Goal: Feedback & Contribution: Contribute content

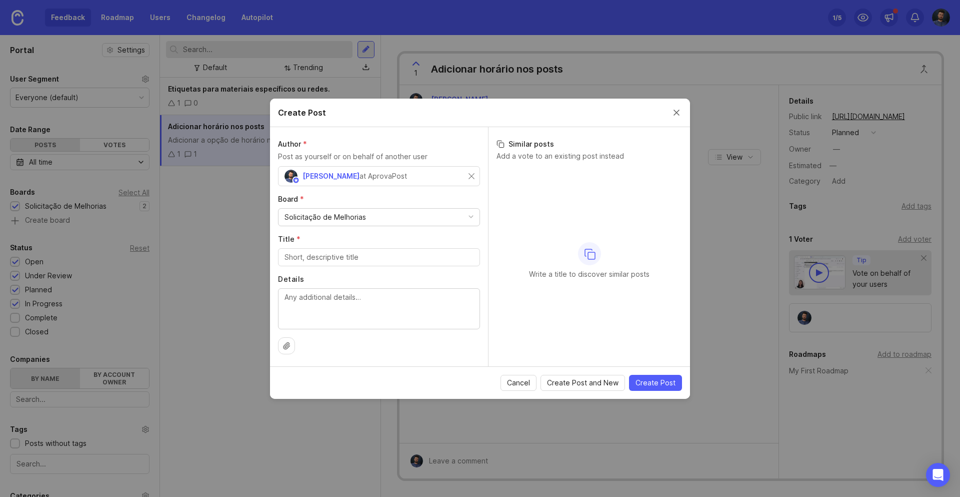
click at [322, 221] on div "Solicitação de Melhorias" at bounding box center [326, 217] width 82 height 11
click at [323, 217] on div "Solicitação de Melhorias" at bounding box center [326, 217] width 82 height 11
click at [313, 264] on div at bounding box center [379, 257] width 202 height 18
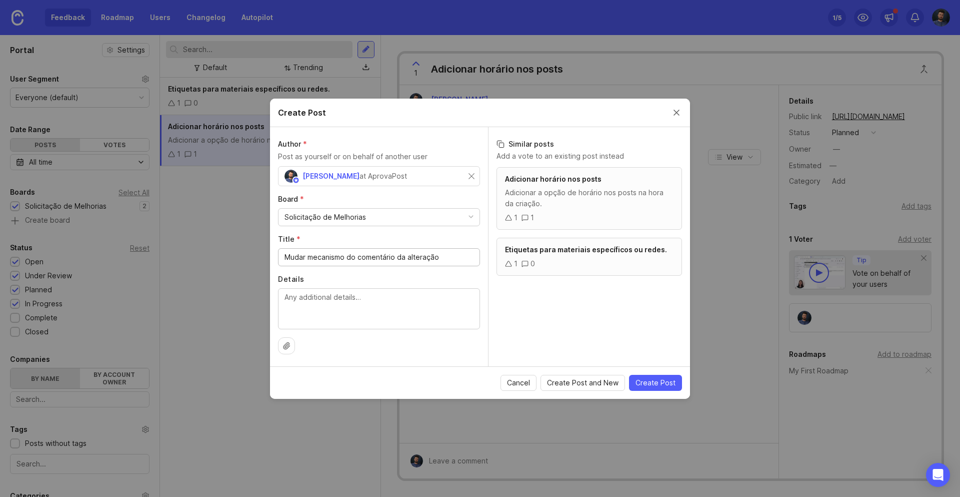
type input "Mudar mecanismo do comentário da alteração"
click at [405, 310] on textarea "Details" at bounding box center [379, 308] width 189 height 33
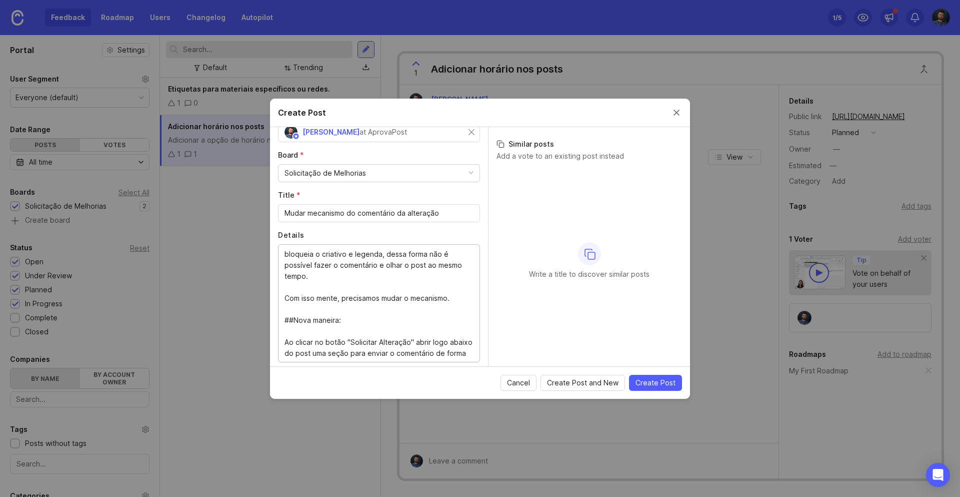
scroll to position [11, 0]
type textarea "A popup de comentário no link do planejamento bloqueia o criativo e legenda, de…"
click at [607, 381] on span "Create Post and New" at bounding box center [583, 383] width 72 height 10
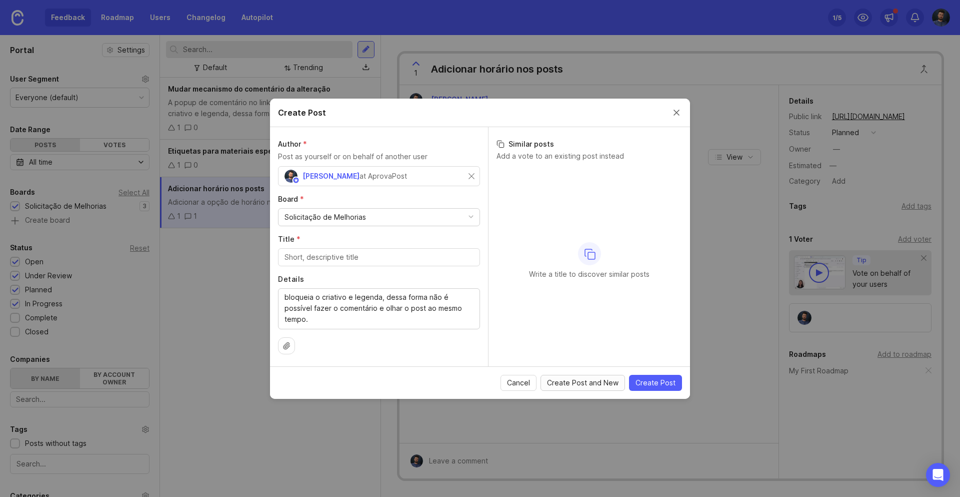
scroll to position [0, 0]
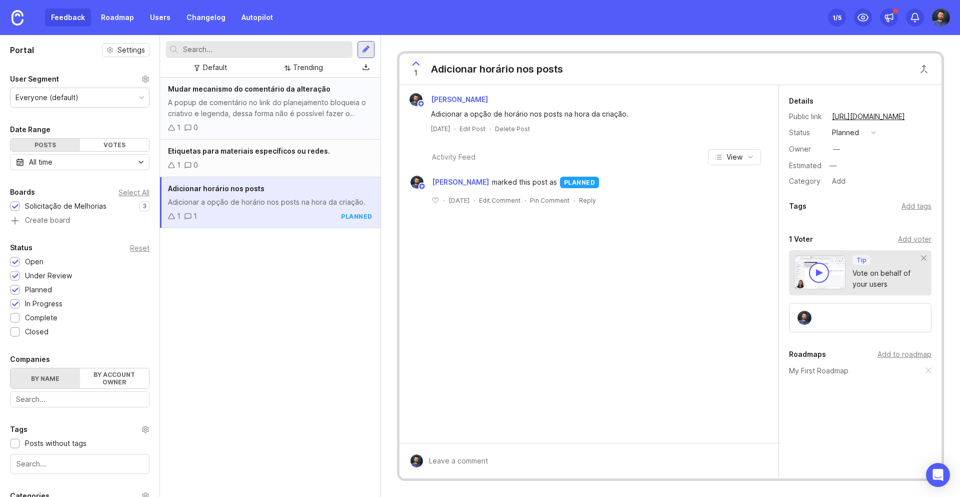
click at [360, 106] on div "A popup de comentário no link do planejamento bloqueia o criativo e legenda, de…" at bounding box center [270, 108] width 205 height 22
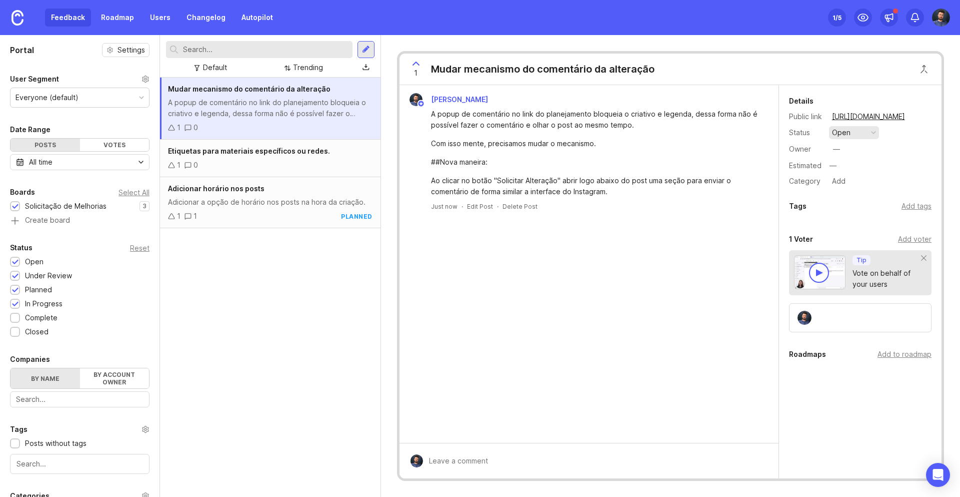
click at [842, 131] on div "open" at bounding box center [841, 132] width 19 height 11
click at [856, 167] on div "under review" at bounding box center [859, 169] width 51 height 9
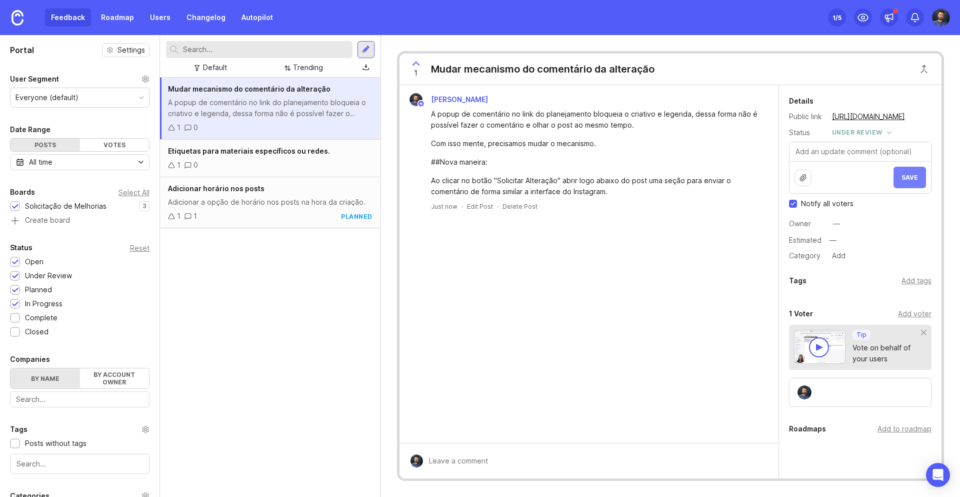
click at [907, 181] on button "Save" at bounding box center [910, 178] width 33 height 22
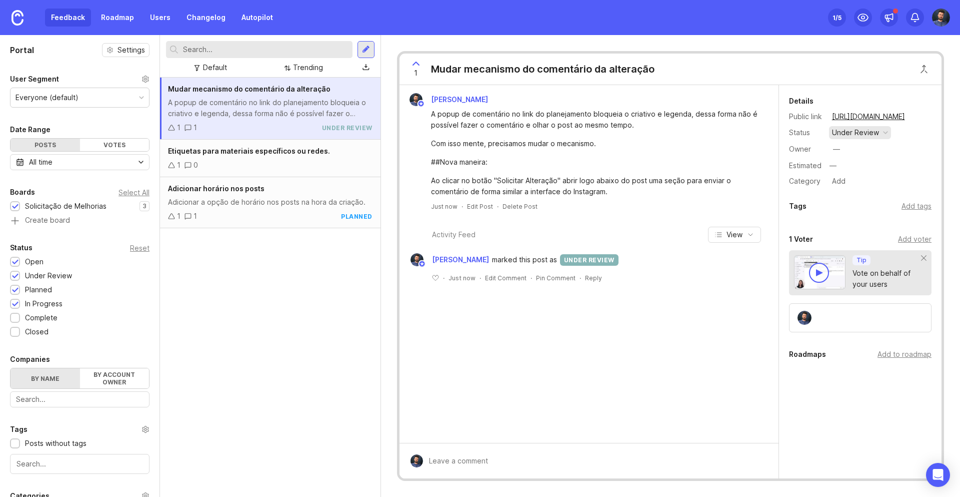
click at [871, 135] on div "under review" at bounding box center [855, 132] width 47 height 11
click at [851, 188] on div "planned" at bounding box center [850, 187] width 32 height 9
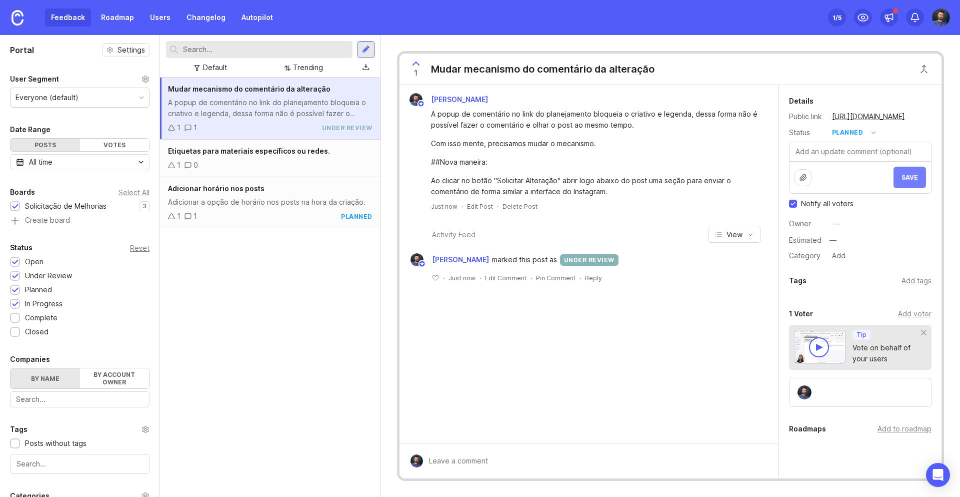
click at [907, 176] on span "Save" at bounding box center [910, 178] width 17 height 8
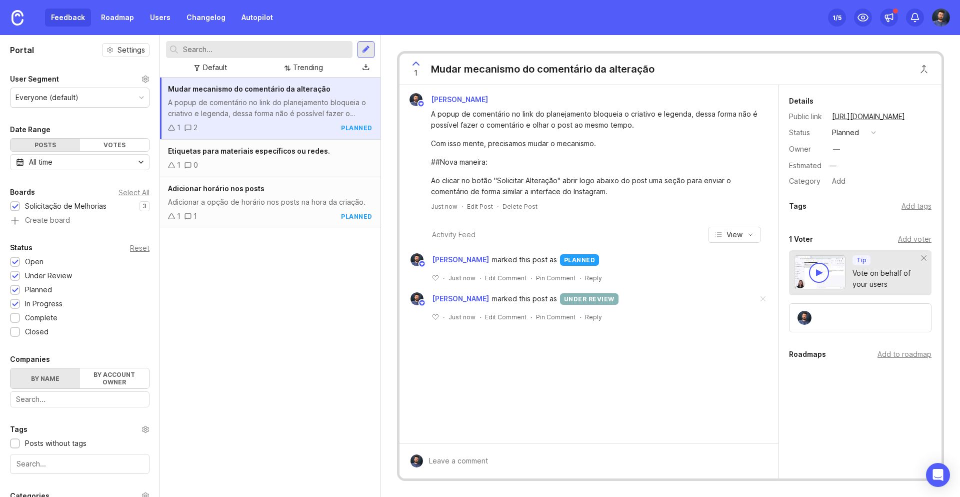
click at [614, 65] on div "Mudar mecanismo do comentário da alteração" at bounding box center [543, 69] width 224 height 14
click at [655, 72] on div "1 Mudar mecanismo do comentário da alteração" at bounding box center [530, 69] width 260 height 31
click at [650, 65] on div "Mudar mecanismo do comentário da alteração" at bounding box center [543, 69] width 224 height 14
click at [448, 64] on div "Mudar mecanismo do comentário da alteração" at bounding box center [543, 69] width 224 height 14
click at [223, 311] on div "Mudar mecanismo do comentário da alteração A popup de comentário no link do pla…" at bounding box center [270, 287] width 221 height 419
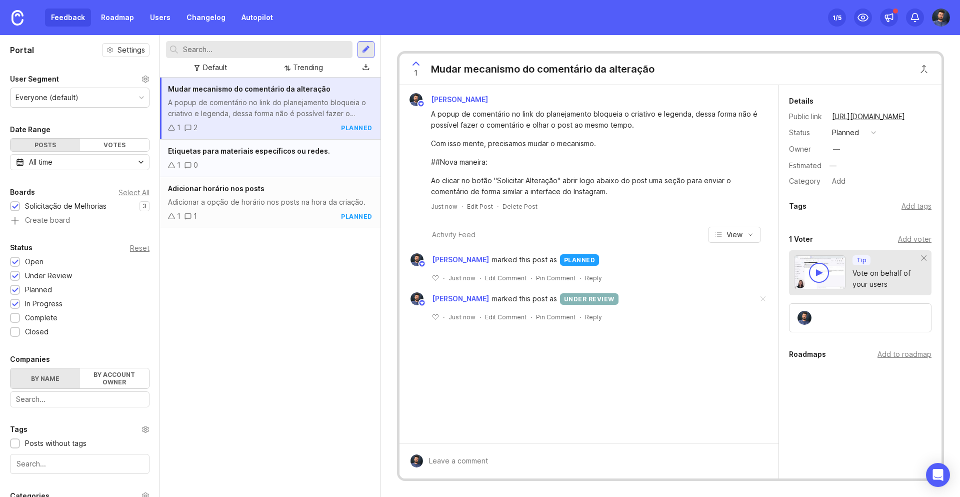
click at [253, 164] on div "1 0" at bounding box center [270, 165] width 205 height 11
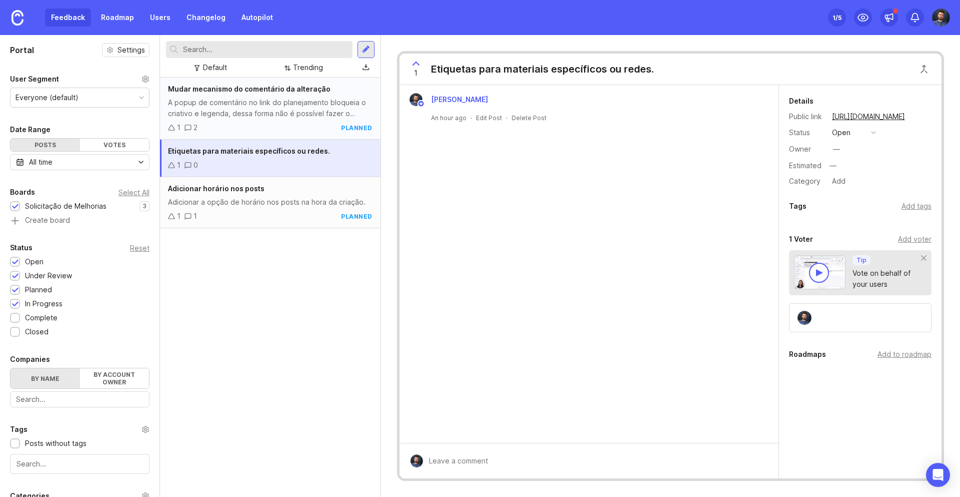
click at [287, 112] on div "A popup de comentário no link do planejamento bloqueia o criativo e legenda, de…" at bounding box center [270, 108] width 205 height 22
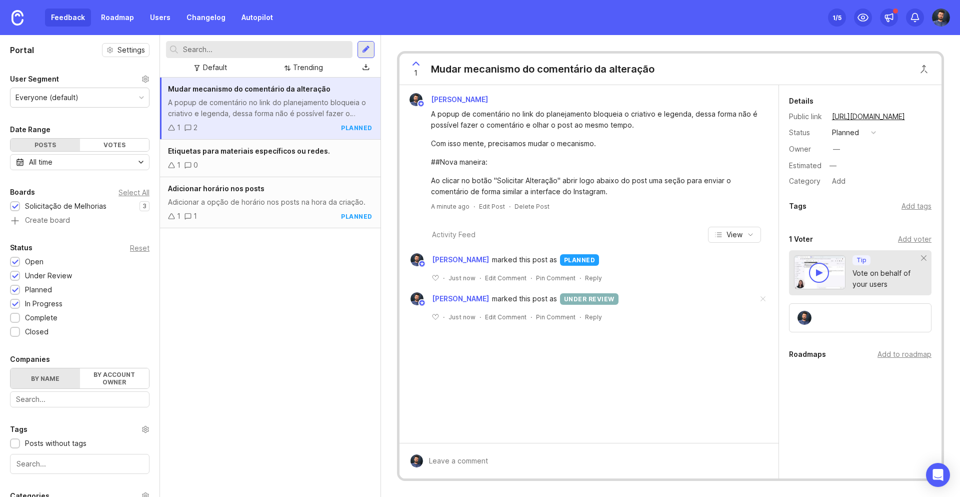
click at [468, 70] on div "Mudar mecanismo do comentário da alteração" at bounding box center [543, 69] width 224 height 14
click at [465, 151] on div "A popup de comentário no link do planejamento bloqueia o criativo e legenda, de…" at bounding box center [595, 153] width 328 height 89
click at [482, 186] on div "Ao clicar no botão "Solicitar Alteração" abrir logo abaixo do post uma seção pa…" at bounding box center [595, 186] width 328 height 22
click at [371, 48] on div at bounding box center [366, 49] width 17 height 17
click at [301, 113] on div "A popup de comentário no link do planejamento bloqueia o criativo e legenda, de…" at bounding box center [270, 108] width 205 height 22
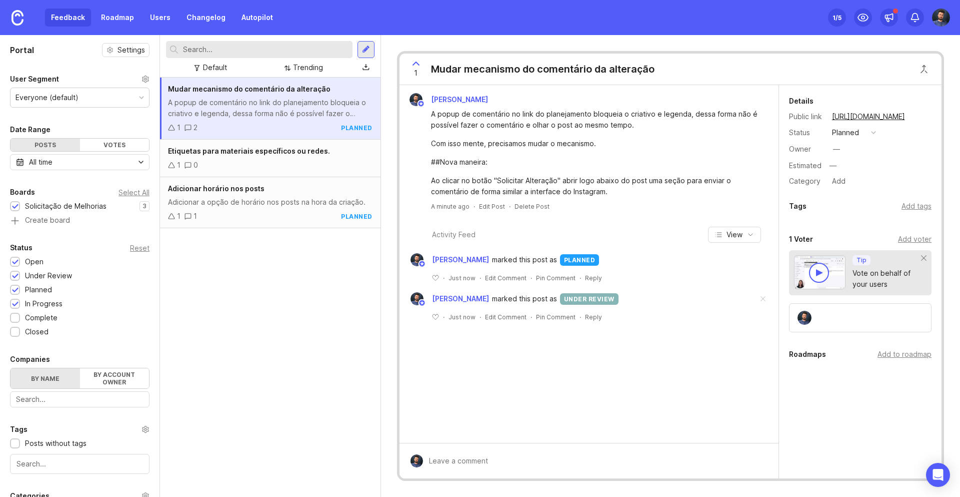
click at [825, 275] on div at bounding box center [819, 273] width 20 height 20
click at [922, 240] on div "Add voter" at bounding box center [915, 239] width 34 height 11
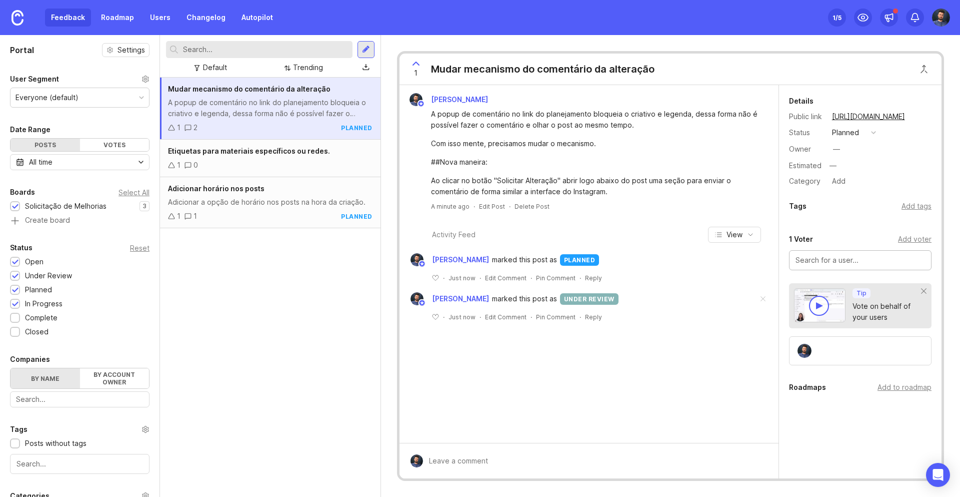
click at [903, 261] on input "text" at bounding box center [861, 260] width 130 height 11
click at [880, 241] on div "1 Voter Add voter" at bounding box center [860, 239] width 143 height 12
click at [736, 236] on span "View" at bounding box center [735, 235] width 16 height 10
click at [756, 228] on button "View" at bounding box center [734, 235] width 53 height 16
click at [471, 91] on div "Arlindo Junior A popup de comentário no link do planejamento bloqueia o criativ…" at bounding box center [589, 152] width 379 height 134
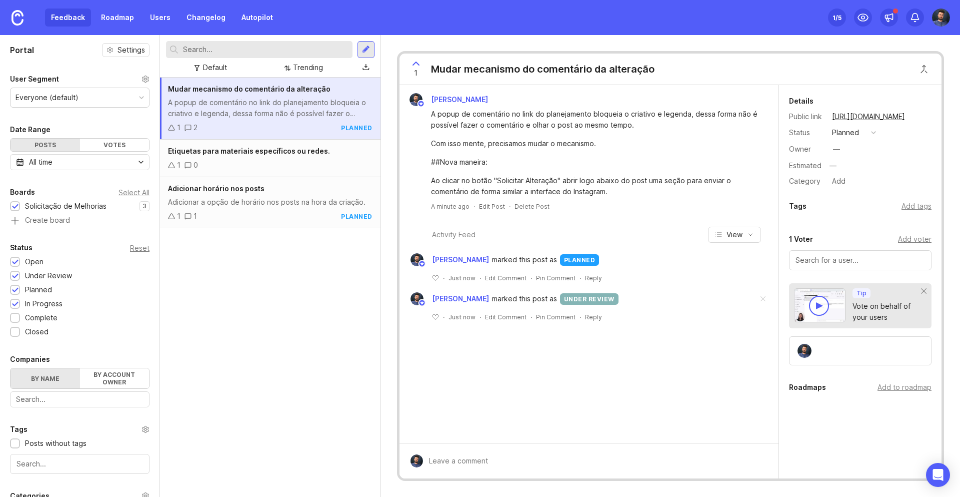
click at [472, 69] on div "Mudar mecanismo do comentário da alteração" at bounding box center [543, 69] width 224 height 14
click at [302, 303] on div "Mudar mecanismo do comentário da alteração A popup de comentário no link do pla…" at bounding box center [270, 287] width 221 height 419
click at [260, 163] on div "1 0" at bounding box center [270, 165] width 205 height 11
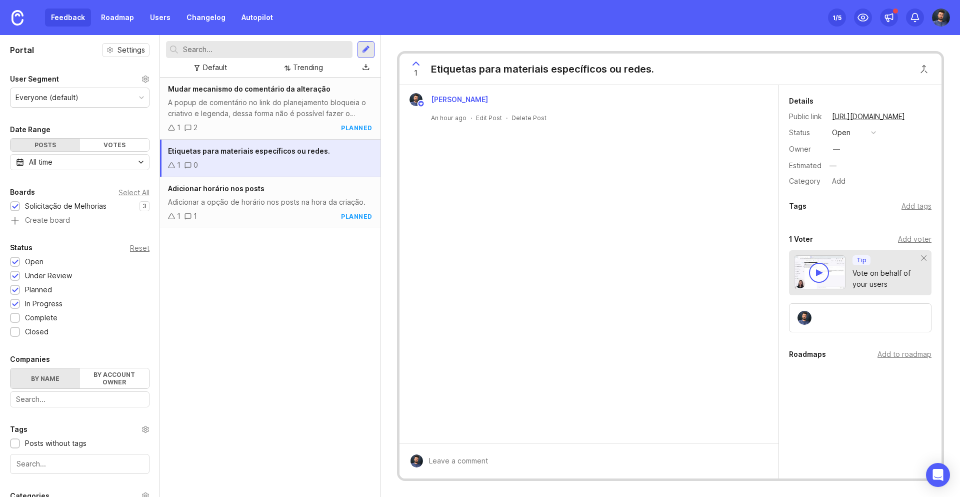
click at [487, 69] on div "Etiquetas para materiais específicos ou redes." at bounding box center [542, 69] width 223 height 14
click at [663, 72] on div "1 Etiquetas para materiais específicos ou redes." at bounding box center [671, 70] width 542 height 32
click at [658, 65] on div "1 Etiquetas para materiais específicos ou redes." at bounding box center [530, 69] width 260 height 31
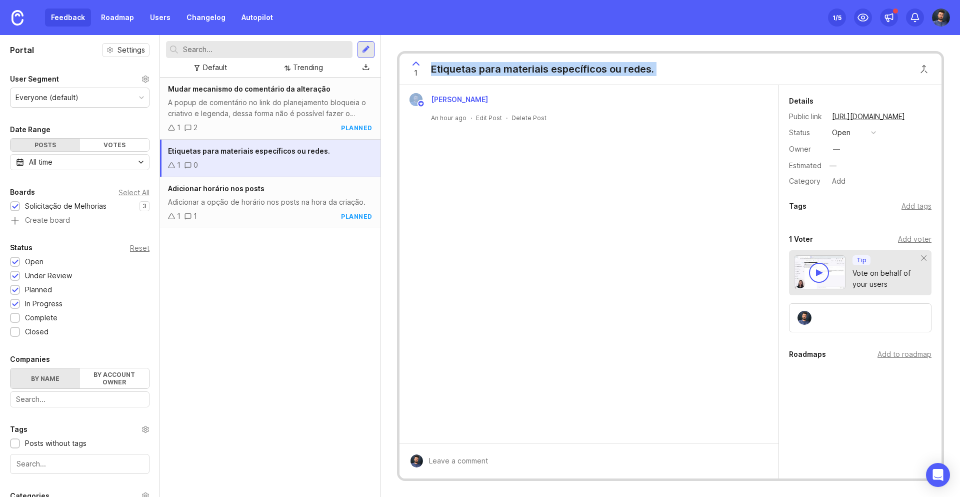
click at [649, 70] on div "Etiquetas para materiais específicos ou redes." at bounding box center [542, 69] width 223 height 14
click at [418, 66] on icon at bounding box center [416, 64] width 12 height 12
click at [414, 62] on icon at bounding box center [416, 64] width 12 height 12
click at [514, 72] on div "Etiquetas para materiais específicos ou redes." at bounding box center [542, 69] width 223 height 14
click at [295, 123] on div "1 2 planned" at bounding box center [270, 127] width 205 height 11
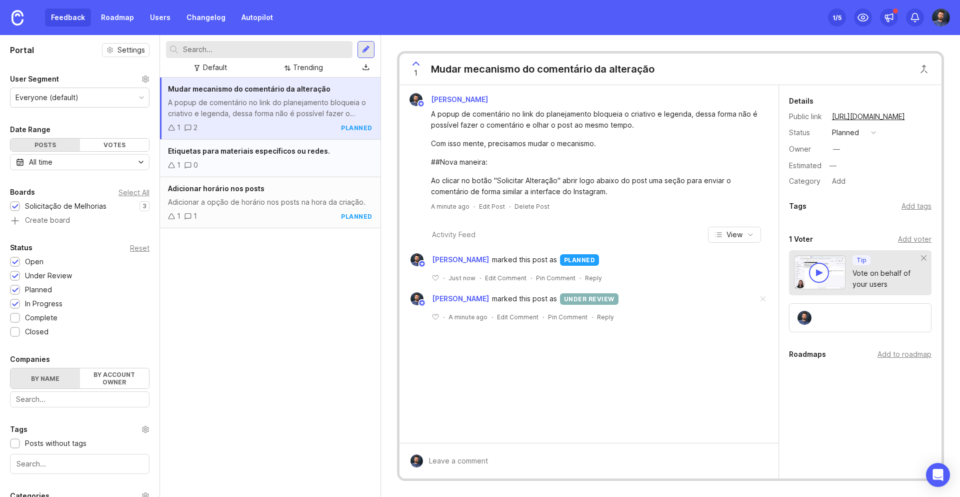
click at [330, 154] on div "Etiquetas para materiais específicos ou redes." at bounding box center [270, 151] width 205 height 11
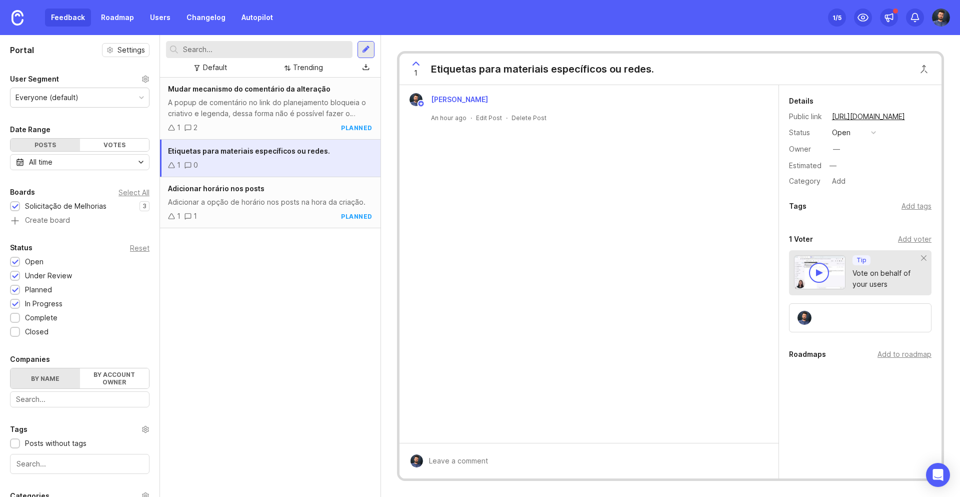
click at [452, 68] on div "Etiquetas para materiais específicos ou redes." at bounding box center [542, 69] width 223 height 14
click at [498, 67] on div "Etiquetas para materiais específicos ou redes." at bounding box center [542, 69] width 223 height 14
click at [576, 64] on div "Etiquetas para materiais específicos ou redes." at bounding box center [542, 69] width 223 height 14
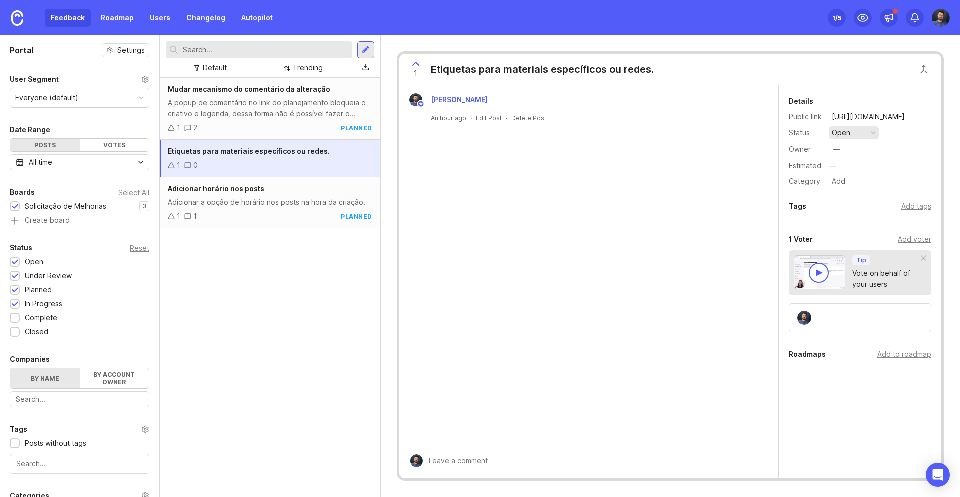
click at [851, 130] on button "open" at bounding box center [854, 132] width 50 height 13
click at [930, 67] on button "Close button" at bounding box center [924, 69] width 20 height 20
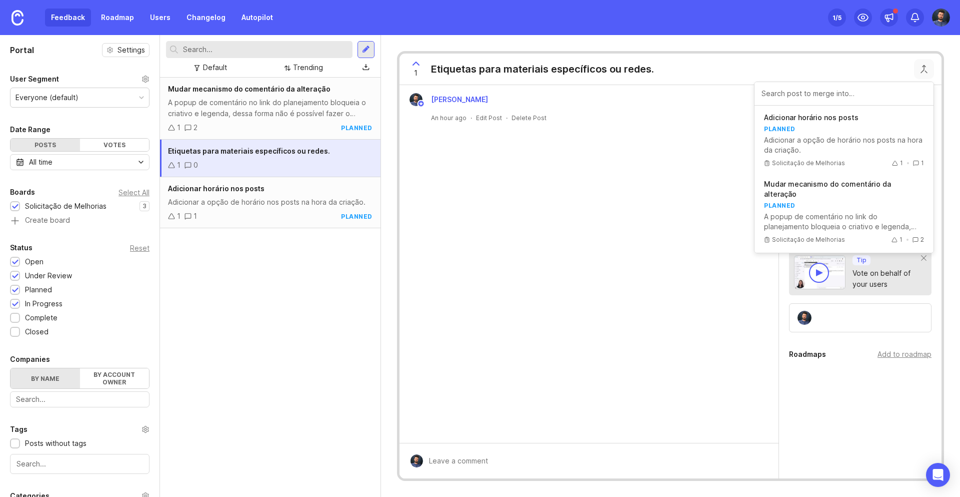
click at [632, 181] on div "Arlindo Junior An hour ago · Edit Post · Delete Post" at bounding box center [589, 264] width 379 height 358
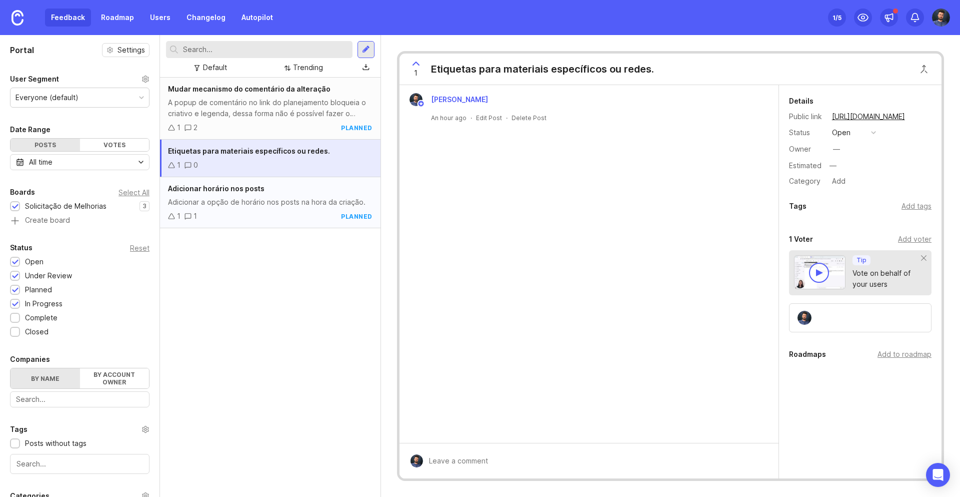
click at [272, 200] on div "Adicionar a opção de horário nos posts na hora da criação." at bounding box center [270, 202] width 205 height 11
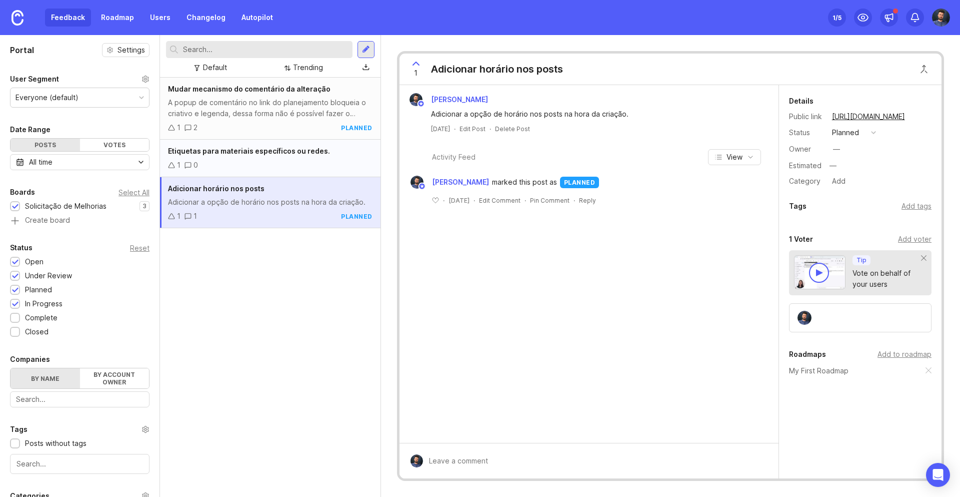
click at [300, 152] on span "Etiquetas para materiais específicos ou redes." at bounding box center [249, 151] width 162 height 9
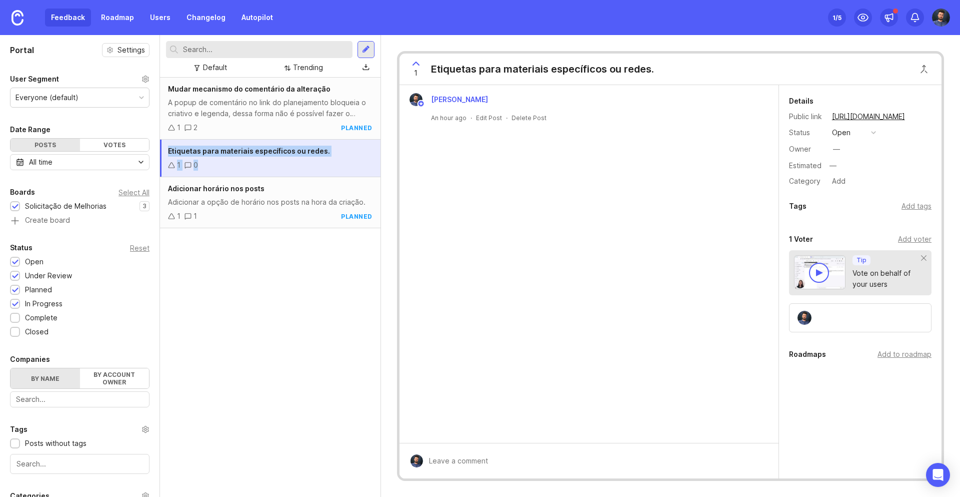
click at [282, 165] on div "Etiquetas para materiais específicos ou redes. 1 0" at bounding box center [270, 159] width 221 height 38
click at [881, 408] on div "Details Public link https://aprovapost.canny.io/solicitacao-de-melhorias/p/etiq…" at bounding box center [860, 270] width 163 height 370
click at [270, 106] on div "A popup de comentário no link do planejamento bloqueia o criativo e legenda, de…" at bounding box center [270, 108] width 205 height 22
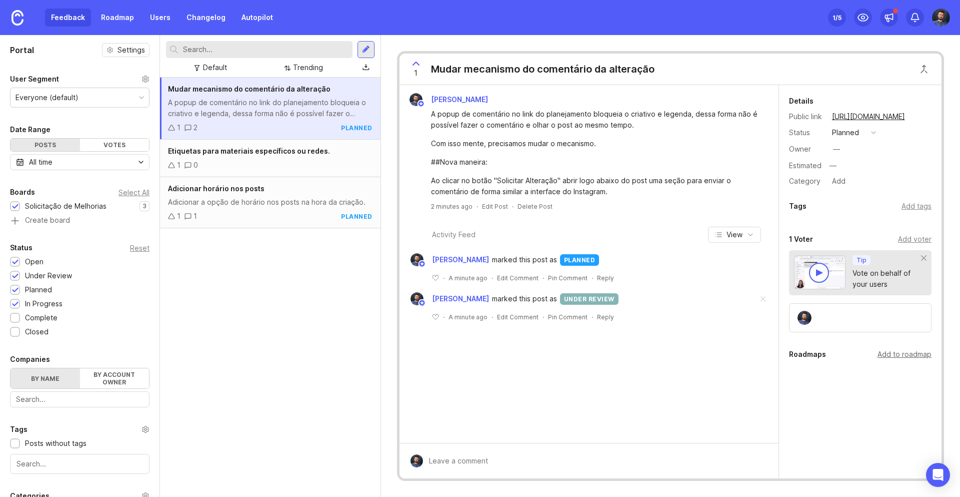
click at [899, 356] on div "Add to roadmap" at bounding box center [905, 354] width 54 height 11
click at [840, 431] on div "Details Public link https://aprovapost.canny.io/solicitacao-de-melhorias/p/muda…" at bounding box center [860, 284] width 163 height 398
click at [143, 250] on div "Reset" at bounding box center [140, 248] width 20 height 6
click at [48, 250] on div "Status Reset" at bounding box center [80, 248] width 140 height 12
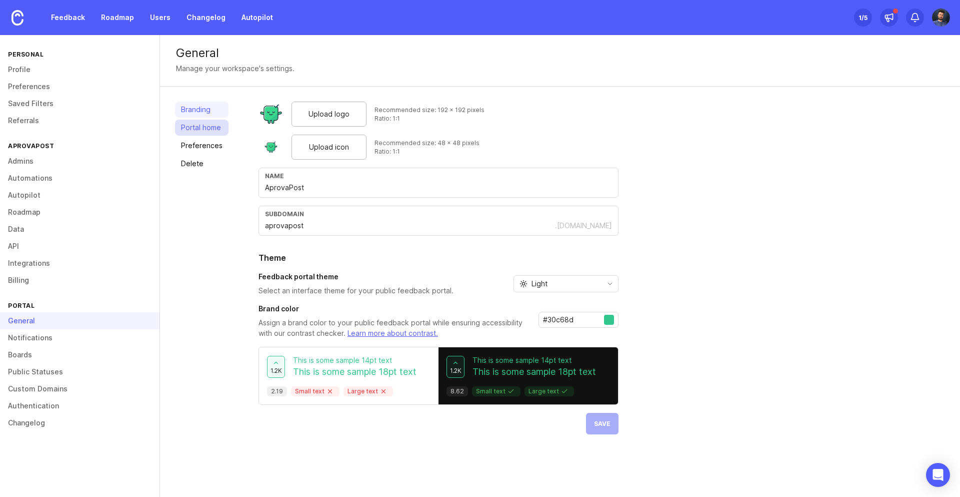
click at [210, 128] on link "Portal home" at bounding box center [202, 128] width 54 height 16
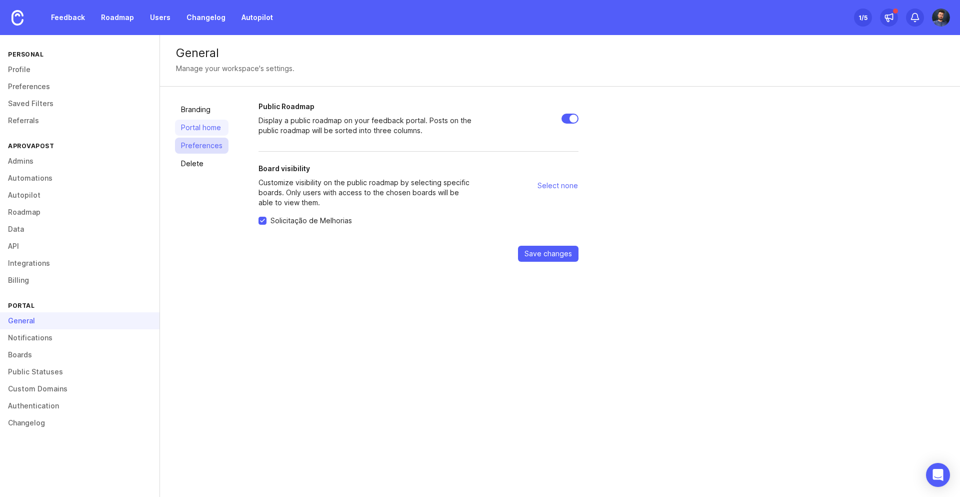
click at [205, 141] on link "Preferences" at bounding box center [202, 146] width 54 height 16
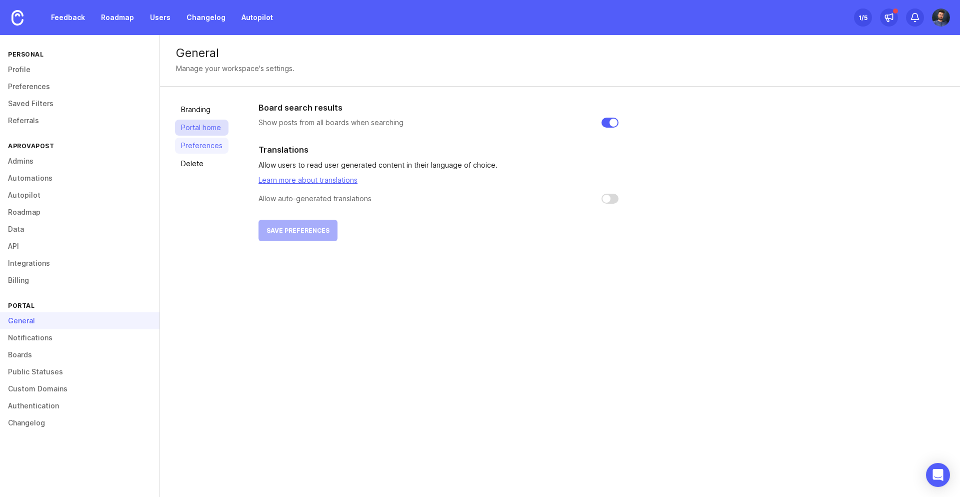
click at [205, 128] on link "Portal home" at bounding box center [202, 128] width 54 height 16
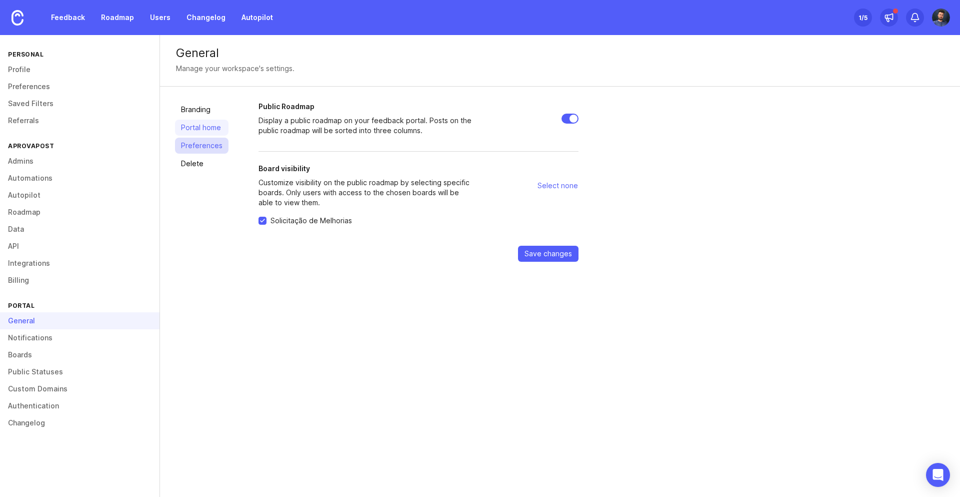
click at [196, 141] on link "Preferences" at bounding box center [202, 146] width 54 height 16
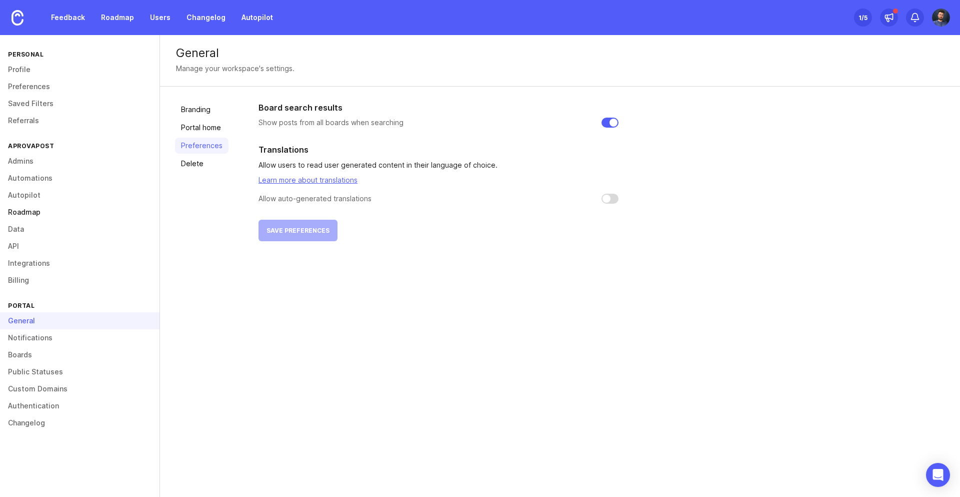
click at [34, 211] on link "Roadmap" at bounding box center [80, 212] width 160 height 17
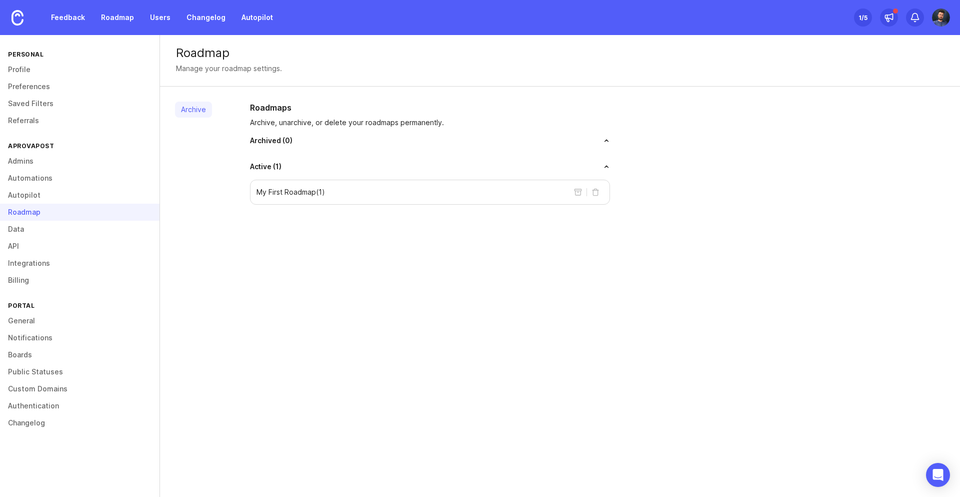
click at [285, 191] on p "My First Roadmap ( 1 )" at bounding box center [291, 192] width 69 height 10
click at [282, 198] on div "My First Roadmap ( 1 )" at bounding box center [430, 192] width 360 height 25
click at [271, 169] on span "Active ( 1 )" at bounding box center [266, 167] width 32 height 10
click at [52, 193] on link "Autopilot" at bounding box center [80, 195] width 160 height 17
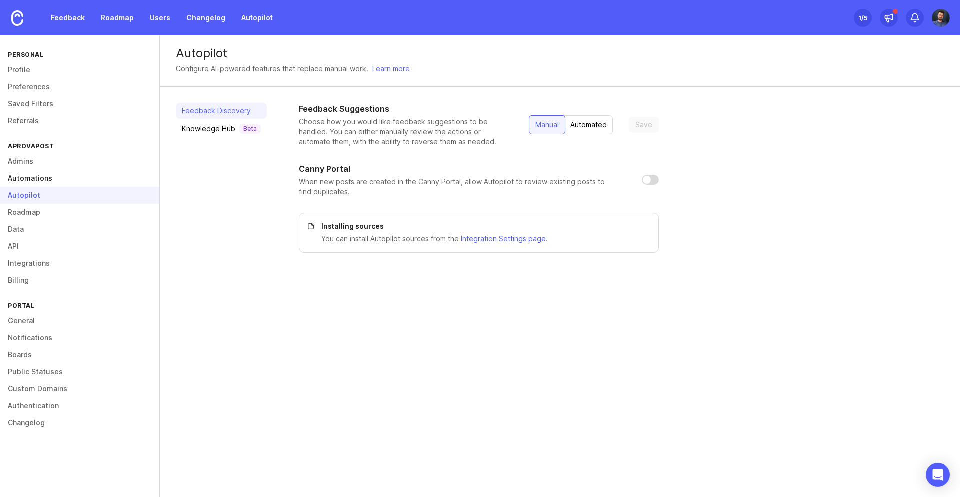
click at [57, 176] on link "Automations" at bounding box center [80, 178] width 160 height 17
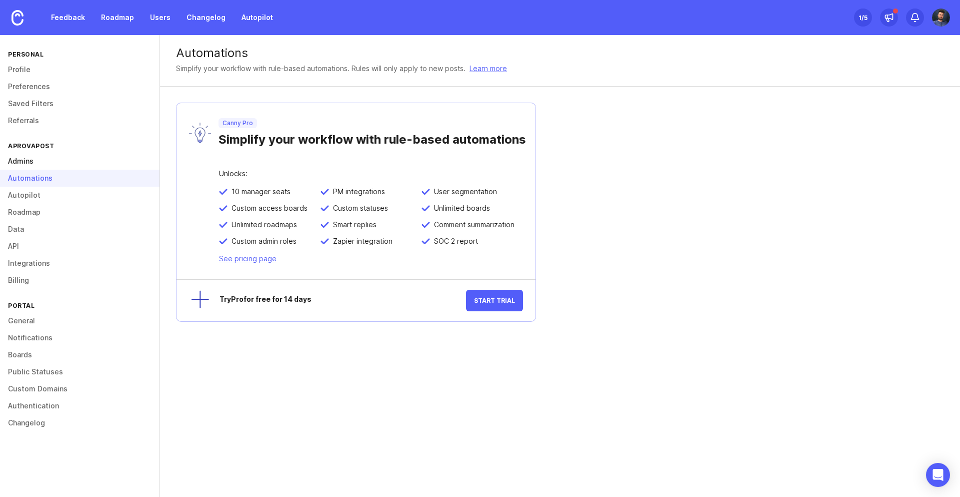
click at [21, 160] on link "Admins" at bounding box center [80, 161] width 160 height 17
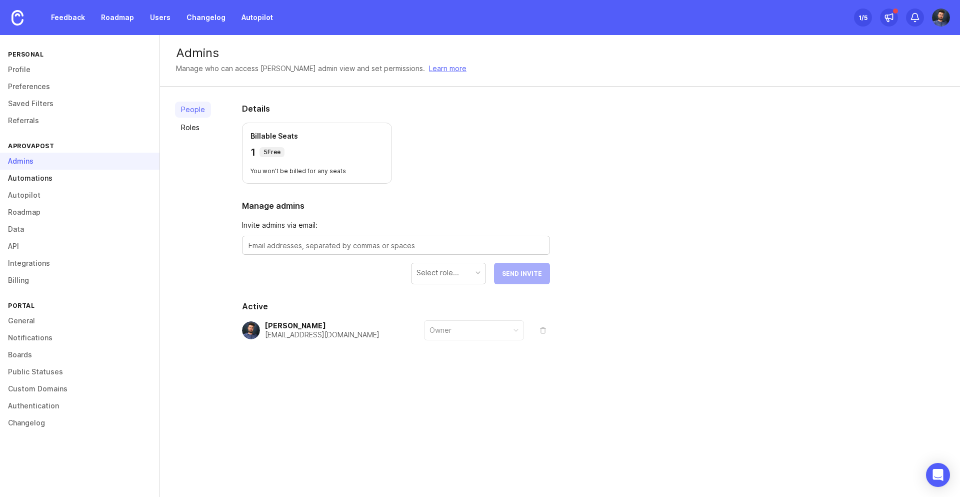
click at [33, 180] on link "Automations" at bounding box center [80, 178] width 160 height 17
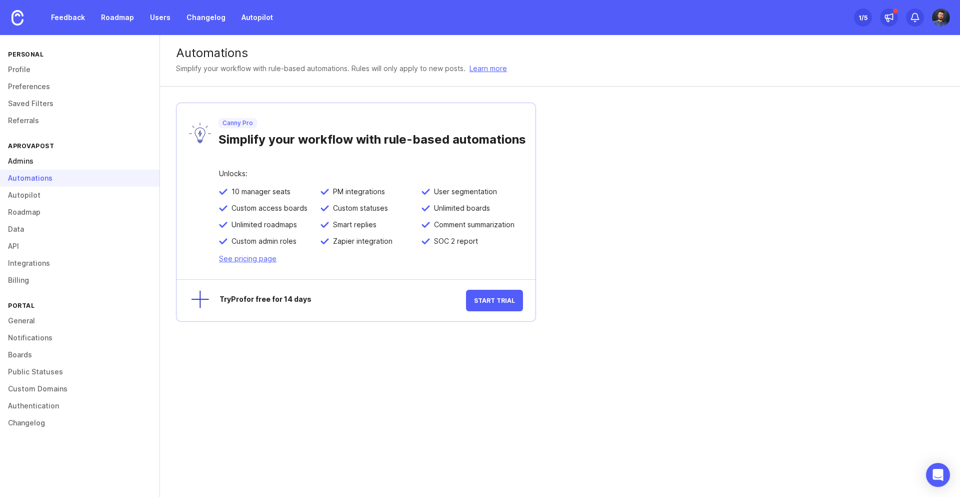
click at [31, 166] on link "Admins" at bounding box center [80, 161] width 160 height 17
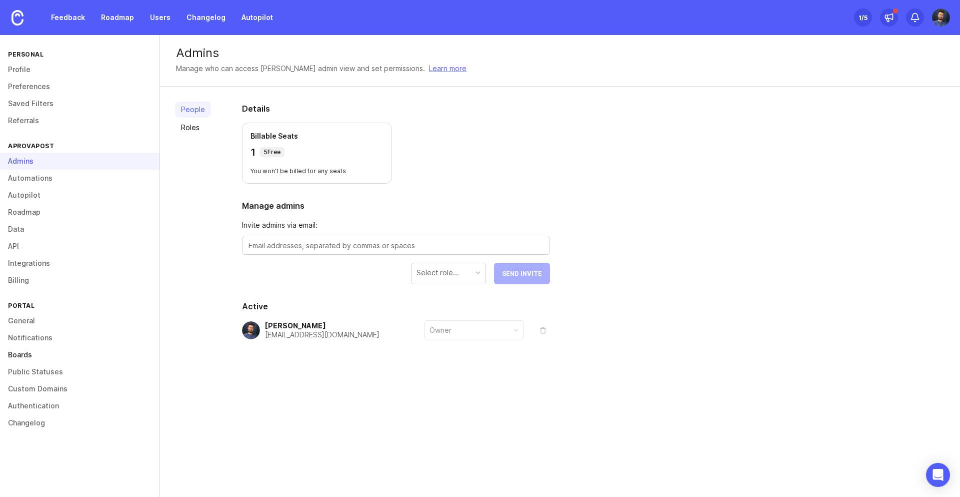
click at [31, 350] on link "Boards" at bounding box center [80, 354] width 160 height 17
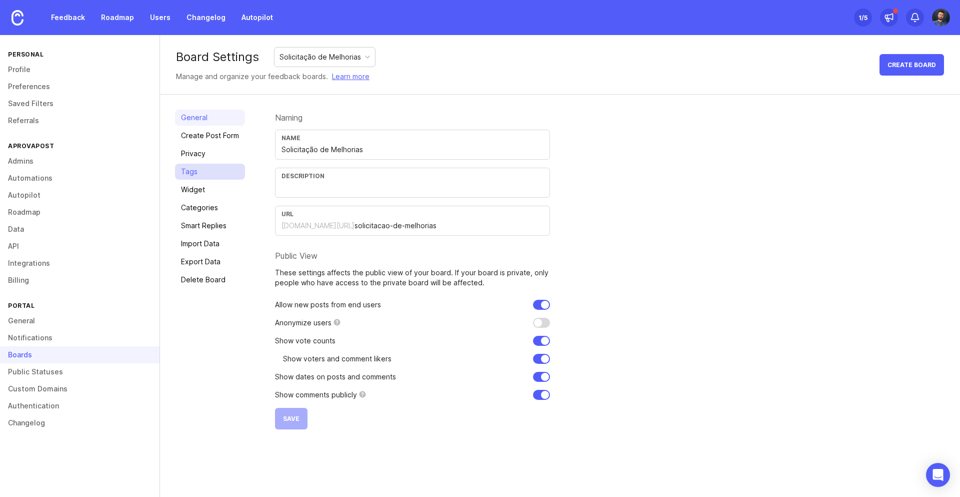
click at [192, 176] on link "Tags" at bounding box center [210, 172] width 70 height 16
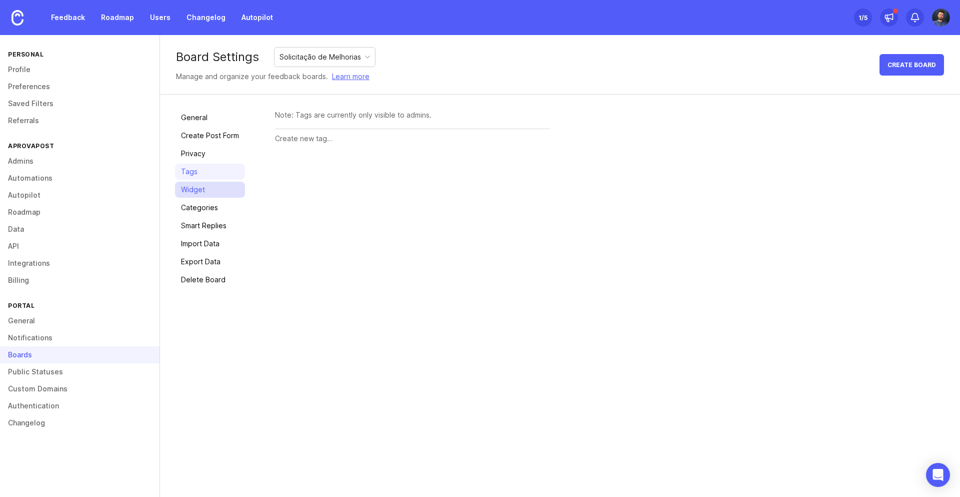
click at [194, 192] on link "Widget" at bounding box center [210, 190] width 70 height 16
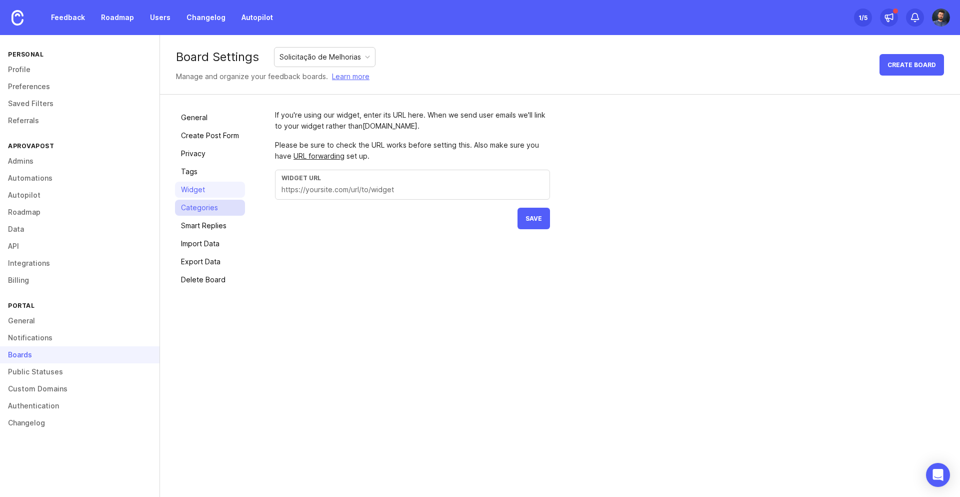
click at [193, 207] on link "Categories" at bounding box center [210, 208] width 70 height 16
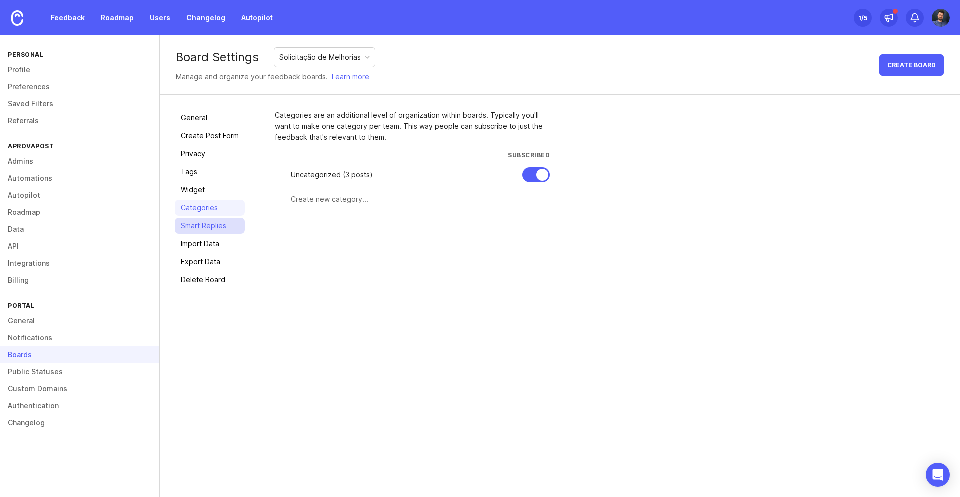
click at [200, 227] on link "Smart Replies" at bounding box center [210, 226] width 70 height 16
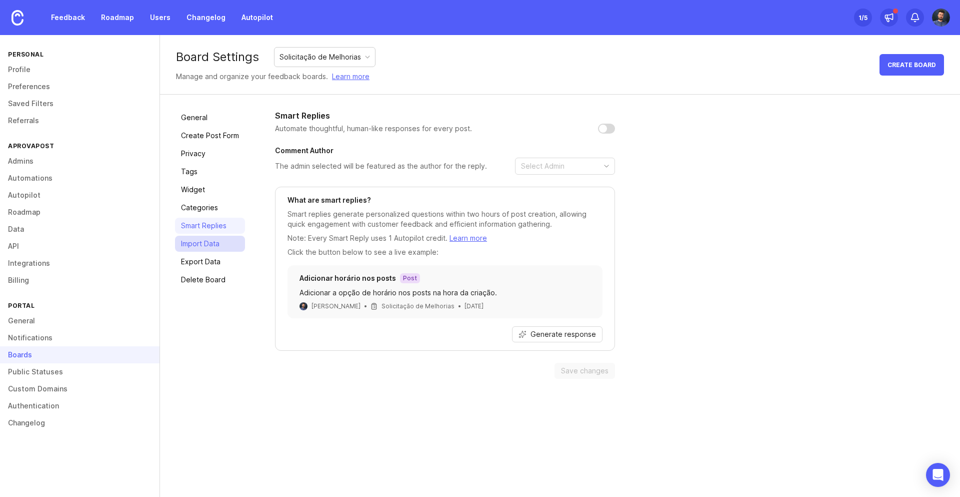
click at [198, 248] on link "Import Data" at bounding box center [210, 244] width 70 height 16
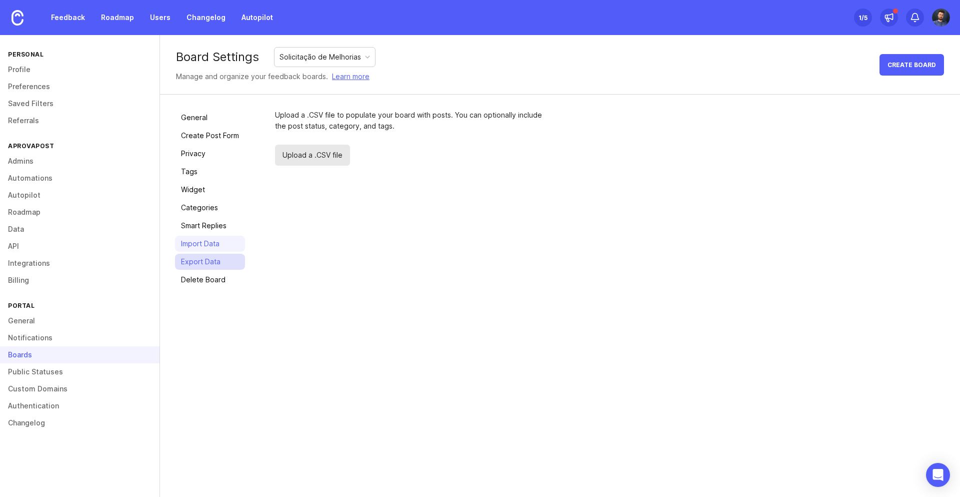
click at [200, 258] on link "Export Data" at bounding box center [210, 262] width 70 height 16
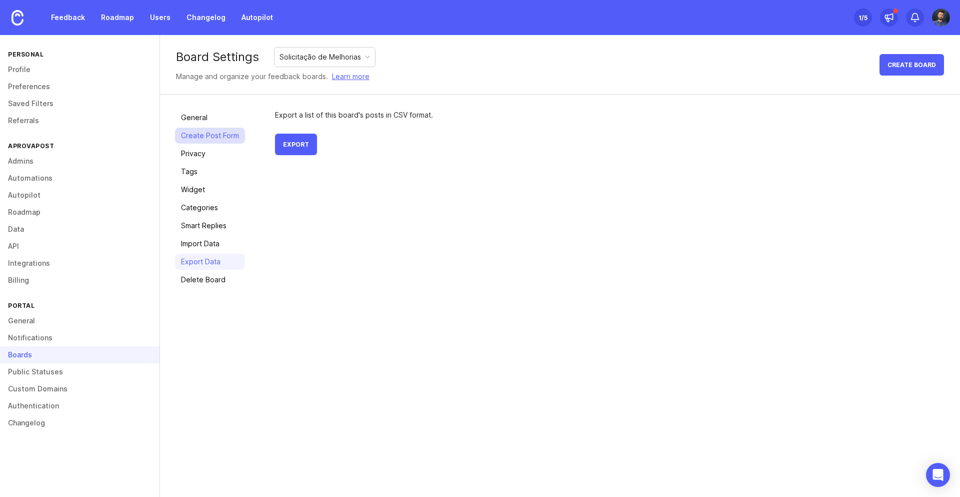
click at [202, 135] on link "Create Post Form" at bounding box center [210, 136] width 70 height 16
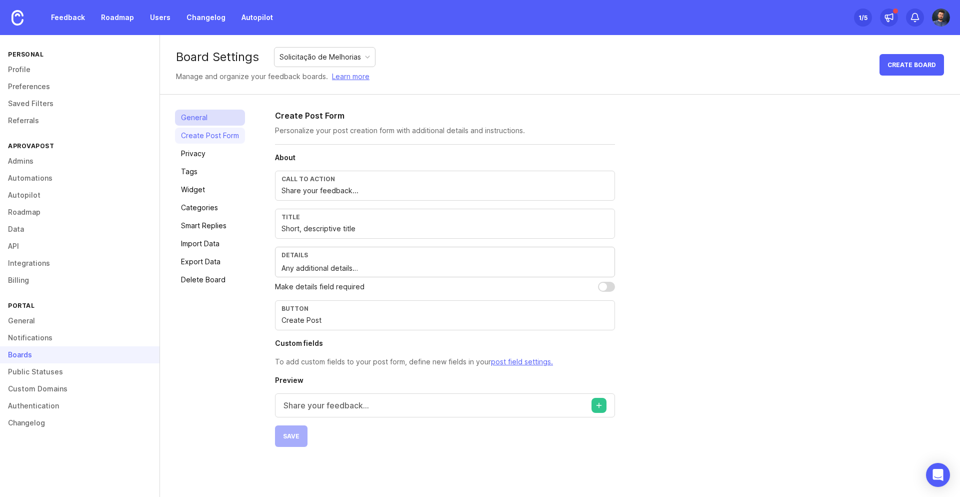
click at [202, 116] on link "General" at bounding box center [210, 118] width 70 height 16
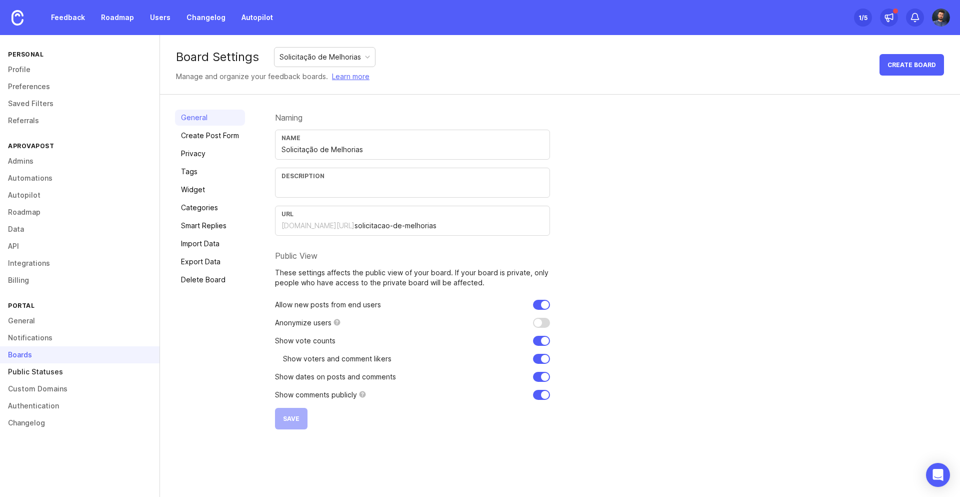
click at [64, 367] on link "Public Statuses" at bounding box center [80, 371] width 160 height 17
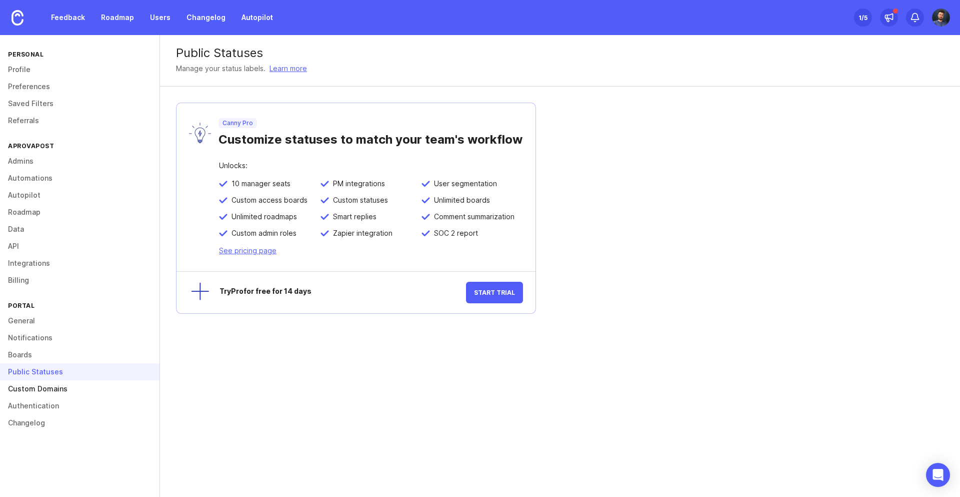
click at [54, 392] on link "Custom Domains" at bounding box center [80, 388] width 160 height 17
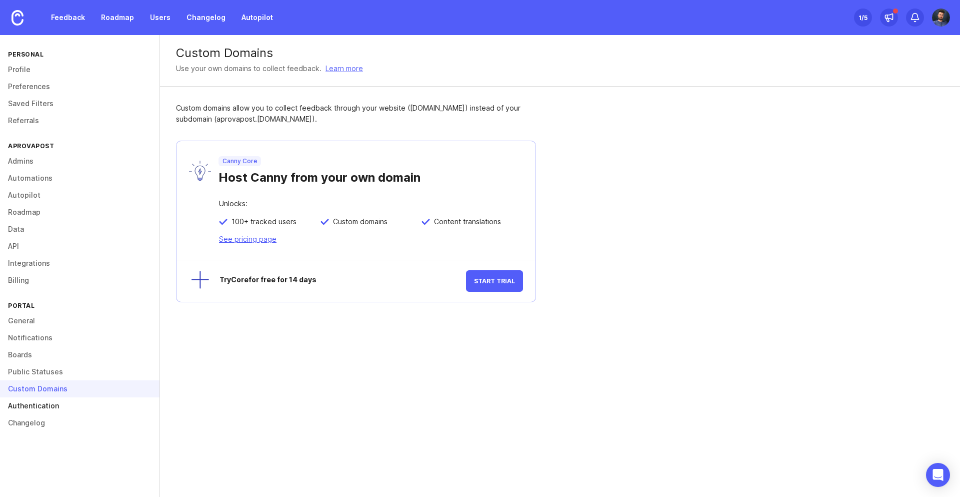
click at [51, 405] on link "Authentication" at bounding box center [80, 405] width 160 height 17
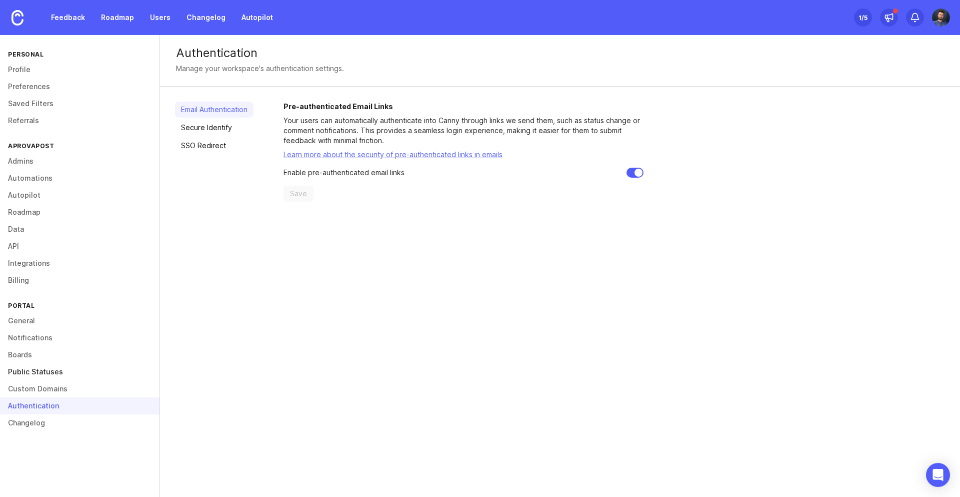
click at [46, 379] on link "Public Statuses" at bounding box center [80, 371] width 160 height 17
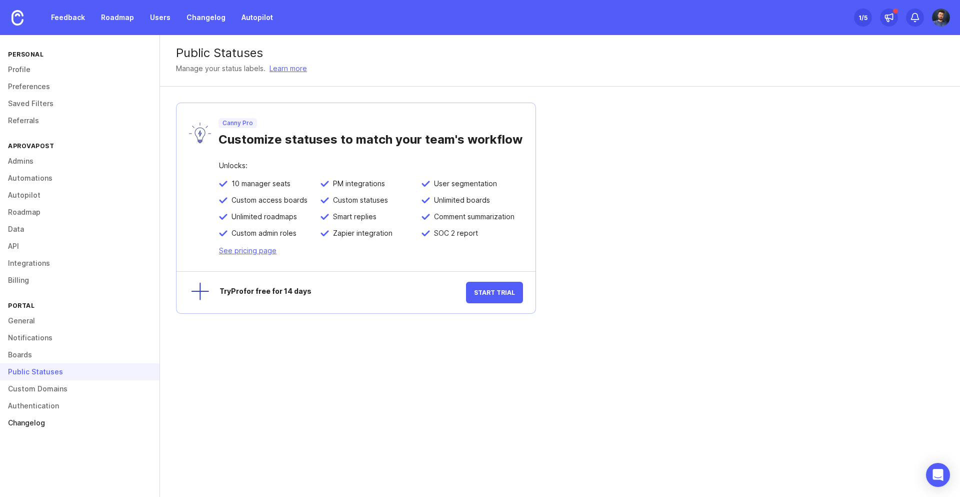
click at [28, 421] on link "Changelog" at bounding box center [80, 422] width 160 height 17
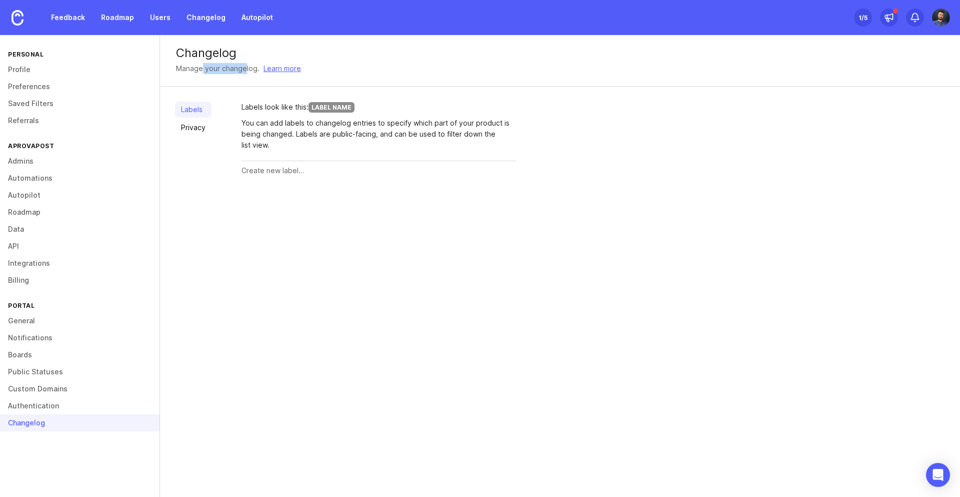
drag, startPoint x: 214, startPoint y: 71, endPoint x: 245, endPoint y: 69, distance: 31.1
click at [245, 69] on div "Changelog Manage your changelog. Learn more" at bounding box center [560, 61] width 800 height 52
click at [245, 69] on div "Manage your changelog." at bounding box center [218, 68] width 84 height 11
click at [190, 132] on link "Privacy" at bounding box center [193, 128] width 37 height 16
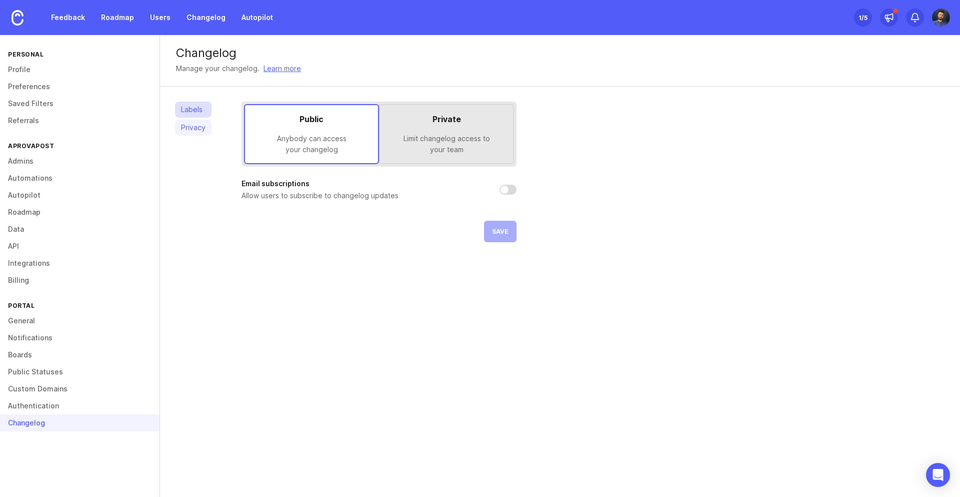
click at [191, 112] on link "Labels" at bounding box center [193, 110] width 37 height 16
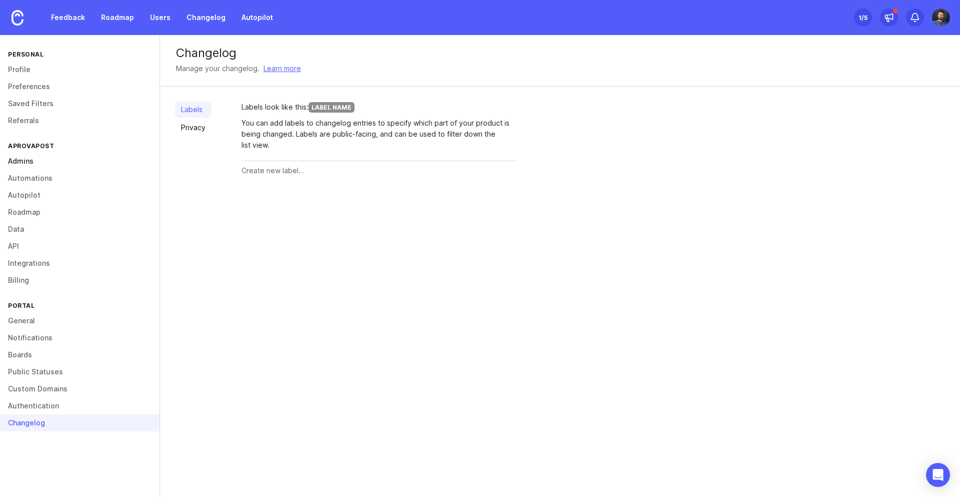
click at [56, 156] on link "Admins" at bounding box center [80, 161] width 160 height 17
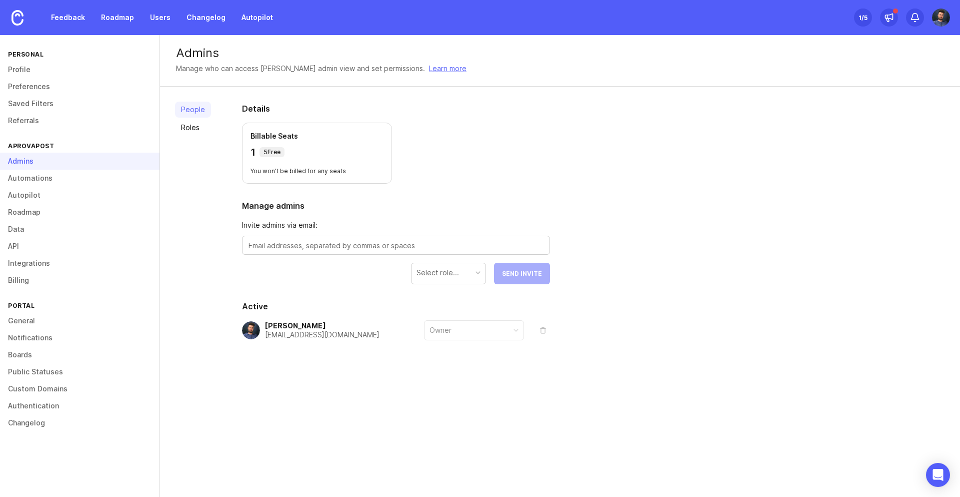
click at [282, 150] on div "5 Free" at bounding box center [272, 152] width 25 height 10
drag, startPoint x: 282, startPoint y: 138, endPoint x: 301, endPoint y: 136, distance: 18.6
click at [299, 136] on p "Billable Seats" at bounding box center [317, 136] width 133 height 10
click at [301, 136] on p "Billable Seats" at bounding box center [317, 136] width 133 height 10
click at [203, 118] on div "People Roles" at bounding box center [193, 246] width 36 height 288
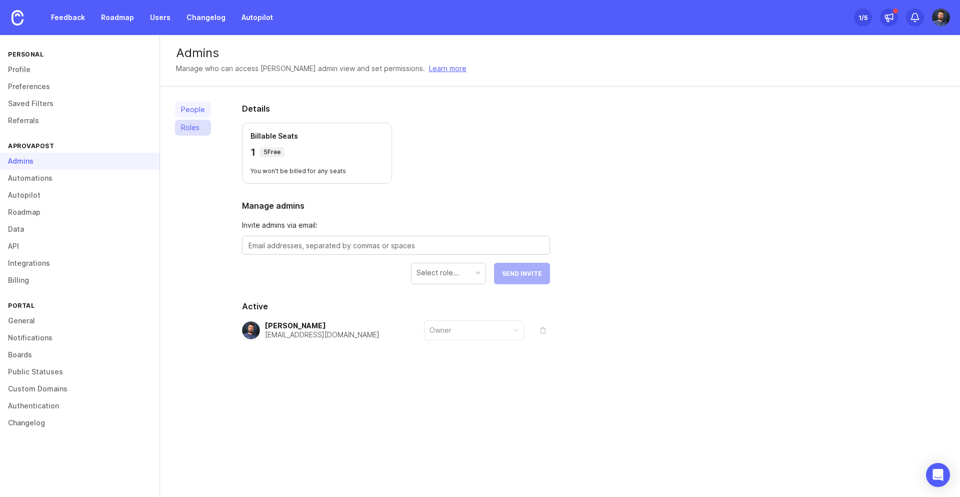
click at [202, 125] on link "Roles" at bounding box center [193, 128] width 36 height 16
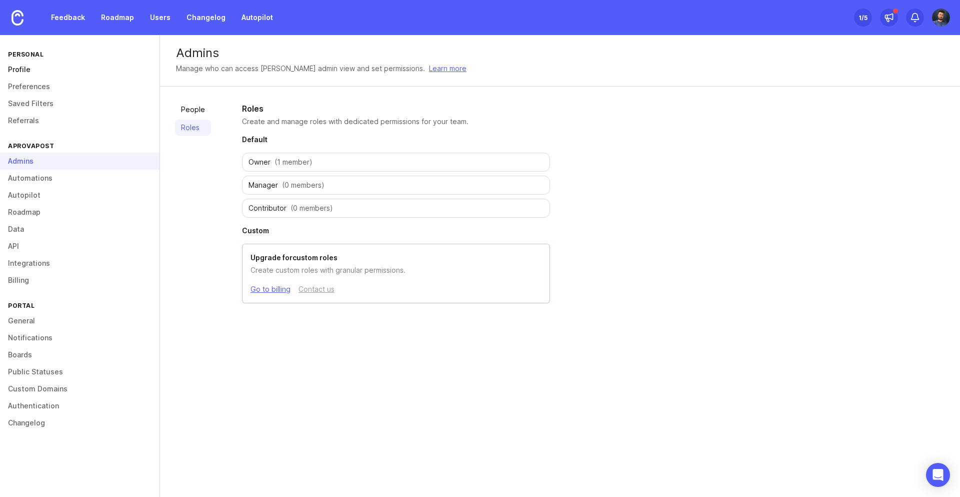
click at [45, 66] on link "Profile" at bounding box center [80, 69] width 160 height 17
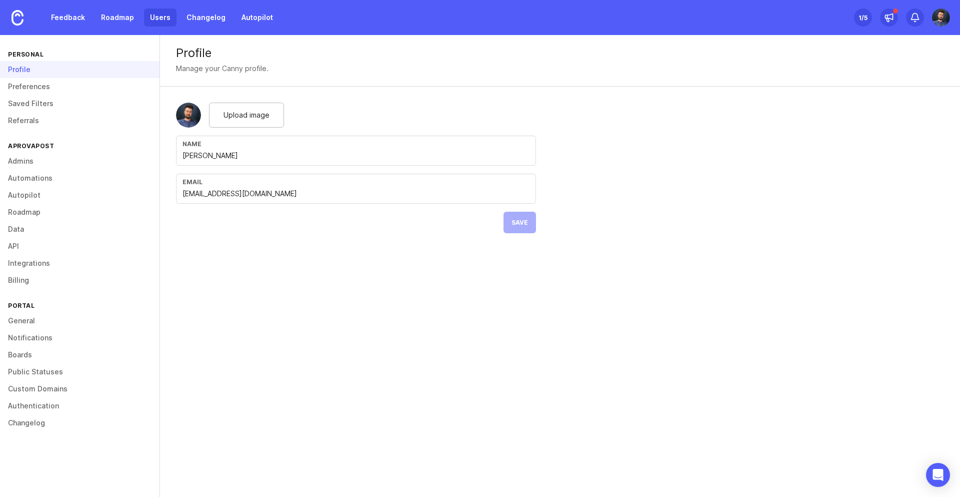
click at [159, 13] on link "Users" at bounding box center [160, 18] width 33 height 18
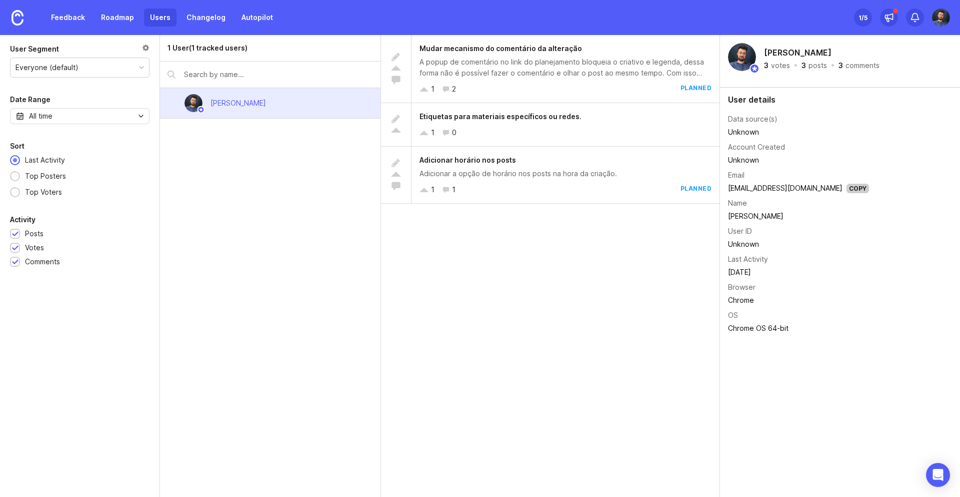
click at [256, 204] on div "1 User (1 tracked users) Arlindo Junior" at bounding box center [270, 266] width 221 height 462
click at [91, 66] on div "Everyone (default)" at bounding box center [80, 67] width 139 height 19
click at [64, 121] on div "All time" at bounding box center [80, 116] width 140 height 16
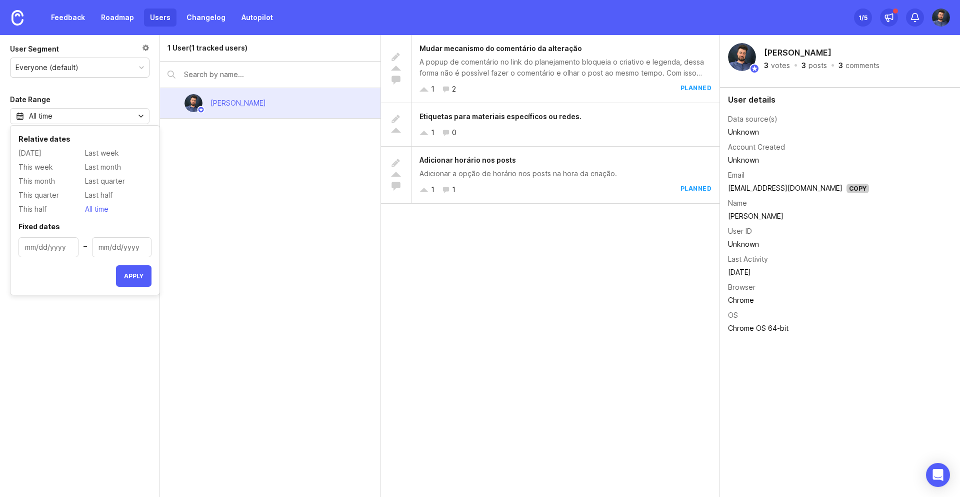
click at [63, 119] on div "All time" at bounding box center [80, 116] width 140 height 16
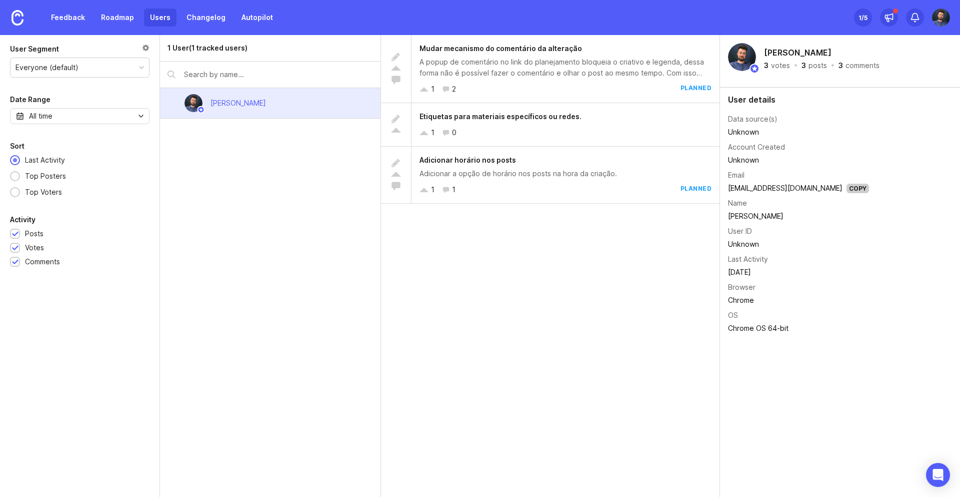
click at [246, 175] on div "1 User (1 tracked users) Arlindo Junior" at bounding box center [270, 266] width 221 height 462
click at [75, 112] on div "All time" at bounding box center [80, 116] width 140 height 16
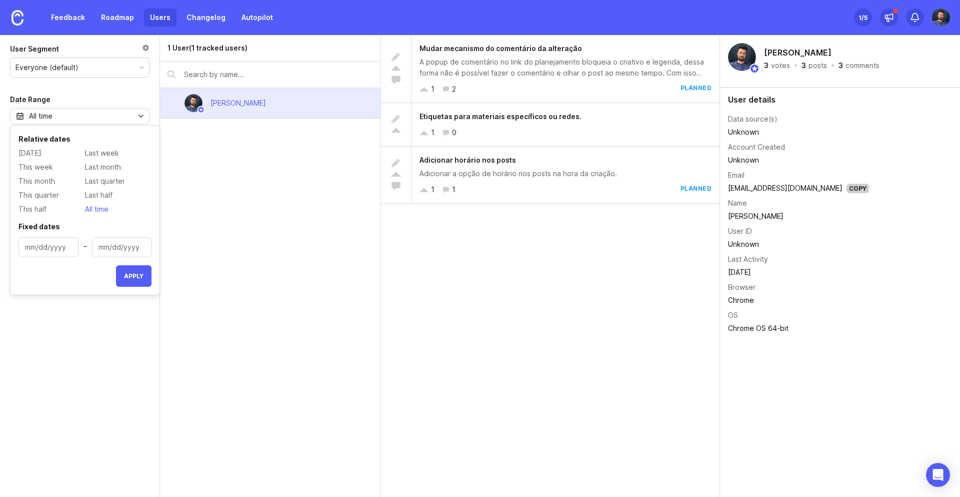
click at [75, 112] on div "All time" at bounding box center [80, 116] width 140 height 16
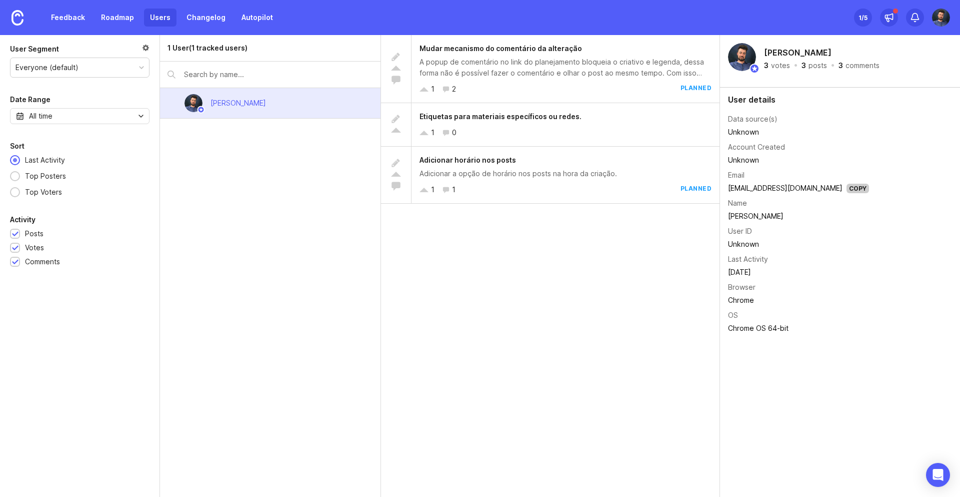
click at [147, 50] on div at bounding box center [146, 49] width 8 height 11
click at [195, 10] on link "Changelog" at bounding box center [206, 18] width 51 height 18
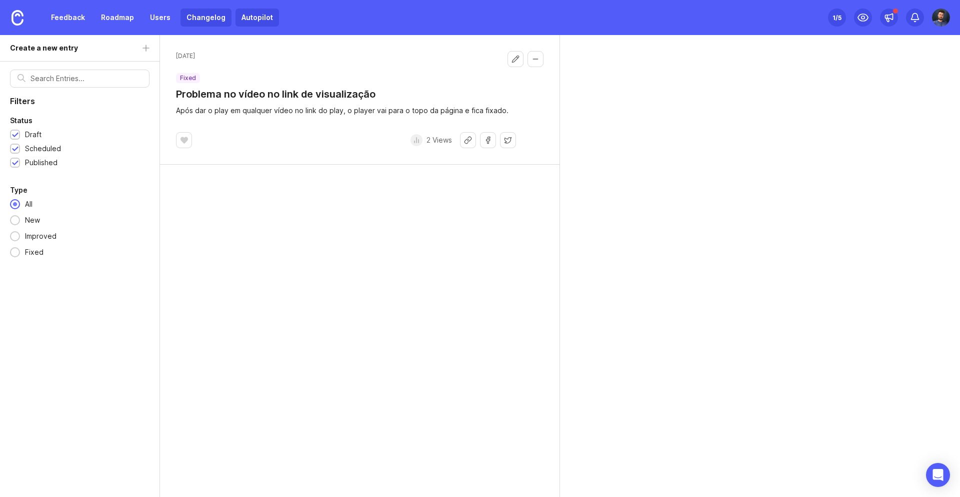
click at [252, 20] on link "Autopilot" at bounding box center [258, 18] width 44 height 18
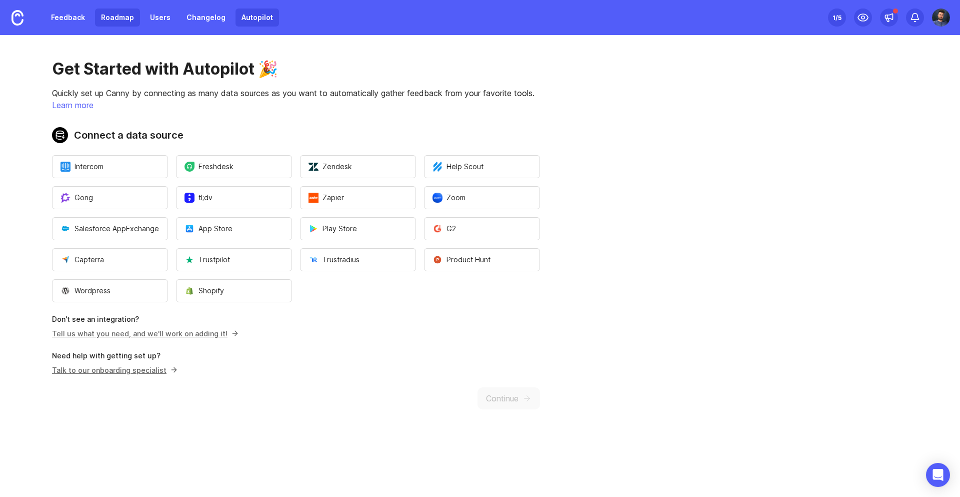
click at [129, 20] on link "Roadmap" at bounding box center [117, 18] width 45 height 18
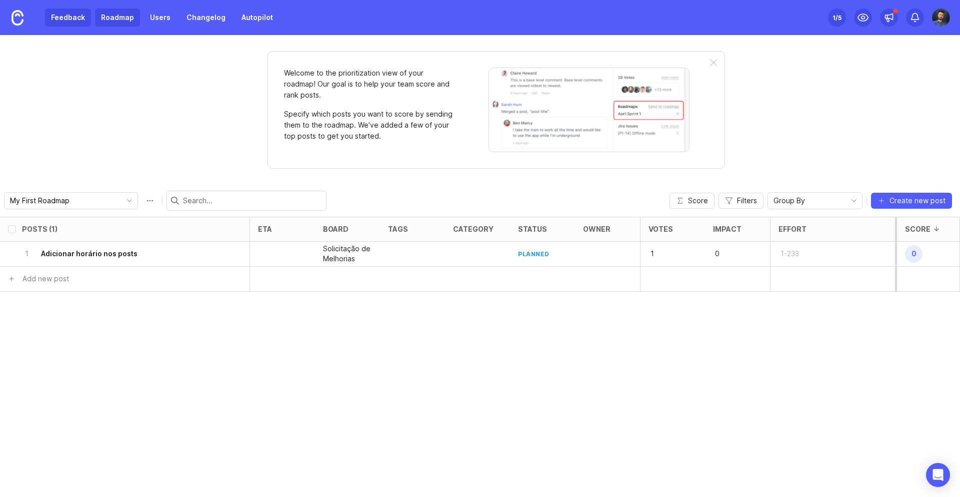
click at [72, 19] on link "Feedback" at bounding box center [68, 18] width 46 height 18
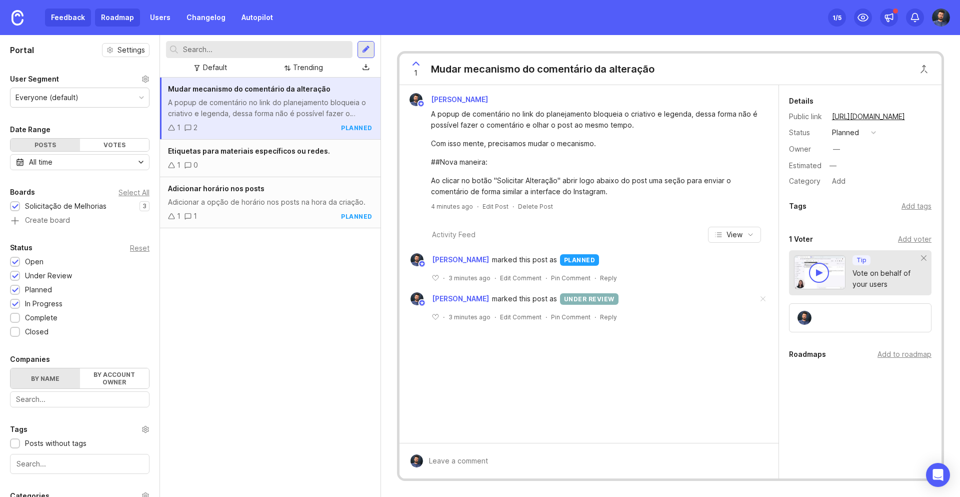
click at [118, 22] on link "Roadmap" at bounding box center [117, 18] width 45 height 18
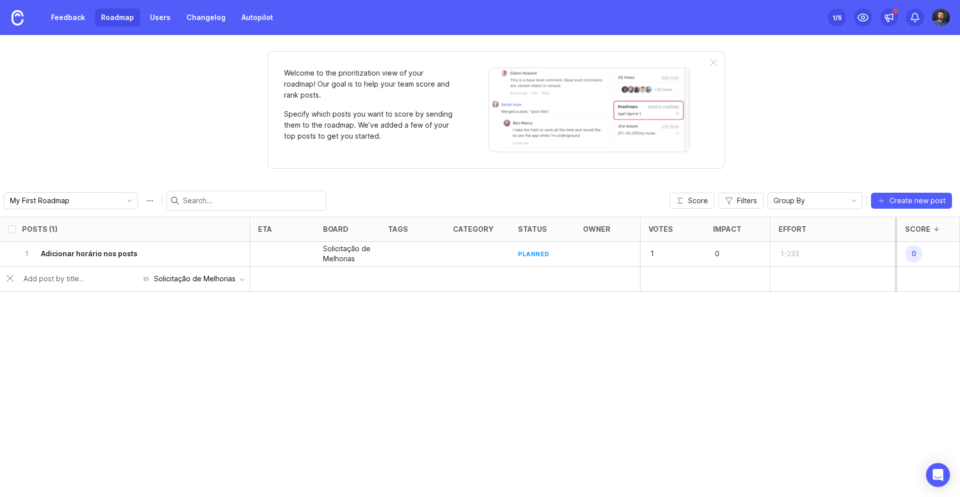
click at [353, 113] on p "Specify which posts you want to score by sending them to the roadmap. We’ve add…" at bounding box center [369, 125] width 170 height 33
click at [716, 61] on div at bounding box center [713, 63] width 7 height 8
click at [713, 58] on div "Welcome to the prioritization view of your roadmap! Our goal is to help your te…" at bounding box center [497, 110] width 458 height 118
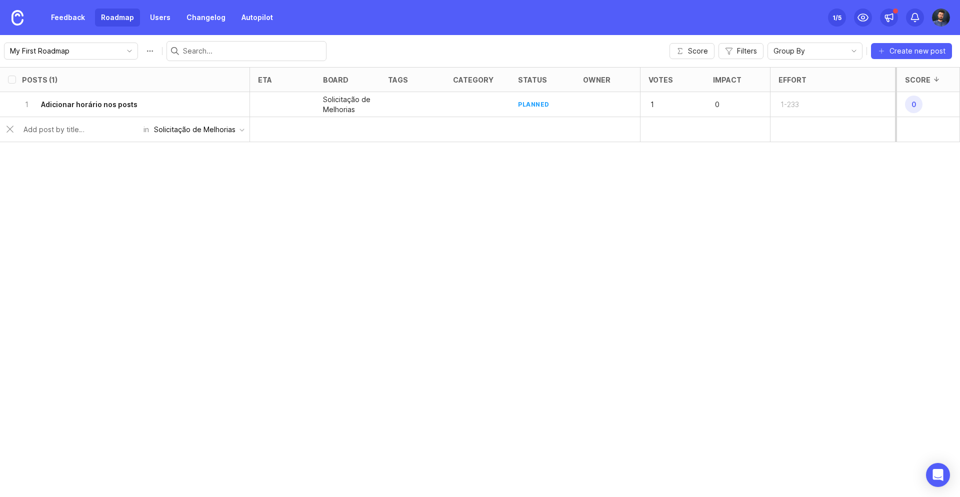
click at [41, 126] on input "text" at bounding box center [81, 129] width 114 height 11
paste input "Personalizar com o nome/logo da agência."
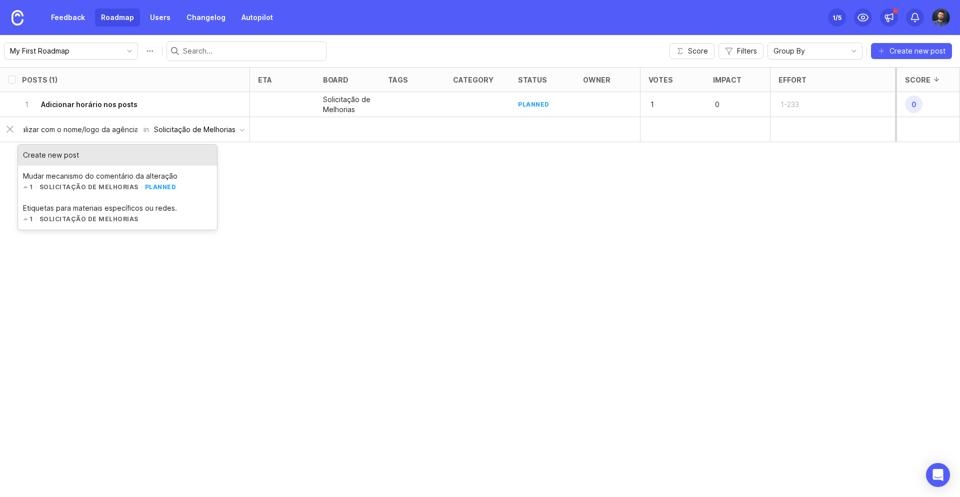
scroll to position [0, 24]
type input "Personalizar link do planejamento com o nome/logo da agência"
click at [101, 151] on div "Create new post" at bounding box center [117, 155] width 199 height 21
click at [63, 156] on div "Create new post" at bounding box center [117, 155] width 199 height 21
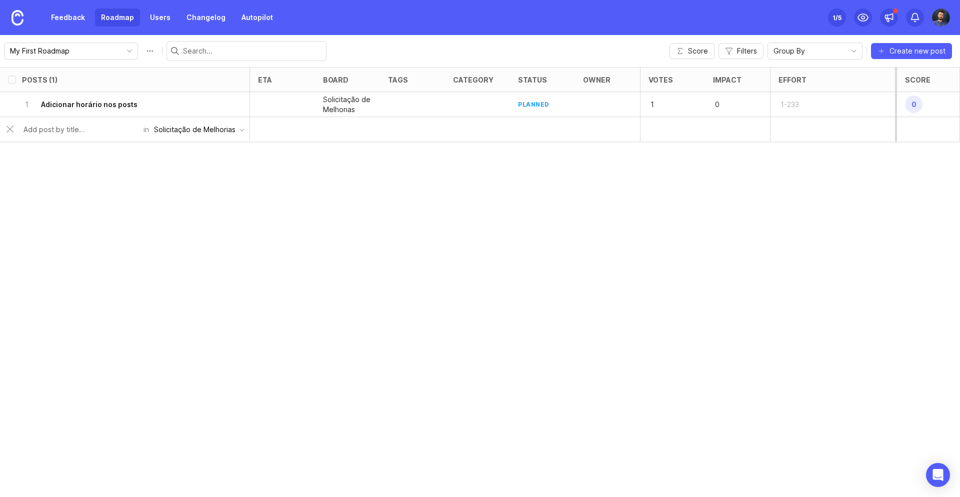
click at [351, 220] on div "Posts (1) eta board tags category status owner Votes Impact Effort Score 1 Adic…" at bounding box center [480, 282] width 960 height 430
click at [49, 126] on h6 "Personalizar link do planejamento com o nome/logo da agência" at bounding box center [131, 130] width 181 height 20
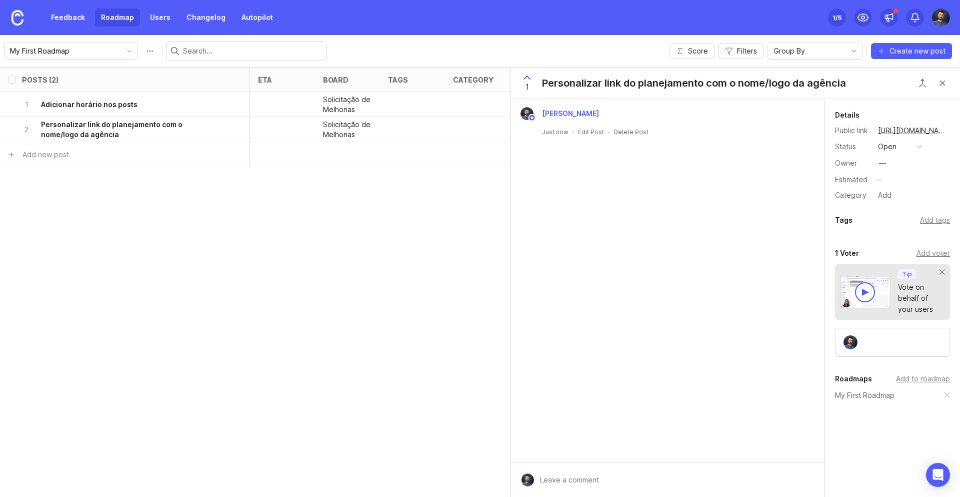
click at [581, 83] on div "Personalizar link do planejamento com o nome/logo da agência" at bounding box center [694, 83] width 304 height 14
click at [419, 129] on div at bounding box center [412, 129] width 65 height 25
click at [946, 86] on button "Close button" at bounding box center [943, 83] width 20 height 20
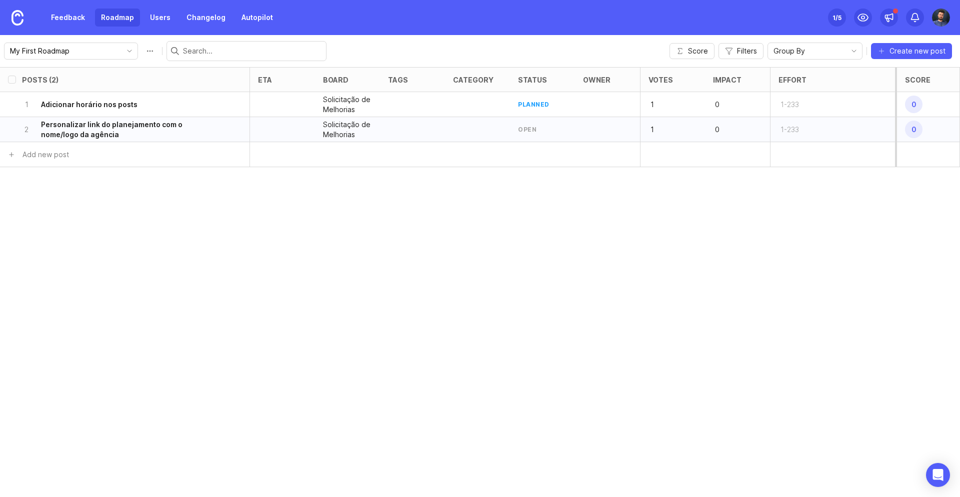
click at [525, 126] on div "open" at bounding box center [527, 129] width 19 height 9
click at [524, 130] on div "open" at bounding box center [527, 129] width 19 height 9
click at [450, 131] on div at bounding box center [477, 129] width 65 height 25
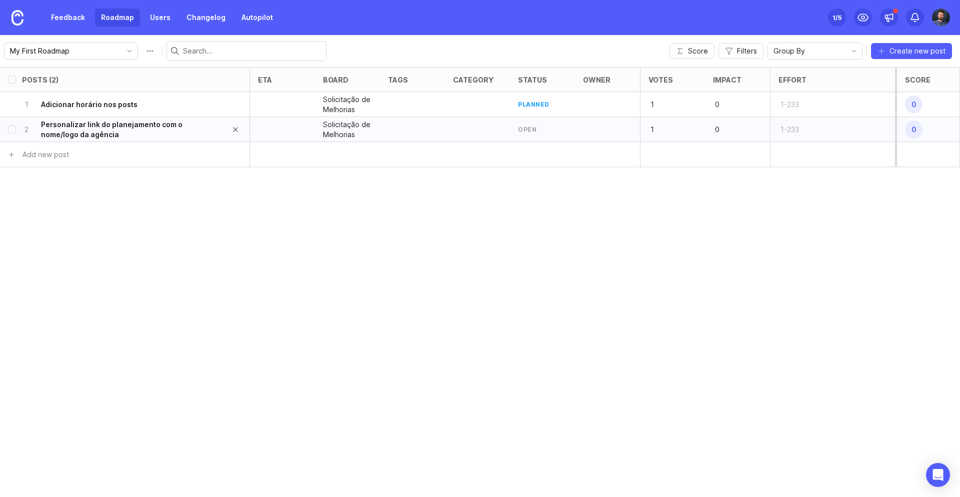
click at [169, 127] on h6 "Personalizar link do planejamento com o nome/logo da agência" at bounding box center [131, 130] width 181 height 20
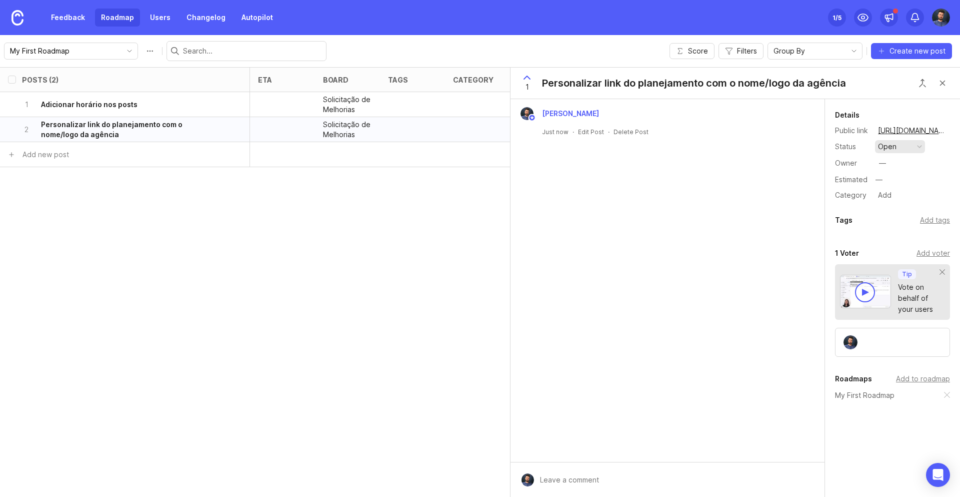
click at [896, 144] on button "open" at bounding box center [900, 146] width 50 height 13
click at [897, 183] on div "under review" at bounding box center [905, 183] width 51 height 9
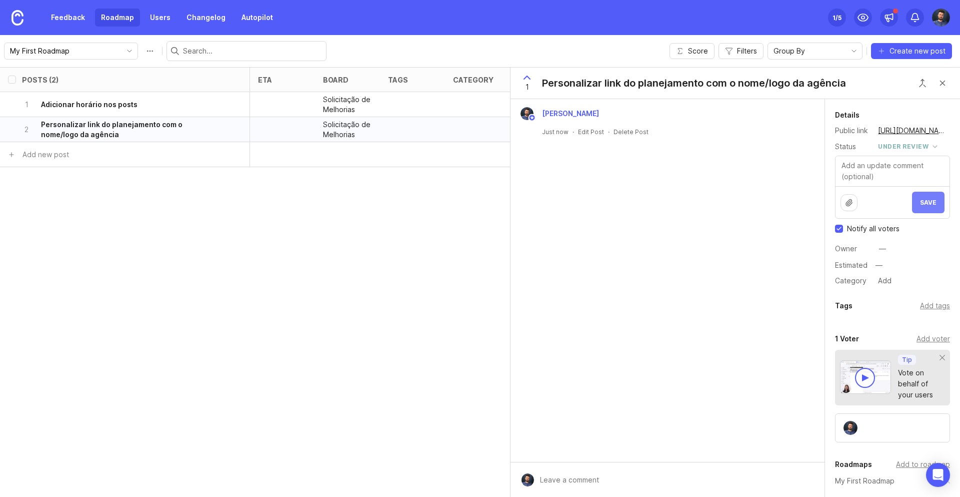
click at [919, 204] on button "Save" at bounding box center [928, 203] width 33 height 22
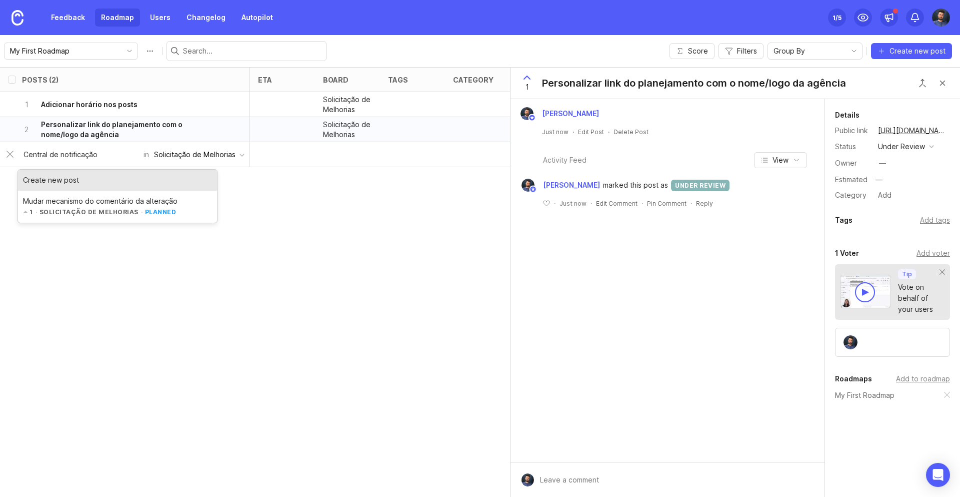
type input "Central de notificação"
click at [317, 176] on div "Posts (2) eta board tags category status owner Votes Impact Effort Score 1 Adic…" at bounding box center [480, 282] width 960 height 430
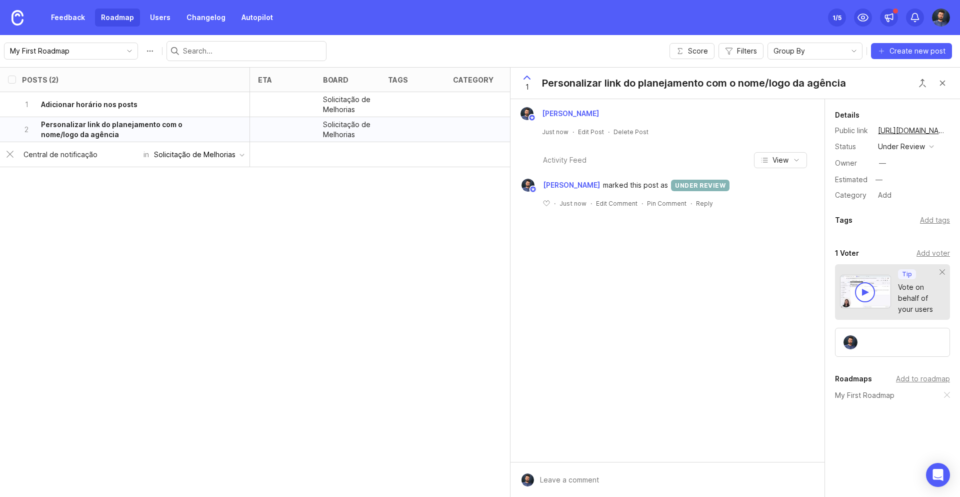
click at [283, 191] on div "Posts (2) eta board tags category status owner Votes Impact Effort Score 1 Adic…" at bounding box center [480, 282] width 960 height 430
click at [882, 45] on button "Create new post" at bounding box center [911, 51] width 81 height 16
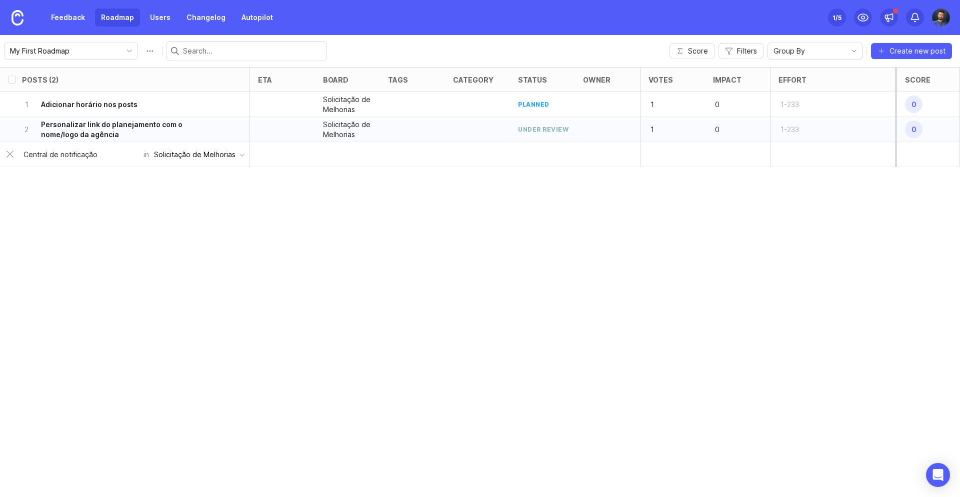
click at [173, 211] on div "Posts (2) eta board tags category status owner Votes Impact Effort Score 1 Adic…" at bounding box center [480, 282] width 960 height 430
click at [360, 166] on div at bounding box center [347, 154] width 65 height 25
click at [339, 149] on div at bounding box center [347, 154] width 65 height 25
click at [112, 158] on input "Central de notificação" at bounding box center [81, 154] width 114 height 11
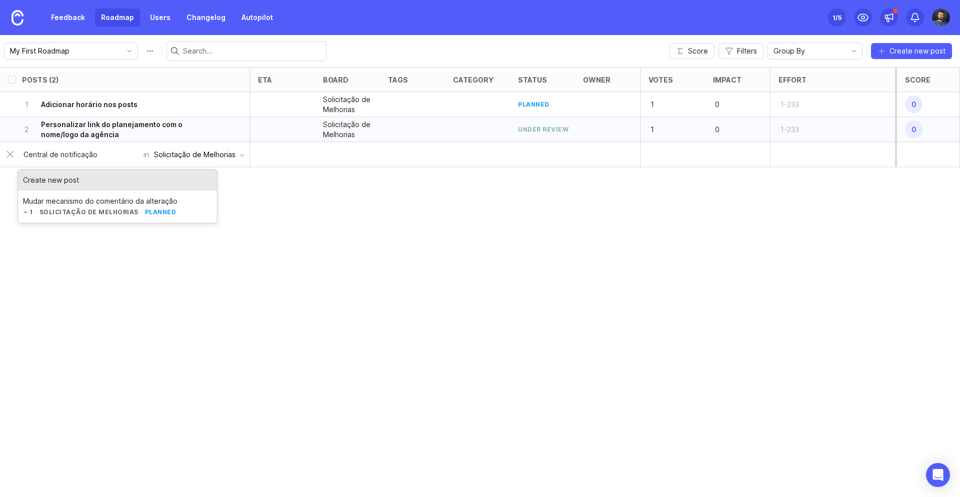
click at [317, 232] on div "Posts (2) eta board tags category status owner Votes Impact Effort Score 1 Adic…" at bounding box center [480, 282] width 960 height 430
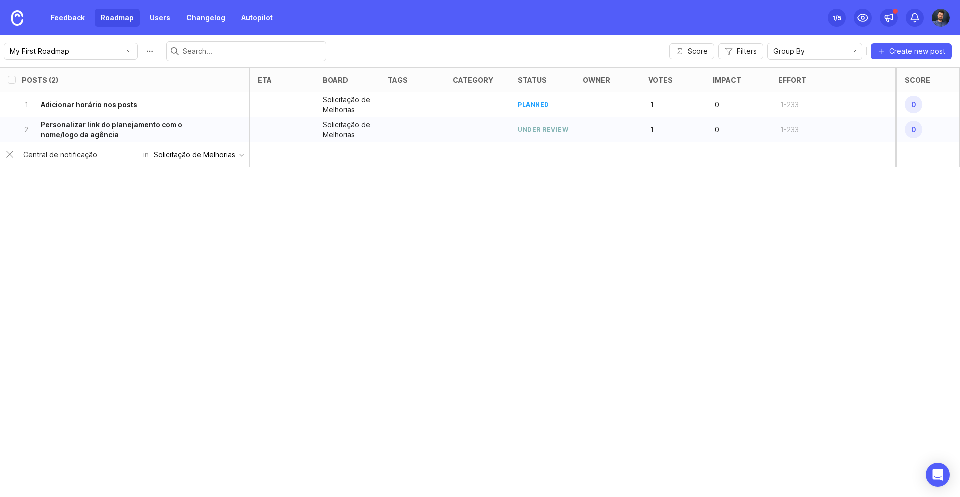
click at [100, 156] on input "Central de notificação" at bounding box center [81, 154] width 114 height 11
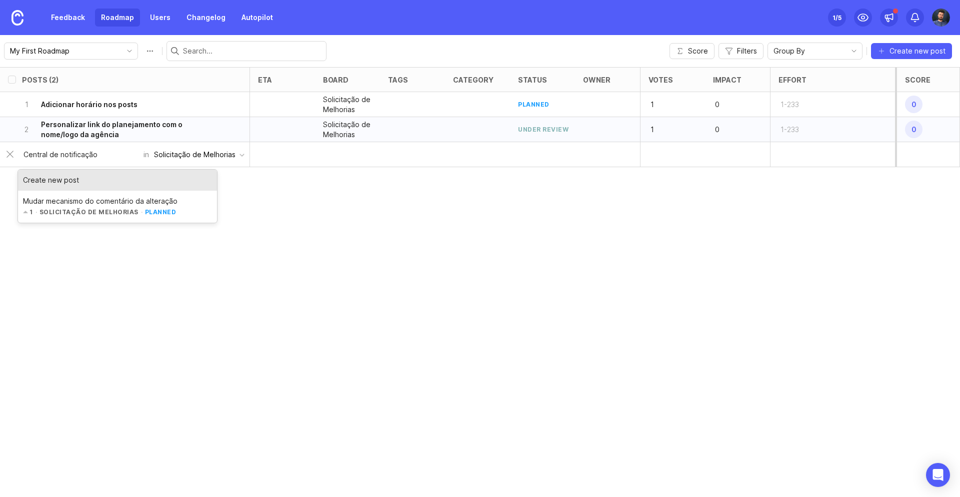
click at [60, 182] on div "Create new post" at bounding box center [117, 180] width 199 height 21
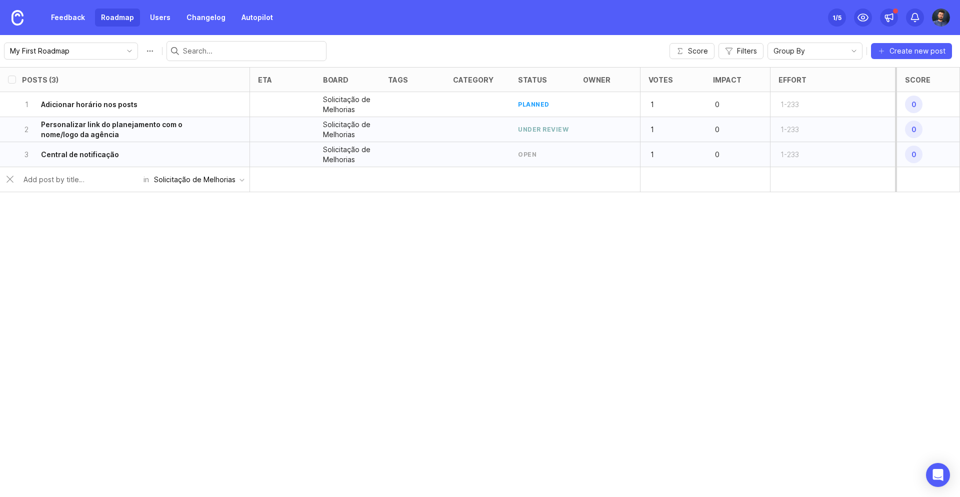
click at [539, 142] on div "open" at bounding box center [542, 154] width 65 height 25
click at [533, 155] on div "open" at bounding box center [527, 154] width 19 height 9
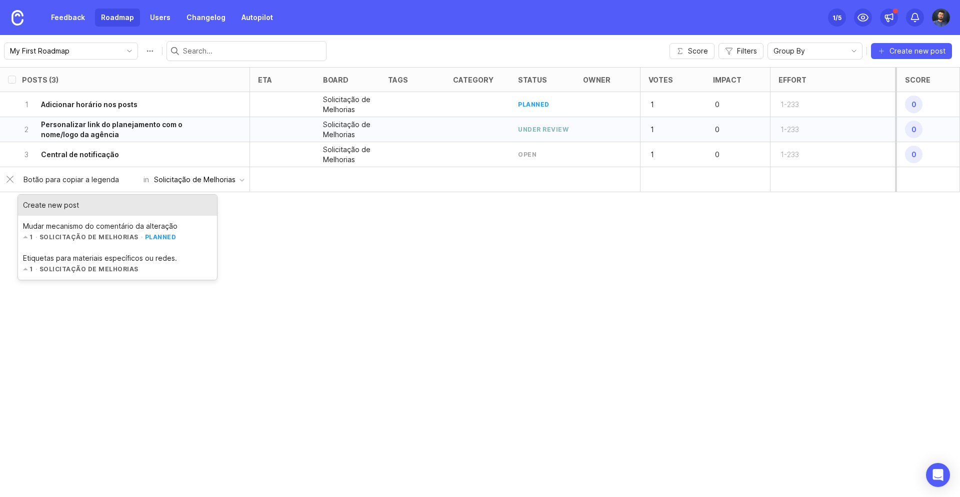
type input "Botão para copiar a legenda"
click at [66, 207] on div "Create new post" at bounding box center [117, 205] width 199 height 21
click at [327, 288] on div "Posts (3) eta board tags category status owner Votes Impact Effort Score 1 Adic…" at bounding box center [480, 282] width 960 height 430
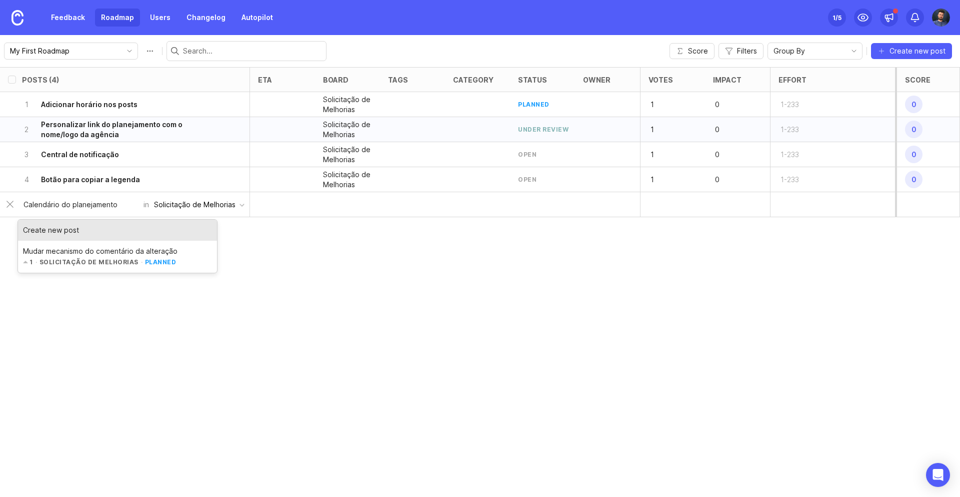
type input "Calendário do planejamento"
click at [68, 227] on div "Create new post" at bounding box center [117, 230] width 199 height 21
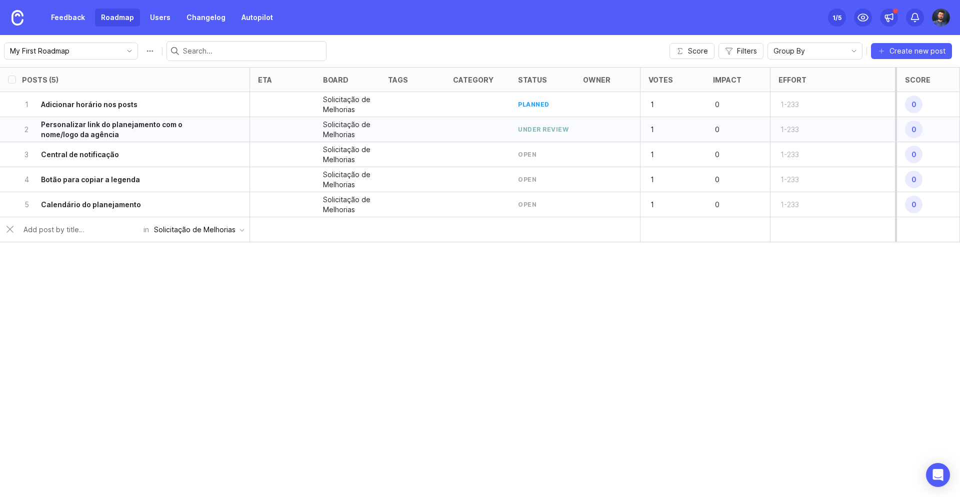
click at [45, 228] on input "text" at bounding box center [81, 229] width 114 height 11
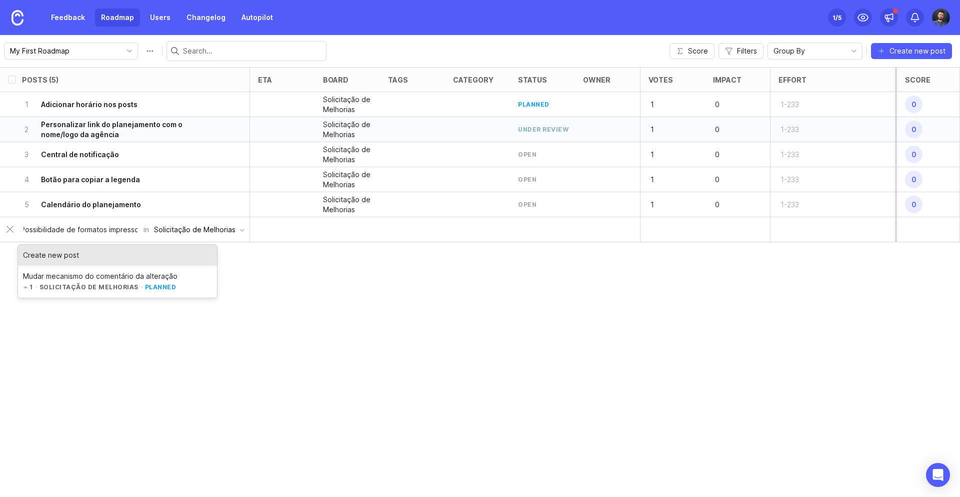
scroll to position [0, 7]
type input "Possibilidade de formatos impressos"
drag, startPoint x: 43, startPoint y: 254, endPoint x: 105, endPoint y: 275, distance: 65.8
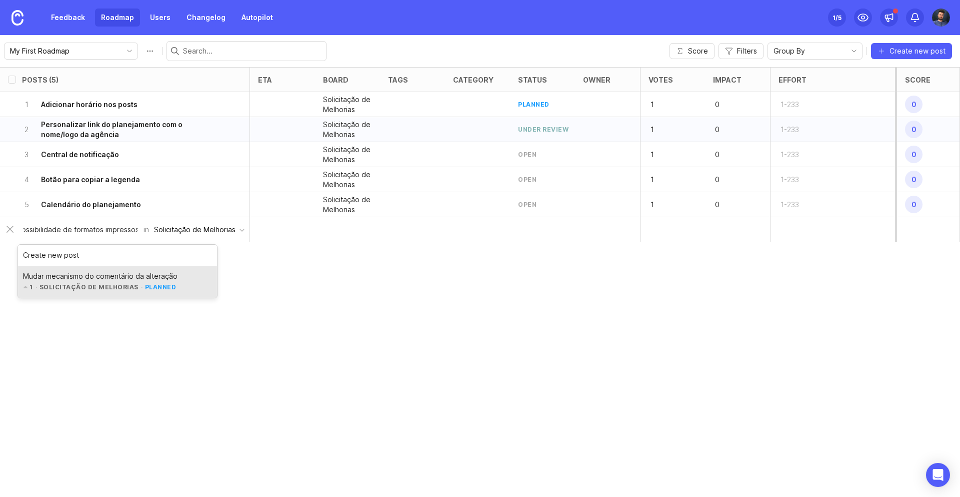
click at [43, 254] on div "Create new post" at bounding box center [117, 255] width 199 height 21
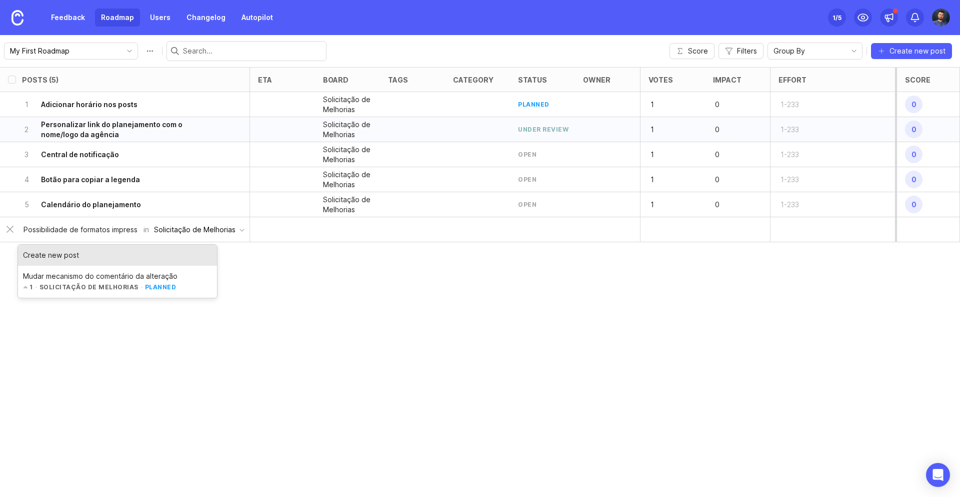
click at [296, 362] on div "Posts (5) eta board tags category status owner Votes Impact Effort Score 1 Adic…" at bounding box center [480, 282] width 960 height 430
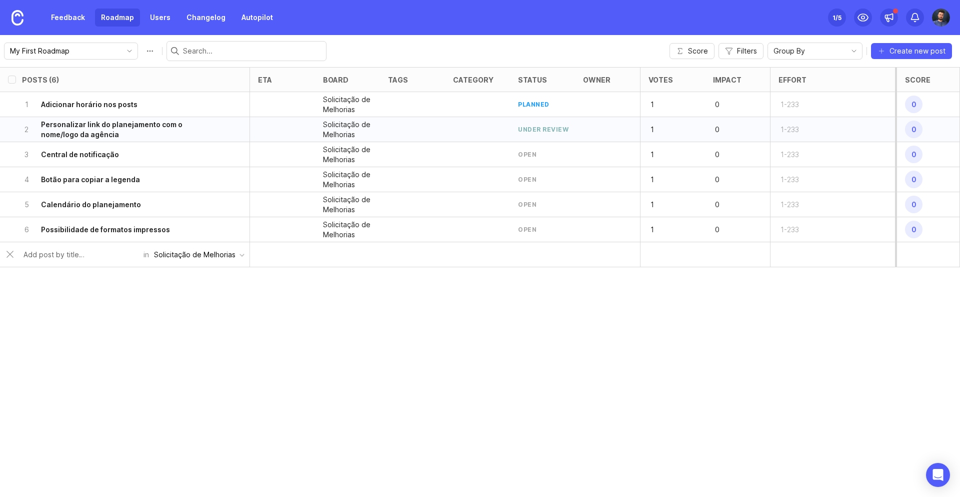
click at [263, 350] on div "Posts (6) eta board tags category status owner Votes Impact Effort Score 1 Adic…" at bounding box center [480, 282] width 960 height 430
click at [182, 227] on div "6 Possibilidade de formatos impressos" at bounding box center [122, 229] width 200 height 25
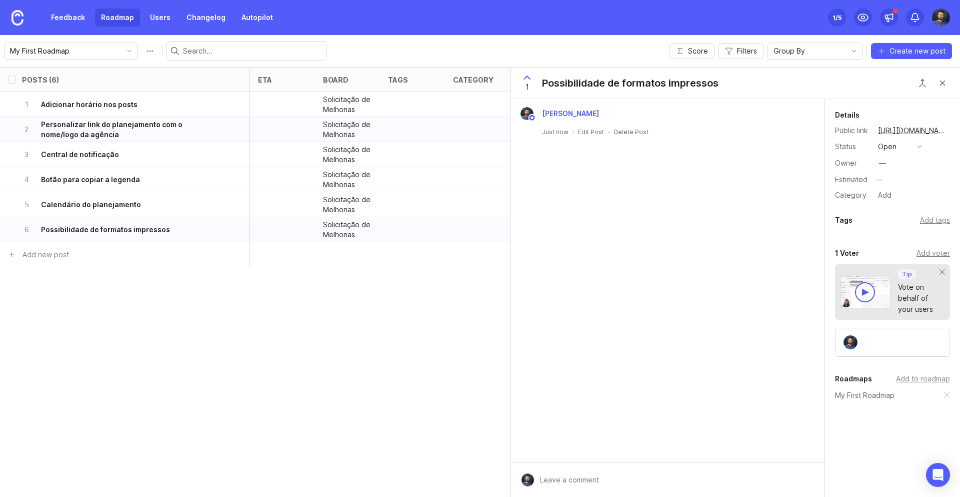
drag, startPoint x: 943, startPoint y: 85, endPoint x: 933, endPoint y: 94, distance: 13.5
click at [943, 84] on button "Close button" at bounding box center [943, 83] width 20 height 20
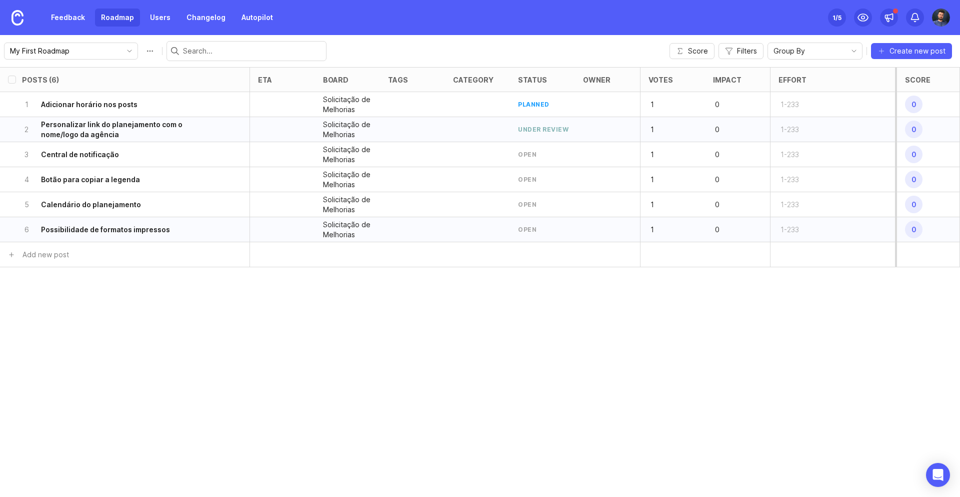
drag, startPoint x: 374, startPoint y: 384, endPoint x: 371, endPoint y: 374, distance: 10.4
click at [374, 383] on div "Posts (6) eta board tags category status owner Votes Impact Effort Score 1 Adic…" at bounding box center [480, 282] width 960 height 430
type input "P"
type input "o"
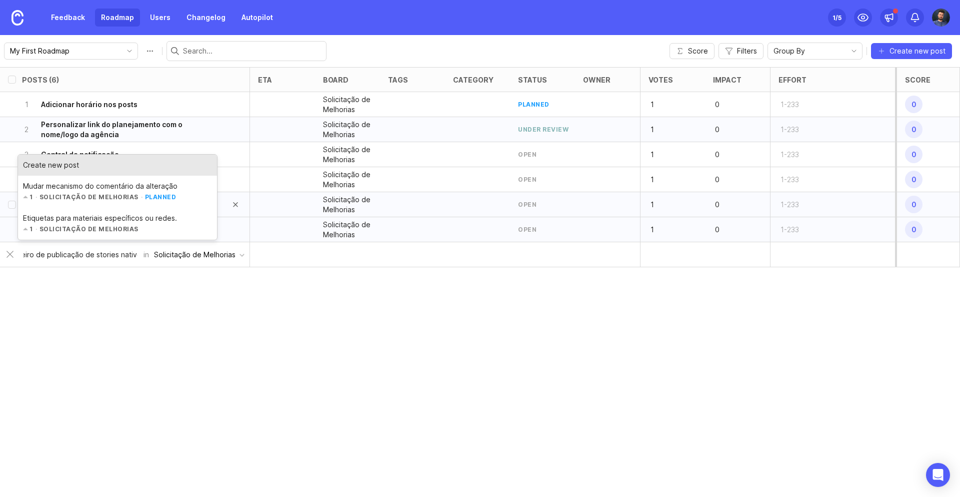
scroll to position [0, 18]
type input "Roteiro de publicação de stories nativos"
click at [58, 165] on div "Create new post" at bounding box center [117, 165] width 199 height 21
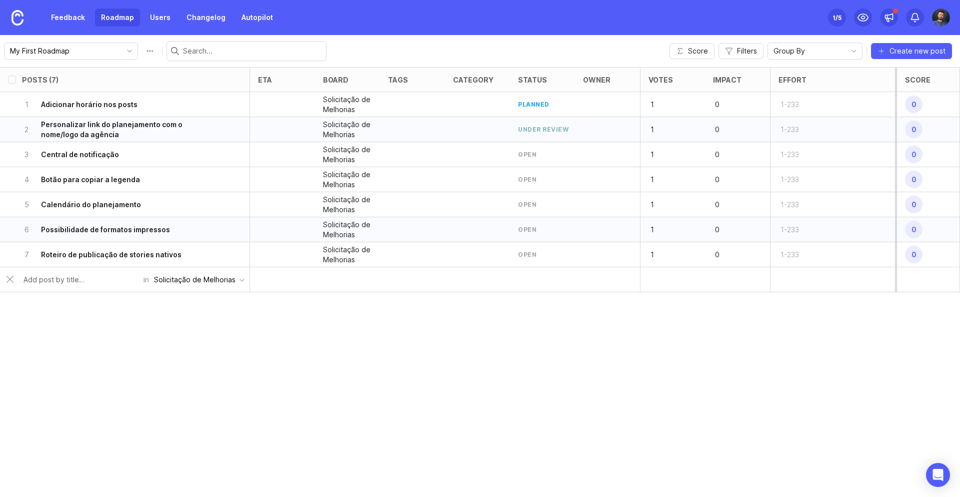
click at [258, 312] on div "Posts (7) eta board tags category status owner Votes Impact Effort Score 1 Adic…" at bounding box center [480, 282] width 960 height 430
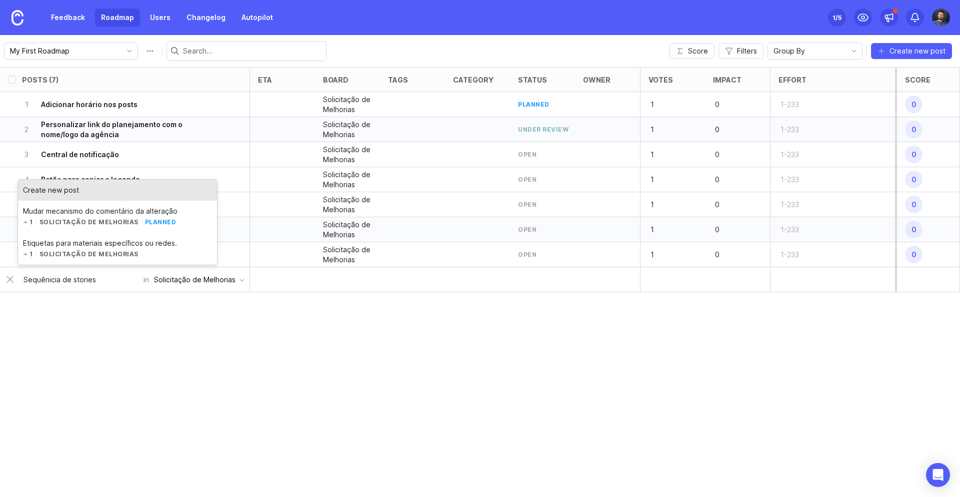
click at [48, 280] on input "Sequênicia de stories" at bounding box center [81, 279] width 114 height 11
type input "Sequência de stories"
click at [64, 189] on div "Create new post" at bounding box center [117, 190] width 199 height 21
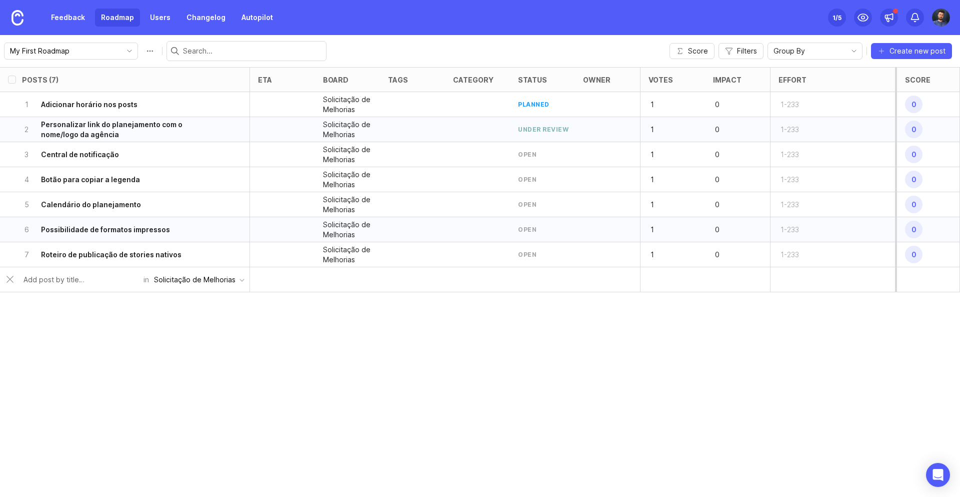
click at [167, 320] on div "Posts (7) eta board tags category status owner Votes Impact Effort Score 1 Adic…" at bounding box center [480, 282] width 960 height 430
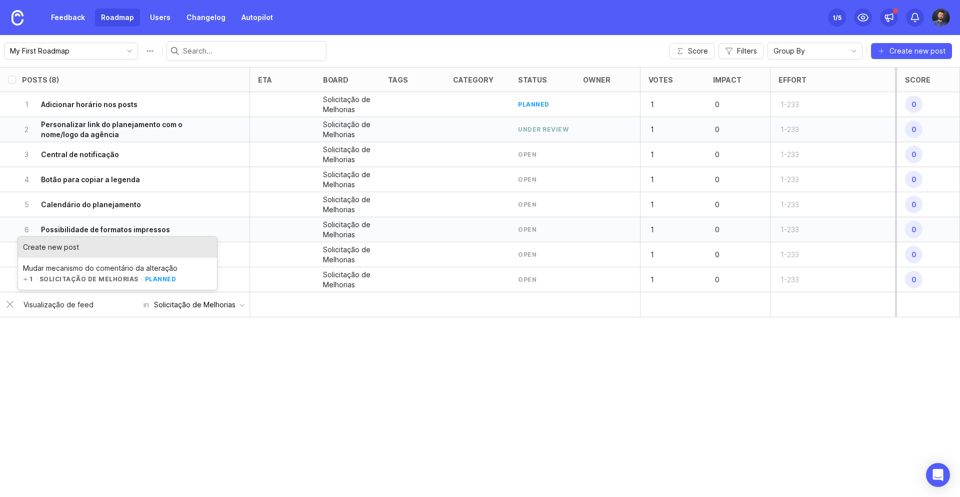
type input "Visualização de feed"
click at [80, 247] on div "Create new post" at bounding box center [117, 247] width 199 height 21
click at [112, 356] on div "Posts (8) eta board tags category status owner Votes Impact Effort Score 1 Adic…" at bounding box center [480, 282] width 960 height 430
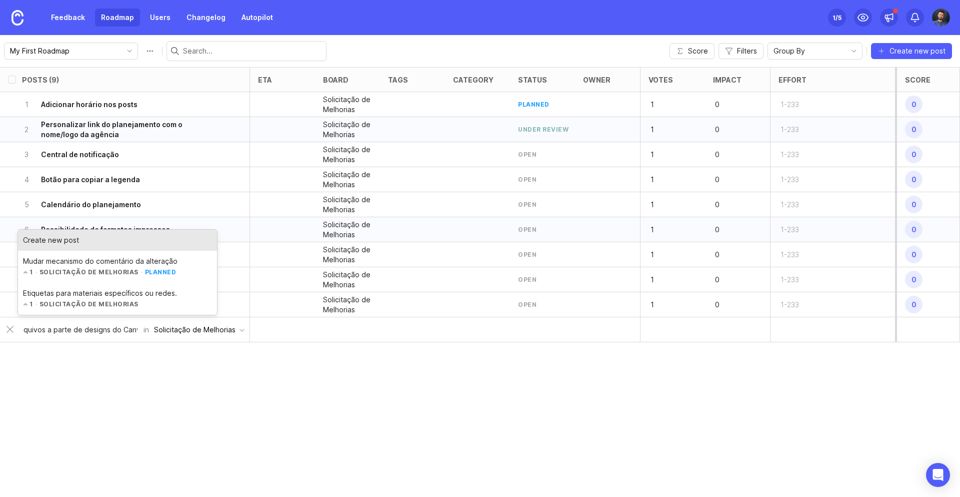
scroll to position [0, 33]
type input "Enviar arquivos a parte de designs do Canva"
click at [37, 240] on div "Create new post" at bounding box center [117, 240] width 199 height 21
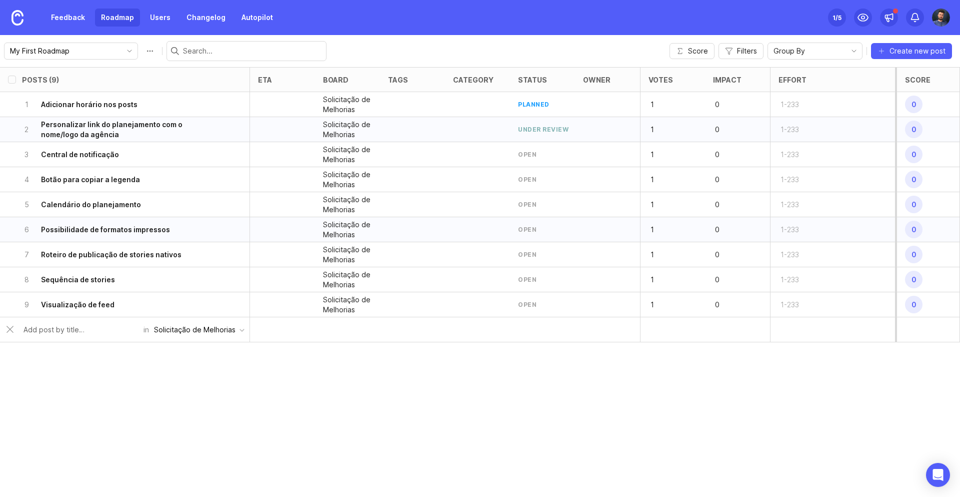
click at [308, 397] on div "Posts (9) eta board tags category status owner Votes Impact Effort Score 1 Adic…" at bounding box center [480, 282] width 960 height 430
click at [392, 457] on div "Posts (10) eta board tags category status owner Votes Impact Effort Score 1 Adi…" at bounding box center [480, 282] width 960 height 430
click at [96, 310] on div "9 Visualização de feed" at bounding box center [122, 304] width 200 height 25
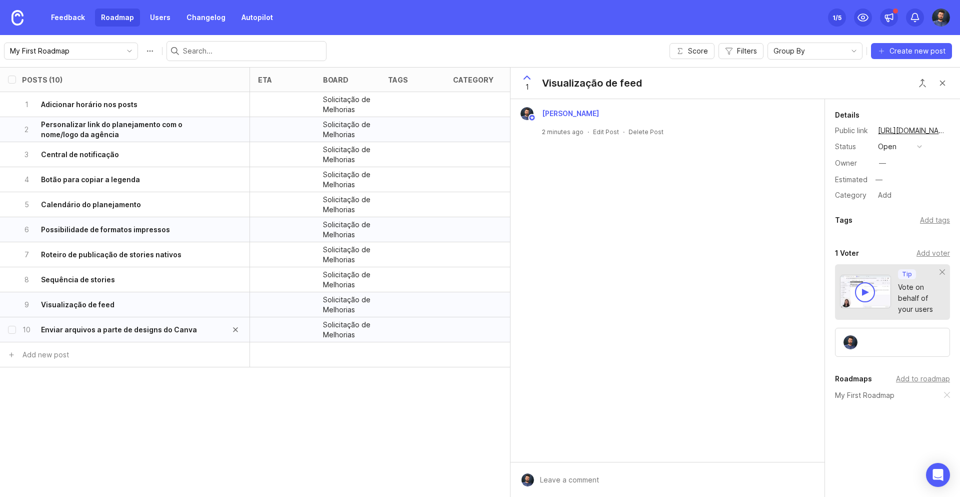
click at [81, 331] on h6 "Enviar arquivos a parte de designs do Canva" at bounding box center [119, 330] width 156 height 10
click at [599, 86] on div "Enviar arquivos a parte de designs do Canva" at bounding box center [650, 83] width 216 height 14
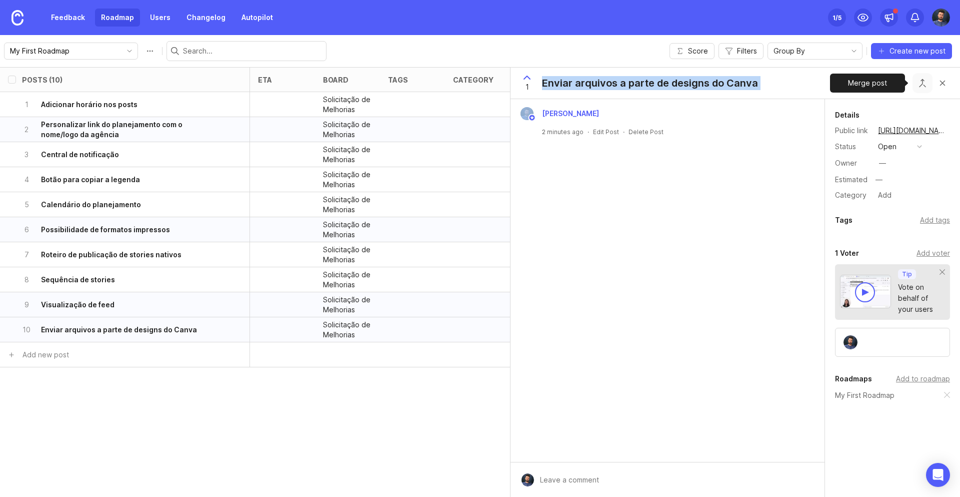
click at [929, 83] on button "Close button" at bounding box center [923, 83] width 20 height 20
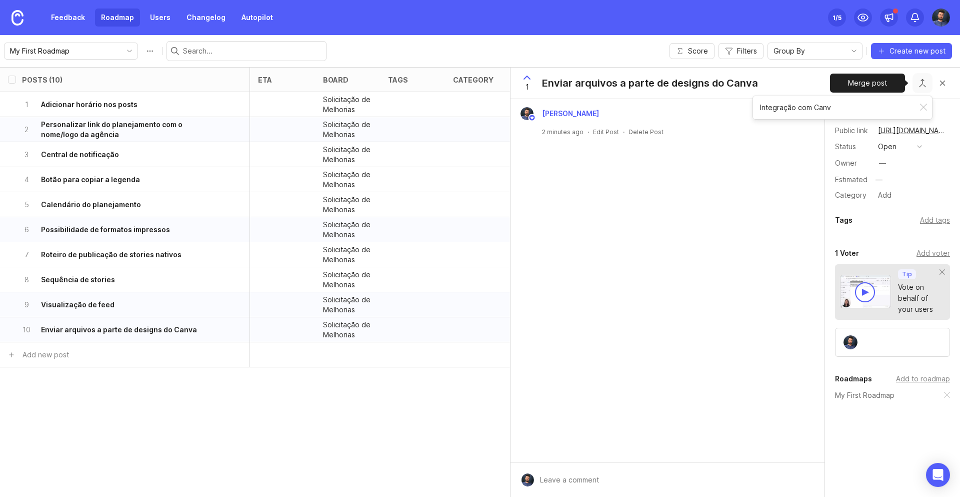
type input "Integração com Canva"
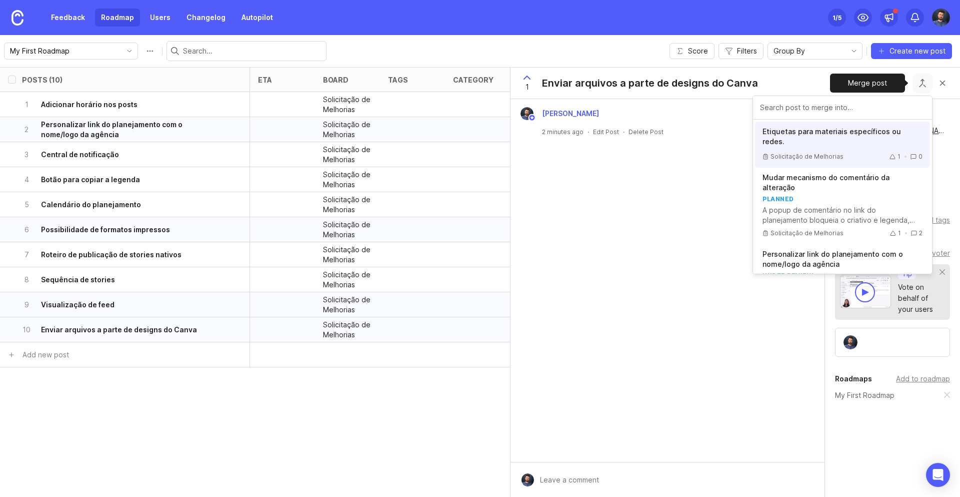
type input "Integração com Canva"
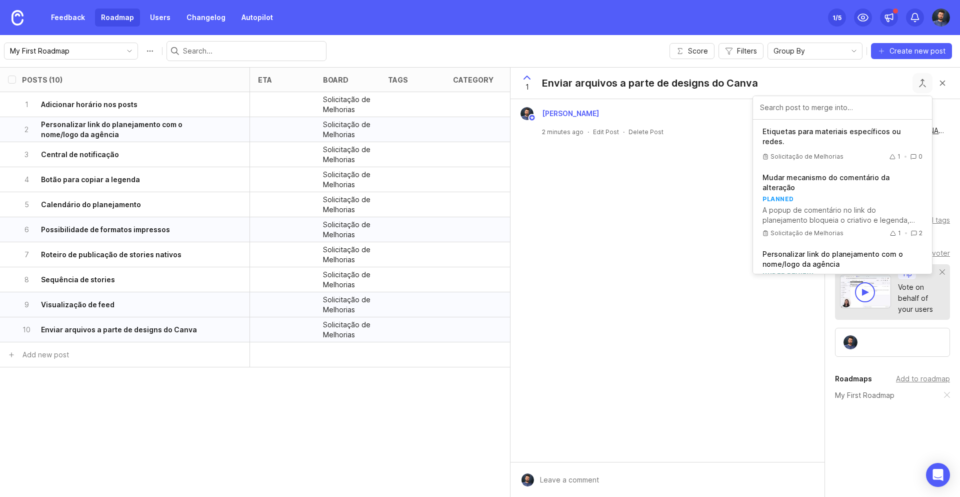
click at [890, 65] on div "My First Roadmap Score Filters Group By Create new post" at bounding box center [480, 51] width 960 height 32
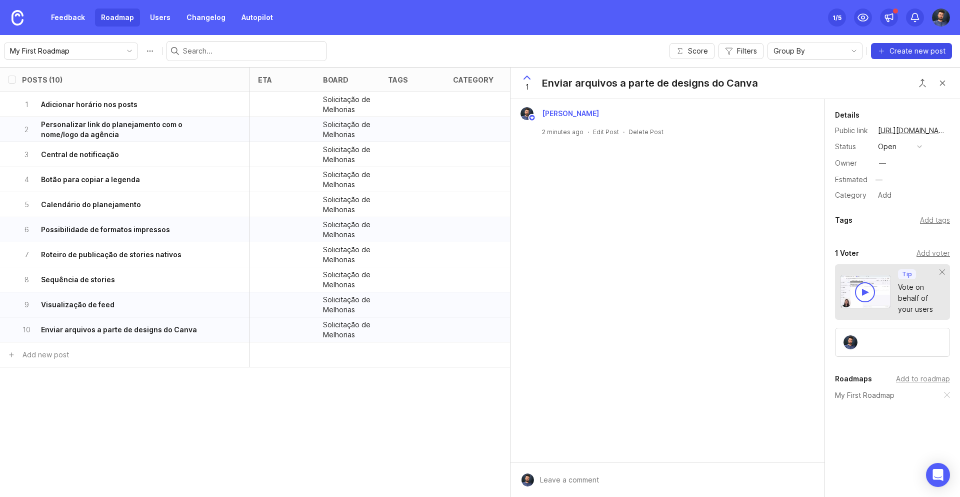
click at [901, 54] on span "Create new post" at bounding box center [918, 51] width 56 height 10
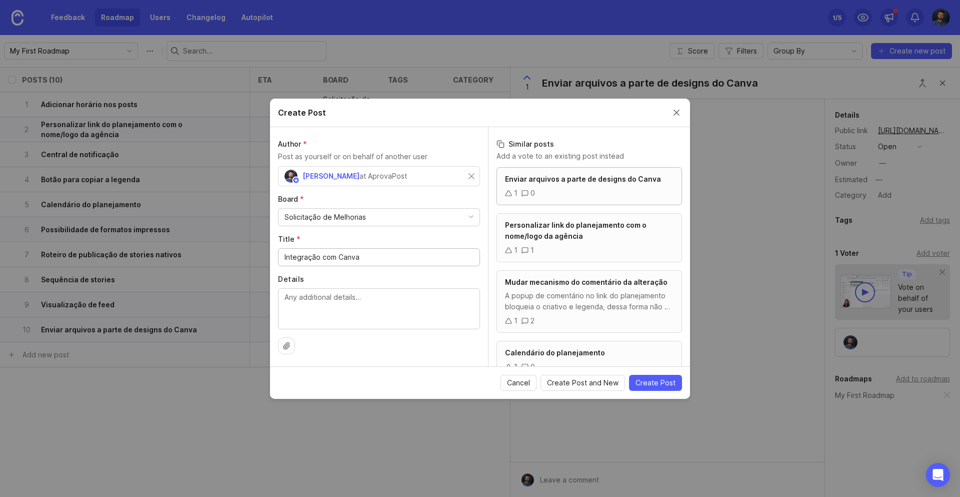
type input "Integração com Canva"
click at [584, 181] on span "Enviar arquivos a parte de designs do Canva" at bounding box center [583, 179] width 156 height 9
click at [681, 113] on button "Close create post modal" at bounding box center [676, 112] width 11 height 11
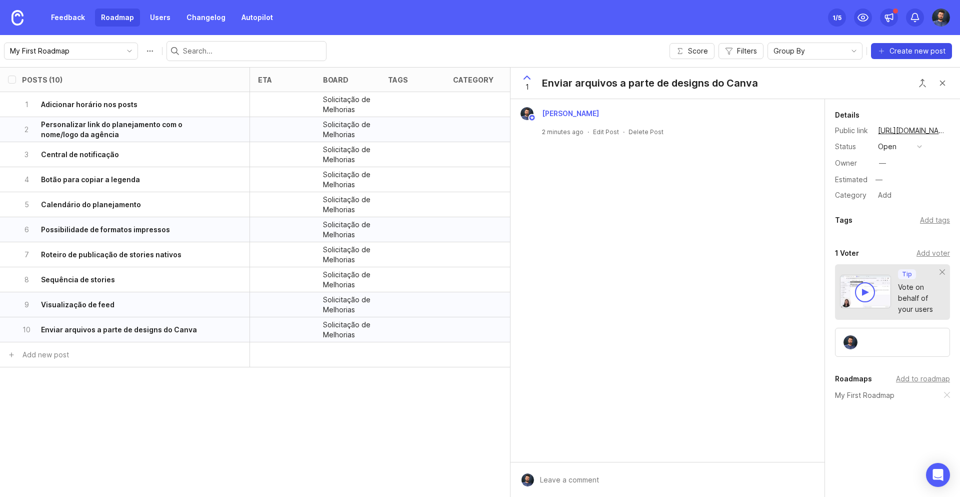
click at [911, 48] on span "Create new post" at bounding box center [918, 51] width 56 height 10
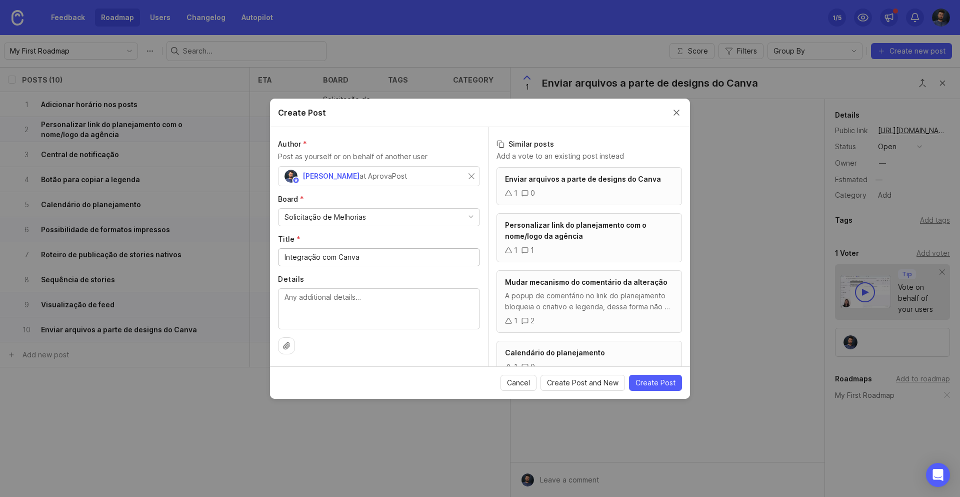
click at [341, 307] on textarea "Details" at bounding box center [379, 308] width 189 height 33
click at [657, 379] on span "Create Post" at bounding box center [656, 383] width 40 height 10
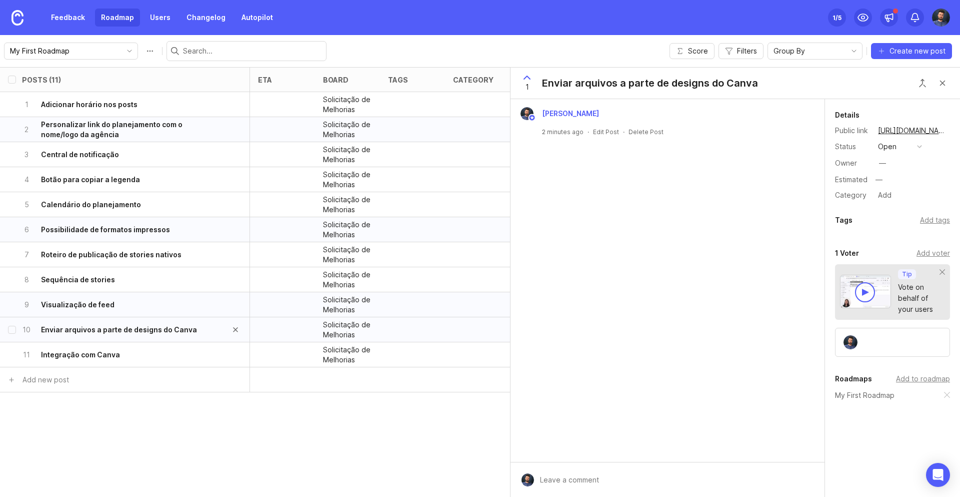
click at [202, 333] on div "10 Enviar arquivos a parte de designs do Canva" at bounding box center [122, 329] width 200 height 25
click at [930, 84] on button "Close button" at bounding box center [923, 83] width 20 height 20
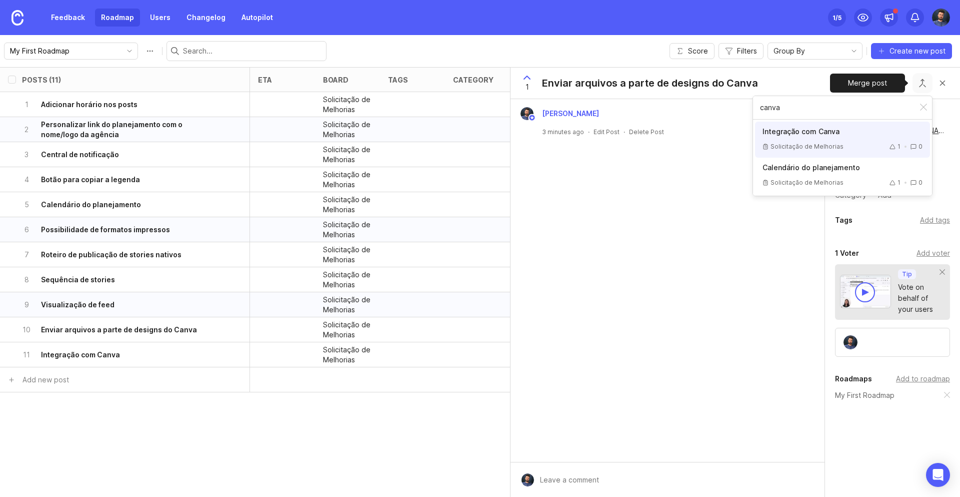
type input "canva"
click at [838, 141] on div "Solicitação de Melhorias" at bounding box center [803, 147] width 81 height 12
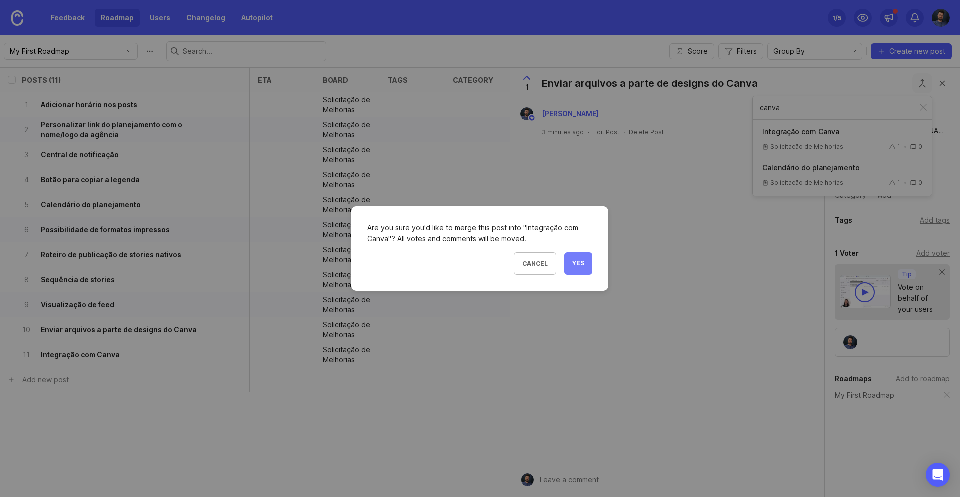
click at [575, 262] on span "Yes" at bounding box center [579, 263] width 12 height 9
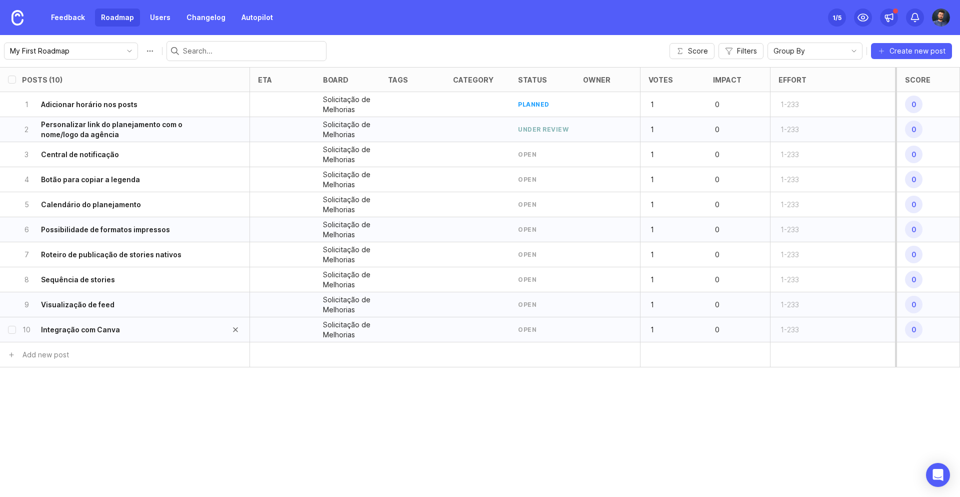
click at [204, 327] on div "10 Integração com Canva" at bounding box center [122, 329] width 200 height 25
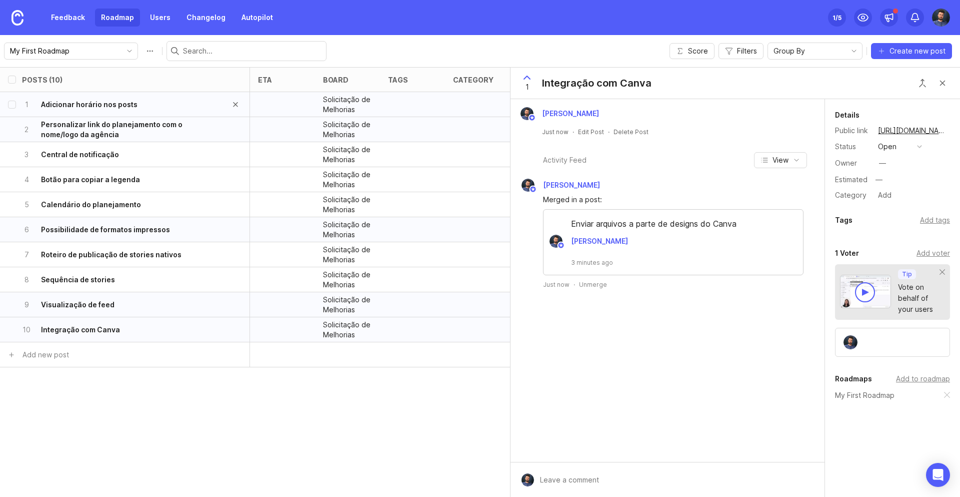
click at [127, 105] on h6 "Adicionar horário nos posts" at bounding box center [89, 105] width 97 height 10
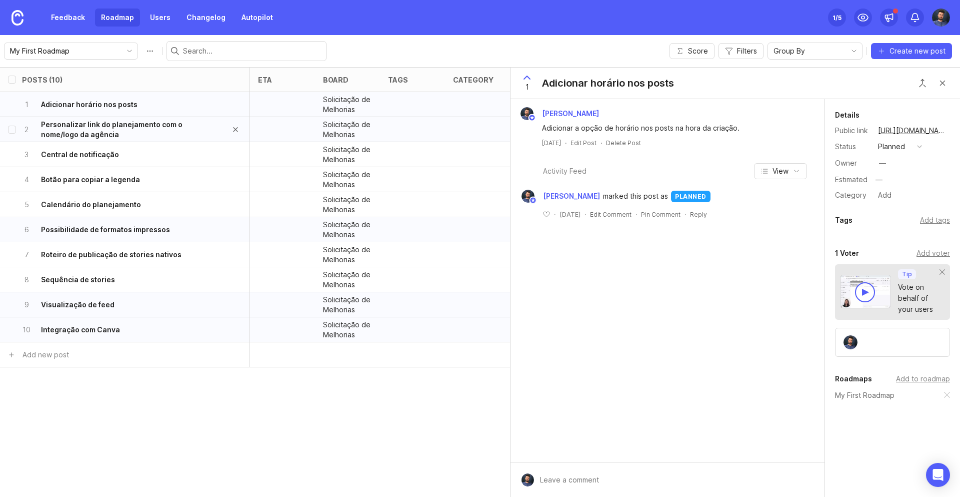
click at [124, 133] on h6 "Personalizar link do planejamento com o nome/logo da agência" at bounding box center [131, 130] width 181 height 20
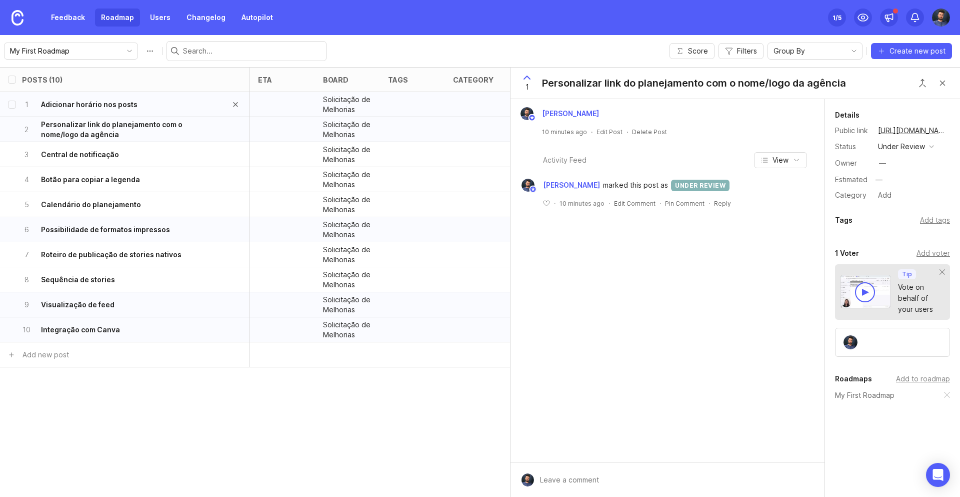
click at [146, 108] on div "1 Adicionar horário nos posts" at bounding box center [122, 104] width 200 height 25
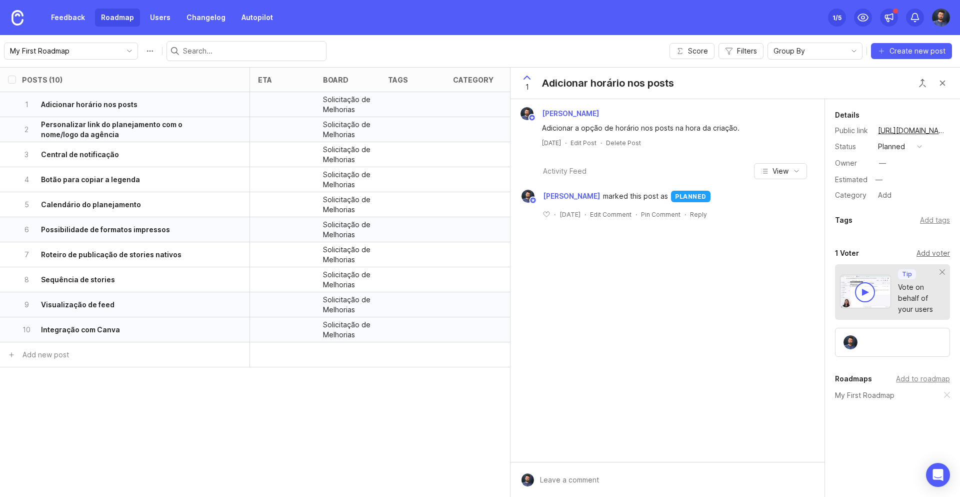
click at [938, 253] on div "Add voter" at bounding box center [934, 253] width 34 height 11
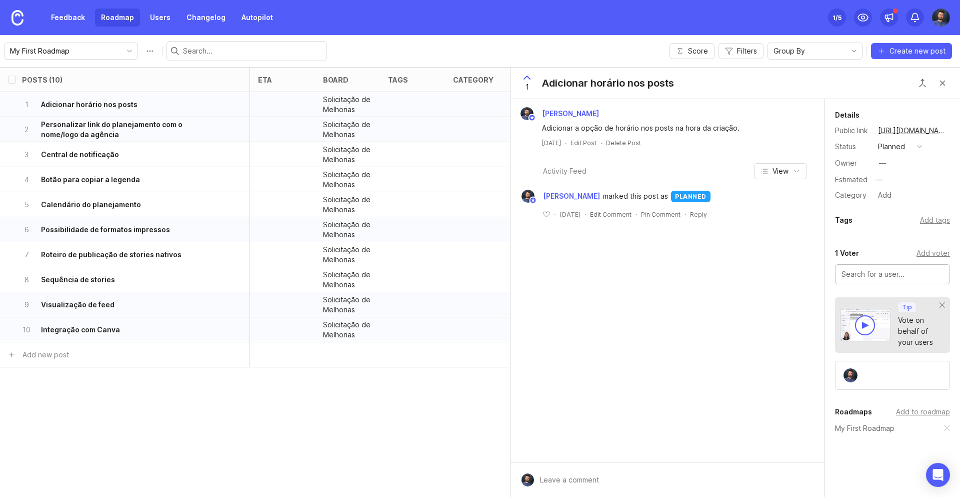
click at [887, 274] on input "text" at bounding box center [893, 274] width 102 height 11
type input "ad"
click at [122, 133] on h6 "Personalizar link do planejamento com o nome/logo da agência" at bounding box center [131, 130] width 181 height 20
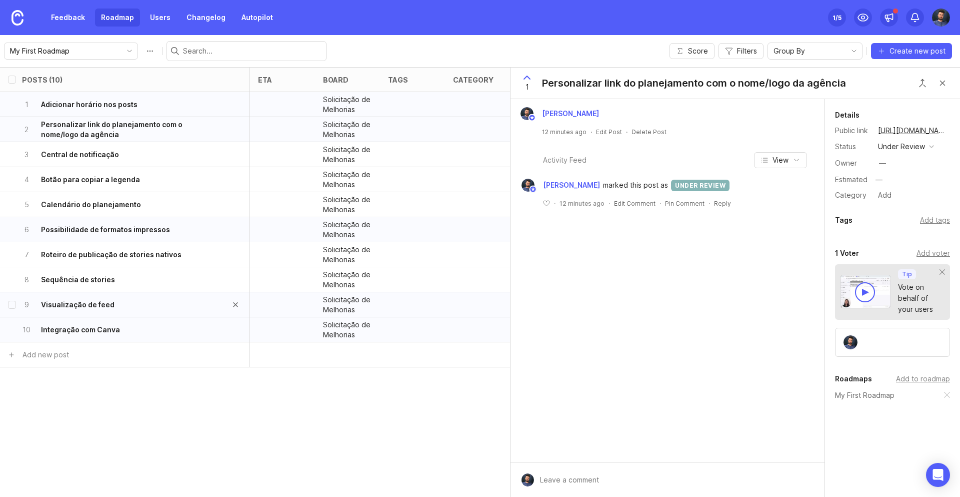
click at [91, 307] on h6 "Visualização de feed" at bounding box center [78, 305] width 74 height 10
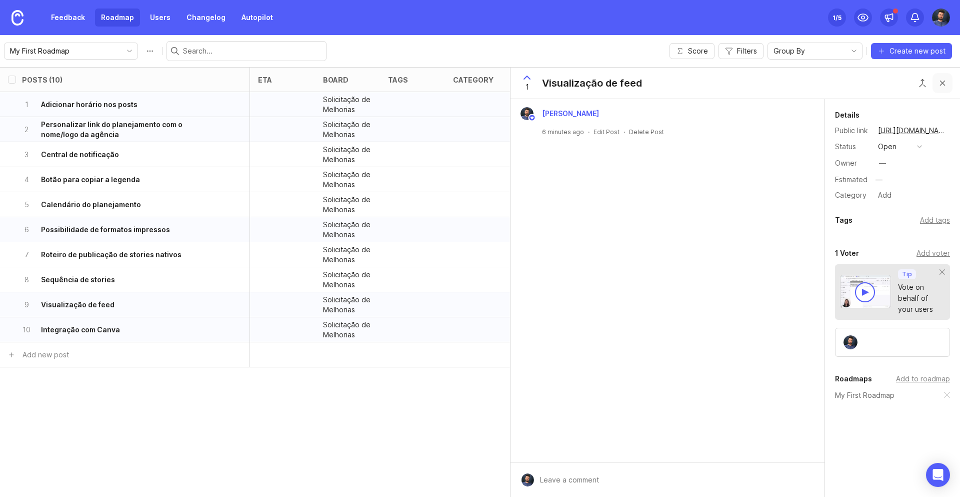
click at [941, 83] on button "Close button" at bounding box center [943, 83] width 20 height 20
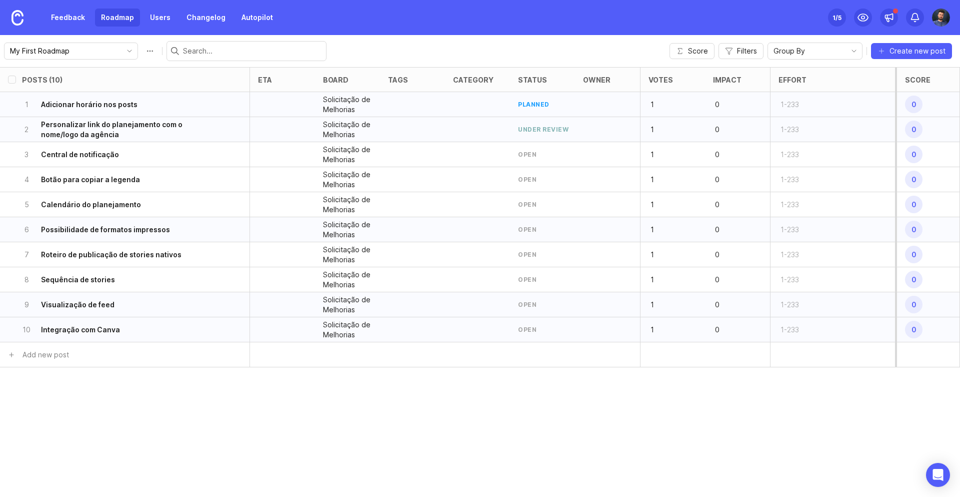
click at [71, 16] on link "Feedback" at bounding box center [68, 18] width 46 height 18
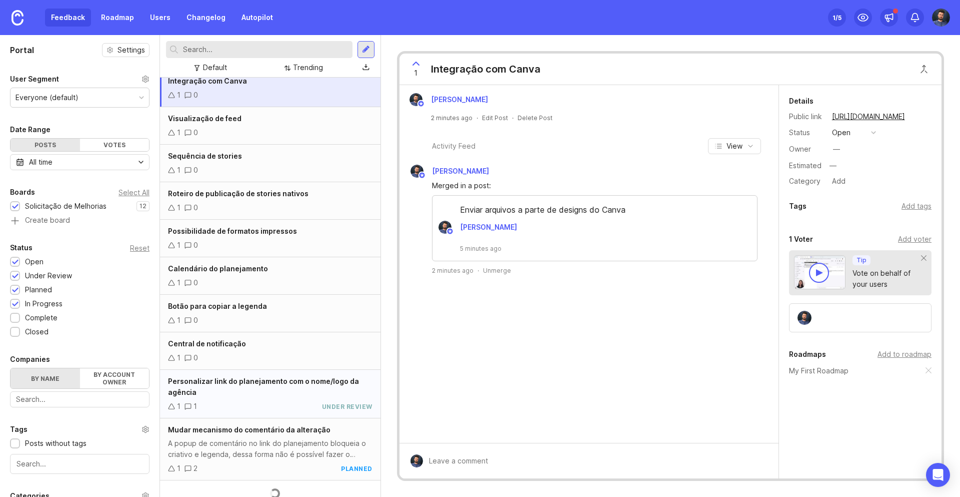
scroll to position [10, 0]
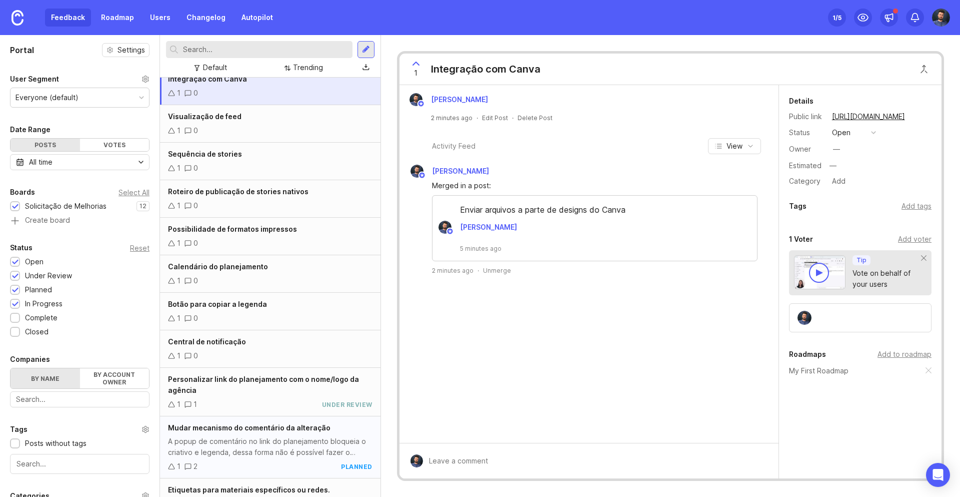
click at [250, 428] on span "Mudar mecanismo do comentário da alteração" at bounding box center [249, 427] width 163 height 9
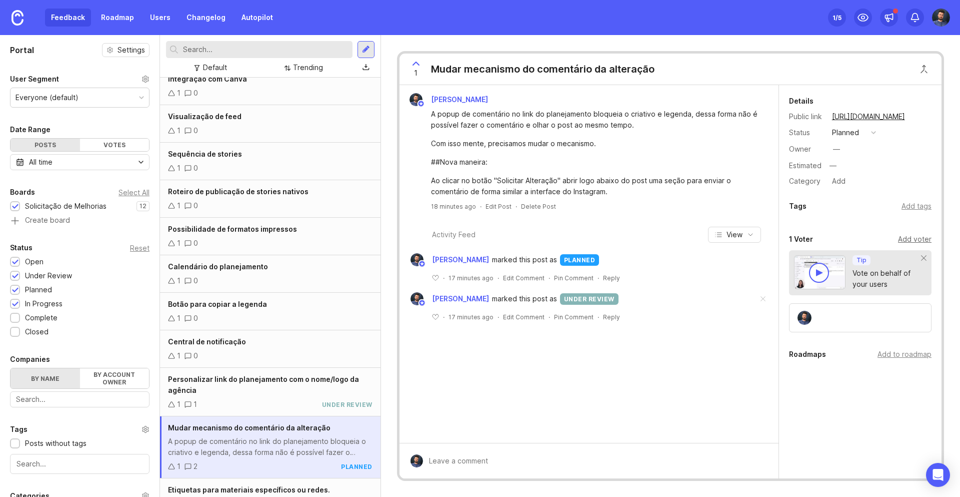
click at [923, 239] on div "Add voter" at bounding box center [915, 239] width 34 height 11
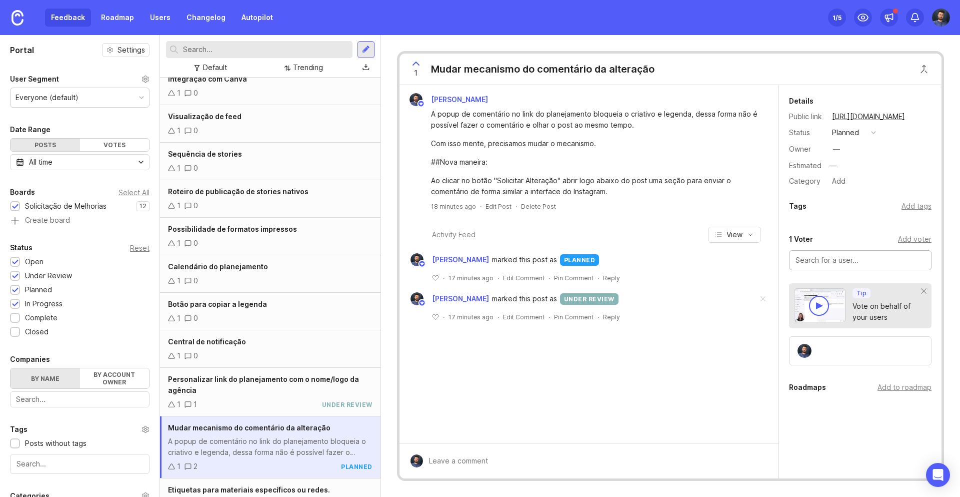
paste input "horizonconteudodigital@gmail.com"
type input "horizonconteudodigital@gmail.com"
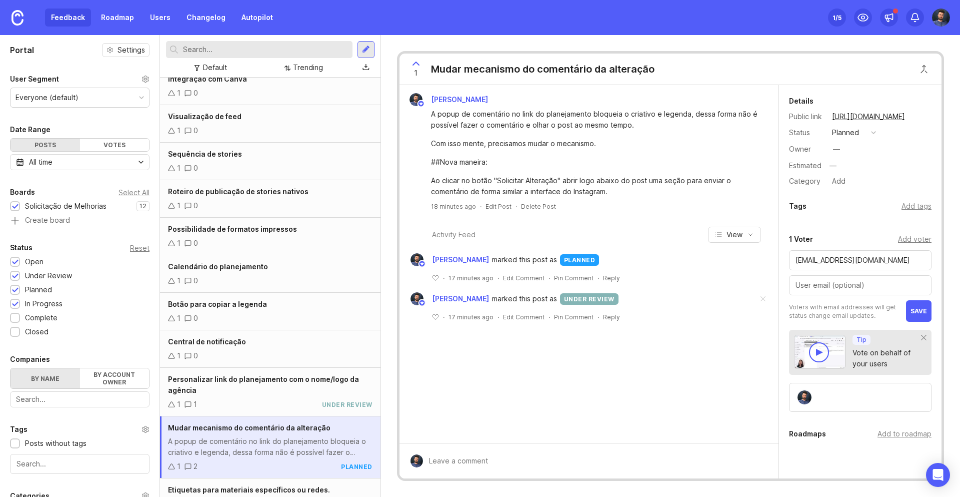
click at [818, 293] on div at bounding box center [860, 285] width 143 height 20
click at [836, 259] on input "horizonconteudodigital@gmail.com" at bounding box center [861, 260] width 130 height 11
paste input "Natália Francine Ribeiro"
type input "Natália Francine Ribeiro"
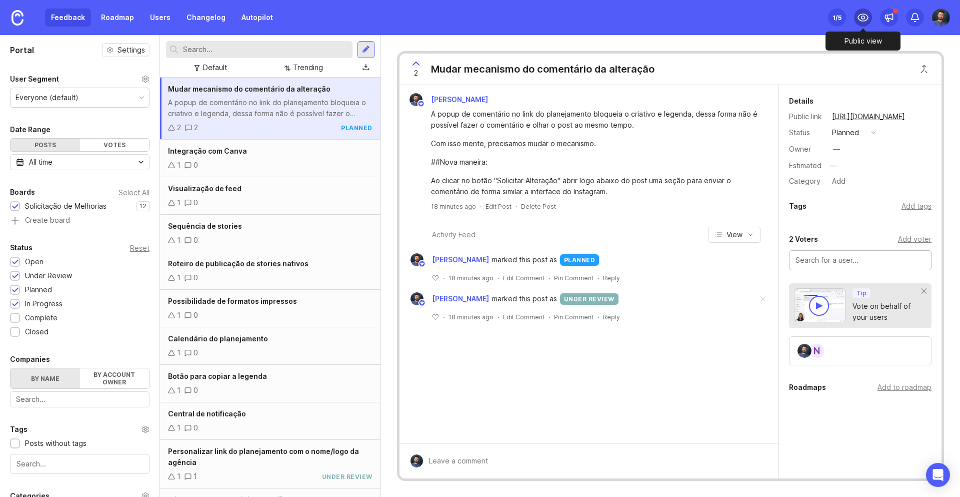
click at [866, 15] on icon at bounding box center [863, 17] width 10 height 7
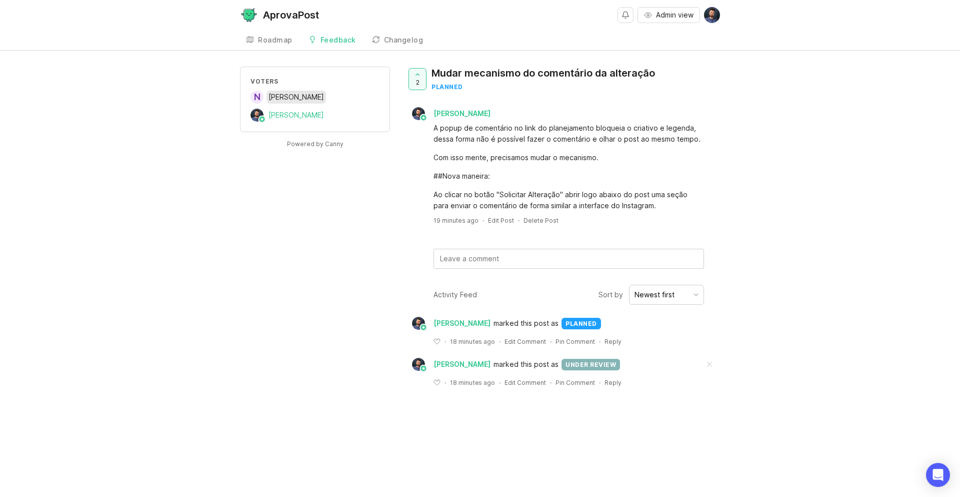
click at [299, 99] on span "Natália Francine Ribeiro" at bounding box center [297, 97] width 56 height 9
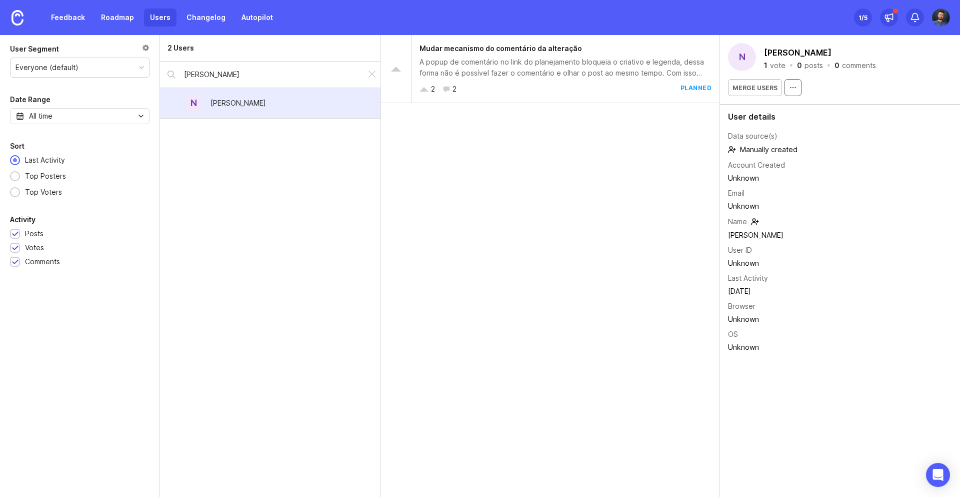
click at [790, 85] on icon "button" at bounding box center [793, 88] width 8 height 8
click at [834, 82] on div "Merge users" at bounding box center [840, 87] width 224 height 17
click at [808, 56] on button "Natália Francine Ribeiro" at bounding box center [798, 52] width 72 height 15
drag, startPoint x: 793, startPoint y: 52, endPoint x: 882, endPoint y: 57, distance: 88.7
click at [882, 57] on div "N Natália Francine Ribeiro 1 vote · 0 posts · 0 comments" at bounding box center [840, 57] width 224 height 28
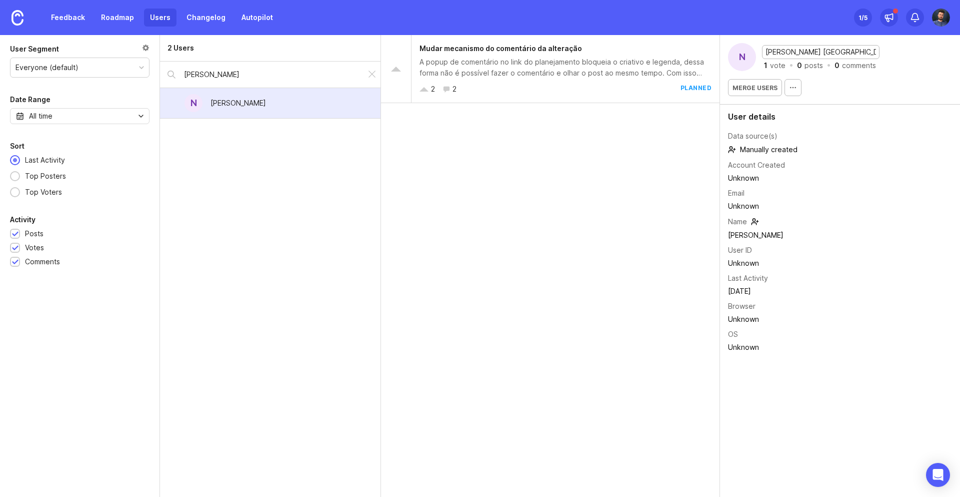
type input "[PERSON_NAME] Ribeiro"
click at [919, 51] on div "N Natália F. Ribeiro 1 vote · 0 posts · 0 comments" at bounding box center [840, 57] width 224 height 28
click at [246, 171] on div "2 Users Natália Francine Ribeiro N Natália F. Ribeiro" at bounding box center [270, 266] width 221 height 462
click at [60, 19] on link "Feedback" at bounding box center [68, 18] width 46 height 18
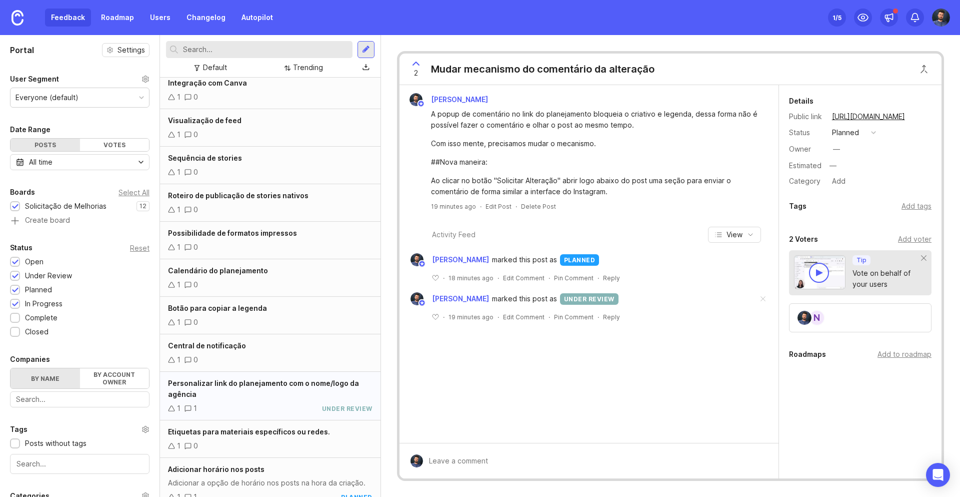
scroll to position [80, 0]
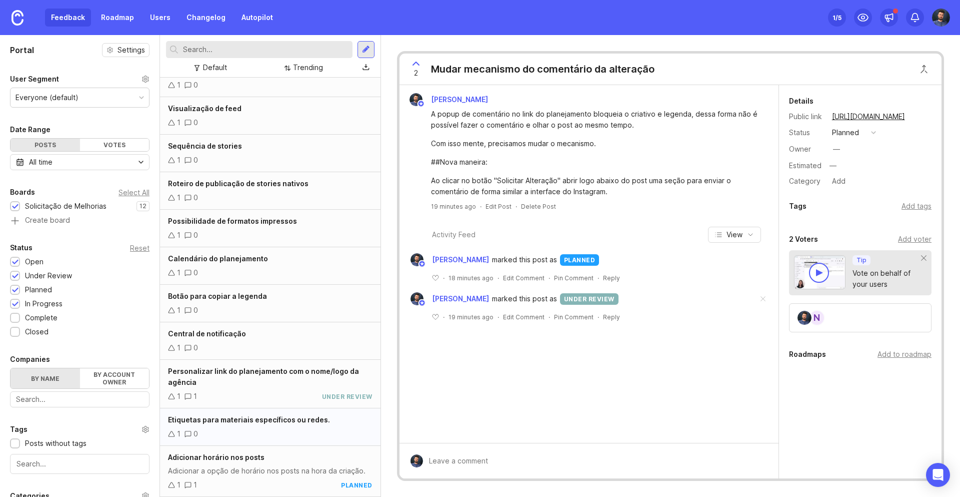
click at [254, 419] on span "Etiquetas para materiais específicos ou redes." at bounding box center [249, 419] width 162 height 9
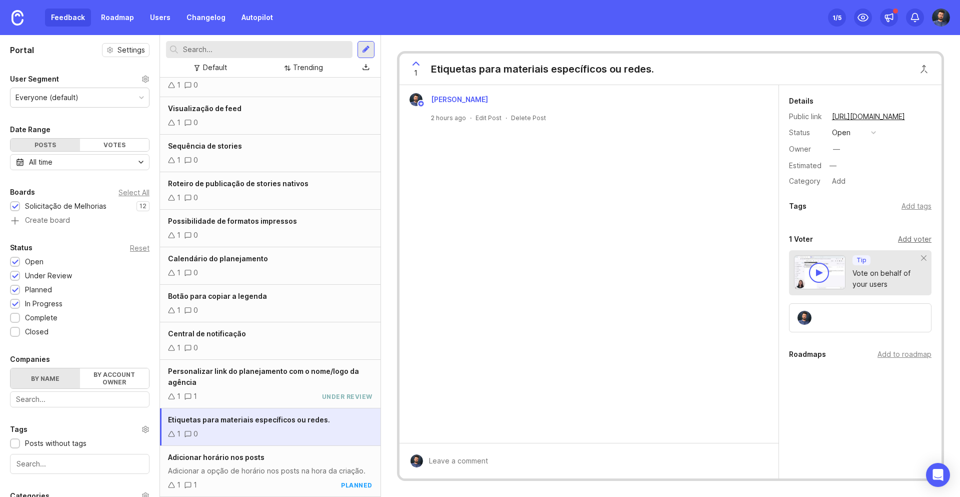
click at [919, 239] on div "Add voter" at bounding box center [915, 239] width 34 height 11
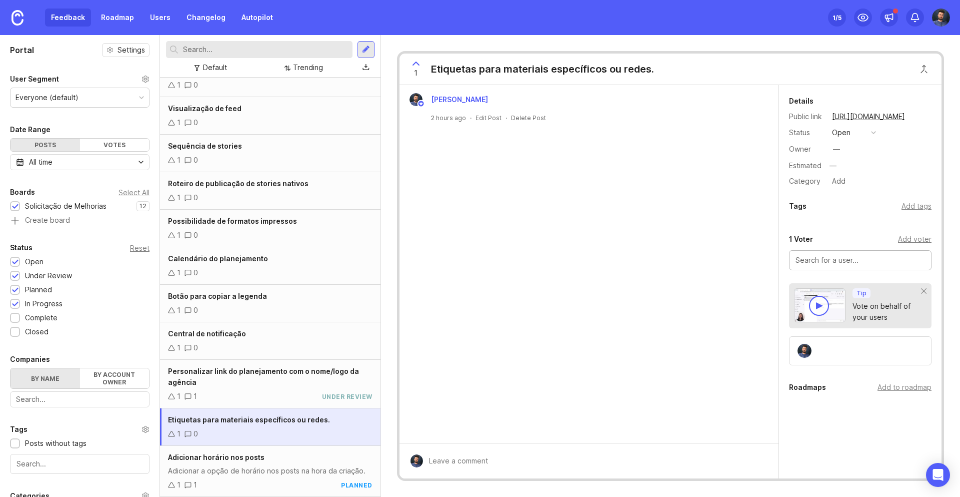
paste input "Júnior Lisboa"
click at [832, 259] on input "Júnior Lisboa" at bounding box center [861, 260] width 130 height 11
type input "[PERSON_NAME]"
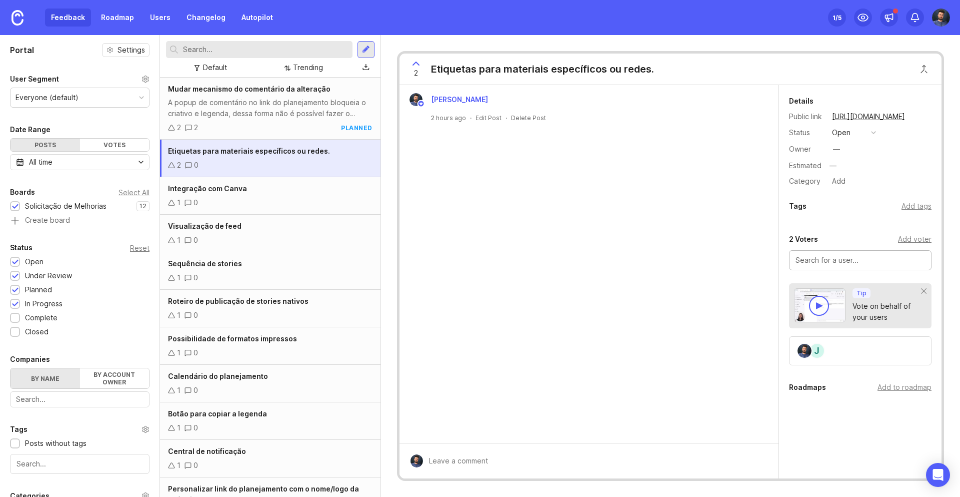
click at [630, 190] on div "Arlindo Junior 2 hours ago · Edit Post · Delete Post" at bounding box center [589, 264] width 379 height 358
click at [298, 192] on div "Integração com Canva" at bounding box center [270, 188] width 205 height 11
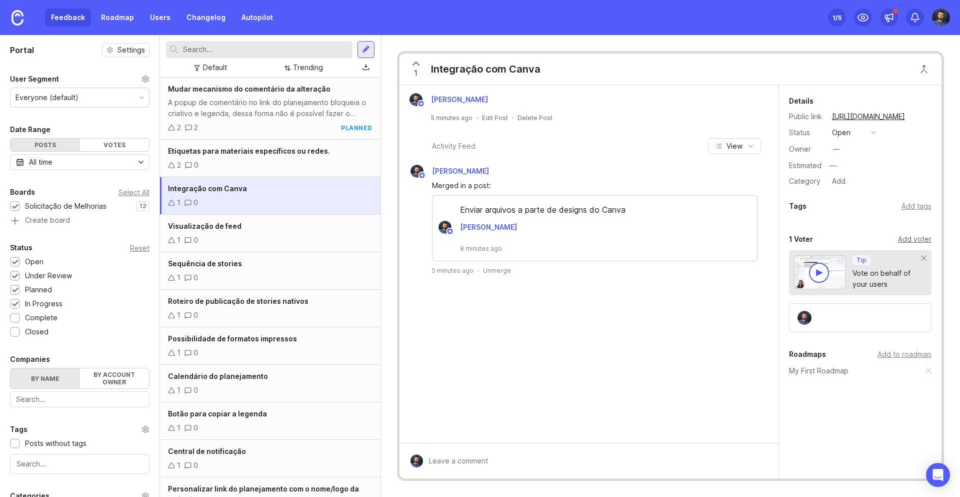
click at [902, 238] on div "Add voter" at bounding box center [915, 239] width 34 height 11
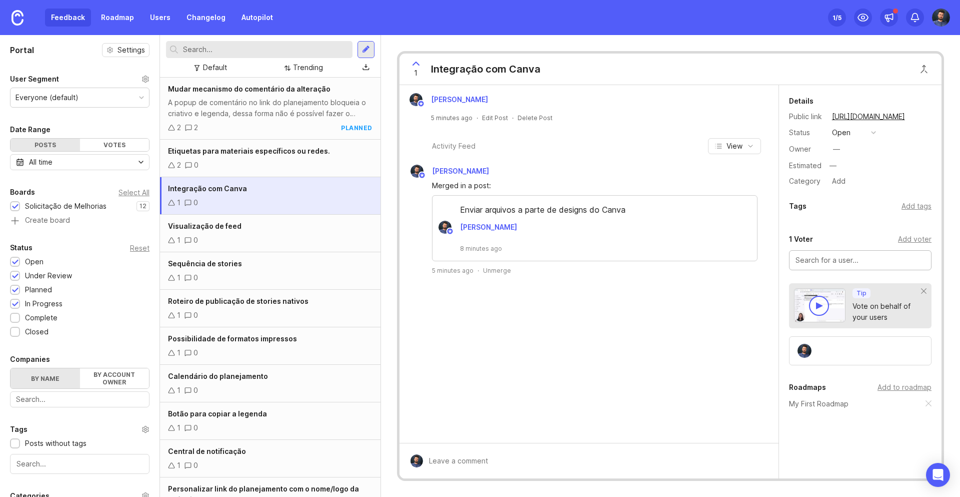
click at [823, 260] on input "text" at bounding box center [861, 260] width 130 height 11
type input "[PERSON_NAME] Ribeiro"
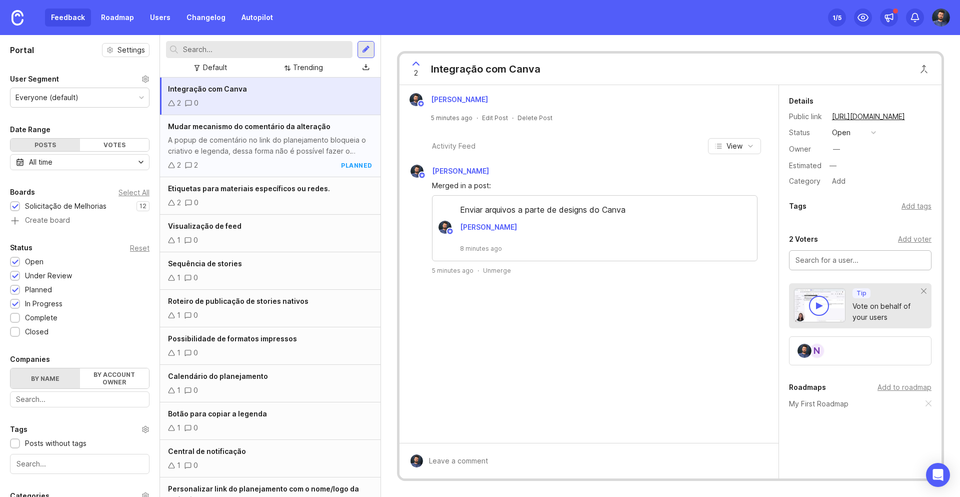
click at [265, 141] on div "A popup de comentário no link do planejamento bloqueia o criativo e legenda, de…" at bounding box center [270, 146] width 205 height 22
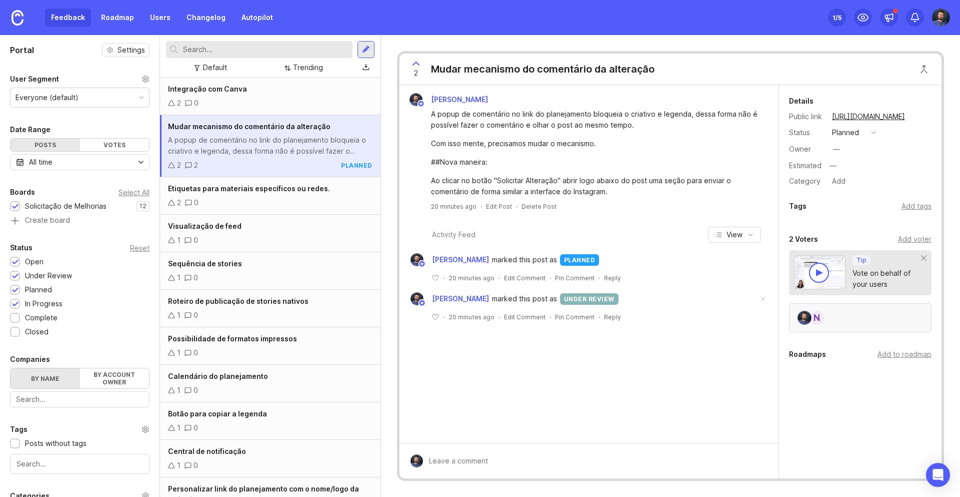
click at [831, 313] on div "N" at bounding box center [860, 317] width 143 height 29
click at [927, 240] on div "Add voter" at bounding box center [915, 239] width 34 height 11
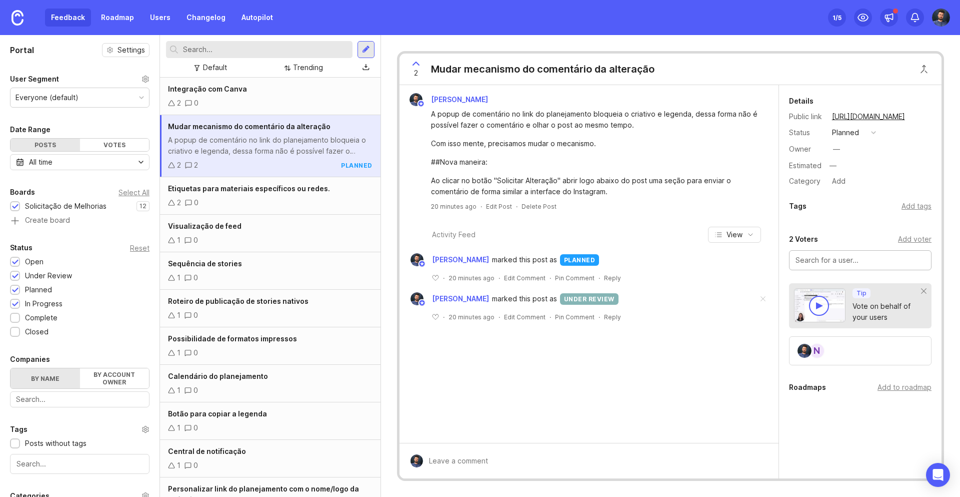
click at [862, 257] on input "text" at bounding box center [861, 260] width 130 height 11
type input "[PERSON_NAME]"
click at [856, 240] on div "2 Voters Add voter" at bounding box center [860, 239] width 143 height 12
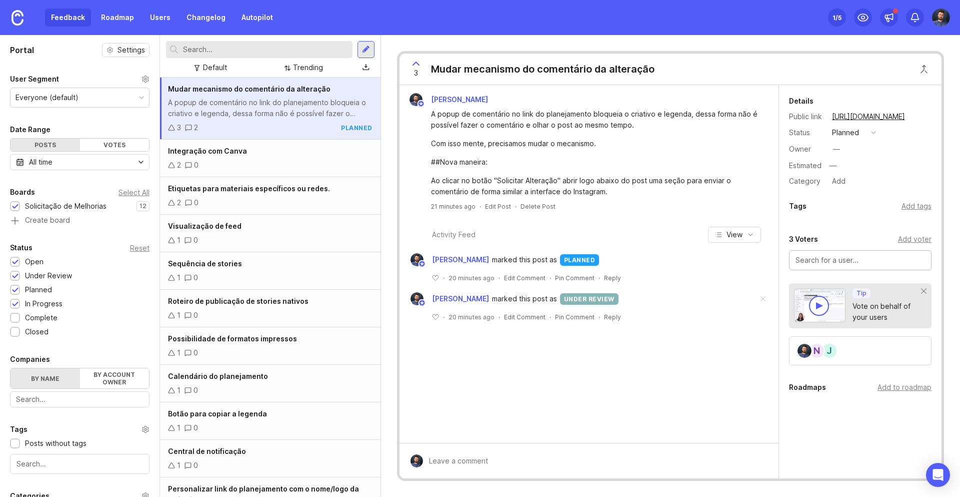
click at [825, 259] on input "text" at bounding box center [861, 260] width 130 height 11
type input "Jéssica"
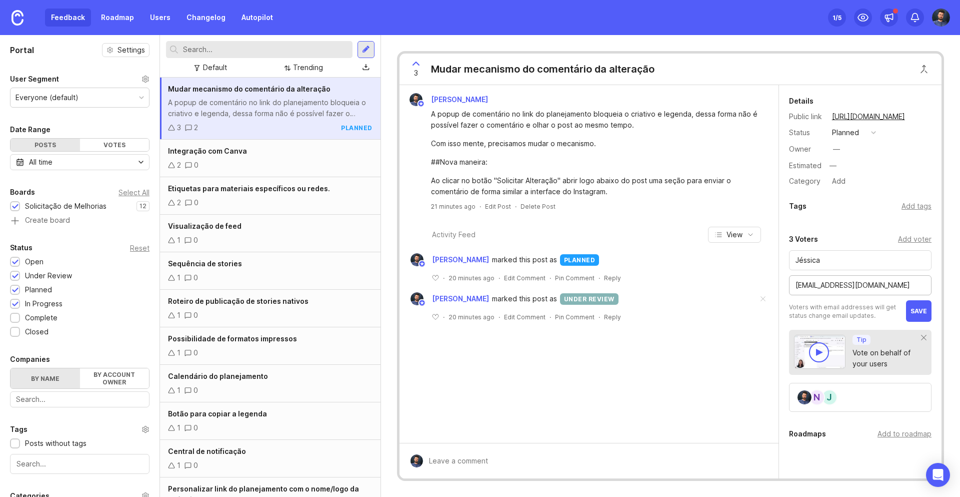
type input "[EMAIL_ADDRESS][DOMAIN_NAME]"
click at [813, 316] on p "Voters with email addresses will get status change email updates." at bounding box center [845, 311] width 112 height 17
drag, startPoint x: 803, startPoint y: 318, endPoint x: 853, endPoint y: 316, distance: 50.5
click at [853, 318] on p "Voters with email addresses will get status change email updates." at bounding box center [845, 311] width 112 height 17
click at [853, 315] on p "Voters with email addresses will get status change email updates." at bounding box center [845, 311] width 112 height 17
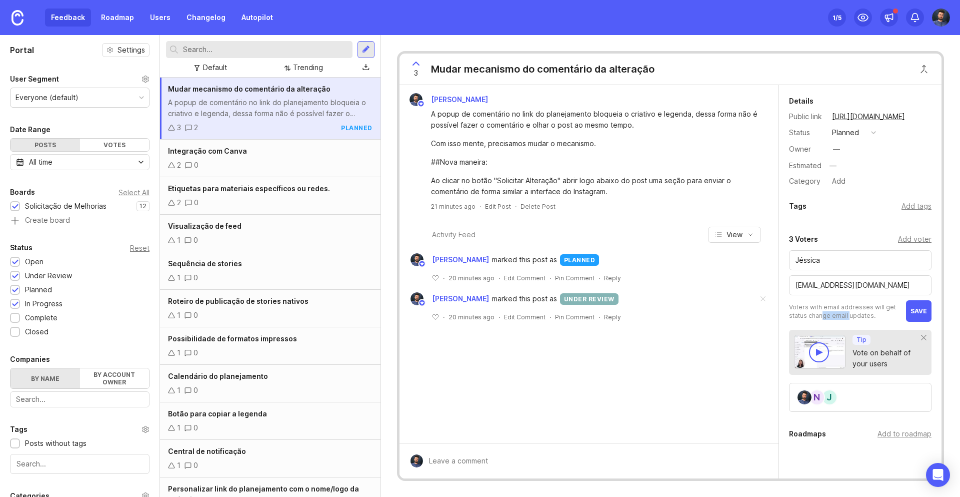
drag, startPoint x: 822, startPoint y: 315, endPoint x: 846, endPoint y: 319, distance: 24.3
click at [847, 319] on p "Voters with email addresses will get status change email updates." at bounding box center [845, 311] width 112 height 17
click at [846, 319] on p "Voters with email addresses will get status change email updates." at bounding box center [845, 311] width 112 height 17
drag, startPoint x: 797, startPoint y: 308, endPoint x: 845, endPoint y: 308, distance: 47.5
click at [845, 308] on p "Voters with email addresses will get status change email updates." at bounding box center [845, 311] width 112 height 17
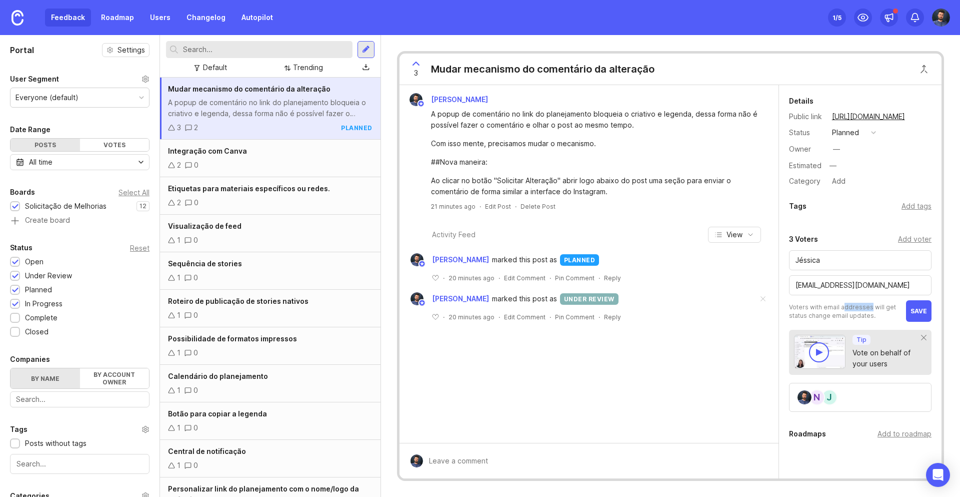
drag, startPoint x: 842, startPoint y: 306, endPoint x: 869, endPoint y: 309, distance: 27.7
click at [869, 309] on p "Voters with email addresses will get status change email updates." at bounding box center [845, 311] width 112 height 17
click at [870, 309] on p "Voters with email addresses will get status change email updates." at bounding box center [845, 311] width 112 height 17
click at [829, 310] on p "Voters with email addresses will get status change email updates." at bounding box center [845, 311] width 112 height 17
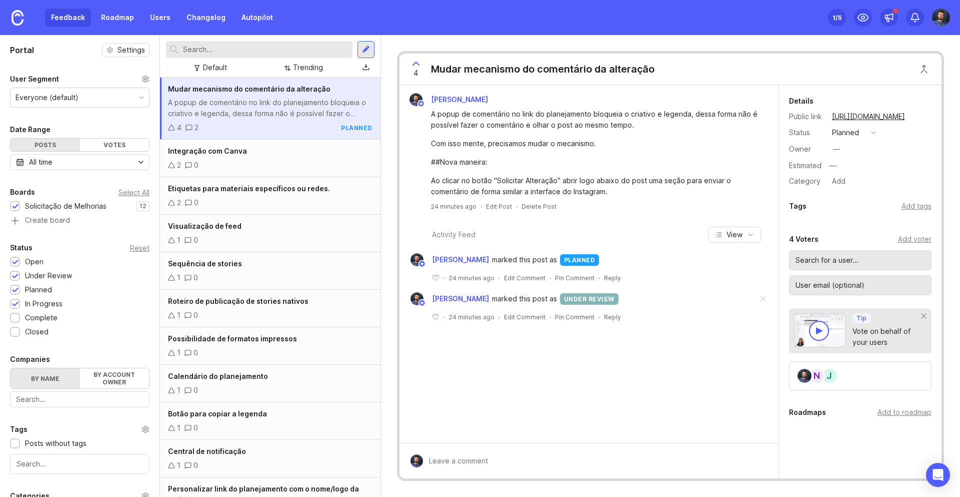
click at [852, 254] on div at bounding box center [860, 260] width 143 height 20
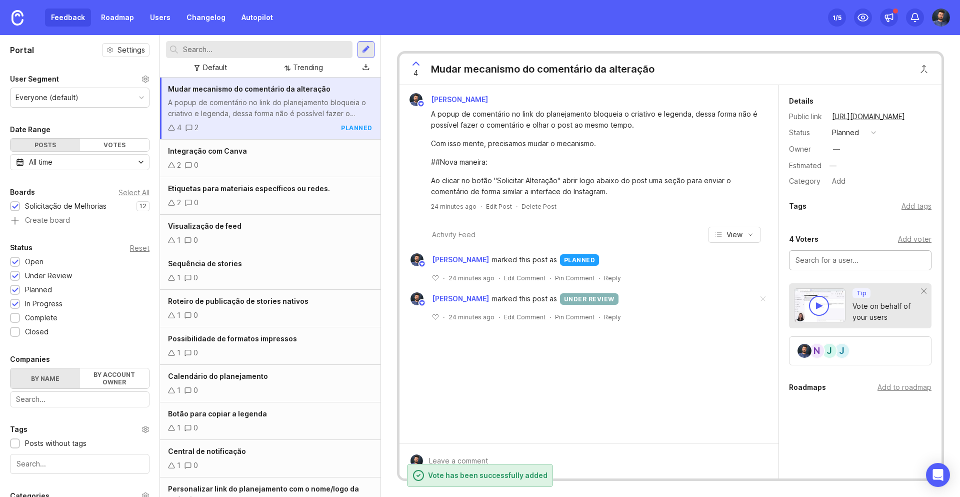
click at [852, 254] on div at bounding box center [860, 260] width 143 height 20
click at [853, 430] on div "Details Public link https://aprovapost.canny.io/solicitacao-de-melhorias/p/muda…" at bounding box center [860, 286] width 163 height 403
click at [791, 235] on div "4 Voters" at bounding box center [804, 239] width 30 height 12
click at [590, 391] on div "Arlindo Junior A popup de comentário no link do planejamento bloqueia o criativ…" at bounding box center [589, 264] width 379 height 358
click at [486, 167] on div "##Nova maneira:" at bounding box center [595, 162] width 328 height 11
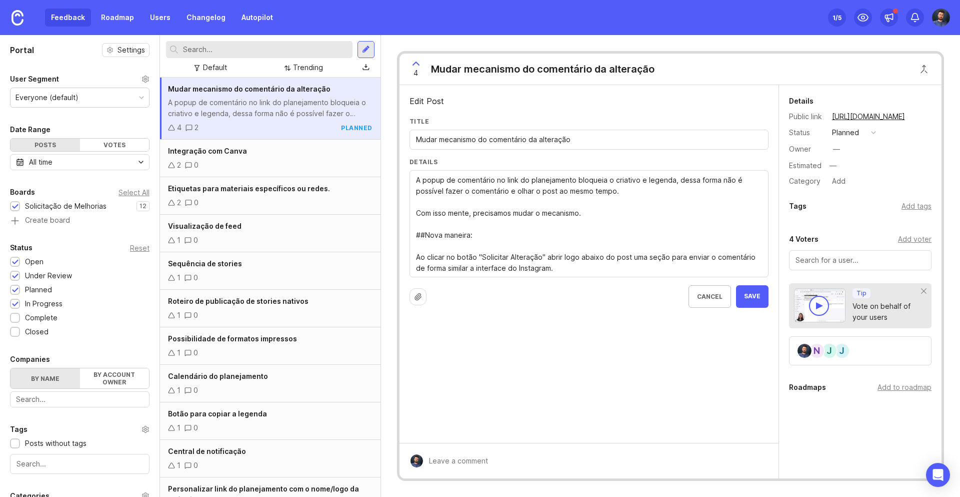
drag, startPoint x: 423, startPoint y: 232, endPoint x: 402, endPoint y: 225, distance: 22.6
click at [580, 269] on textarea "A popup de comentário no link do planejamento bloqueia o criativo e legenda, de…" at bounding box center [589, 224] width 346 height 99
type textarea "A popup de comentário no link do planejamento bloqueia o criativo e legenda, de…"
click at [747, 316] on span "Save" at bounding box center [752, 318] width 17 height 9
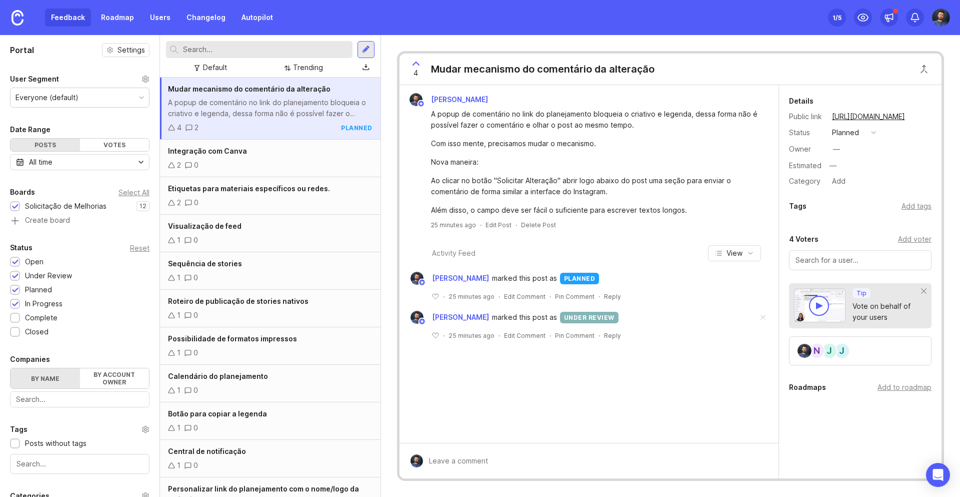
click at [295, 108] on div "A popup de comentário no link do planejamento bloqueia o criativo e legenda, de…" at bounding box center [270, 108] width 205 height 22
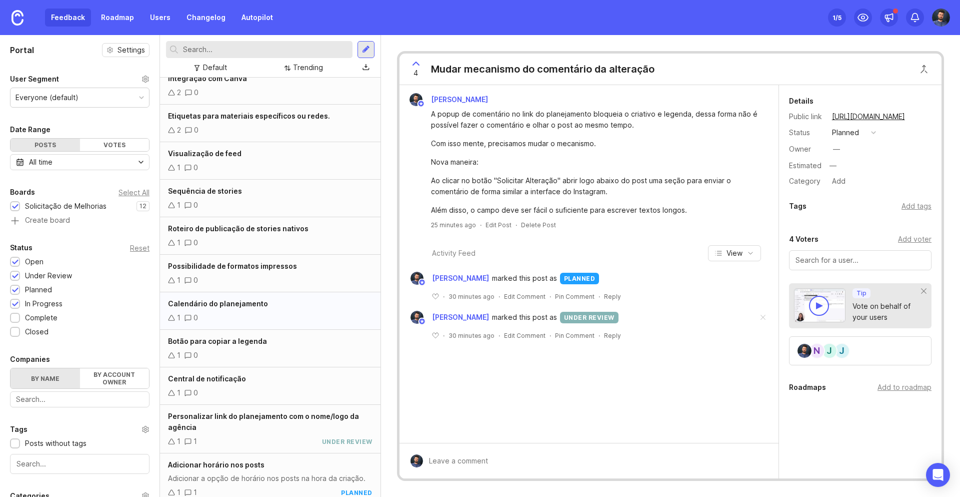
scroll to position [80, 0]
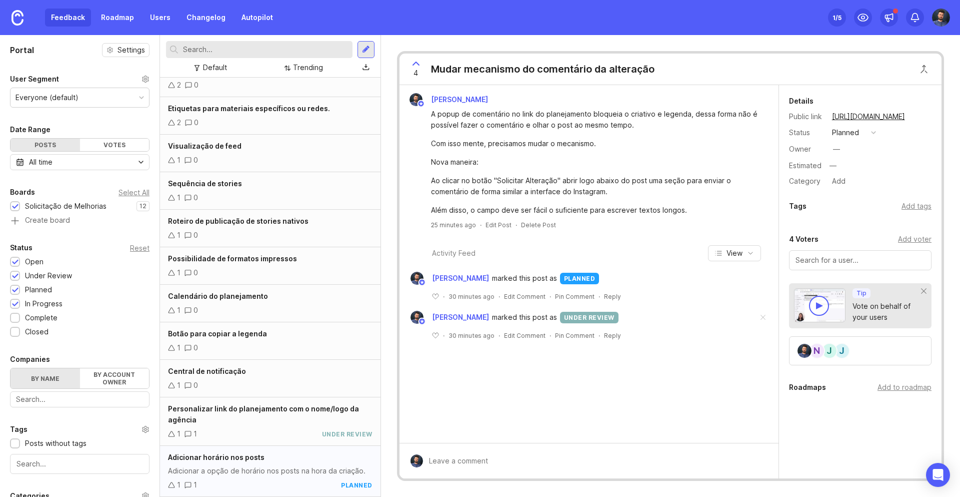
click at [236, 460] on span "Adicionar horário nos posts" at bounding box center [216, 457] width 97 height 9
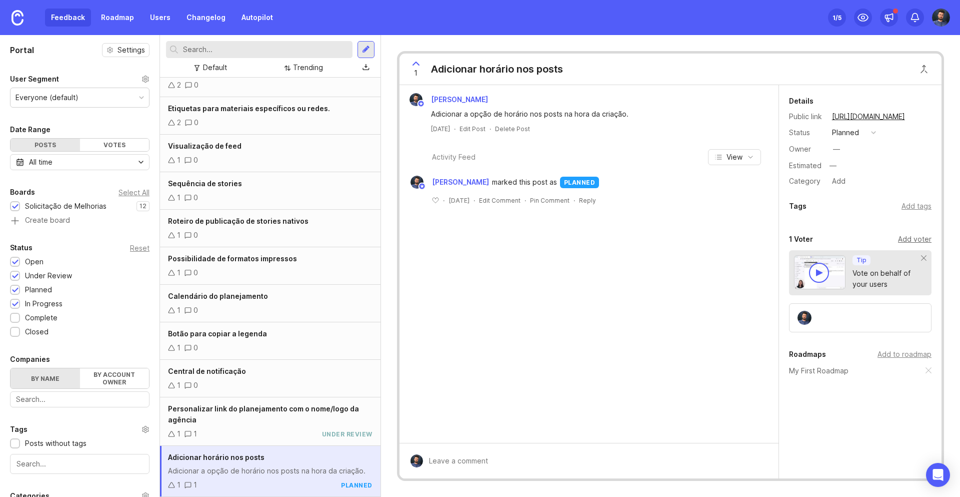
click at [909, 237] on div "Add voter" at bounding box center [915, 239] width 34 height 11
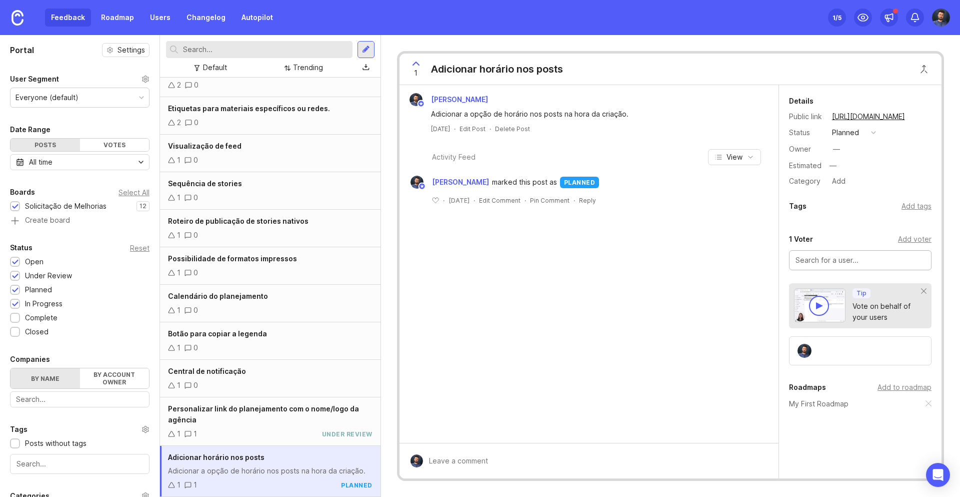
click at [866, 260] on input "text" at bounding box center [861, 260] width 130 height 11
drag, startPoint x: 820, startPoint y: 258, endPoint x: 937, endPoint y: 257, distance: 117.5
click at [937, 257] on div "1 Voter Add voter Marina de Oliveira Toledo No users found Create new user Tip …" at bounding box center [860, 299] width 163 height 132
type input "[PERSON_NAME] [GEOGRAPHIC_DATA]"
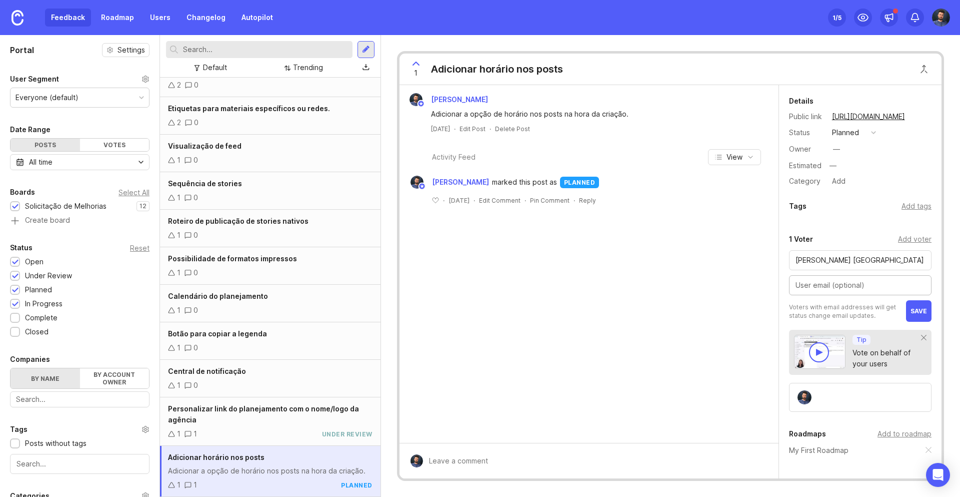
click at [859, 224] on div "Details Public link https://aprovapost.canny.io/solicitacao-de-melhorias/p/adic…" at bounding box center [860, 318] width 163 height 466
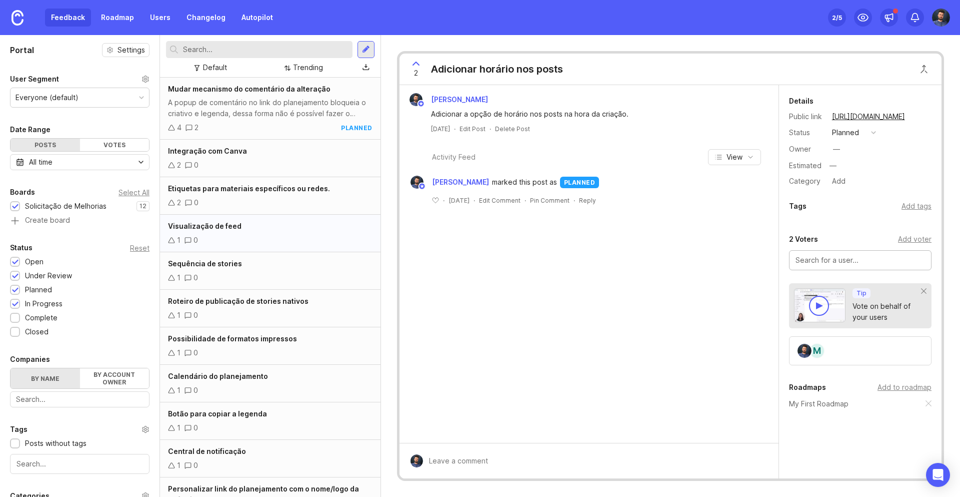
click at [254, 222] on div "Visualização de feed" at bounding box center [270, 226] width 205 height 11
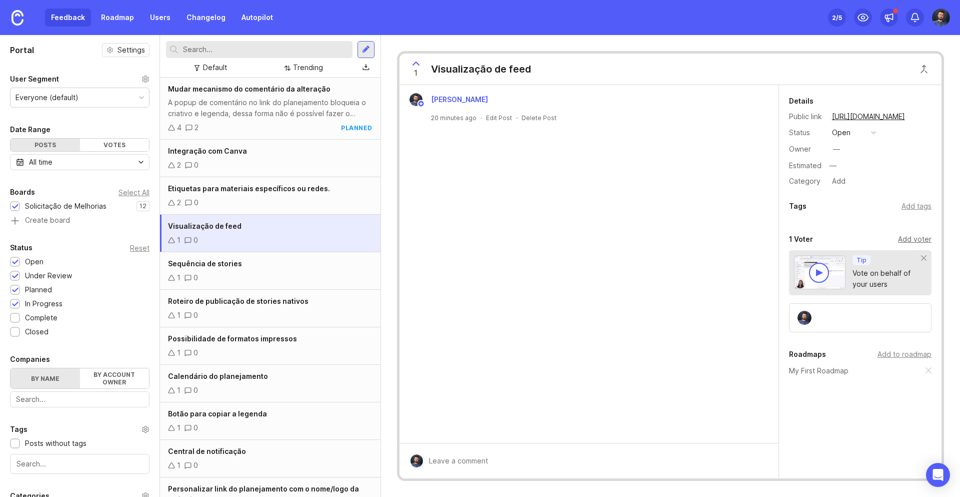
click at [913, 237] on div "Add voter" at bounding box center [915, 239] width 34 height 11
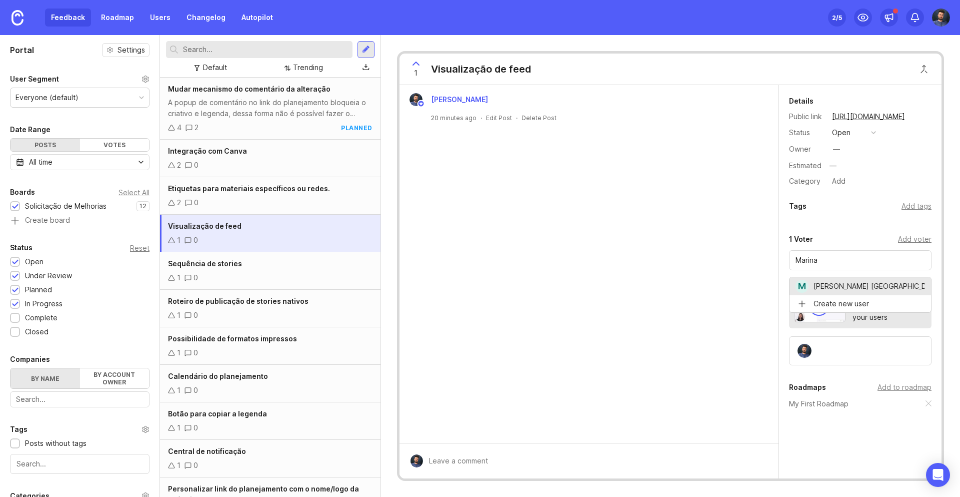
type input "[PERSON_NAME] [GEOGRAPHIC_DATA]"
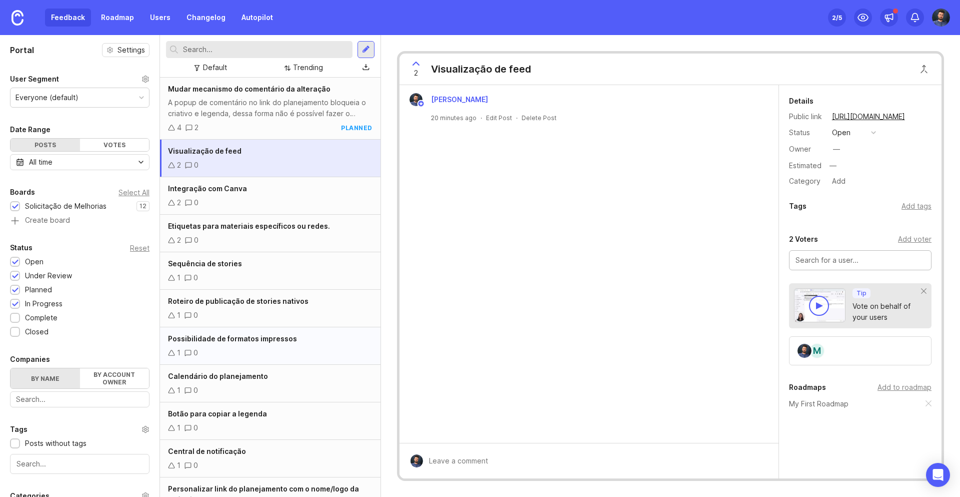
scroll to position [80, 0]
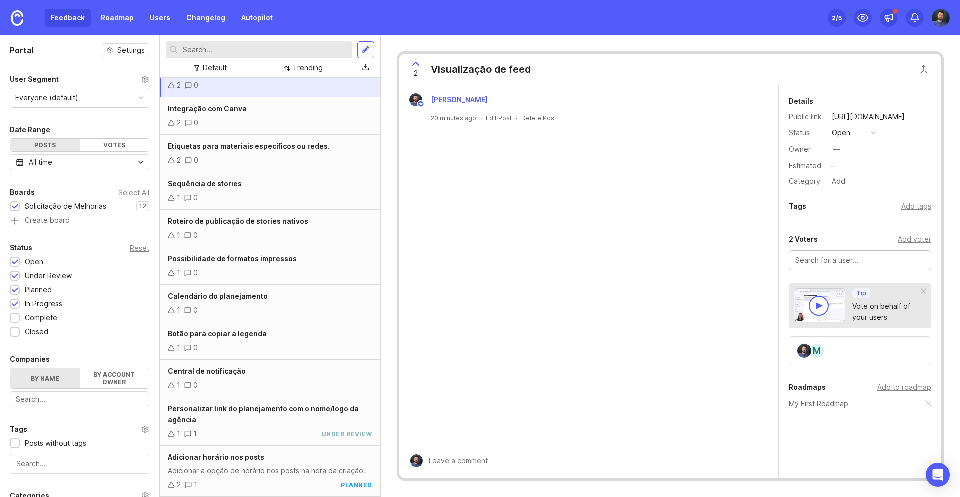
click at [365, 51] on div at bounding box center [366, 49] width 8 height 9
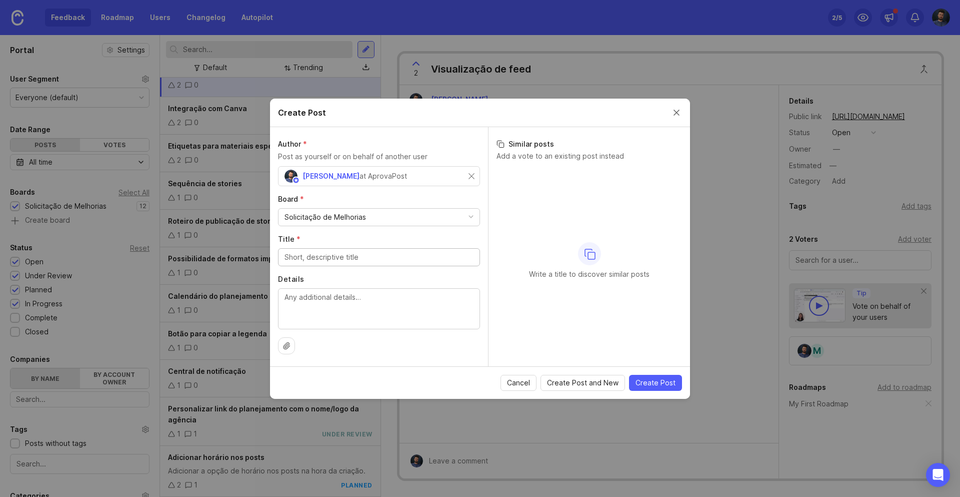
click at [308, 257] on input "Title *" at bounding box center [379, 257] width 189 height 11
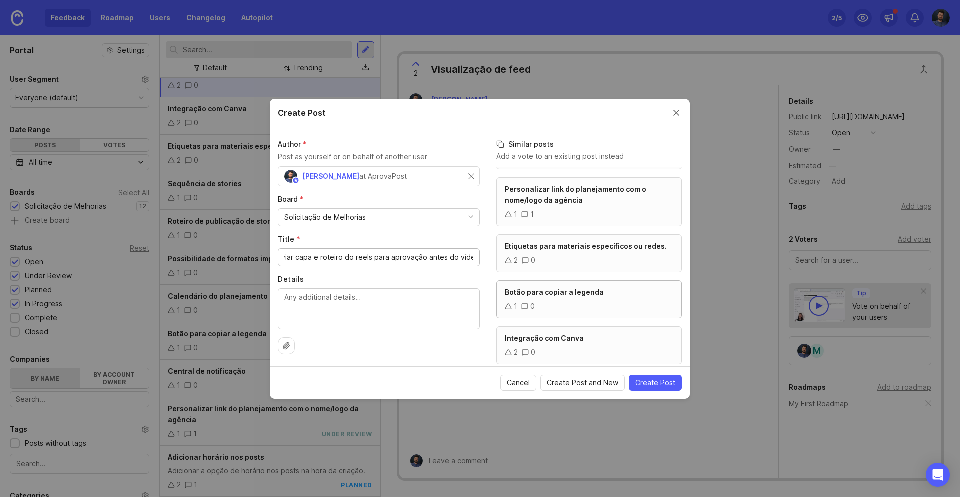
scroll to position [0, 0]
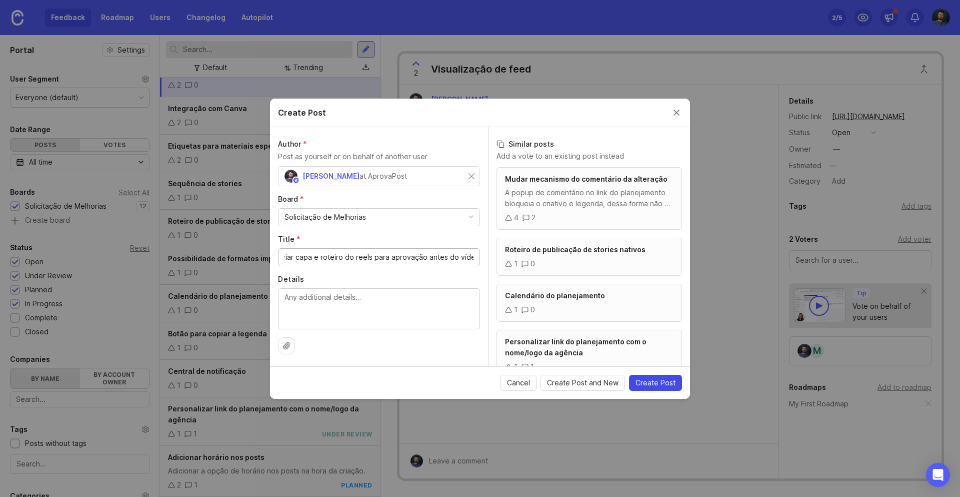
type input "Enviar capa e roteiro do reels para aprovação antes do vídeo"
click at [663, 387] on span "Create Post" at bounding box center [656, 383] width 40 height 10
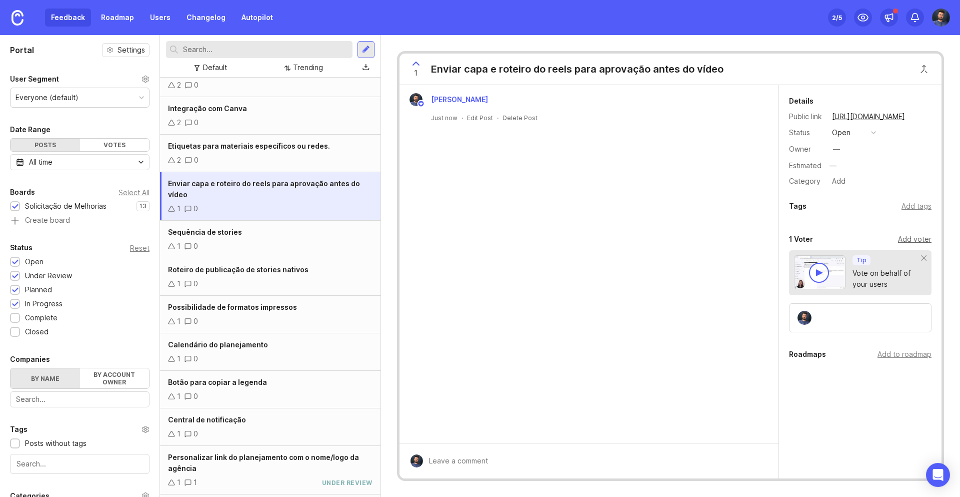
click at [906, 238] on div "Add voter" at bounding box center [915, 239] width 34 height 11
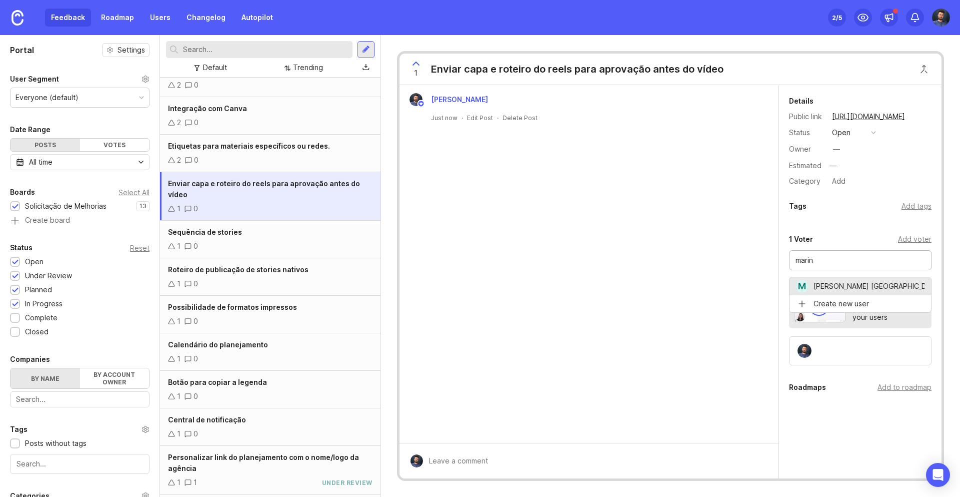
type input "[PERSON_NAME] [GEOGRAPHIC_DATA]"
click at [844, 215] on div "Tags Add tags" at bounding box center [860, 208] width 163 height 17
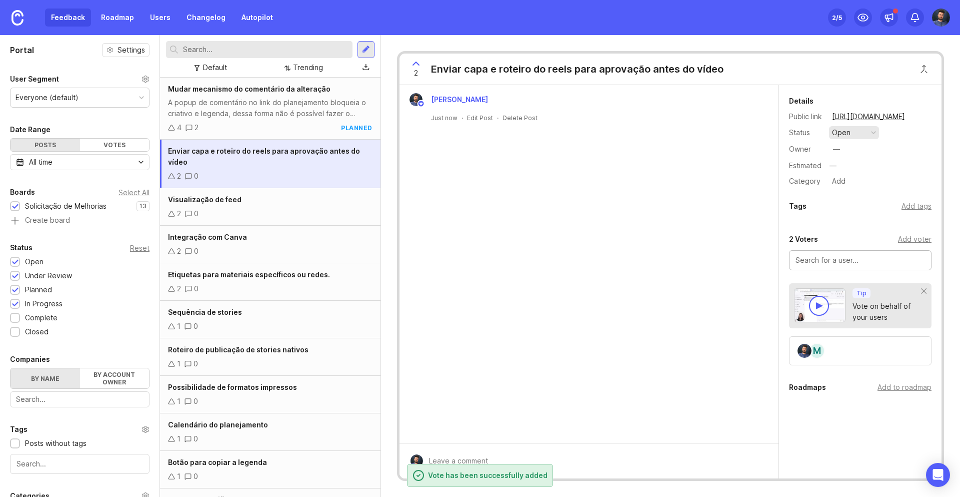
click at [860, 132] on button "open" at bounding box center [854, 132] width 50 height 13
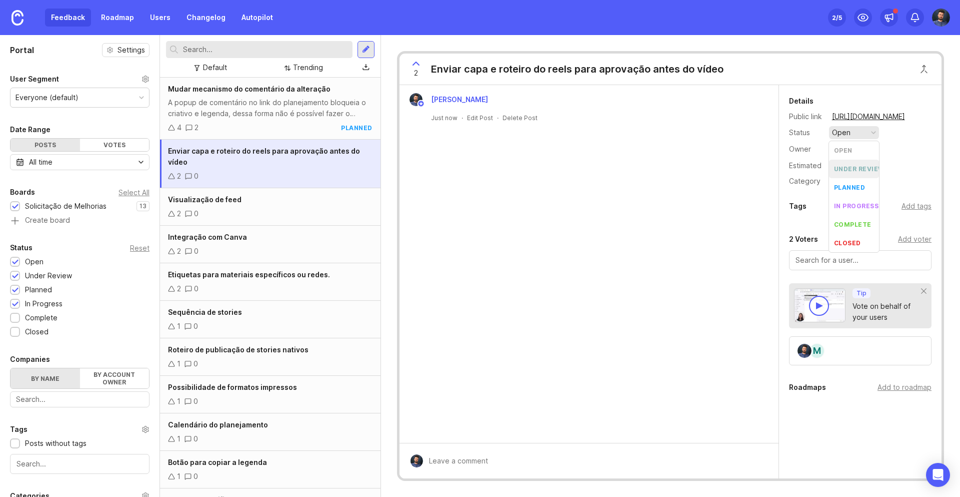
click at [850, 170] on div "under review" at bounding box center [859, 169] width 51 height 9
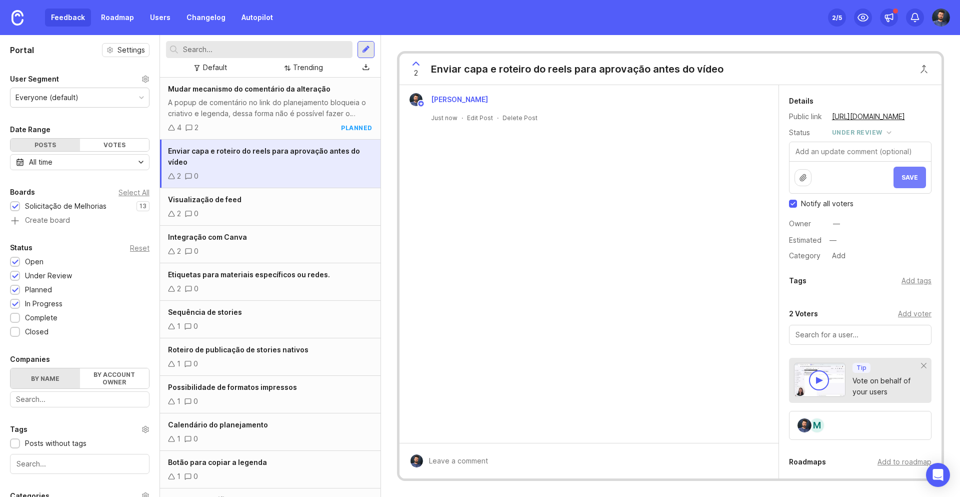
click at [906, 174] on span "Save" at bounding box center [910, 178] width 17 height 8
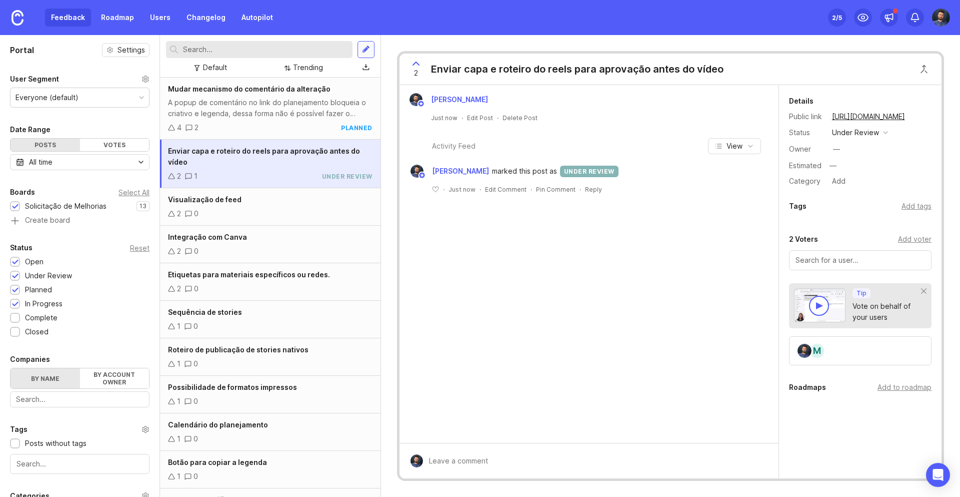
click at [366, 48] on div at bounding box center [366, 49] width 8 height 9
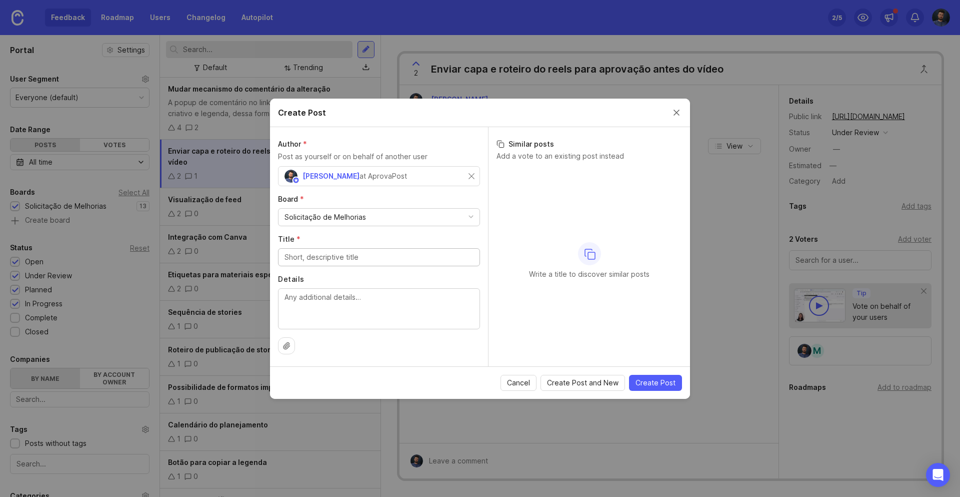
type input "C"
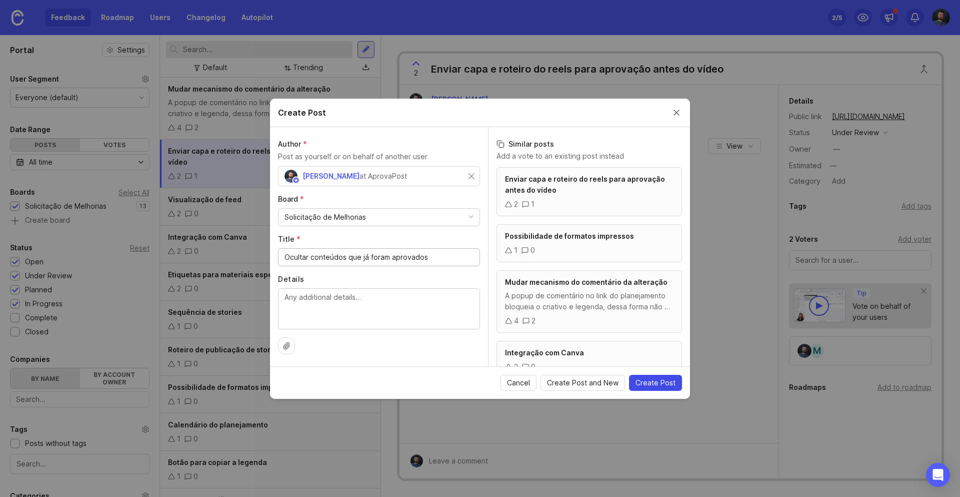
type input "Ocultar conteúdos que já foram aprovados"
click at [647, 385] on span "Create Post" at bounding box center [656, 383] width 40 height 10
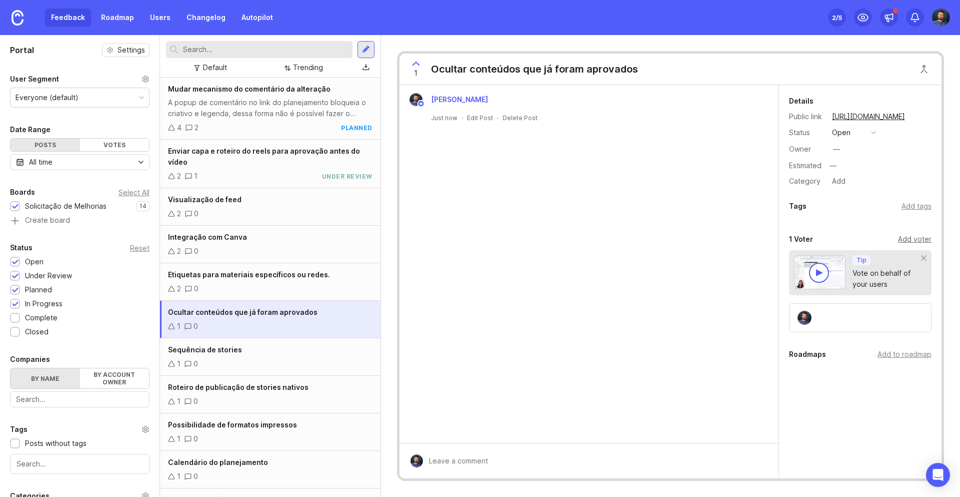
click at [908, 238] on div "Add voter" at bounding box center [915, 239] width 34 height 11
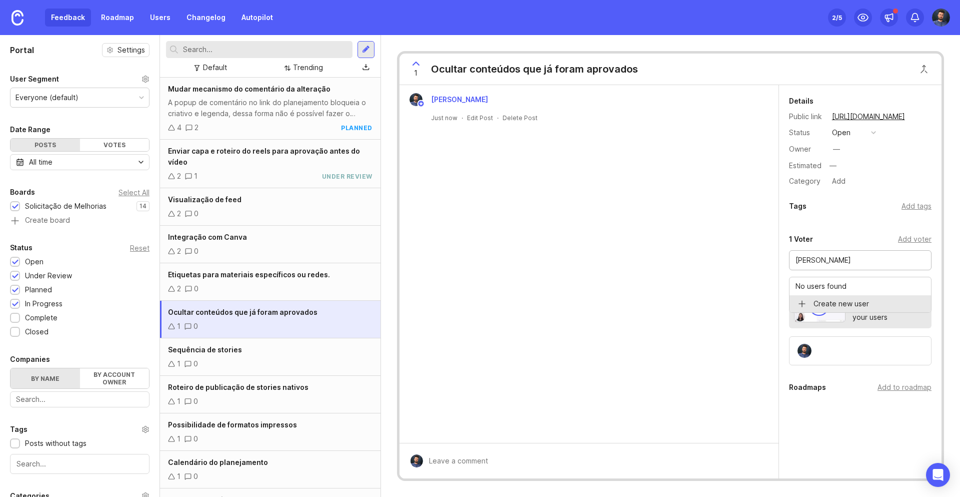
type input "[PERSON_NAME]"
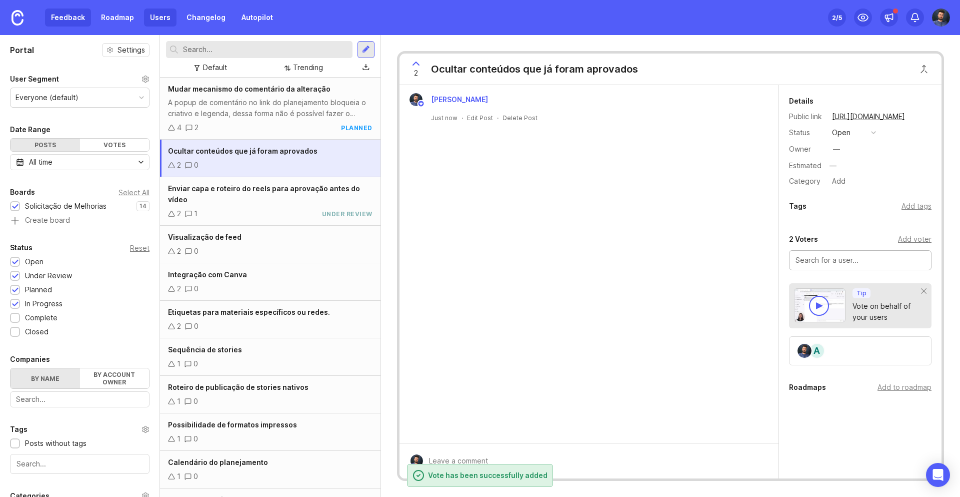
click at [163, 12] on link "Users" at bounding box center [160, 18] width 33 height 18
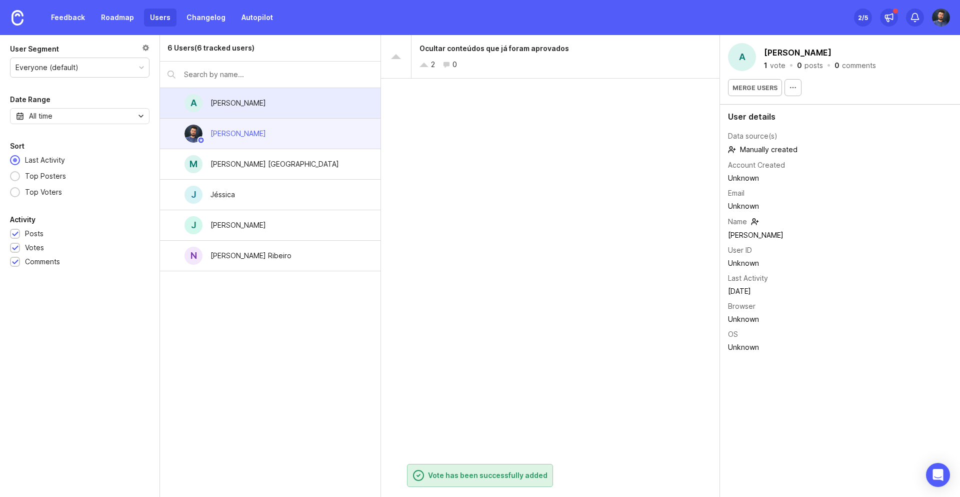
click at [258, 137] on div "[PERSON_NAME]" at bounding box center [239, 134] width 72 height 22
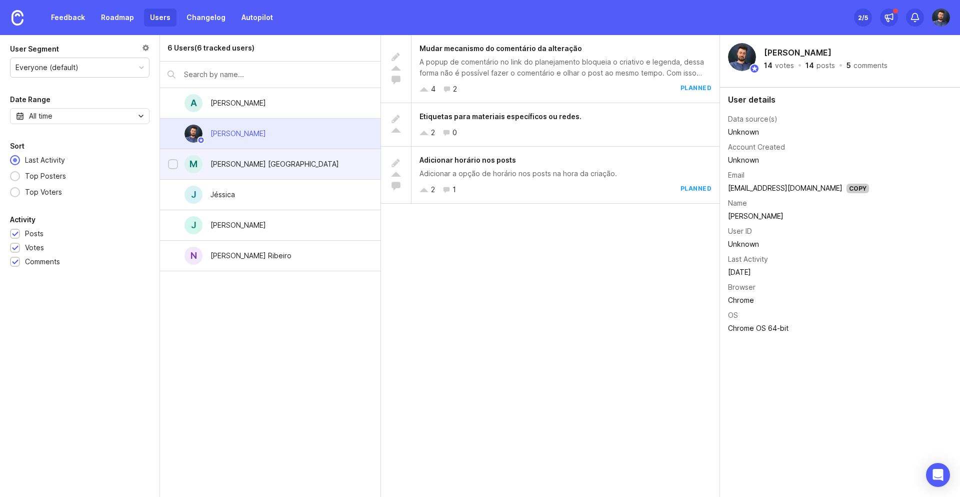
click at [246, 161] on div "[PERSON_NAME] [GEOGRAPHIC_DATA]" at bounding box center [275, 164] width 129 height 11
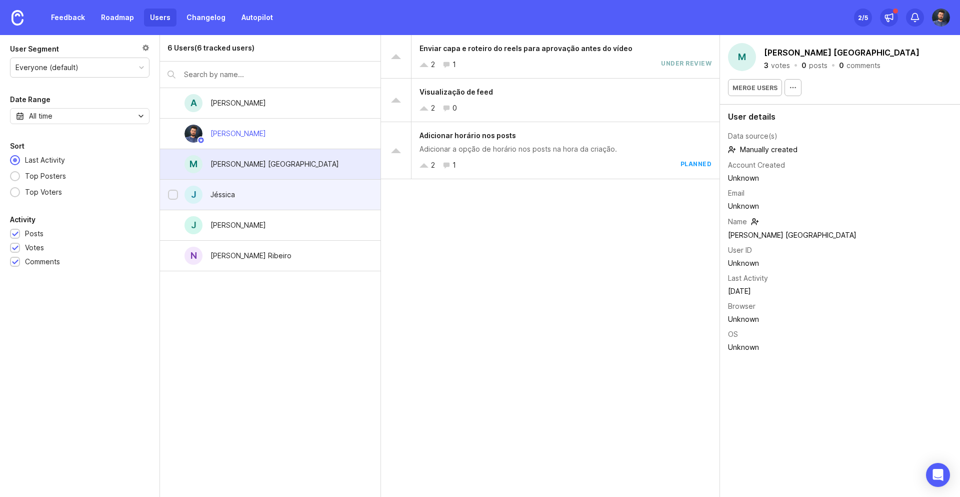
click at [236, 187] on div "Jéssica" at bounding box center [223, 195] width 41 height 22
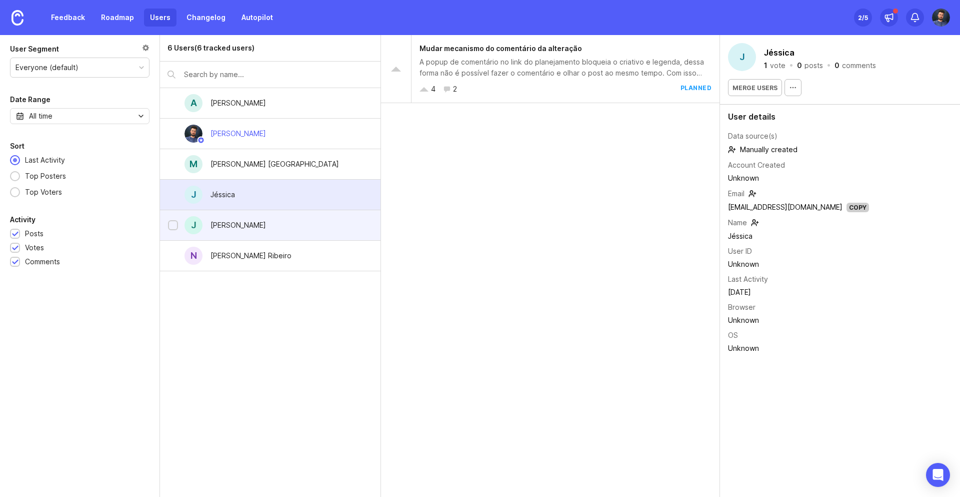
click at [221, 229] on div "[PERSON_NAME]" at bounding box center [239, 225] width 56 height 11
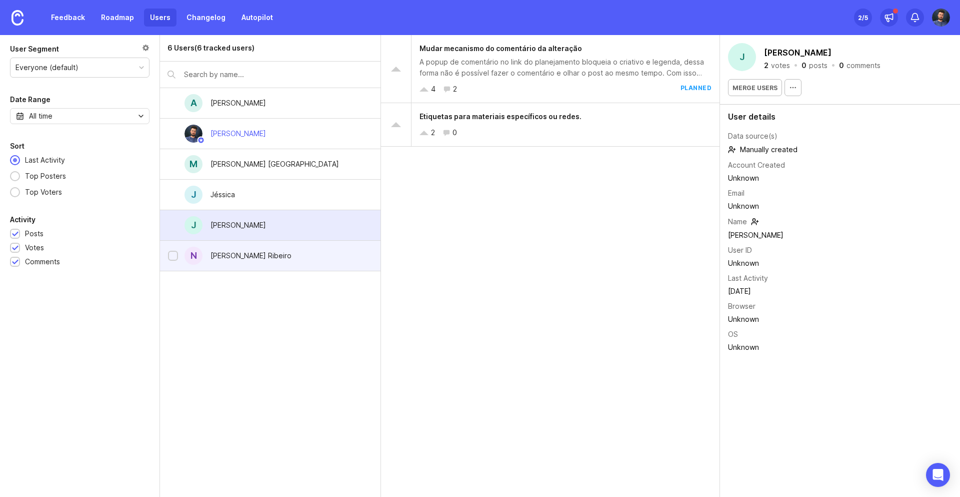
click at [272, 256] on div "[PERSON_NAME] Ribeiro" at bounding box center [251, 256] width 97 height 22
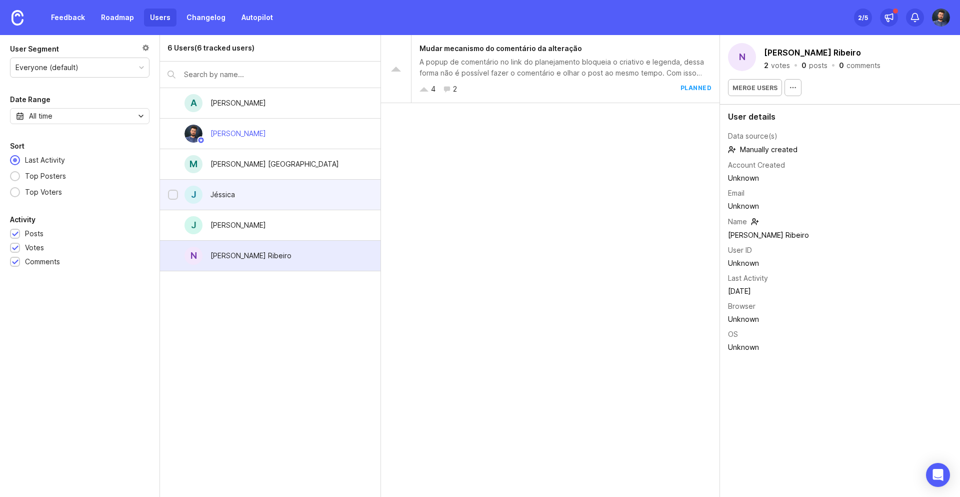
click at [293, 195] on div "J Jéssica" at bounding box center [270, 195] width 221 height 31
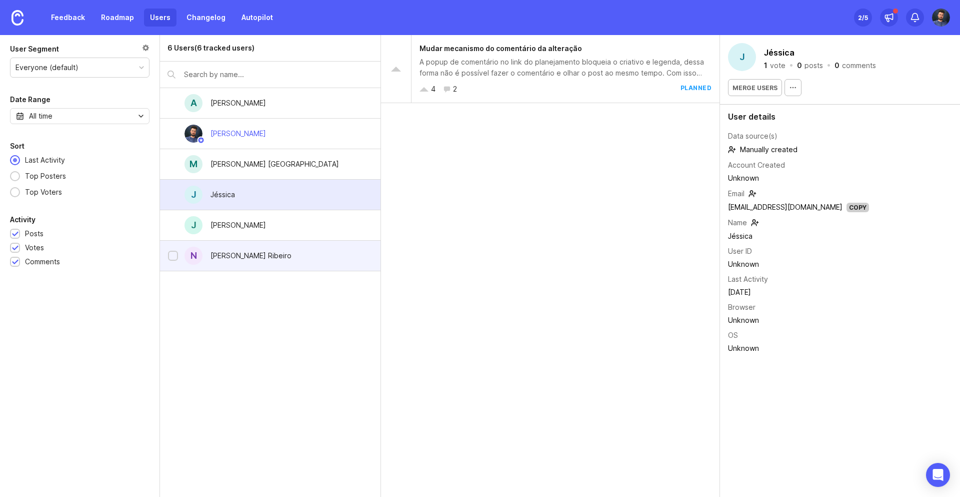
click at [220, 254] on div "[PERSON_NAME] Ribeiro" at bounding box center [251, 255] width 81 height 11
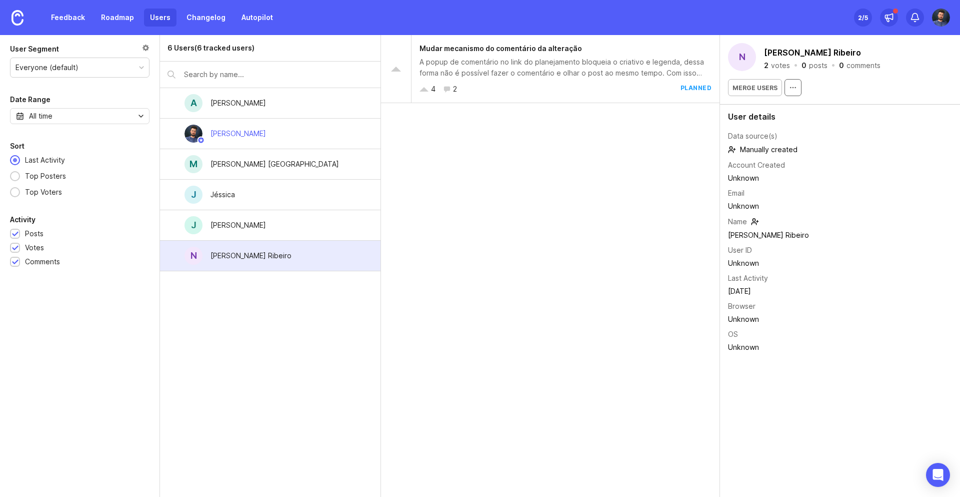
click at [792, 86] on icon "button" at bounding box center [793, 88] width 8 height 8
click at [248, 227] on div "J Júnior L." at bounding box center [270, 225] width 221 height 31
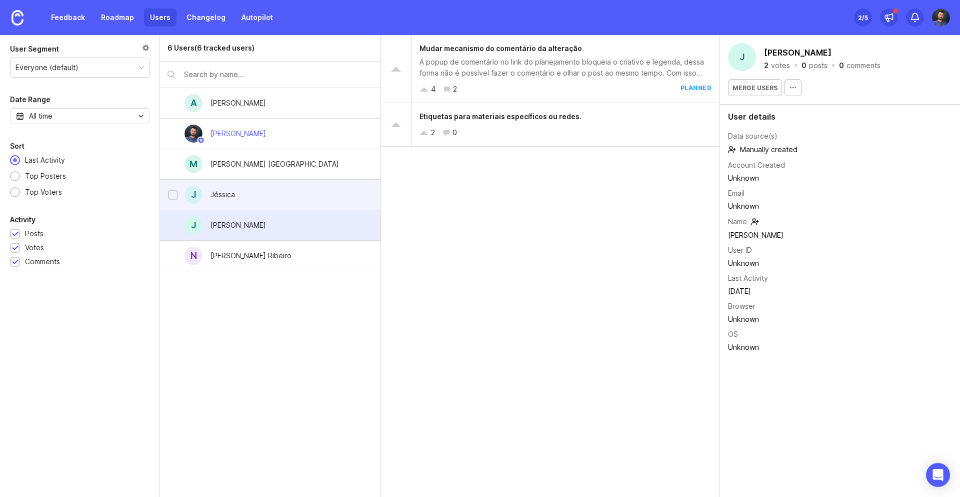
click at [255, 197] on div "J Jéssica" at bounding box center [270, 195] width 221 height 31
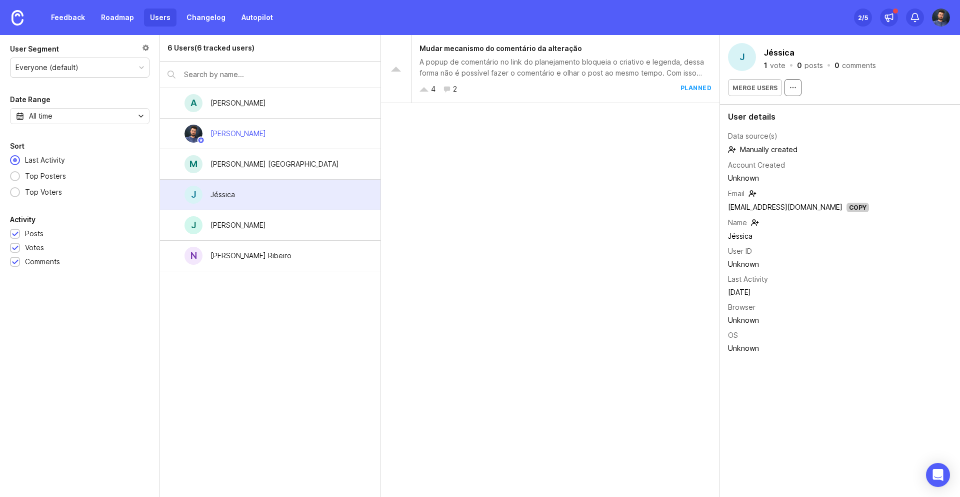
click at [793, 88] on circle "button" at bounding box center [793, 87] width 1 height 1
click at [790, 84] on icon "button" at bounding box center [793, 88] width 8 height 8
click at [751, 203] on link "[EMAIL_ADDRESS][DOMAIN_NAME]" at bounding box center [785, 207] width 115 height 9
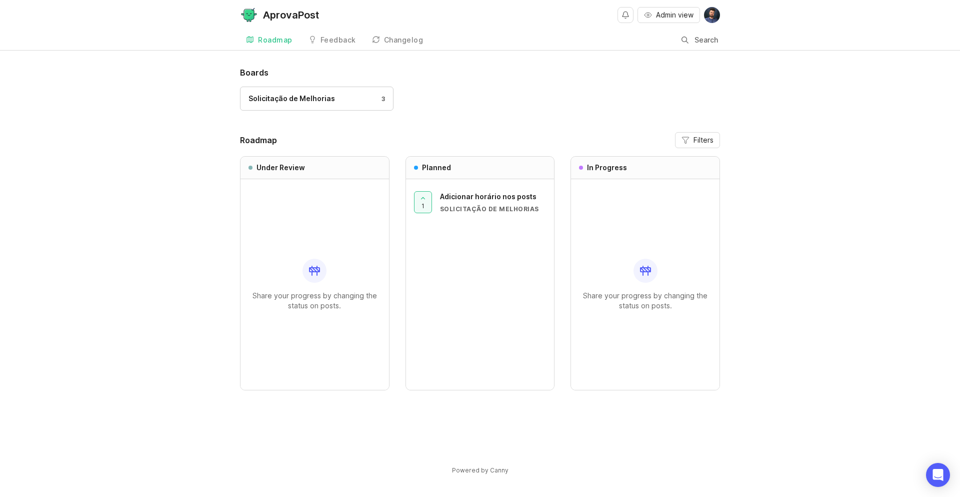
click at [167, 202] on div "Boards Solicitação de Melhorias 3 Roadmap Filters Under Review Share your progr…" at bounding box center [480, 279] width 960 height 425
click at [481, 77] on h1 "Boards" at bounding box center [480, 73] width 480 height 12
click at [105, 199] on div "Boards Solicitação de Melhorias 3 Roadmap Filters Under Review Share your progr…" at bounding box center [480, 279] width 960 height 425
click at [397, 43] on div "Changelog" at bounding box center [404, 40] width 40 height 7
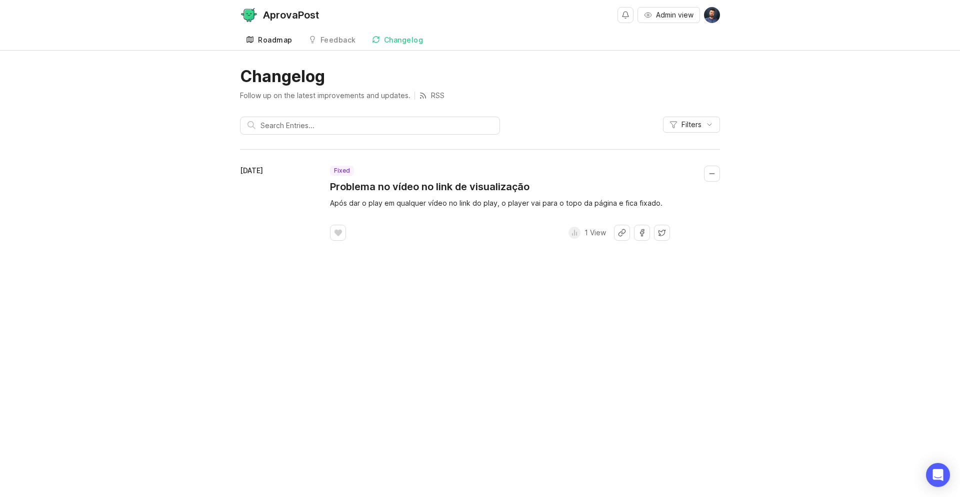
click at [286, 37] on div "Roadmap" at bounding box center [275, 40] width 35 height 7
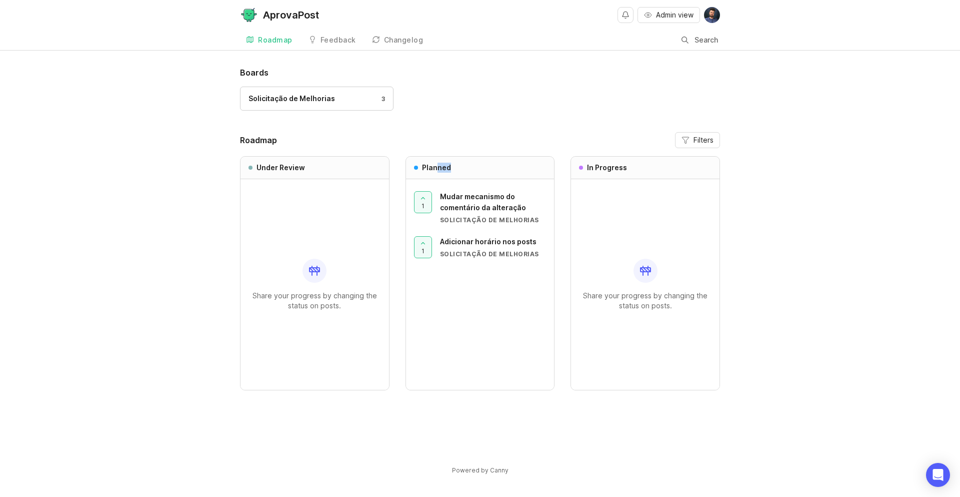
drag, startPoint x: 447, startPoint y: 172, endPoint x: 481, endPoint y: 172, distance: 34.5
click at [481, 172] on div "Planned" at bounding box center [480, 168] width 149 height 23
click at [546, 127] on div "Boards Solicitação de Melhorias 3 Roadmap Filters Under Review Share your progr…" at bounding box center [480, 263] width 480 height 392
click at [346, 92] on link "Solicitação de Melhorias 3" at bounding box center [317, 99] width 154 height 24
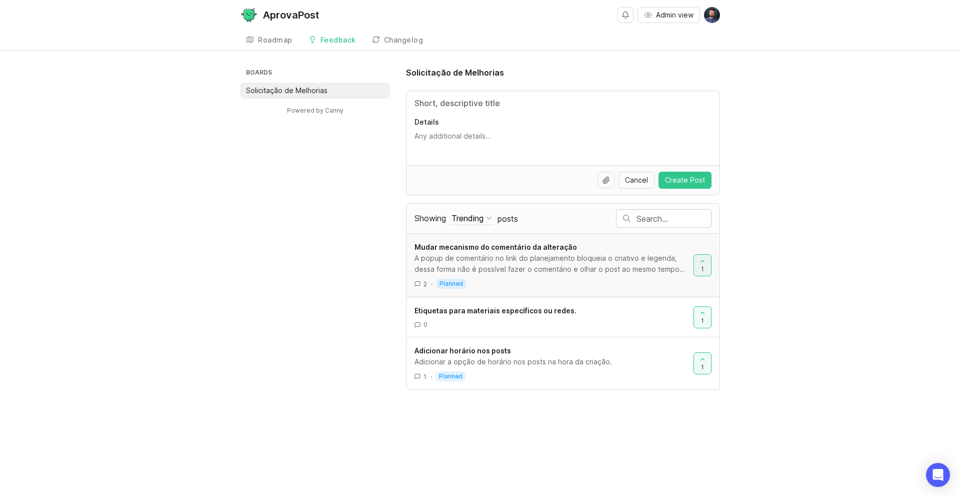
click at [653, 254] on div "A popup de comentário no link do planejamento bloqueia o criativo e legenda, de…" at bounding box center [550, 264] width 271 height 22
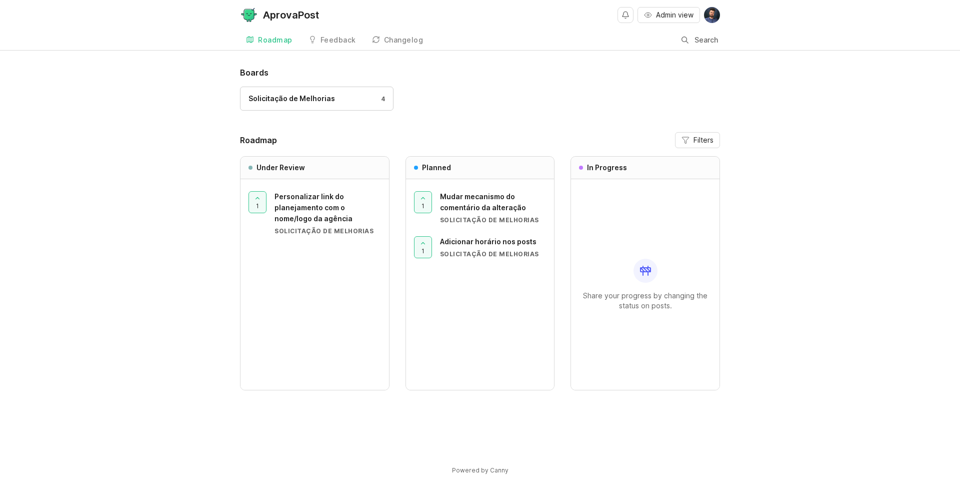
click at [155, 189] on div "Boards Solicitação de Melhorias 4 Roadmap Filters Under Review 1 Personalizar l…" at bounding box center [480, 279] width 960 height 425
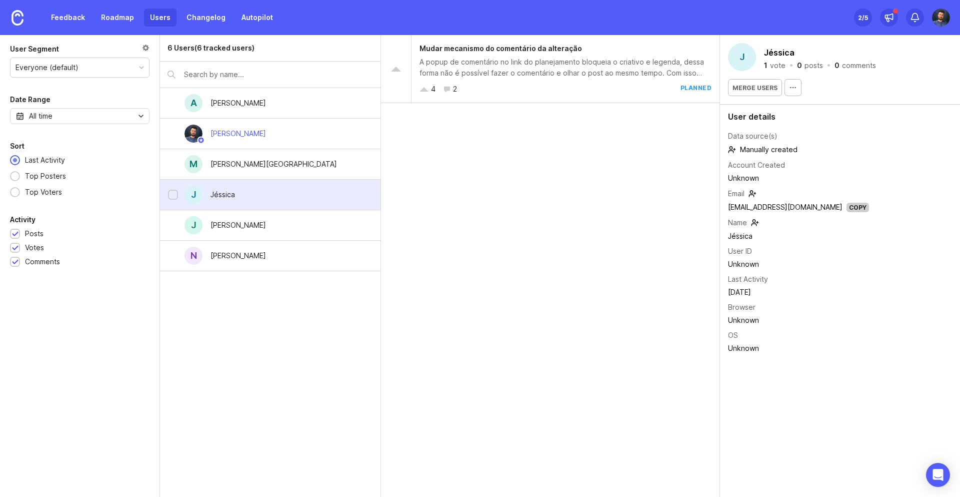
click at [288, 187] on div "J Jéssica" at bounding box center [270, 195] width 221 height 31
click at [786, 88] on button "button" at bounding box center [793, 87] width 17 height 17
click at [814, 69] on div "J Jéssica 1 vote · 0 posts · 0 comments" at bounding box center [840, 57] width 224 height 28
click at [786, 205] on link "[EMAIL_ADDRESS][DOMAIN_NAME]" at bounding box center [785, 207] width 115 height 9
drag, startPoint x: 590, startPoint y: 144, endPoint x: 597, endPoint y: 141, distance: 7.8
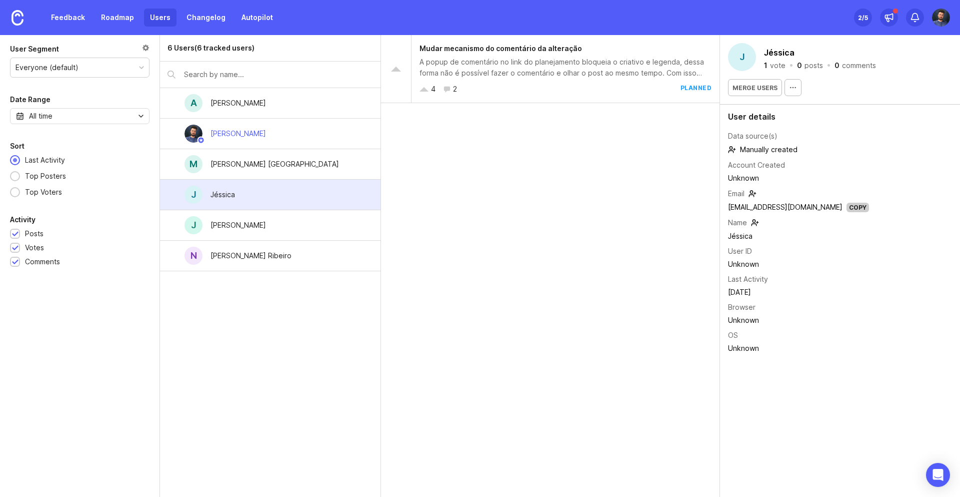
click at [590, 144] on div "Mudar mecanismo do comentário da alteração A popup de comentário no link do pla…" at bounding box center [550, 266] width 339 height 462
click at [861, 20] on div "2 /5" at bounding box center [863, 18] width 10 height 14
click at [311, 302] on div "6 Users (6 tracked users) A [PERSON_NAME] Junior M [PERSON_NAME]. Toledo J [PER…" at bounding box center [270, 266] width 221 height 462
click at [795, 91] on button "button" at bounding box center [793, 87] width 17 height 17
click at [814, 106] on button "Delete User" at bounding box center [818, 111] width 70 height 20
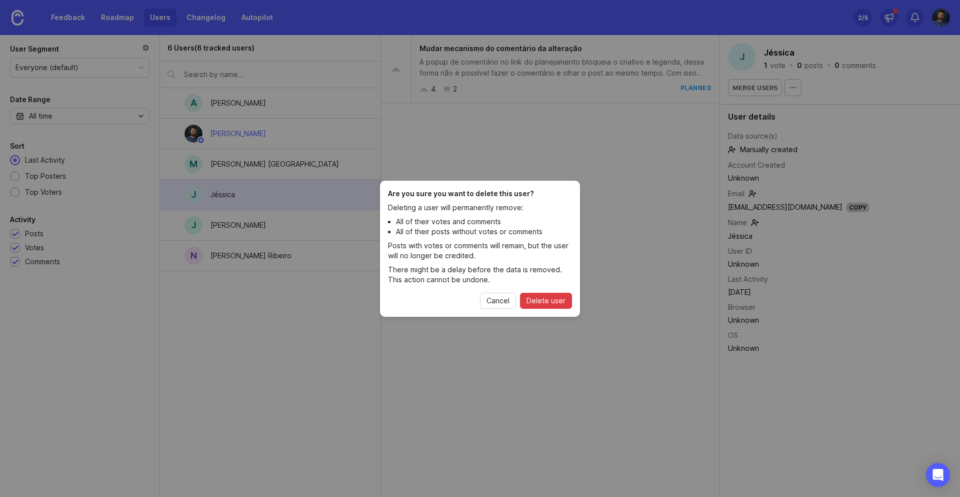
click at [554, 304] on span "Delete user" at bounding box center [546, 301] width 39 height 10
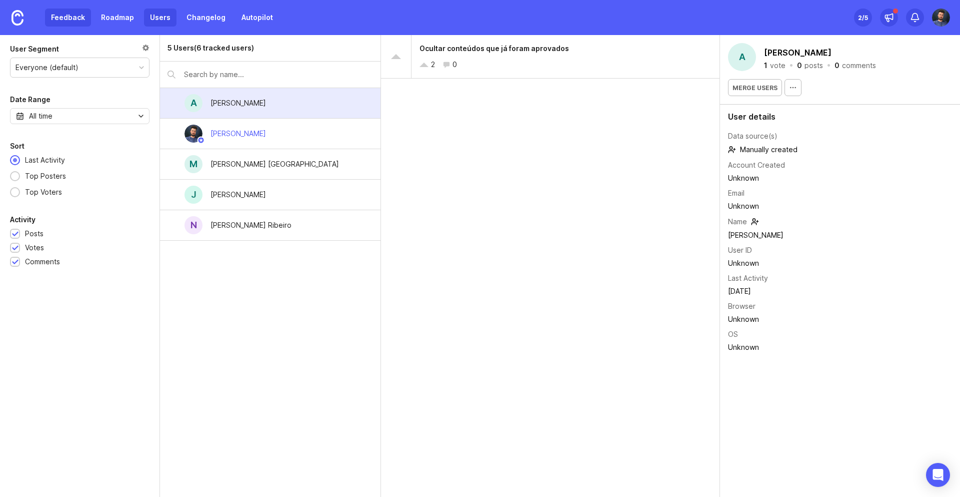
click at [78, 22] on link "Feedback" at bounding box center [68, 18] width 46 height 18
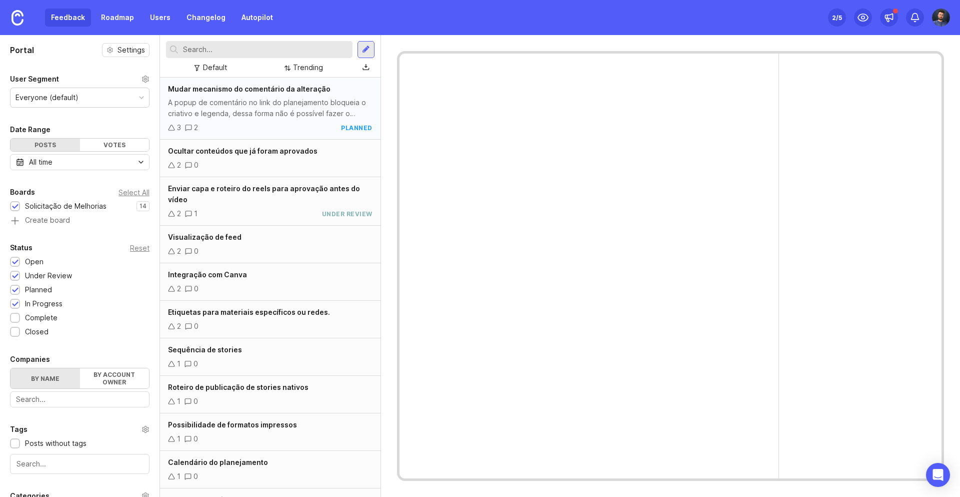
click at [270, 110] on div "A popup de comentário no link do planejamento bloqueia o criativo e legenda, de…" at bounding box center [270, 108] width 205 height 22
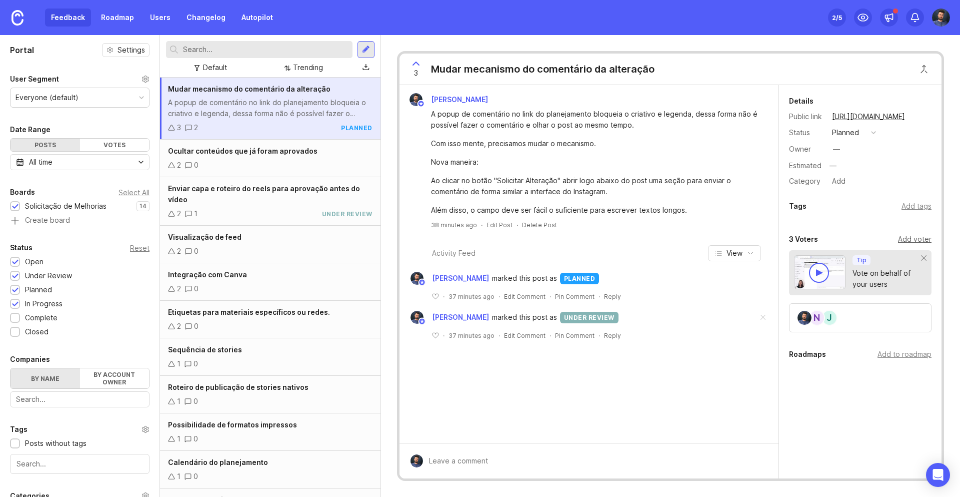
click at [910, 239] on div "Add voter" at bounding box center [915, 239] width 34 height 11
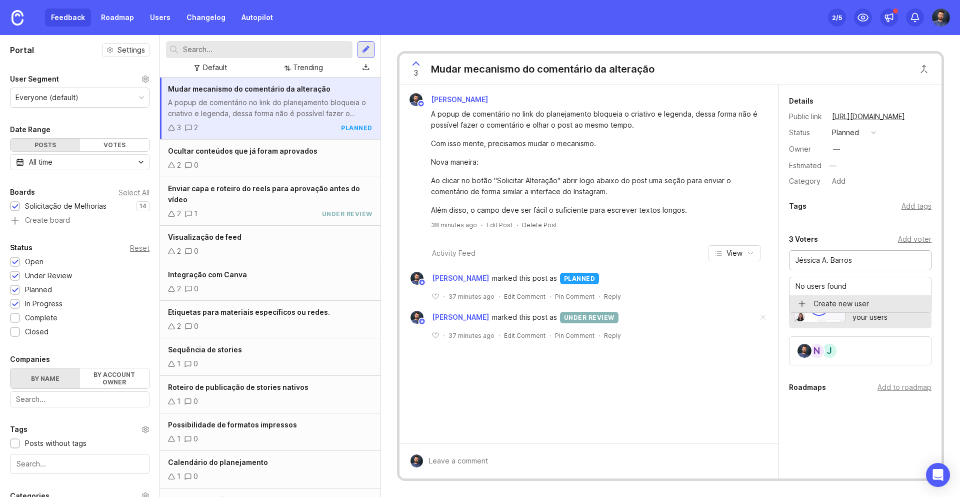
drag, startPoint x: 823, startPoint y: 262, endPoint x: 960, endPoint y: 288, distance: 139.0
click at [960, 286] on div "3 Mudar mecanismo do comentário da alteração Arlindo Junior A popup de comentár…" at bounding box center [670, 266] width 579 height 462
type input "Jéssica O. Silva"
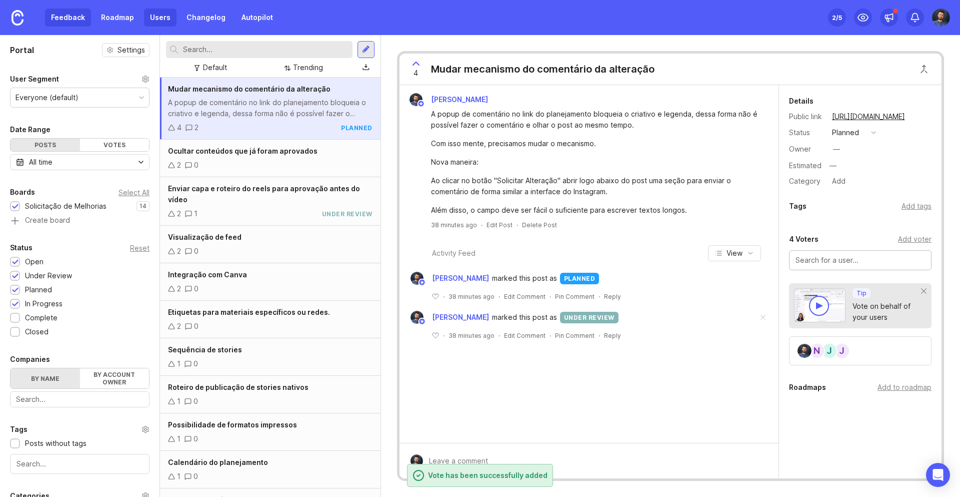
click at [155, 14] on link "Users" at bounding box center [160, 18] width 33 height 18
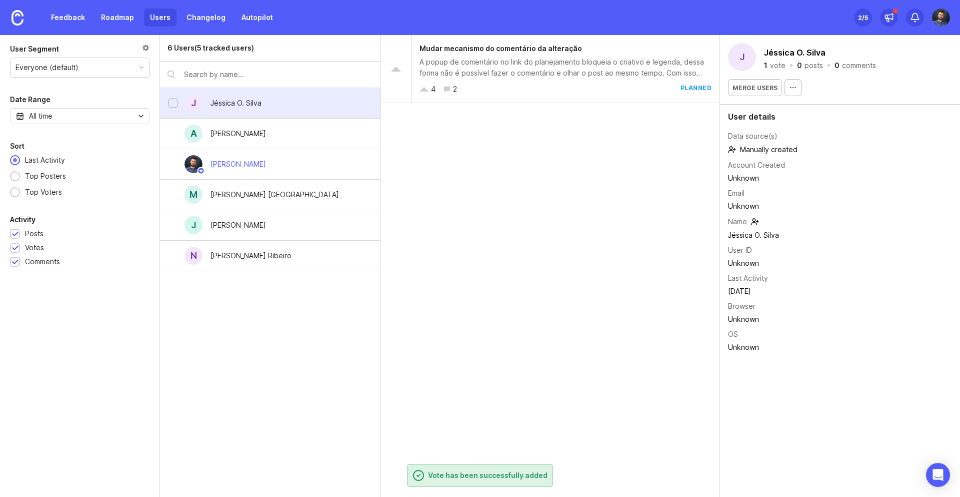
click at [309, 105] on div "J Jéssica O. Silva" at bounding box center [270, 103] width 221 height 31
click at [749, 246] on div "User ID" at bounding box center [740, 250] width 24 height 11
click at [736, 253] on div "User ID" at bounding box center [740, 250] width 24 height 11
click at [735, 253] on div "User ID" at bounding box center [740, 250] width 24 height 11
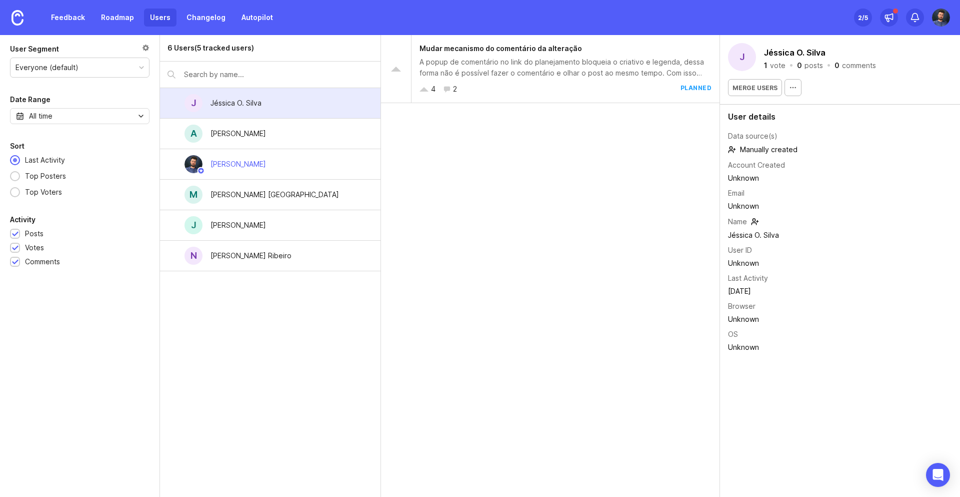
click at [736, 233] on td "Jéssica O. Silva" at bounding box center [763, 235] width 70 height 13
click at [735, 233] on td "Jéssica O. Silva" at bounding box center [763, 235] width 70 height 13
click at [732, 220] on div "Name" at bounding box center [737, 221] width 19 height 11
click at [756, 220] on icon at bounding box center [755, 222] width 8 height 12
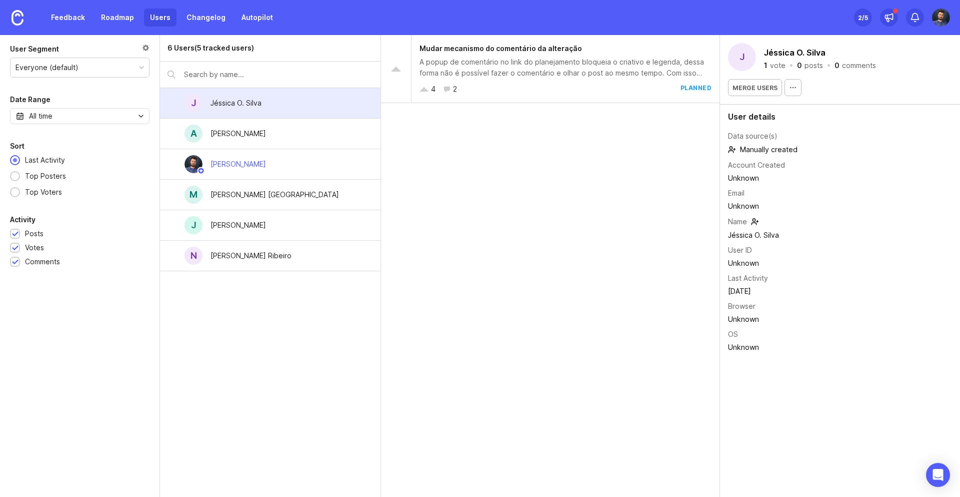
click at [747, 207] on td "Unknown" at bounding box center [763, 206] width 70 height 13
click at [743, 190] on div "Email" at bounding box center [736, 193] width 17 height 11
click at [746, 175] on div "Unknown" at bounding box center [763, 178] width 70 height 11
drag, startPoint x: 750, startPoint y: 162, endPoint x: 780, endPoint y: 124, distance: 48.8
click at [750, 162] on div "Account Created" at bounding box center [756, 165] width 57 height 11
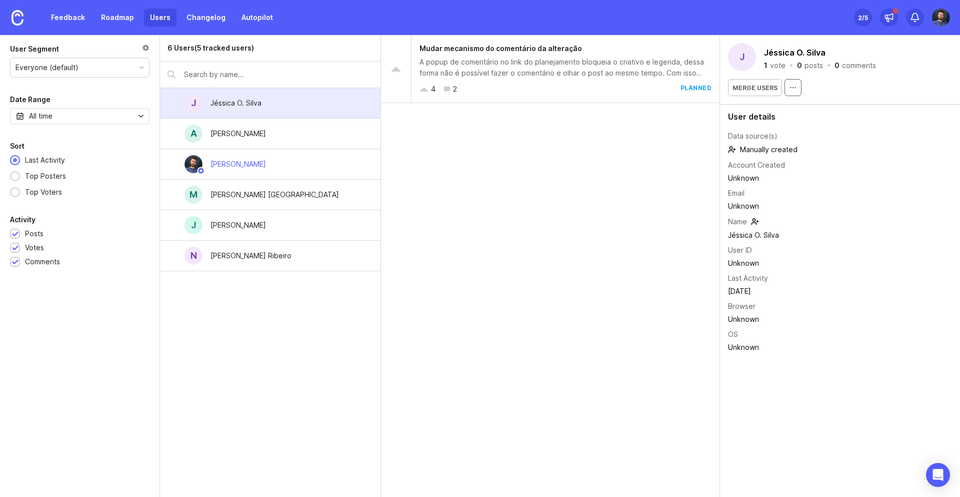
click at [793, 86] on icon "button" at bounding box center [793, 88] width 8 height 8
click at [848, 85] on div "Merge users" at bounding box center [840, 87] width 224 height 17
click at [573, 193] on div "Mudar mecanismo do comentário da alteração A popup de comentário no link do pla…" at bounding box center [550, 266] width 339 height 462
click at [147, 49] on div at bounding box center [146, 49] width 8 height 11
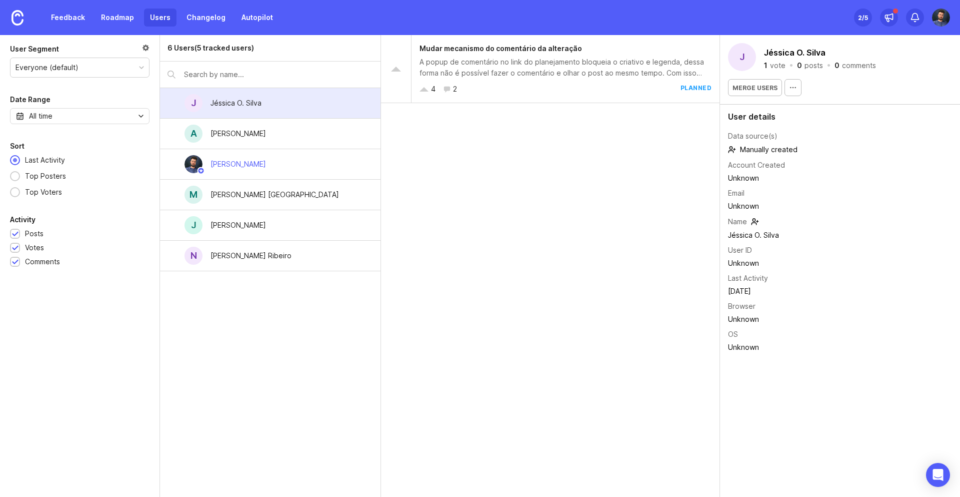
click at [147, 49] on div at bounding box center [146, 49] width 8 height 11
click at [15, 19] on img at bounding box center [18, 18] width 12 height 16
click at [273, 110] on div "J Jéssica O. Silva" at bounding box center [270, 103] width 221 height 31
click at [790, 89] on icon "button" at bounding box center [793, 88] width 8 height 8
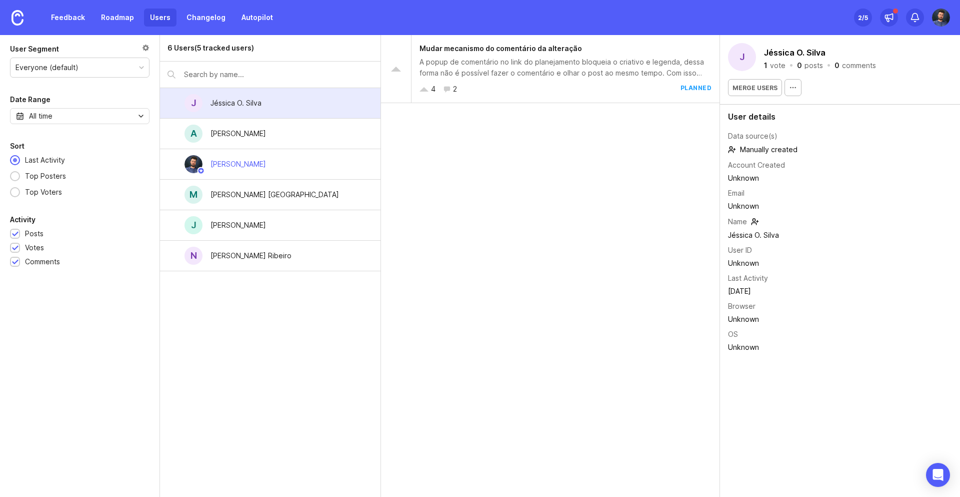
click at [873, 403] on div "J Jéssica O. [PERSON_NAME] 1 vote · 0 posts · 0 comments Merge users User detai…" at bounding box center [840, 266] width 240 height 462
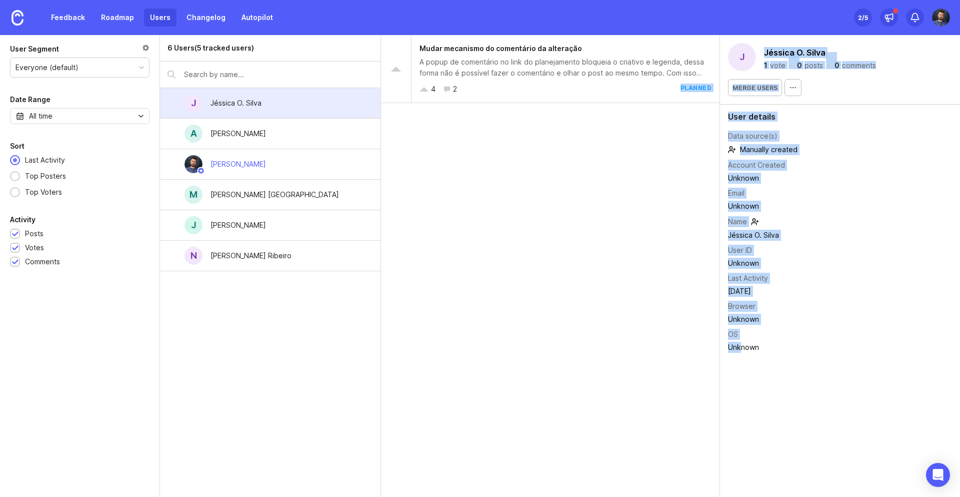
drag, startPoint x: 741, startPoint y: 346, endPoint x: 616, endPoint y: 336, distance: 125.4
click at [648, 342] on div "User Segment Everyone (default) Date Range All time Sort Last Activity Top Post…" at bounding box center [480, 266] width 960 height 462
click at [610, 336] on div "Mudar mecanismo do comentário da alteração A popup de comentário no link do pla…" at bounding box center [550, 266] width 339 height 462
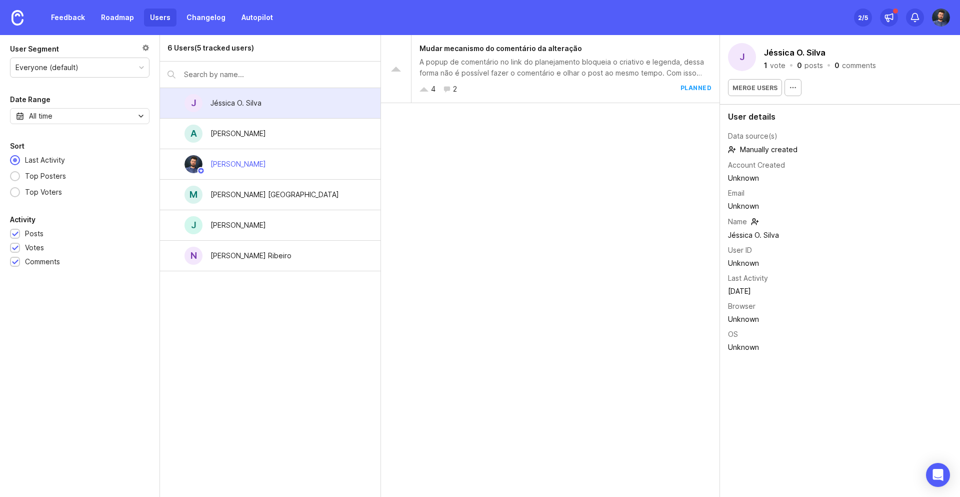
click at [802, 327] on div "User details Data source(s) Manually created Account Created Unknown Email Unkn…" at bounding box center [840, 234] width 240 height 258
drag, startPoint x: 737, startPoint y: 184, endPoint x: 738, endPoint y: 215, distance: 31.5
click at [738, 215] on tbody "Data source(s) Manually created Account Created Unknown Email Unknown Name [PER…" at bounding box center [763, 242] width 70 height 226
click at [738, 216] on div "Name" at bounding box center [737, 221] width 19 height 11
drag, startPoint x: 744, startPoint y: 208, endPoint x: 766, endPoint y: 203, distance: 23.1
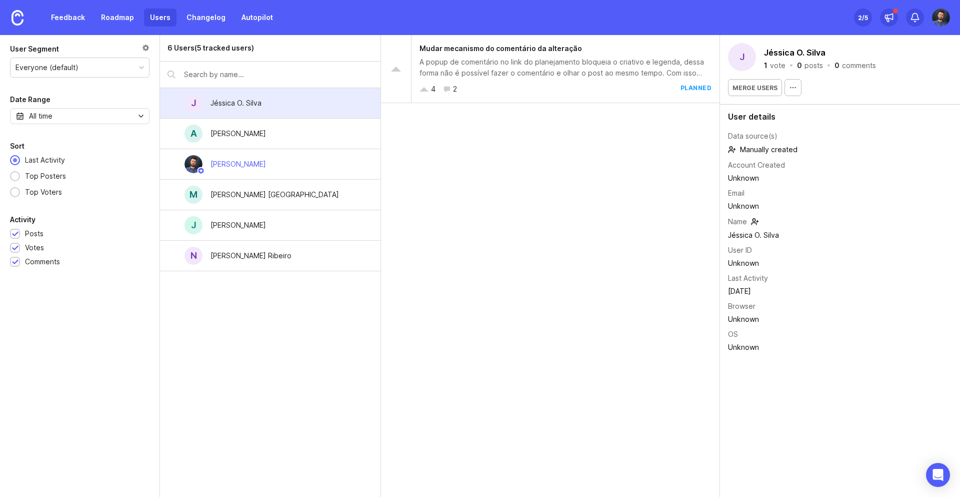
click at [762, 205] on td "Unknown" at bounding box center [763, 206] width 70 height 13
click at [766, 203] on td "Unknown" at bounding box center [763, 206] width 70 height 13
click at [271, 127] on div "A [PERSON_NAME]" at bounding box center [270, 134] width 221 height 31
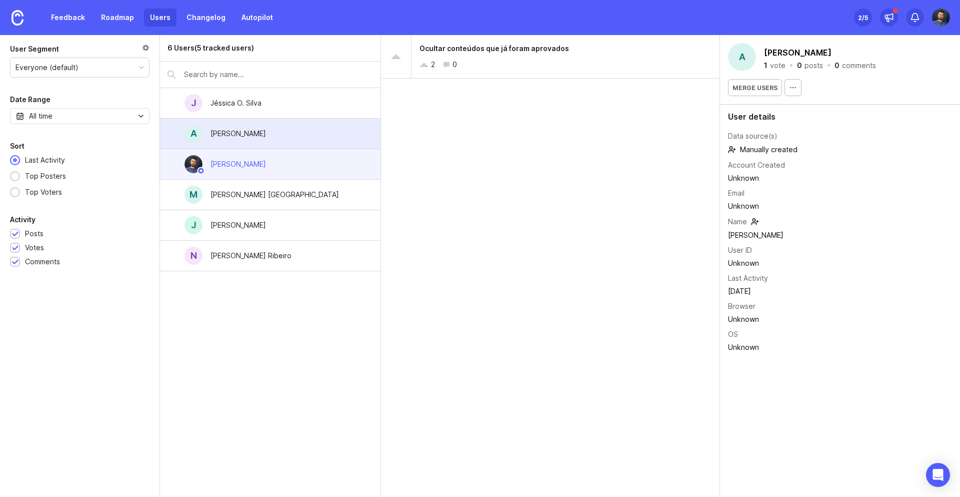
click at [276, 161] on div "[PERSON_NAME]" at bounding box center [270, 164] width 221 height 31
click at [275, 119] on div "A [PERSON_NAME]" at bounding box center [270, 134] width 221 height 31
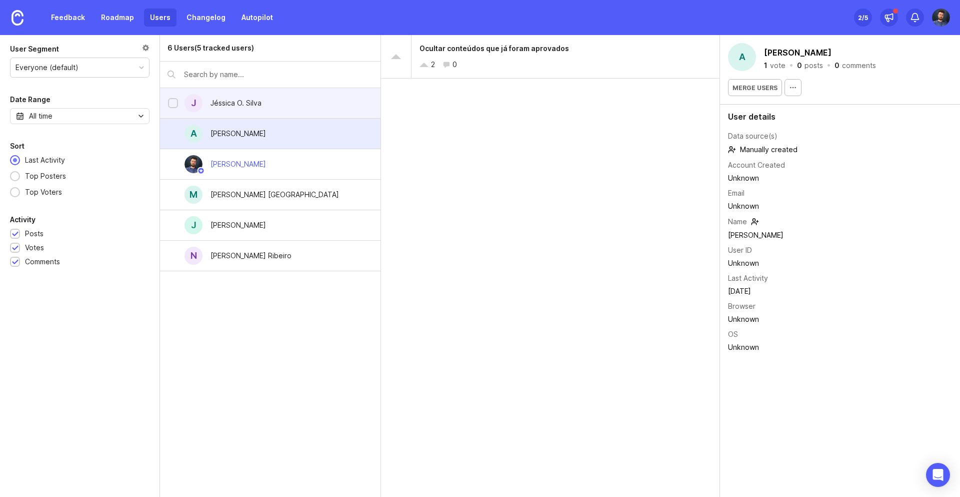
click at [274, 105] on div "J Jéssica O. Silva" at bounding box center [270, 103] width 221 height 31
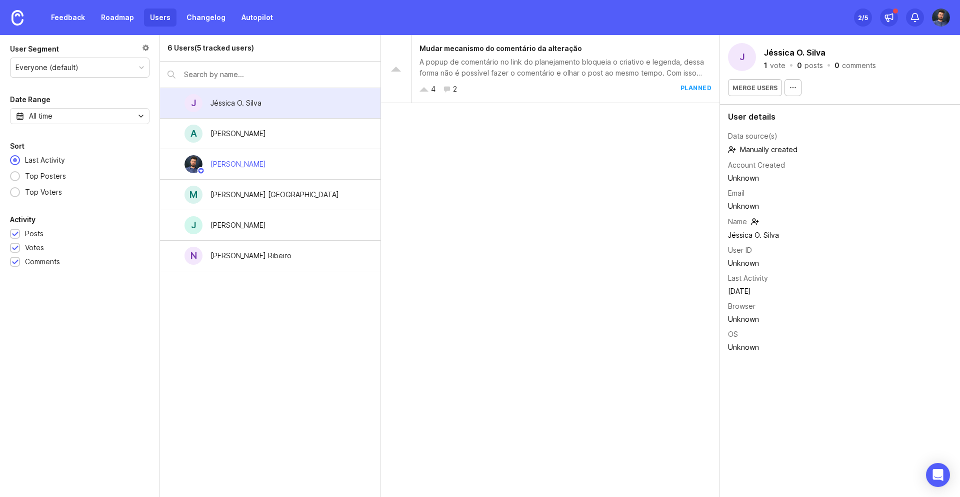
click at [749, 150] on span "Manually created" at bounding box center [763, 150] width 70 height 12
click at [732, 149] on circle at bounding box center [731, 148] width 3 height 3
click at [790, 90] on icon "button" at bounding box center [793, 88] width 8 height 8
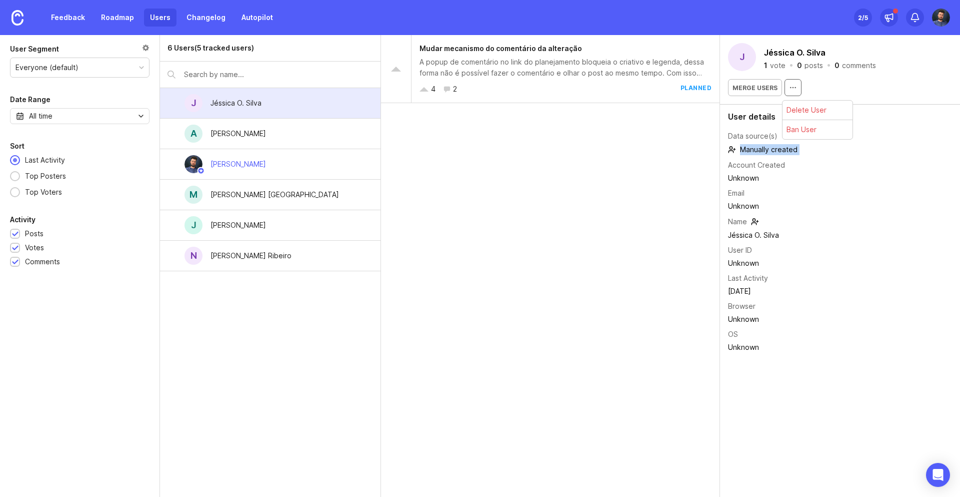
click at [790, 90] on icon "button" at bounding box center [793, 88] width 8 height 8
click at [775, 144] on span "Manually created" at bounding box center [763, 150] width 70 height 12
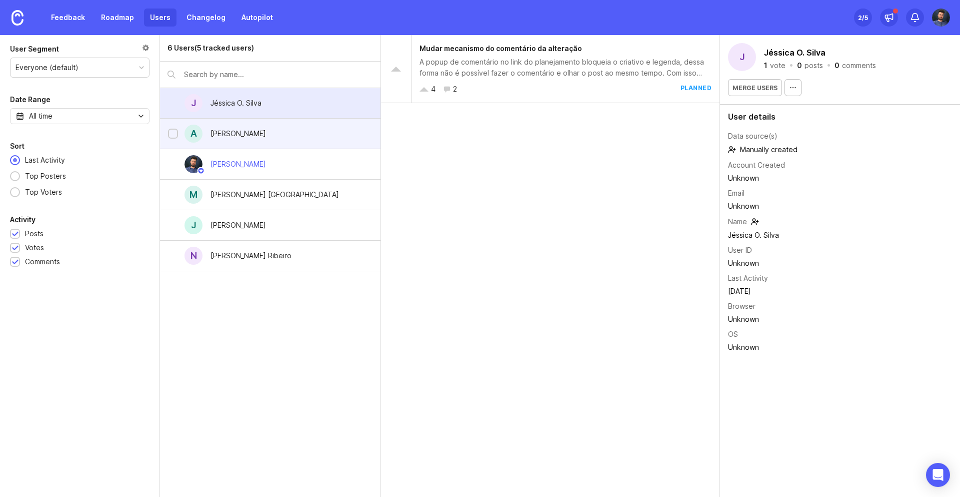
click at [239, 136] on div "[PERSON_NAME]" at bounding box center [239, 133] width 56 height 11
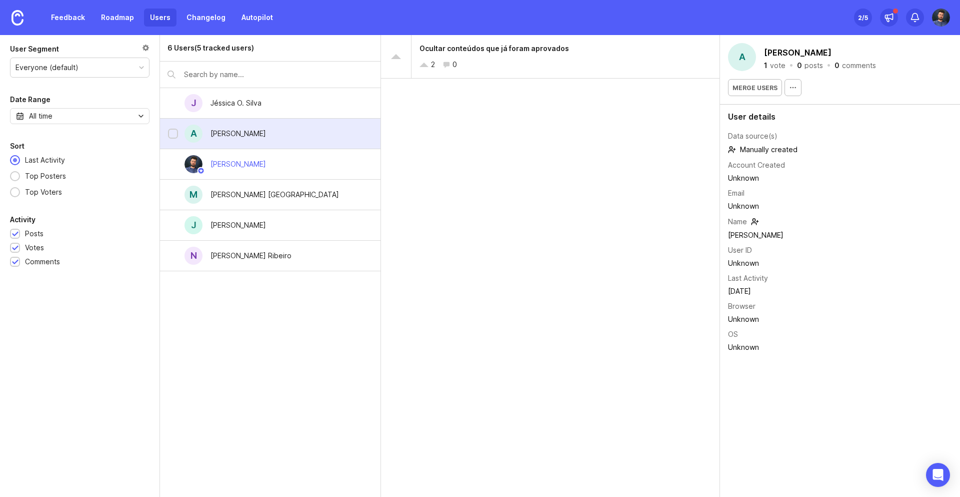
click at [244, 135] on div "A [PERSON_NAME]" at bounding box center [270, 134] width 221 height 31
click at [489, 52] on span "Ocultar conteúdos que já foram aprovados" at bounding box center [495, 48] width 150 height 9
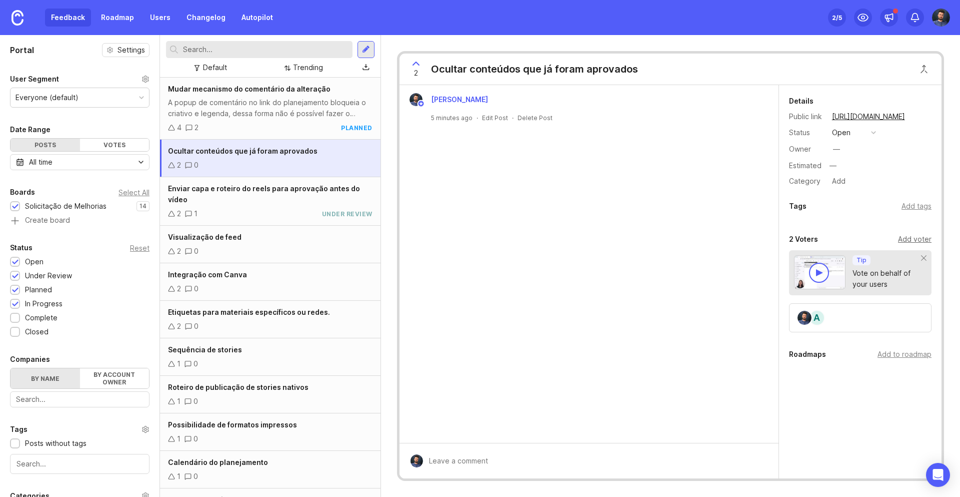
click at [901, 235] on div "Add voter" at bounding box center [915, 239] width 34 height 11
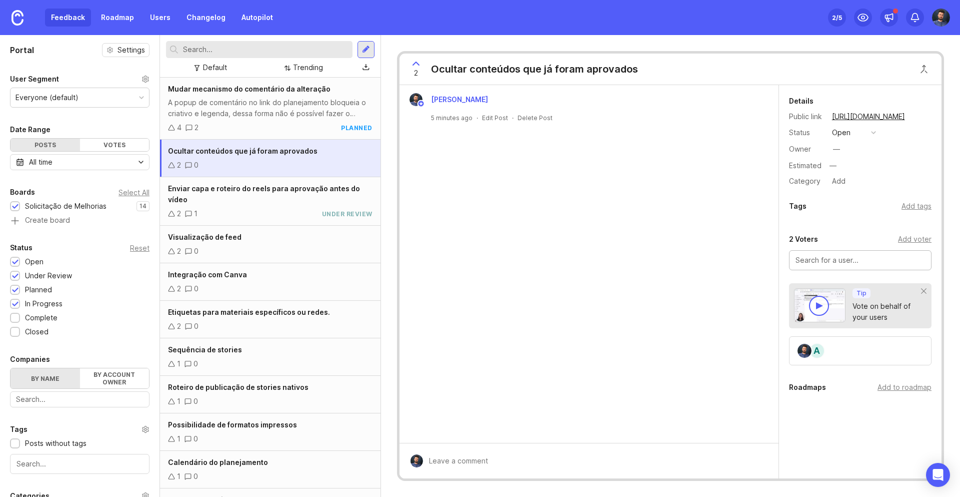
click at [823, 233] on div "2 Voters Add voter" at bounding box center [860, 239] width 143 height 12
click at [279, 154] on span "Ocultar conteúdos que já foram aprovados" at bounding box center [243, 151] width 150 height 9
click at [366, 53] on div at bounding box center [366, 49] width 8 height 9
click at [269, 158] on div "Ocultar conteúdos que já foram aprovados 2 0" at bounding box center [270, 159] width 221 height 38
click at [262, 210] on div "Enviar capa e roteiro do reels para aprovação antes do vídeo 2 1 under review" at bounding box center [270, 201] width 221 height 49
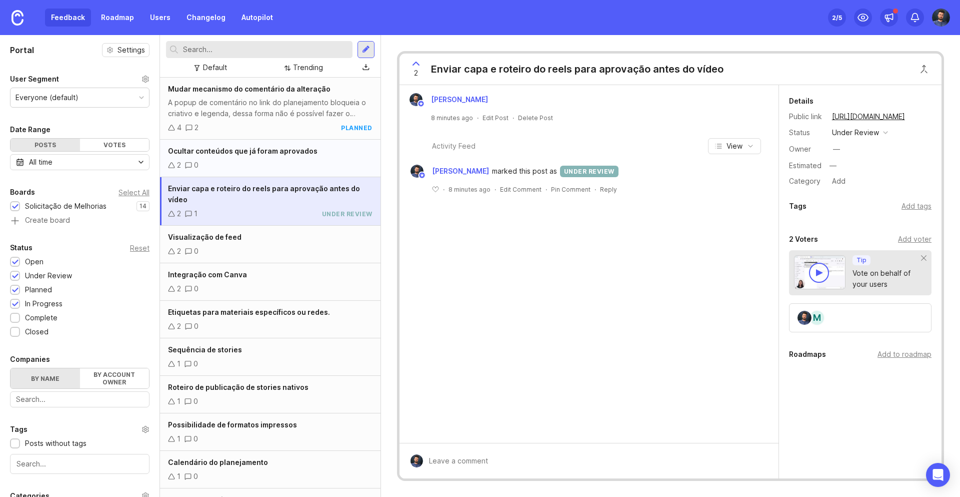
click at [276, 159] on div "Ocultar conteúdos que já foram aprovados 2 0" at bounding box center [270, 159] width 221 height 38
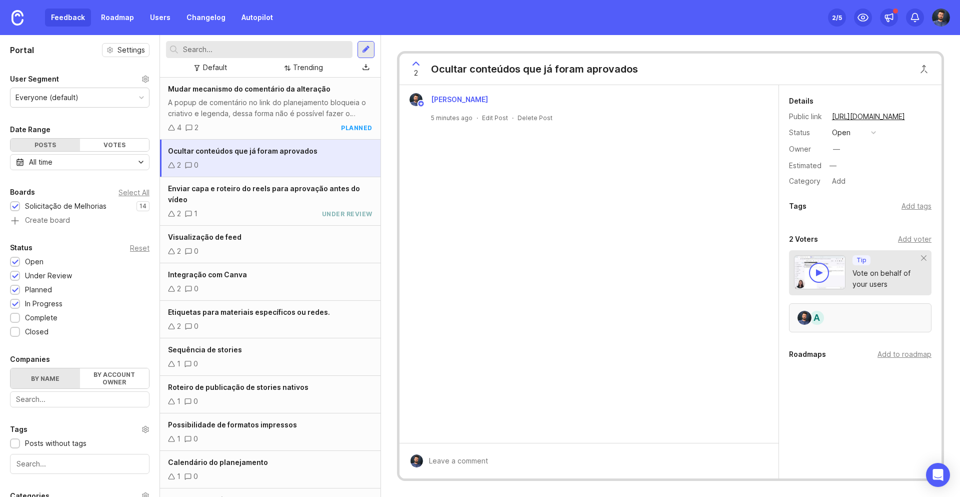
click at [822, 312] on div "A" at bounding box center [817, 318] width 16 height 16
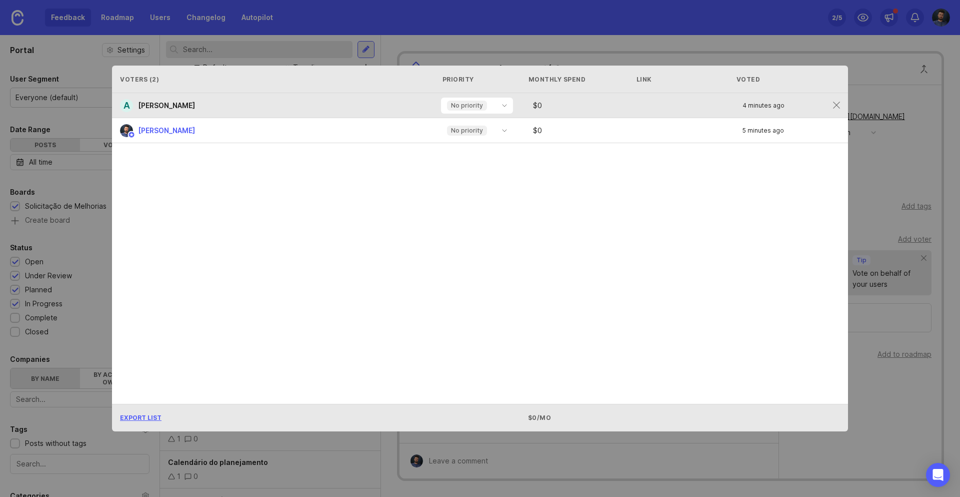
click at [144, 107] on span "[PERSON_NAME]" at bounding box center [166, 105] width 57 height 9
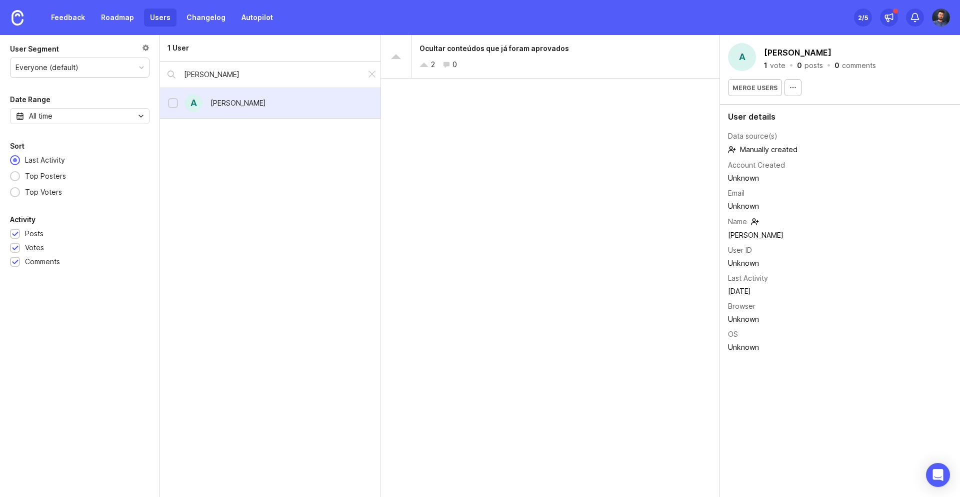
click at [256, 92] on div "A [PERSON_NAME]" at bounding box center [270, 103] width 221 height 31
click at [241, 103] on div "[PERSON_NAME]" at bounding box center [239, 103] width 56 height 11
click at [172, 104] on div at bounding box center [173, 104] width 7 height 8
click at [175, 103] on div at bounding box center [173, 104] width 7 height 8
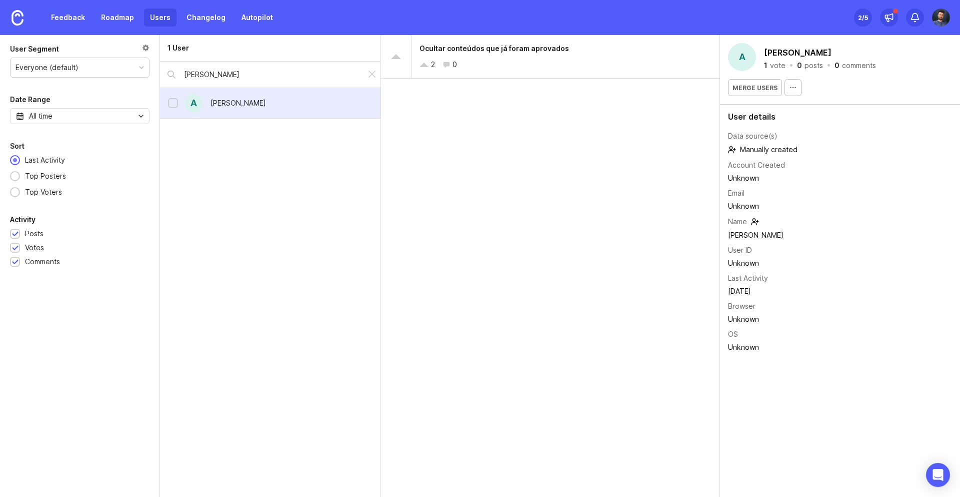
click at [323, 113] on div "A [PERSON_NAME]" at bounding box center [270, 103] width 221 height 31
click at [324, 113] on div "A [PERSON_NAME]" at bounding box center [270, 103] width 221 height 31
click at [793, 90] on icon "button" at bounding box center [793, 88] width 8 height 8
click at [796, 89] on button "button" at bounding box center [793, 87] width 17 height 17
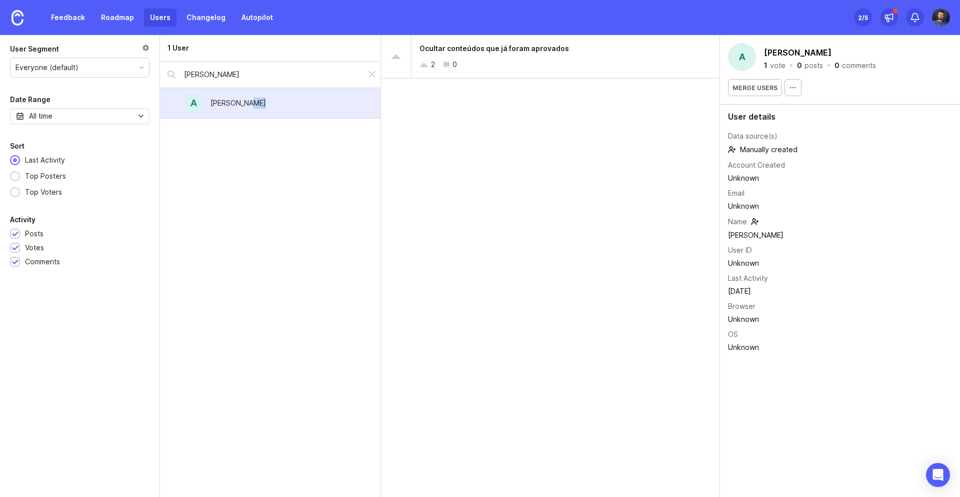
click at [169, 14] on link "Users" at bounding box center [160, 18] width 33 height 18
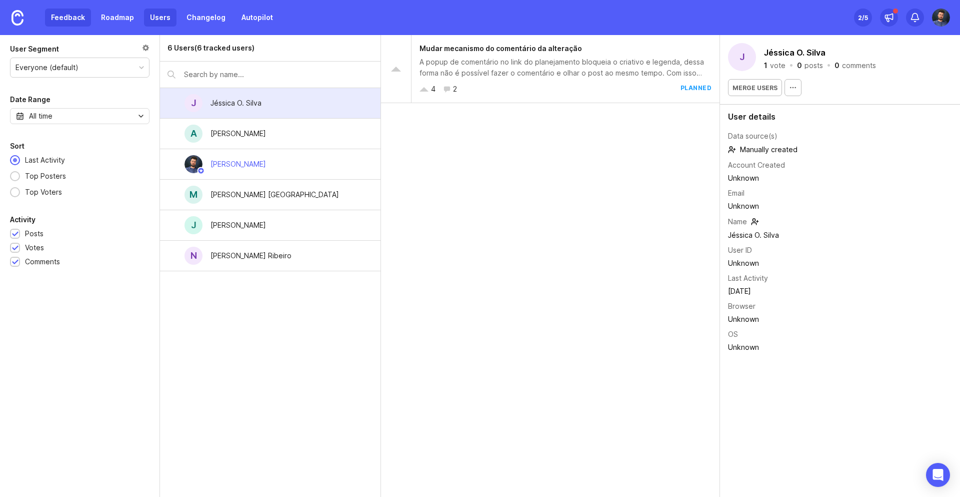
click at [73, 16] on link "Feedback" at bounding box center [68, 18] width 46 height 18
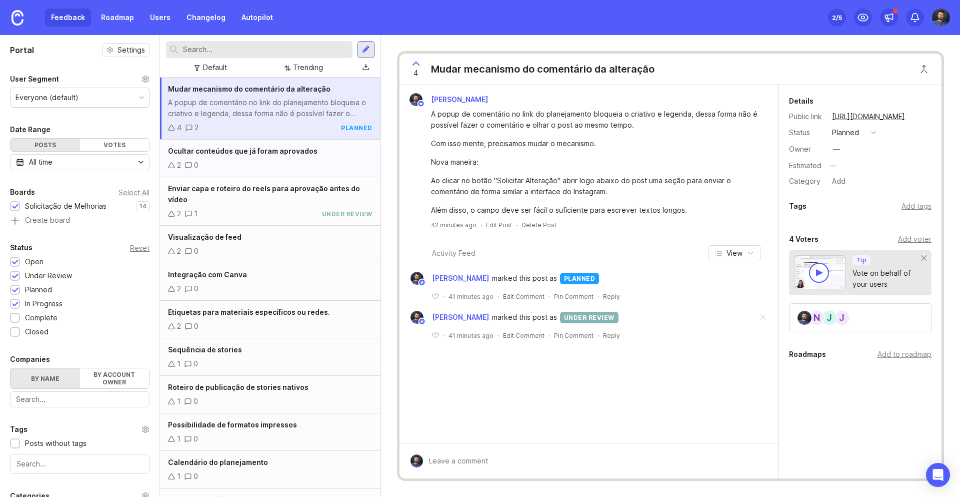
click at [305, 154] on span "Ocultar conteúdos que já foram aprovados" at bounding box center [243, 151] width 150 height 9
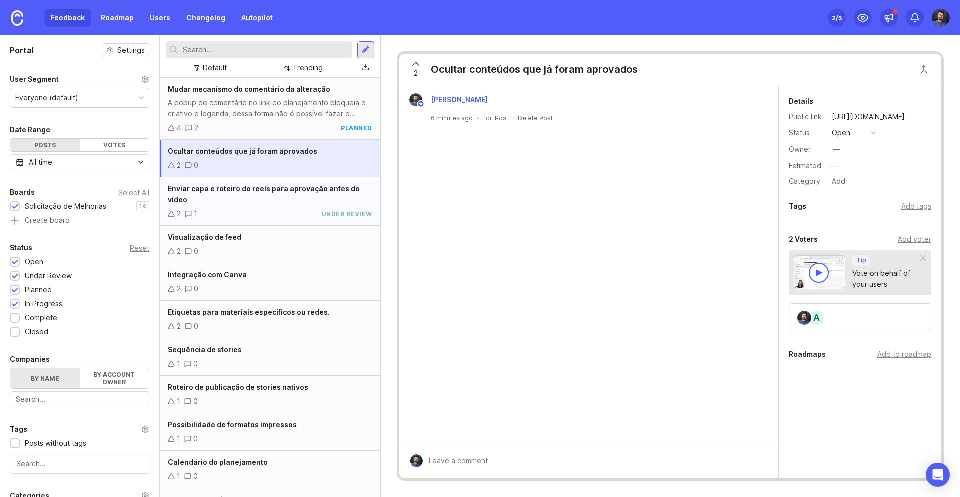
click at [283, 195] on div "Enviar capa e roteiro do reels para aprovação antes do vídeo 2 1 under review" at bounding box center [270, 201] width 221 height 49
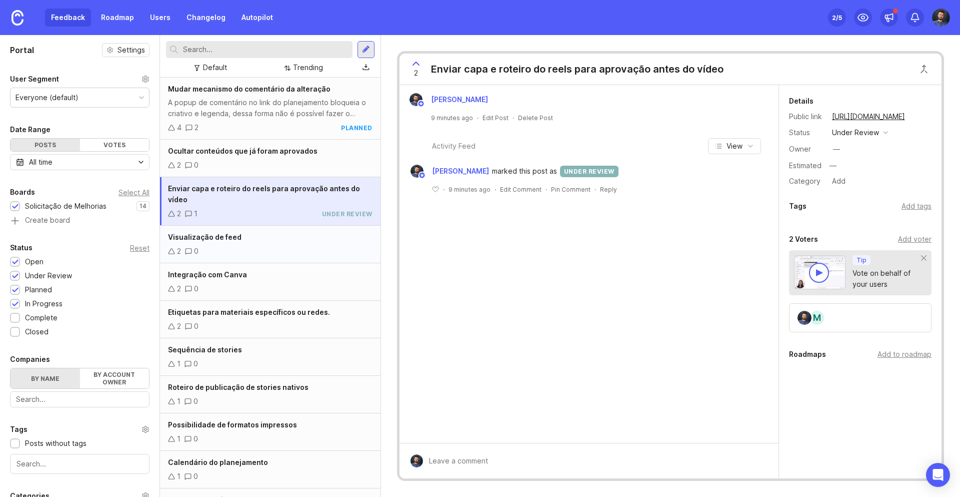
click at [272, 232] on div "Visualização de feed" at bounding box center [270, 237] width 205 height 11
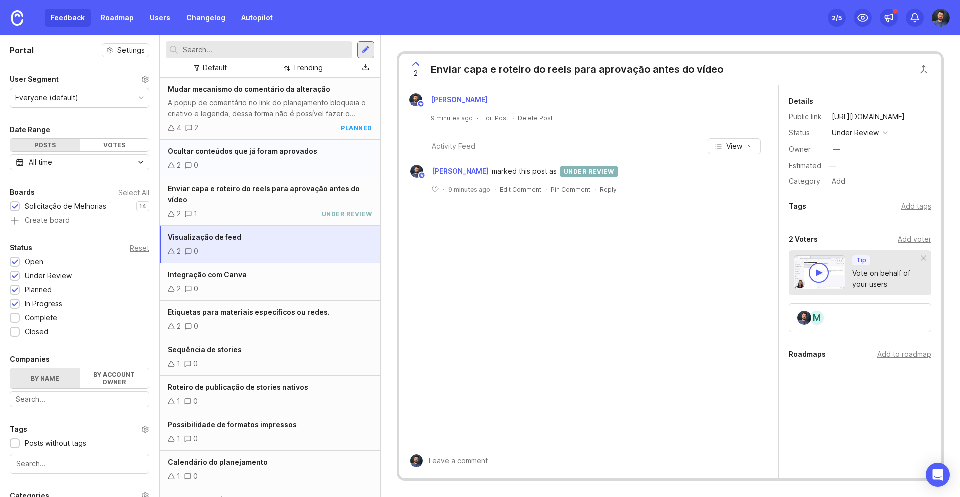
click at [284, 152] on span "Ocultar conteúdos que já foram aprovados" at bounding box center [243, 151] width 150 height 9
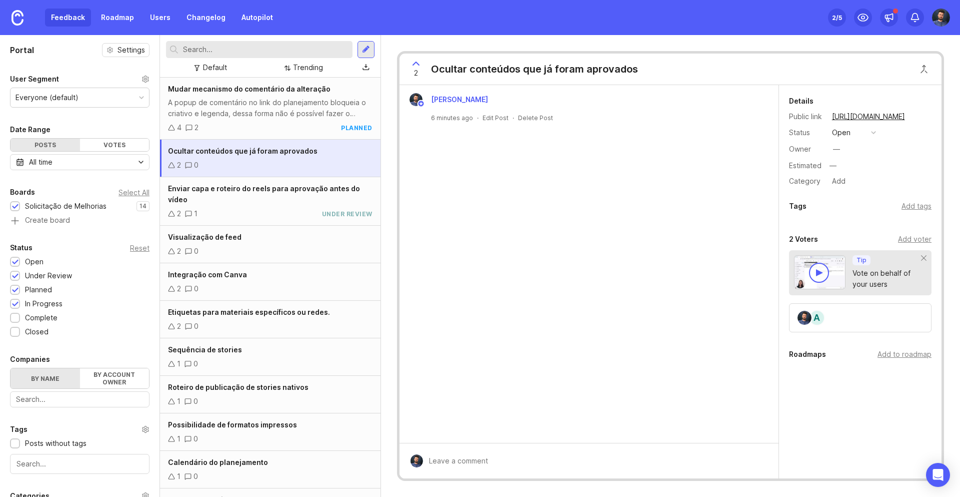
click at [61, 20] on div "Feedback Roadmap Users Changelog Autopilot" at bounding box center [162, 18] width 234 height 18
click at [23, 18] on img at bounding box center [18, 18] width 12 height 16
click at [373, 44] on div at bounding box center [366, 49] width 17 height 17
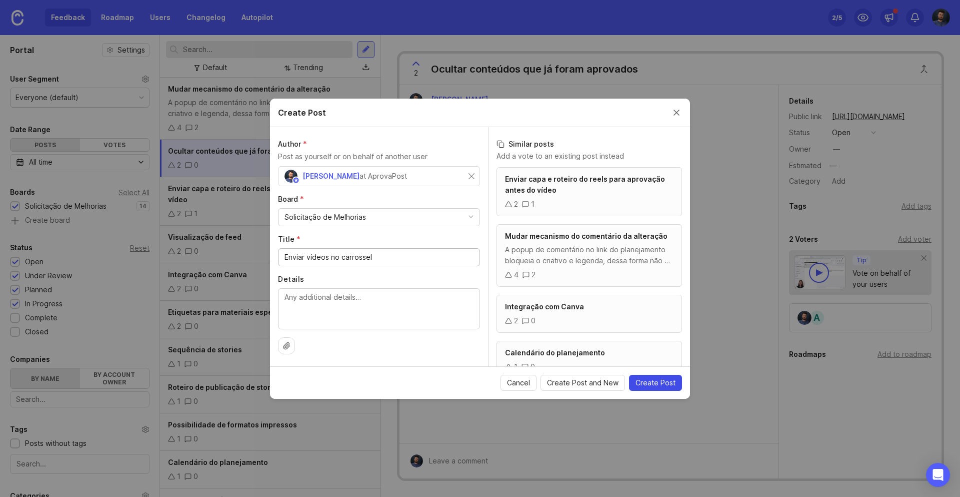
type input "Enviar vídeos no carrossel"
click at [665, 384] on span "Create Post" at bounding box center [656, 383] width 40 height 10
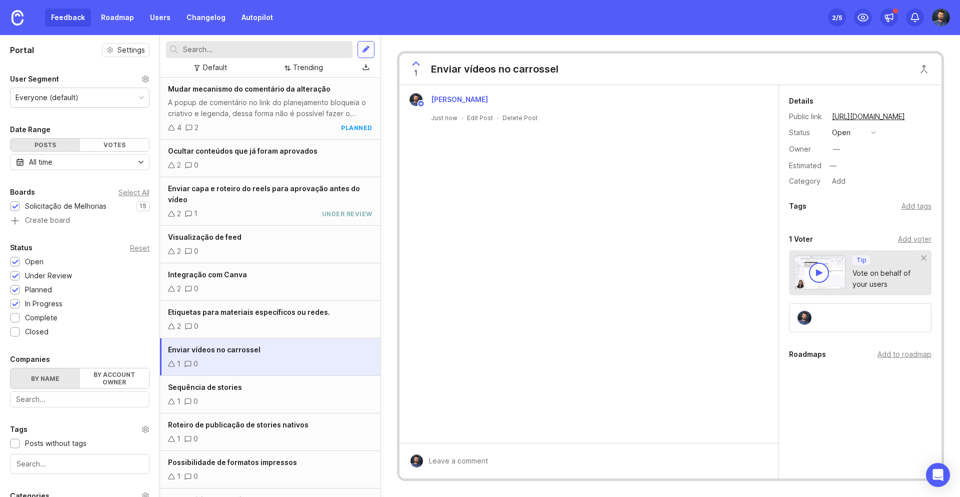
click at [368, 50] on div at bounding box center [366, 49] width 8 height 9
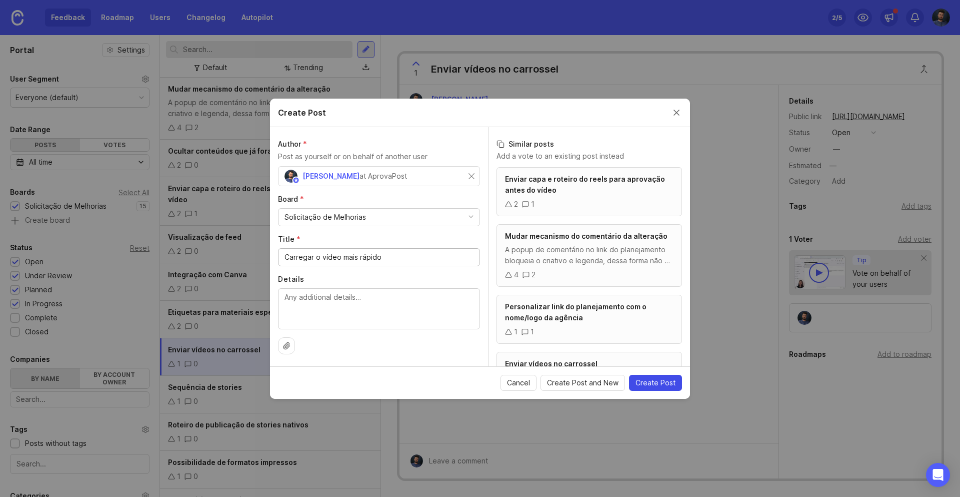
type input "Carregar o vídeo mais rápido"
click at [658, 378] on span "Create Post" at bounding box center [656, 383] width 40 height 10
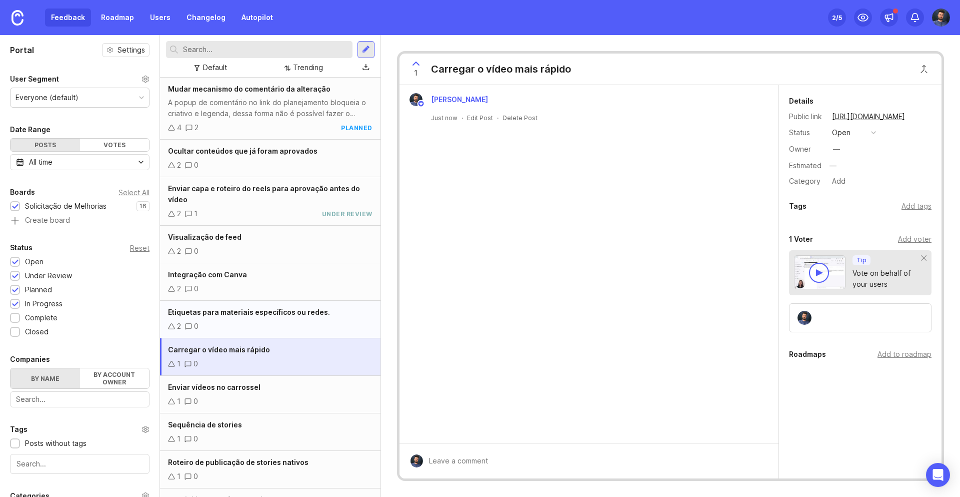
click at [287, 308] on div "Etiquetas para materiais específicos ou redes. 2 0" at bounding box center [270, 320] width 221 height 38
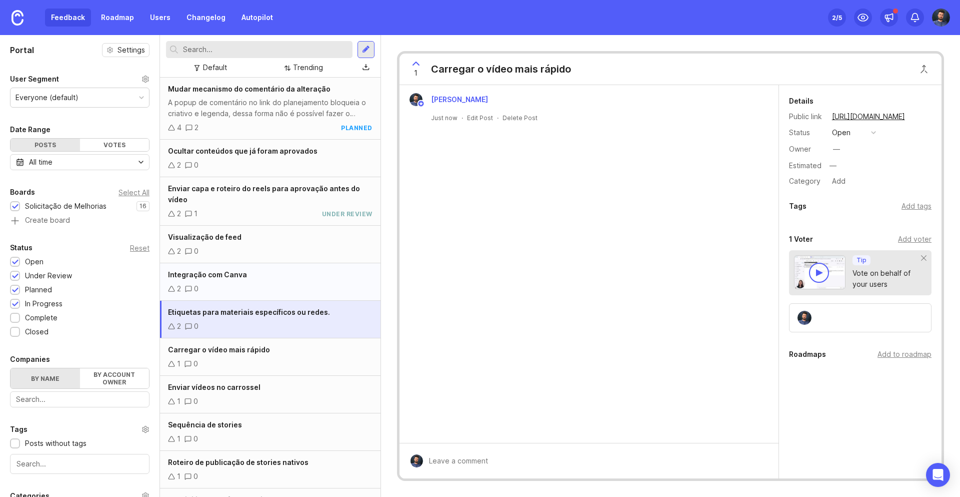
click at [288, 270] on div "Integração com Canva 2 0" at bounding box center [270, 282] width 221 height 38
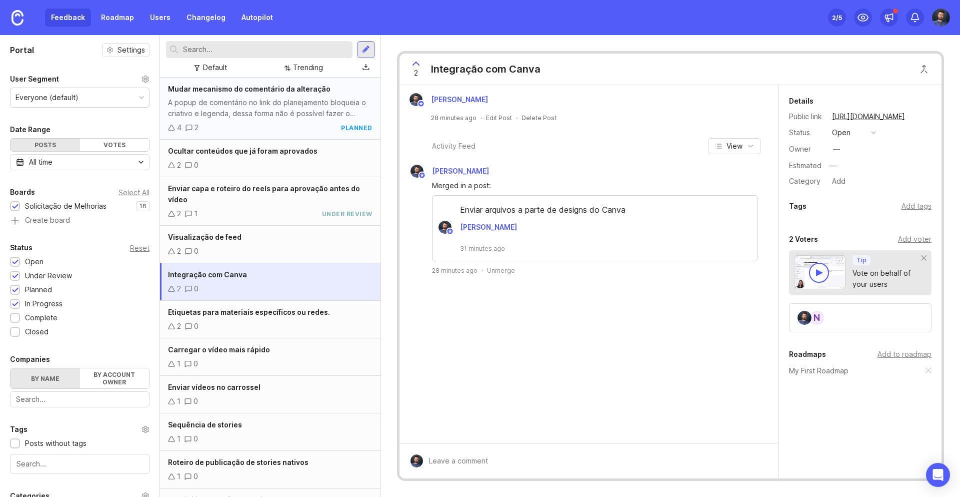
click at [293, 123] on div "4 2 planned" at bounding box center [270, 127] width 205 height 11
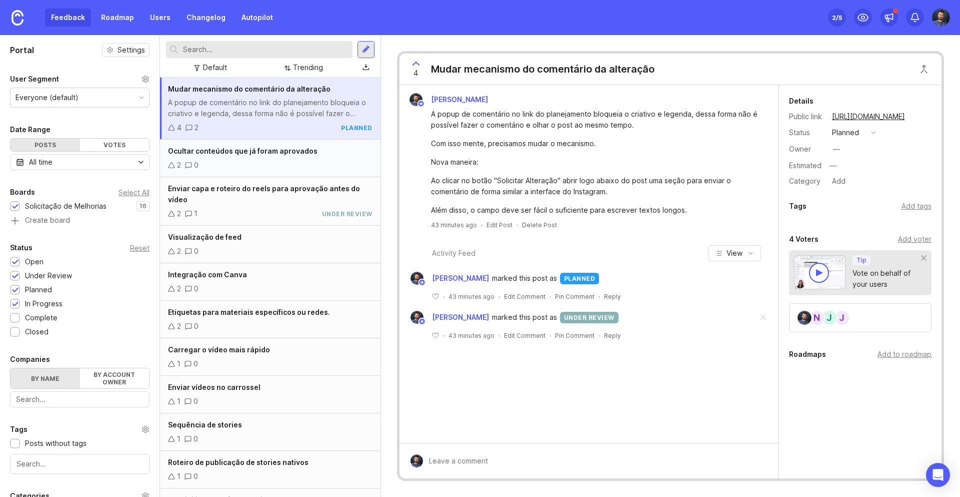
click at [283, 165] on div "2 0" at bounding box center [270, 165] width 205 height 11
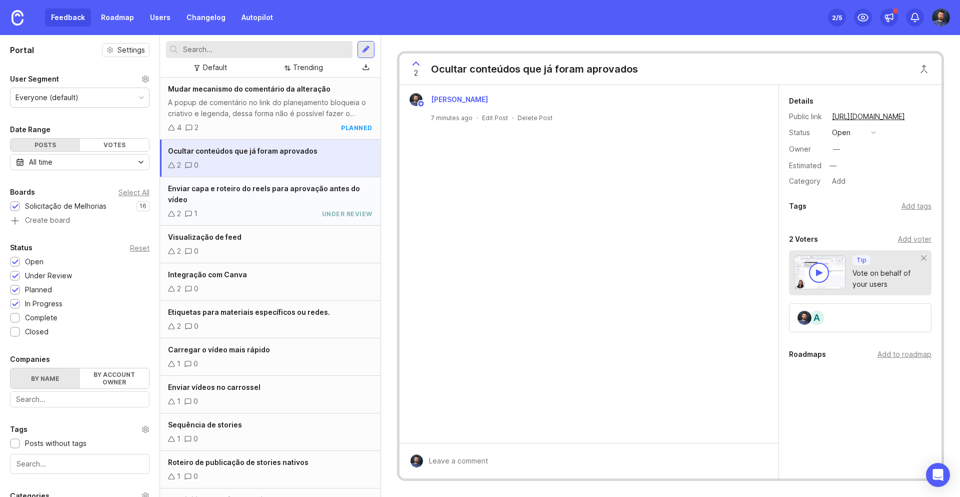
click at [264, 208] on div "2 1 under review" at bounding box center [270, 213] width 205 height 11
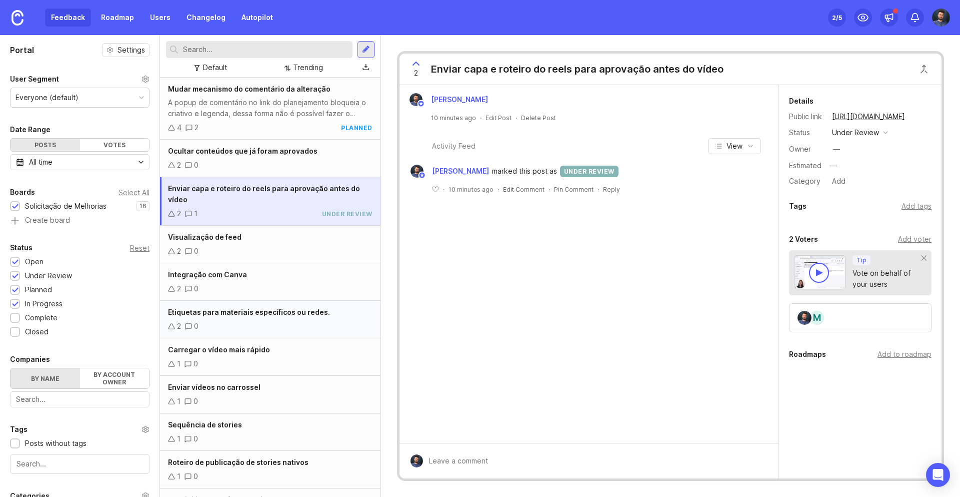
click at [256, 321] on div "2 0" at bounding box center [270, 326] width 205 height 11
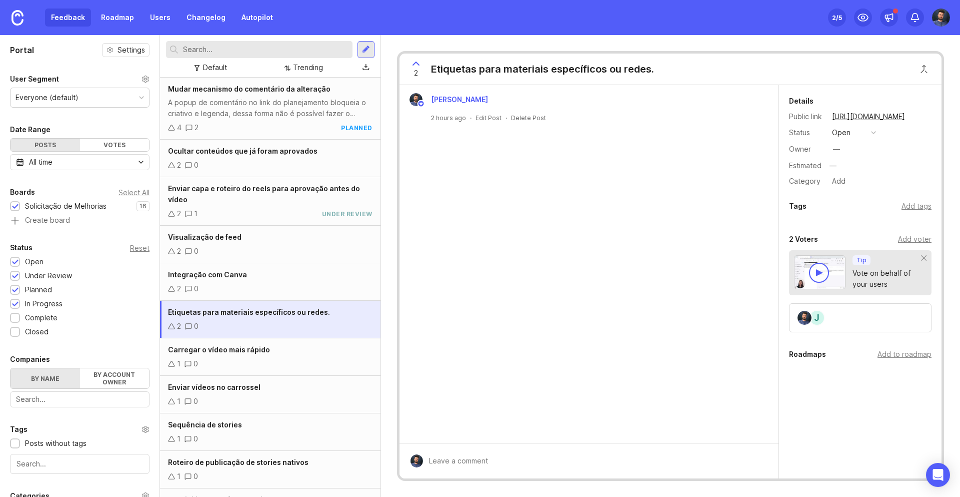
click at [238, 56] on div at bounding box center [259, 49] width 187 height 17
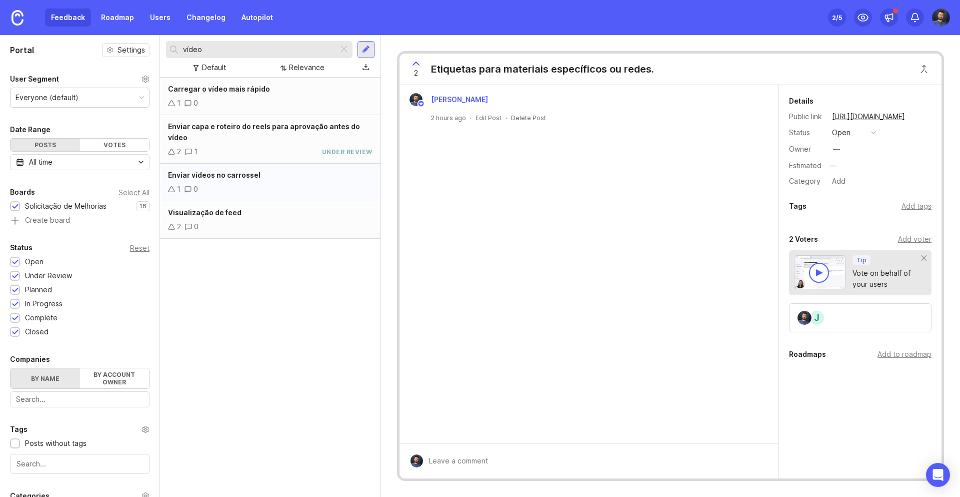
type input "vídeo"
click at [266, 184] on div "1 0" at bounding box center [270, 189] width 205 height 11
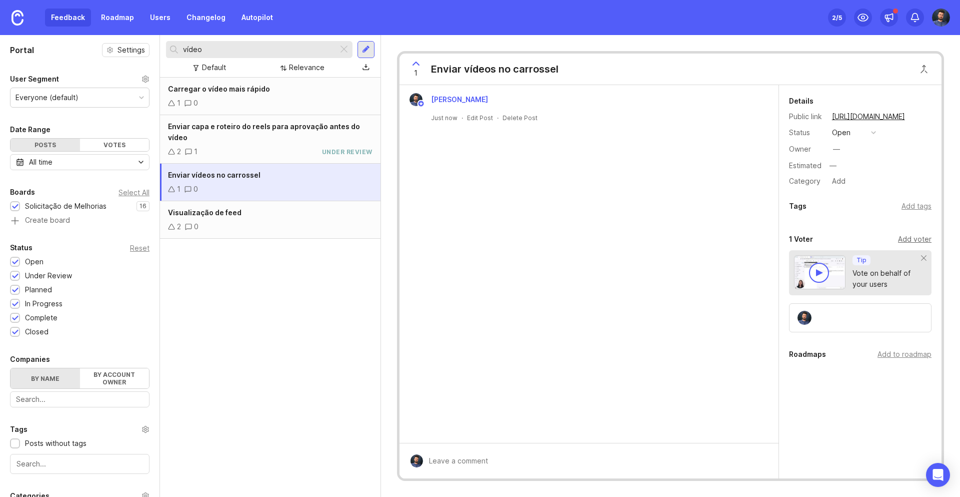
click at [909, 236] on div "Add voter" at bounding box center [915, 239] width 34 height 11
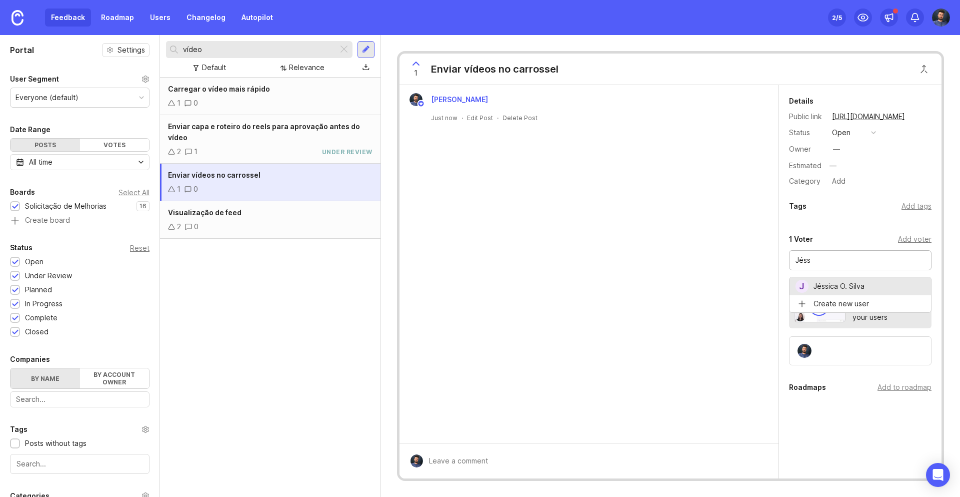
type input "Jéssica O. Silva"
click at [870, 134] on button "open" at bounding box center [854, 132] width 50 height 13
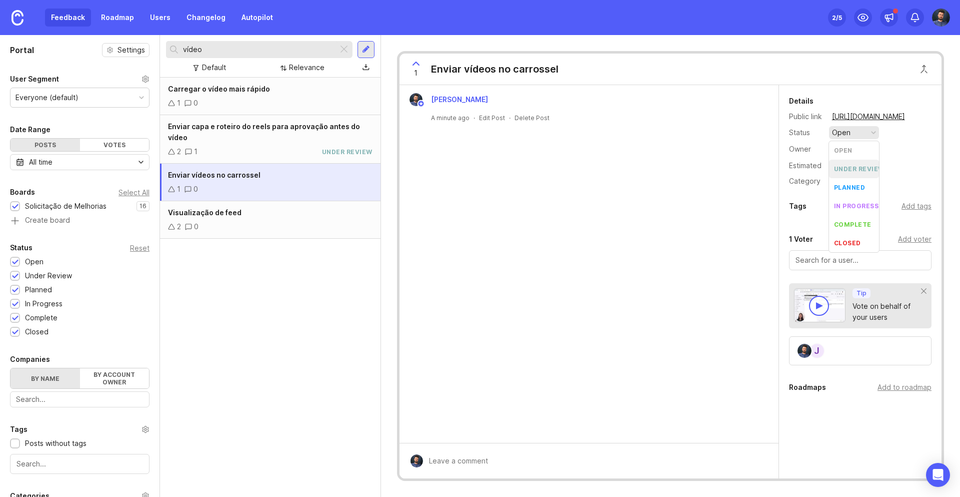
click at [856, 172] on div "under review" at bounding box center [859, 169] width 51 height 9
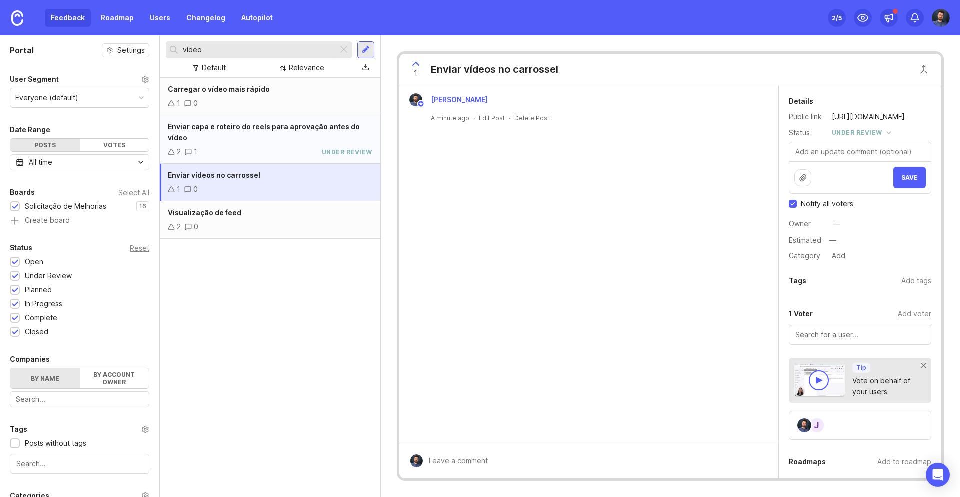
click at [256, 134] on div "Enviar capa e roteiro do reels para aprovação antes do vídeo 2 1 under review" at bounding box center [270, 139] width 221 height 49
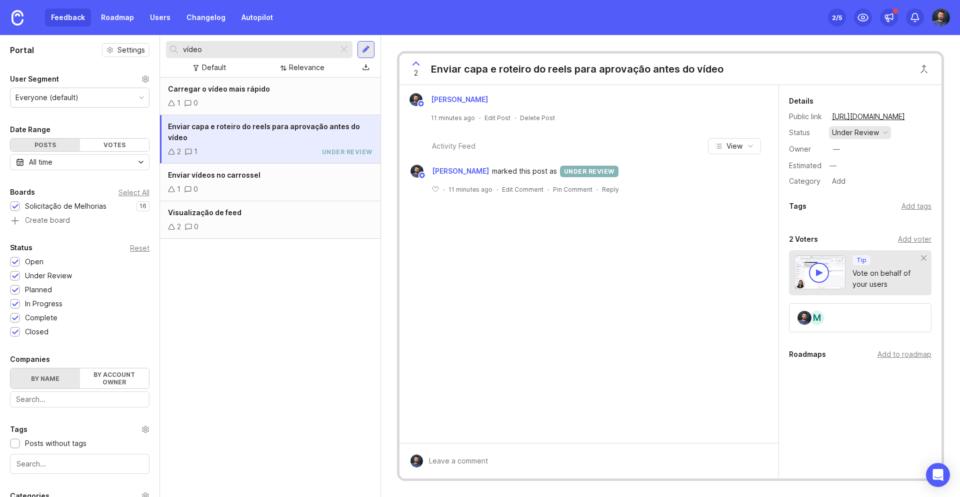
click at [849, 134] on div "under review" at bounding box center [855, 132] width 47 height 11
click at [844, 170] on div "under review" at bounding box center [859, 169] width 51 height 9
click at [283, 91] on div "Carregar o vídeo mais rápido" at bounding box center [270, 89] width 205 height 11
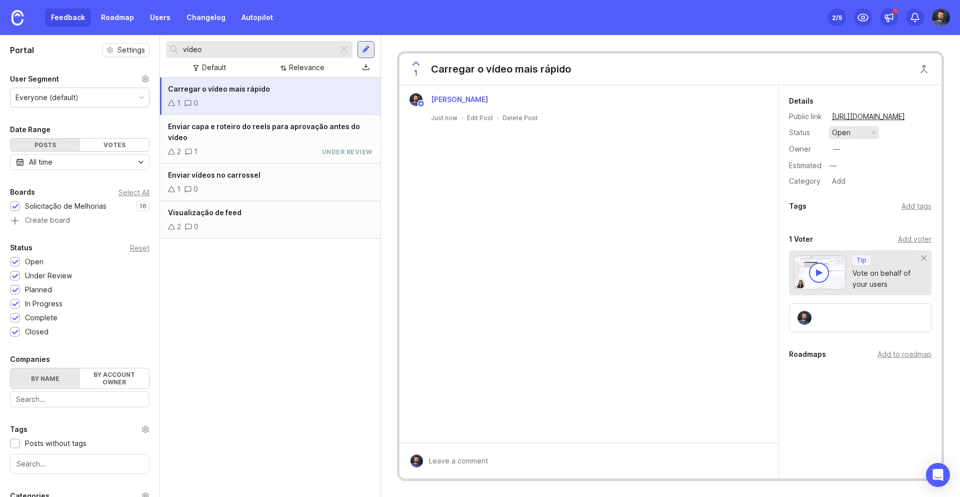
click at [837, 131] on div "open" at bounding box center [841, 132] width 19 height 11
click at [843, 167] on div "under review" at bounding box center [859, 169] width 51 height 9
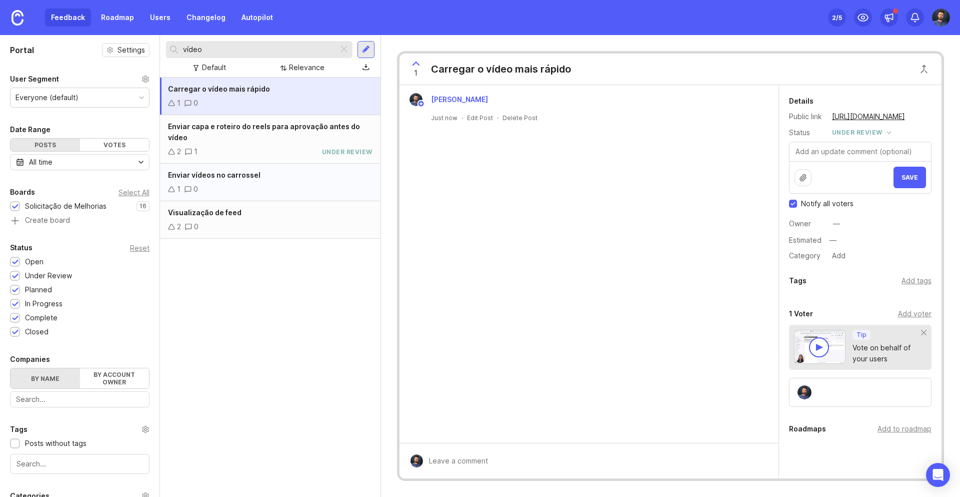
click at [252, 171] on span "Enviar vídeos no carrossel" at bounding box center [214, 175] width 93 height 9
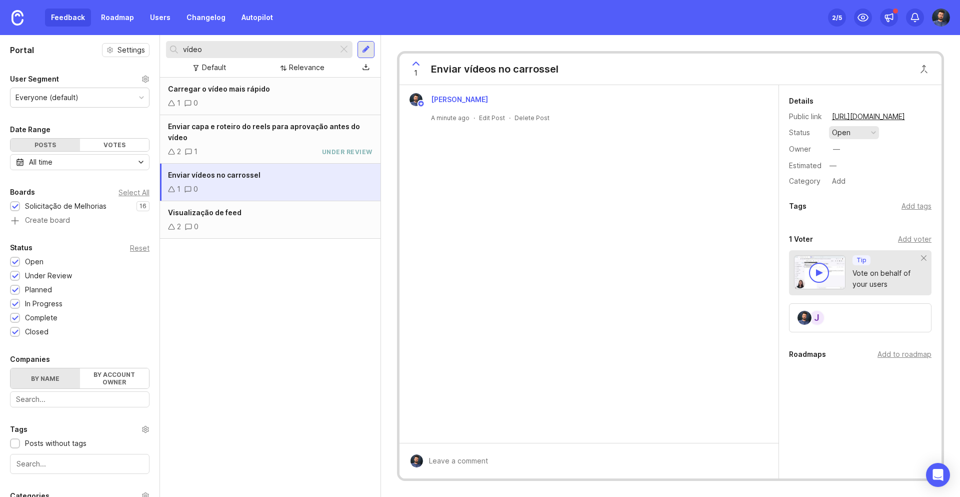
click at [871, 135] on button "open" at bounding box center [854, 132] width 50 height 13
click at [853, 169] on div "under review" at bounding box center [859, 169] width 51 height 9
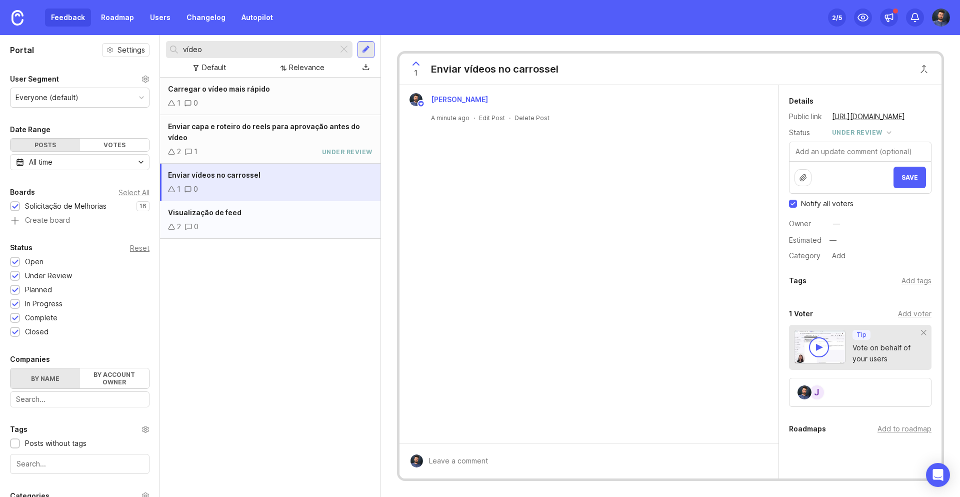
click at [251, 207] on div "Visualização de feed" at bounding box center [270, 212] width 205 height 11
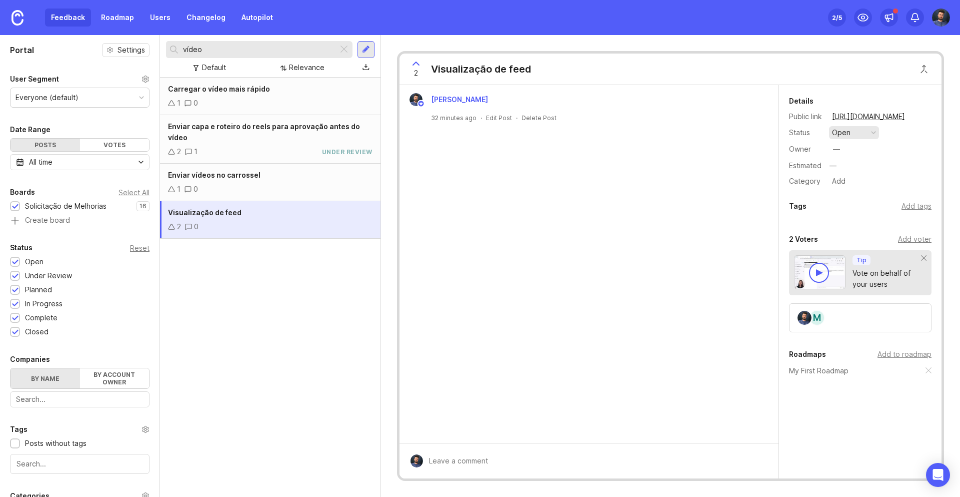
click at [848, 131] on div "open" at bounding box center [841, 132] width 19 height 11
drag, startPoint x: 848, startPoint y: 170, endPoint x: 758, endPoint y: 169, distance: 90.5
click at [848, 170] on div "under review" at bounding box center [859, 169] width 51 height 9
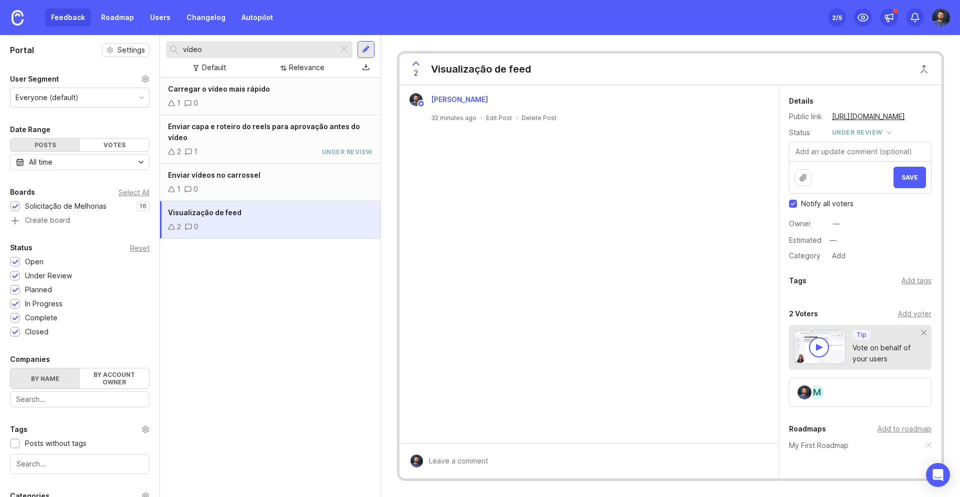
click at [494, 200] on div "[PERSON_NAME] Junior 32 minutes ago · Edit Post · Delete Post" at bounding box center [589, 264] width 379 height 358
click at [78, 16] on div "Feedback Roadmap Users Changelog Autopilot" at bounding box center [162, 18] width 234 height 18
click at [337, 47] on div "vídeo" at bounding box center [252, 49] width 172 height 17
click at [345, 47] on div at bounding box center [344, 49] width 12 height 13
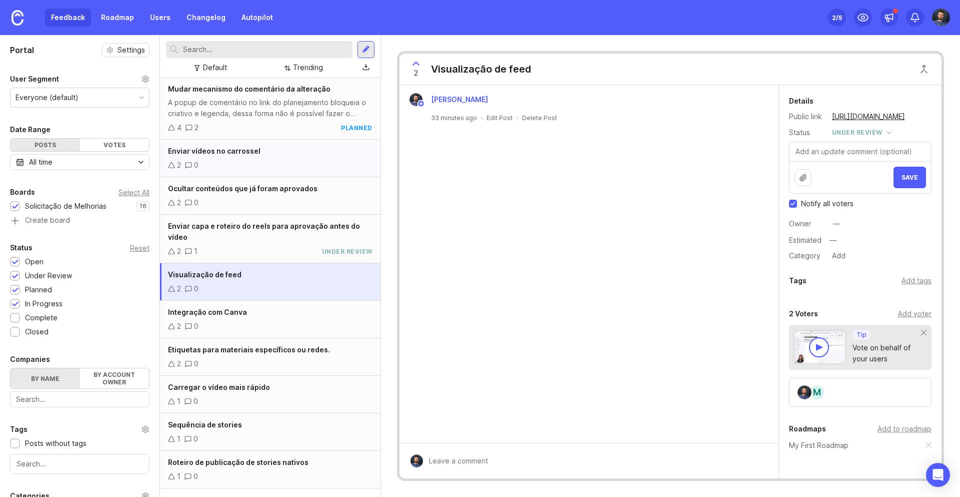
click at [303, 156] on div "Enviar vídeos no carrossel" at bounding box center [270, 151] width 205 height 11
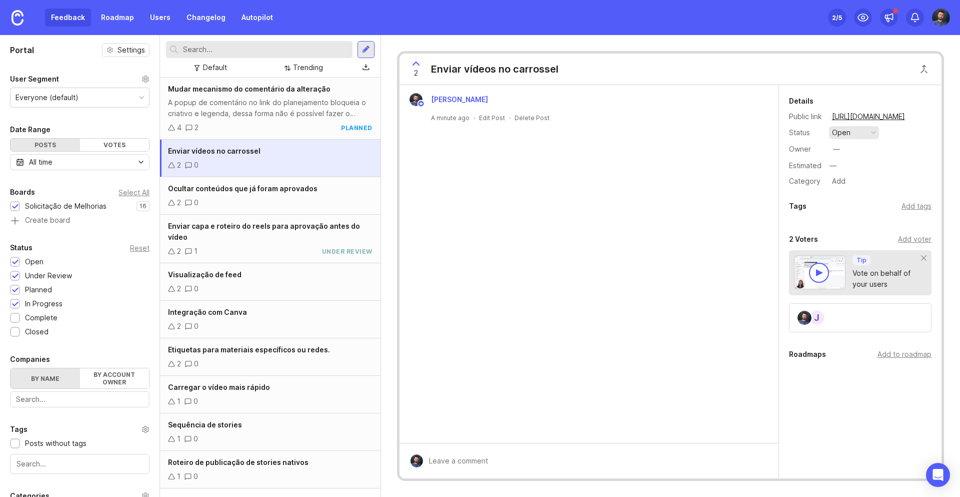
click at [864, 136] on button "open" at bounding box center [854, 132] width 50 height 13
click at [856, 170] on div "under review" at bounding box center [859, 169] width 51 height 9
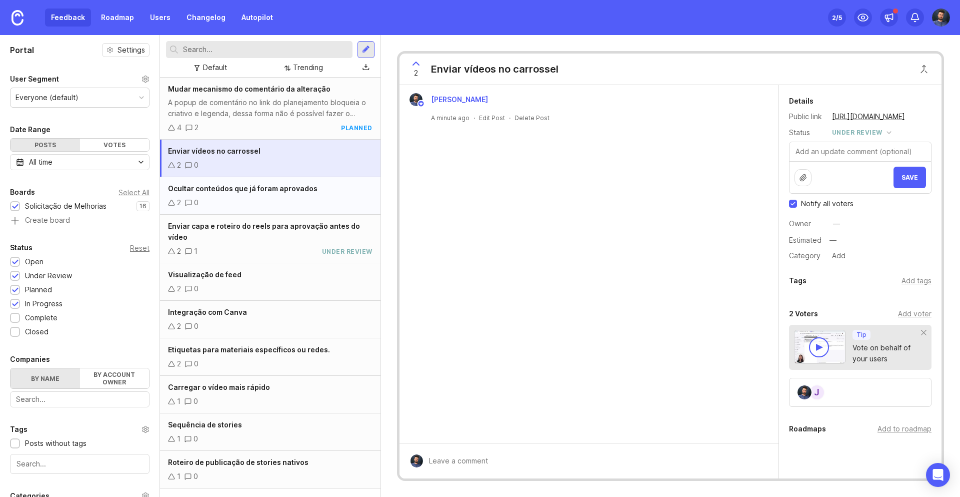
click at [336, 197] on div "2 0" at bounding box center [270, 202] width 205 height 11
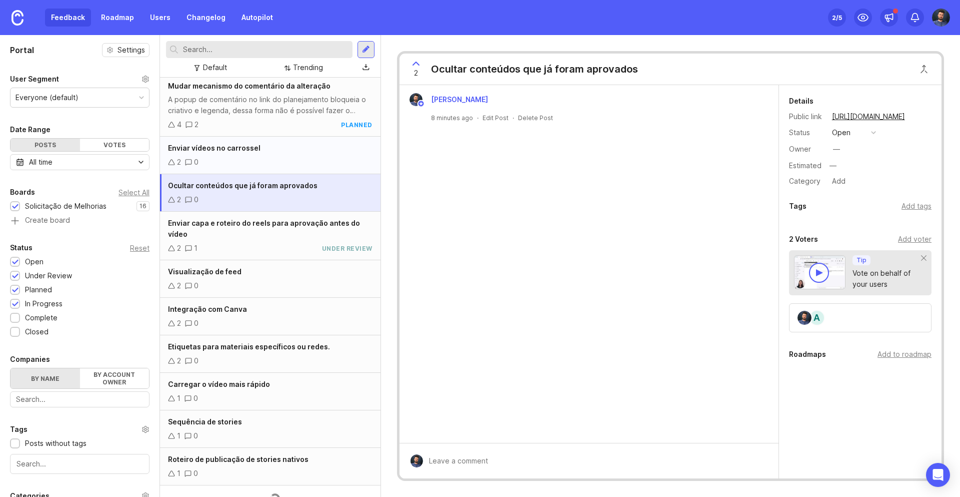
scroll to position [2, 0]
click at [324, 155] on div "Enviar vídeos no carrossel 2 0" at bounding box center [270, 157] width 221 height 38
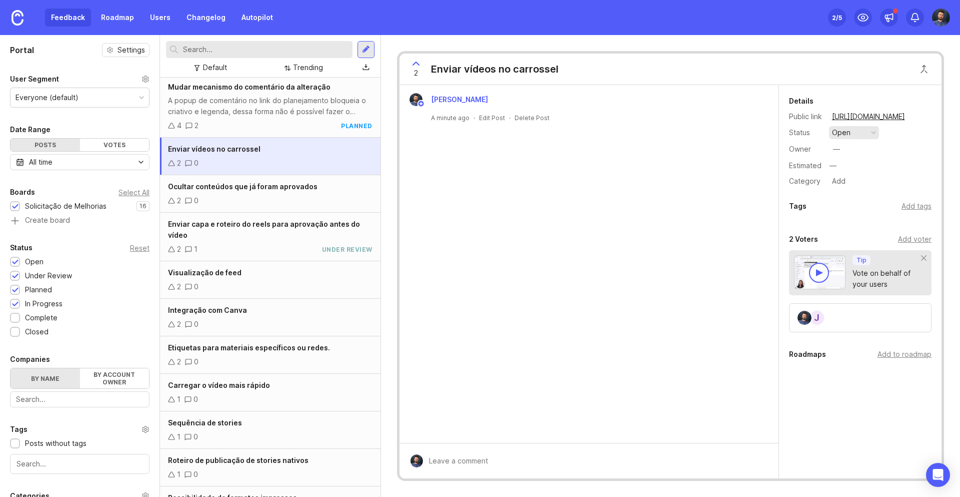
click at [844, 132] on div "open" at bounding box center [841, 132] width 19 height 11
click at [841, 170] on div "under review" at bounding box center [859, 169] width 51 height 9
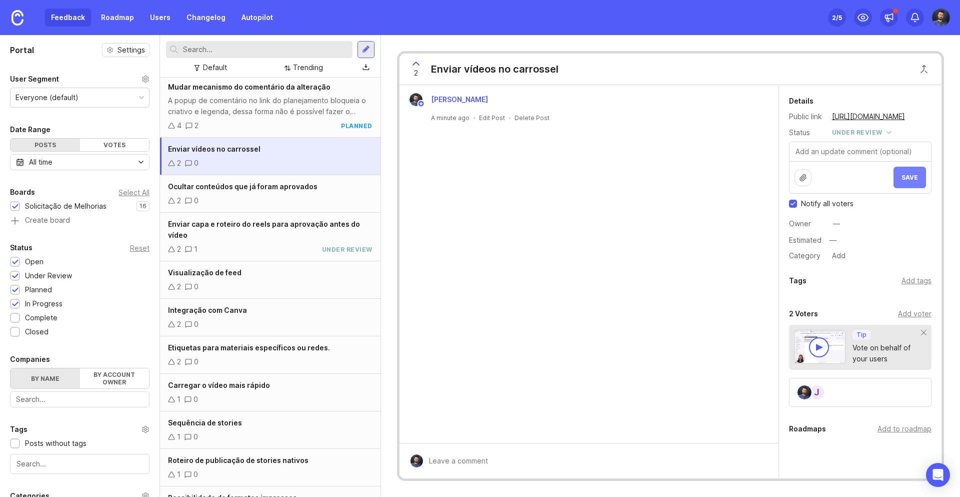
click at [917, 175] on span "Save" at bounding box center [910, 178] width 17 height 8
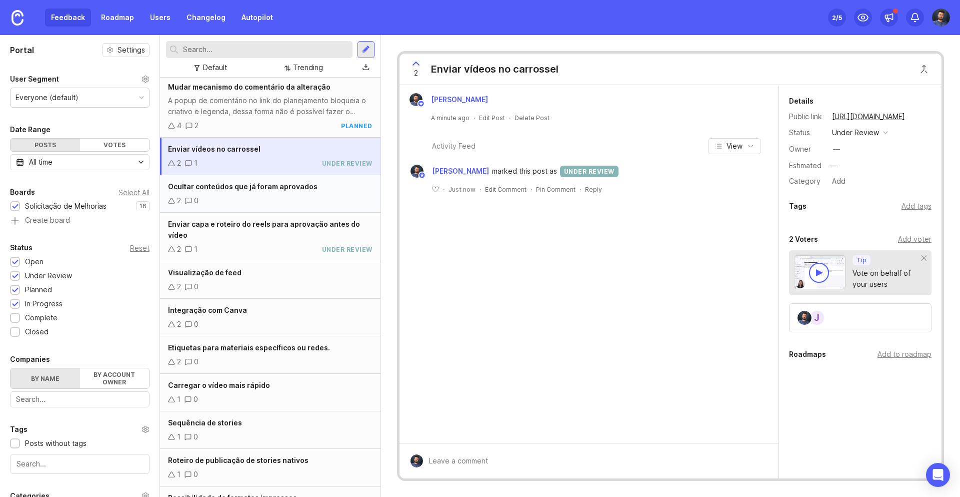
click at [288, 194] on div "Ocultar conteúdos que já foram aprovados 2 0" at bounding box center [270, 194] width 221 height 38
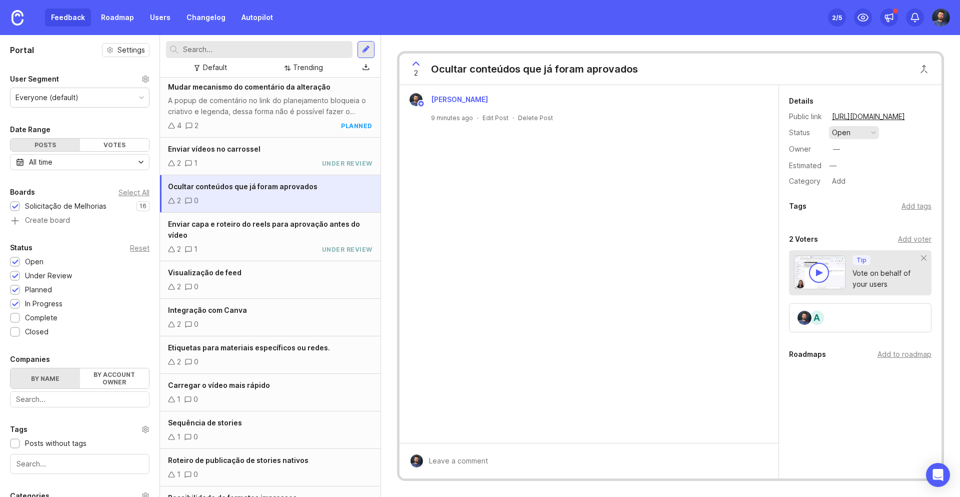
click at [855, 135] on button "open" at bounding box center [854, 132] width 50 height 13
click at [854, 170] on div "under review" at bounding box center [859, 169] width 51 height 9
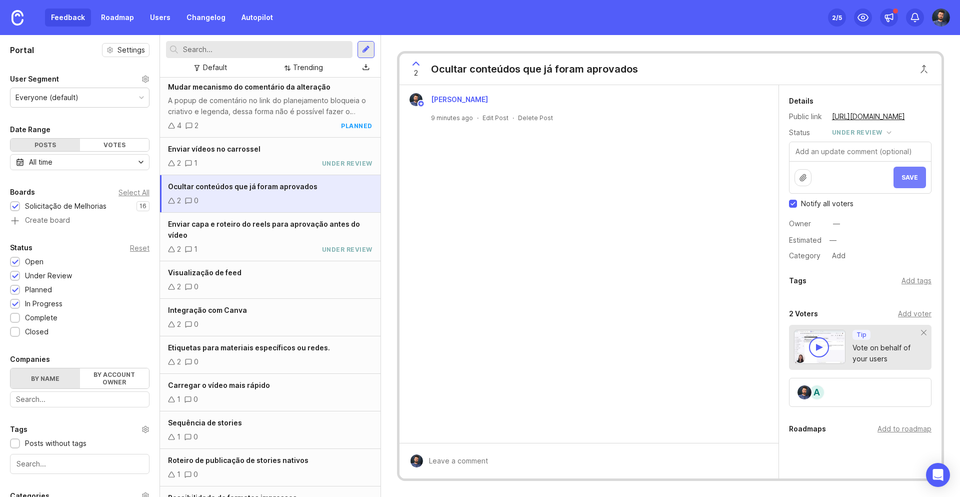
click at [904, 175] on span "Save" at bounding box center [910, 178] width 17 height 8
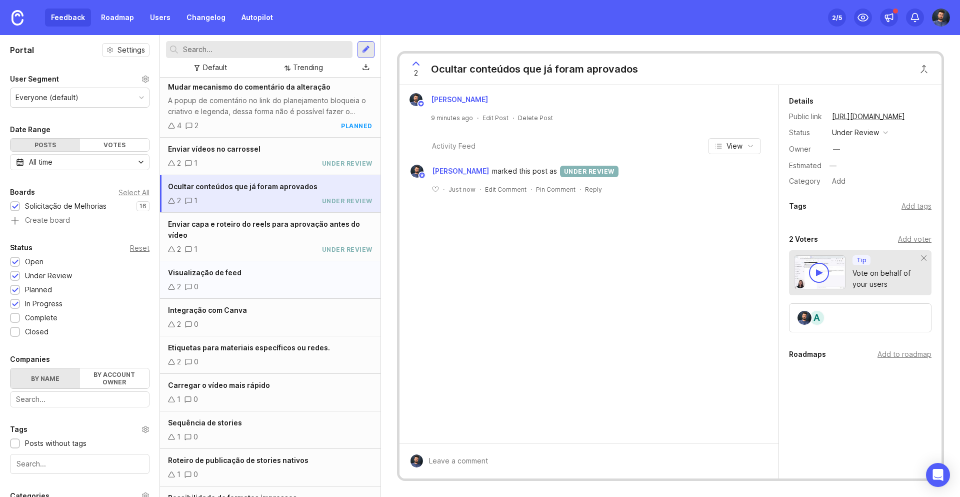
click at [291, 281] on div "2 0" at bounding box center [270, 286] width 205 height 11
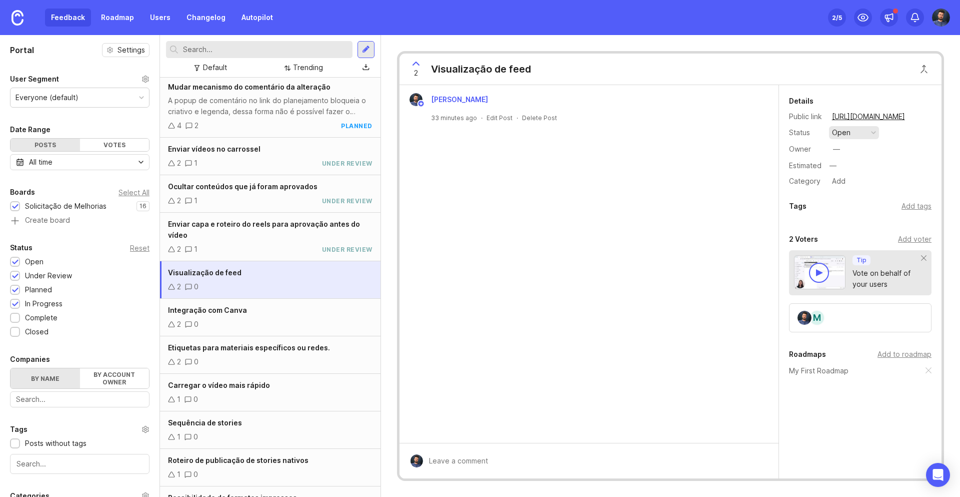
click at [863, 133] on button "open" at bounding box center [854, 132] width 50 height 13
click at [864, 166] on div "under review" at bounding box center [859, 169] width 51 height 9
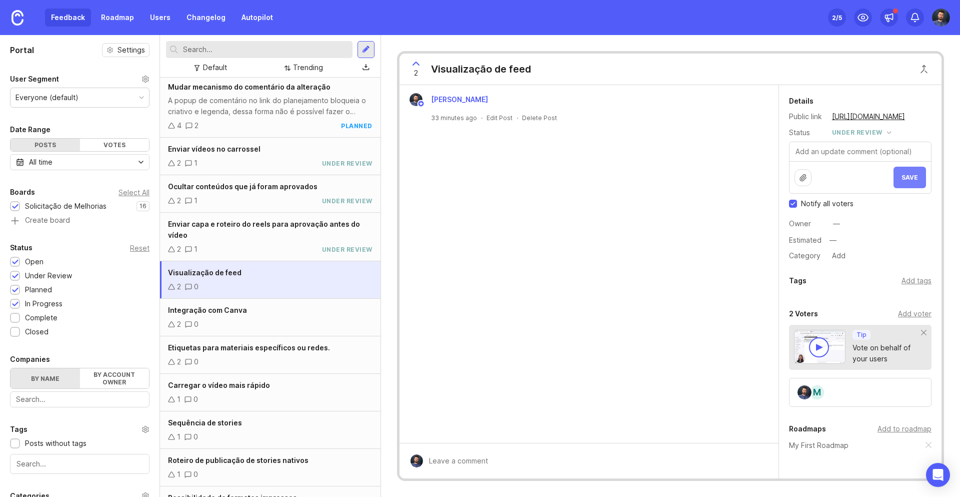
click at [908, 182] on button "Save" at bounding box center [910, 178] width 33 height 22
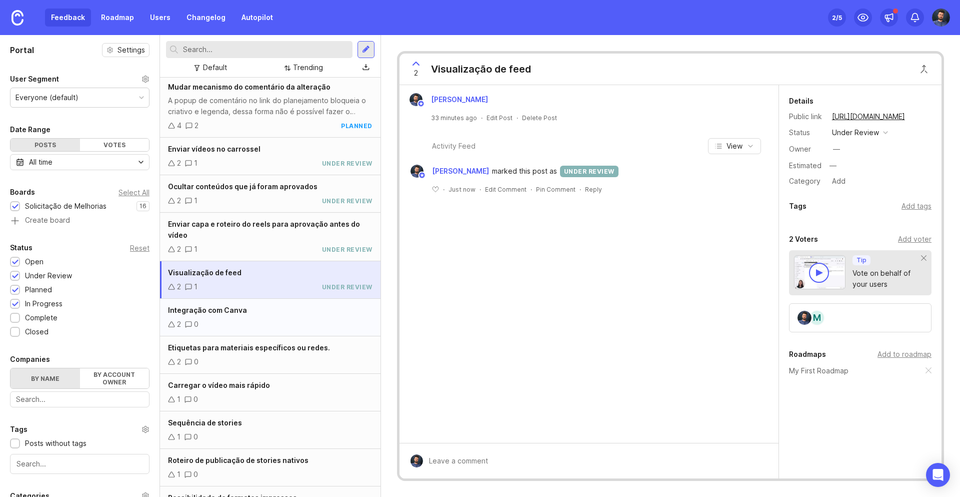
click at [262, 305] on div "Integração com Canva" at bounding box center [270, 310] width 205 height 11
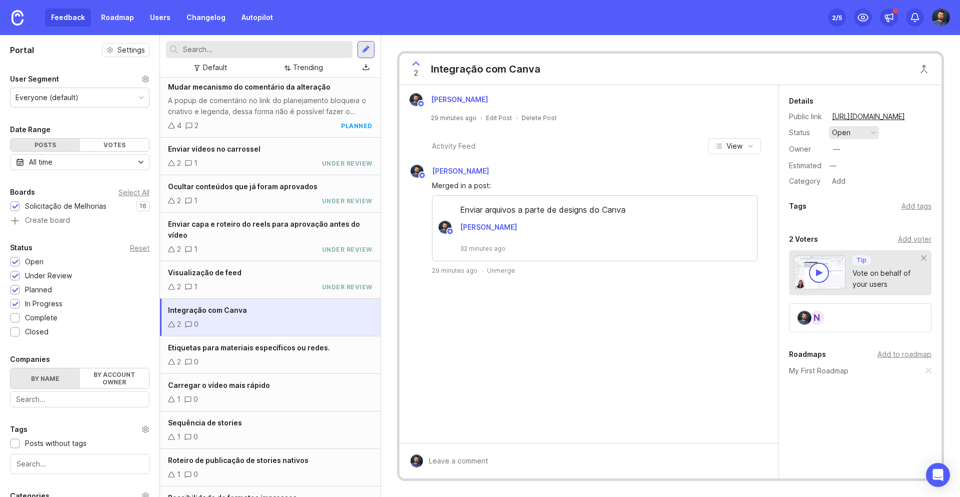
click at [876, 137] on button "open" at bounding box center [854, 132] width 50 height 13
click at [861, 167] on div "under review" at bounding box center [859, 169] width 51 height 9
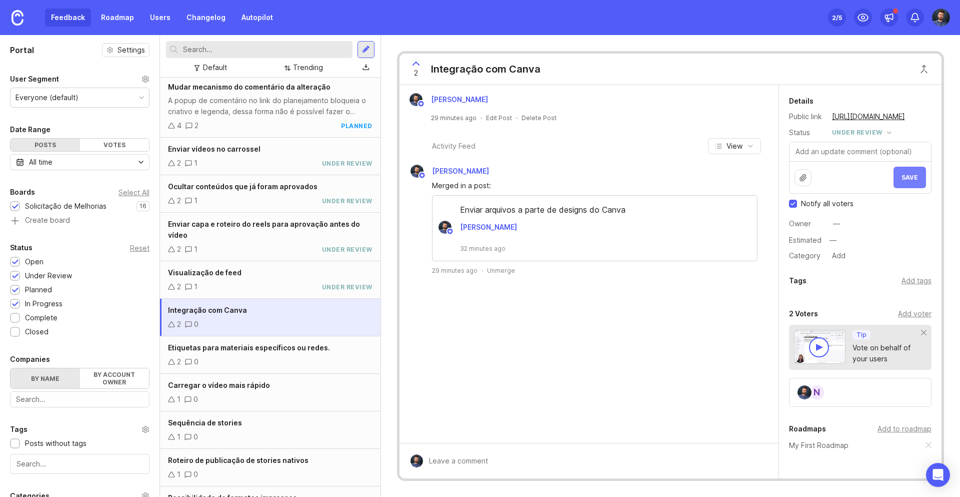
click at [906, 177] on span "Save" at bounding box center [910, 178] width 17 height 8
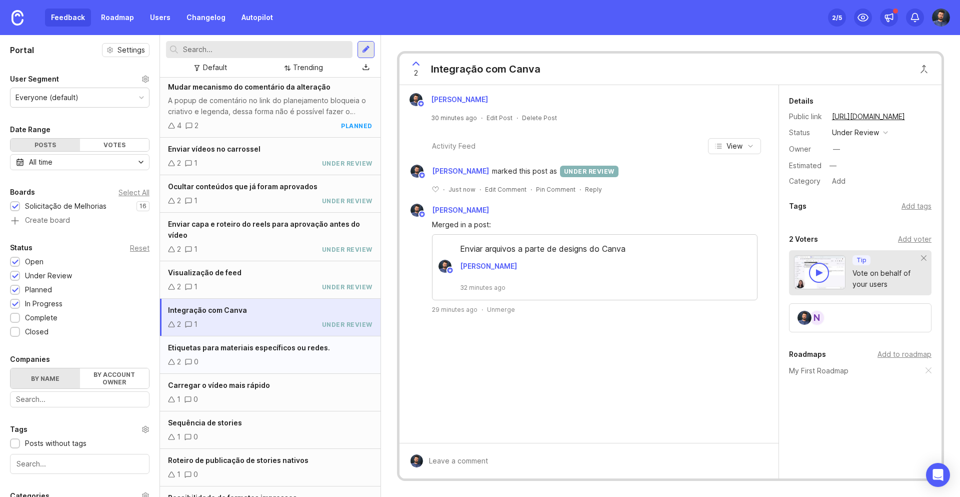
click at [276, 343] on div "Etiquetas para materiais específicos ou redes. 2 0" at bounding box center [270, 355] width 221 height 38
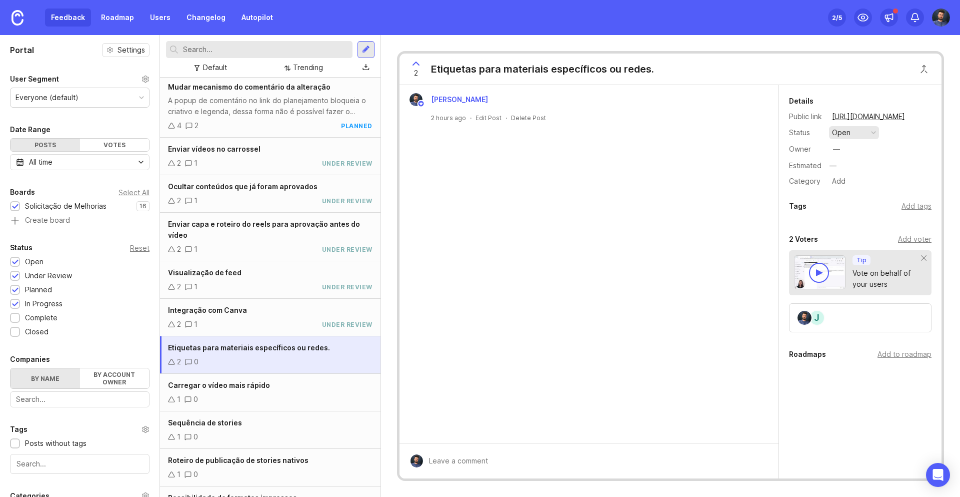
click at [863, 130] on button "open" at bounding box center [854, 132] width 50 height 13
click at [857, 166] on div "under review" at bounding box center [859, 169] width 51 height 9
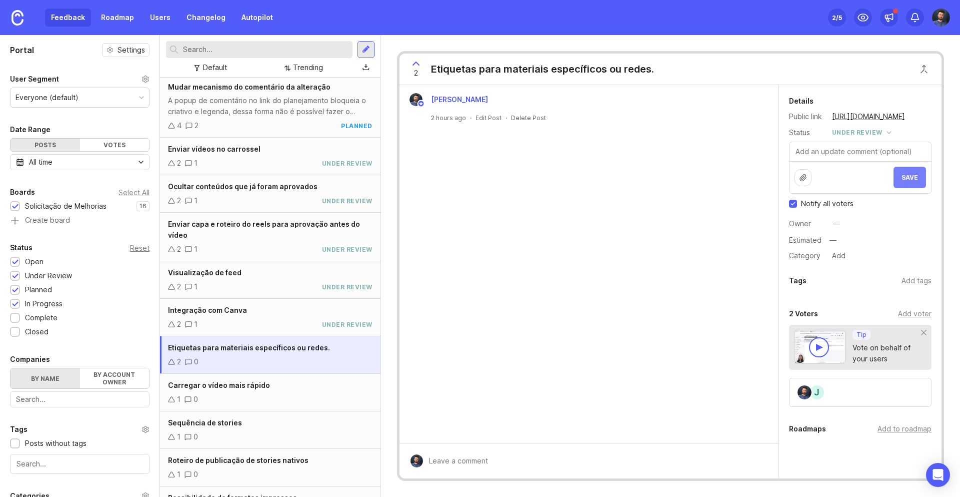
click at [894, 183] on button "Save" at bounding box center [910, 178] width 33 height 22
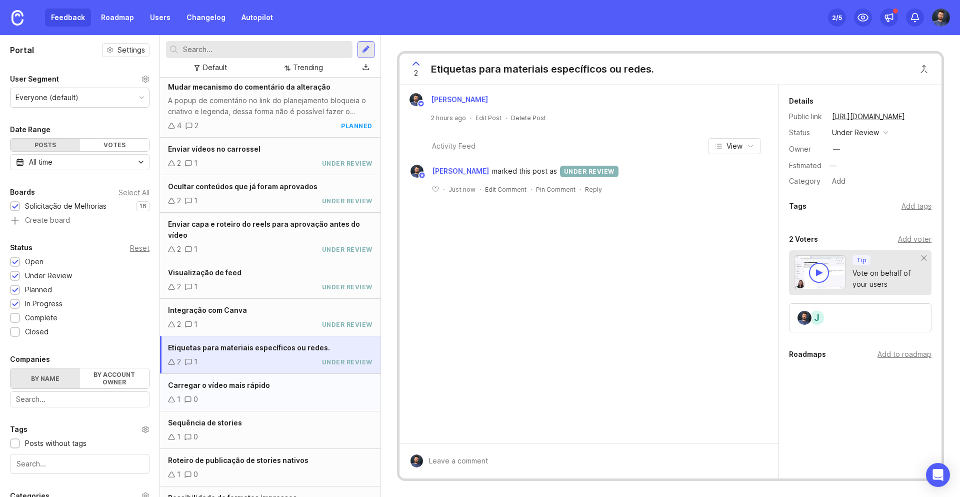
click at [291, 380] on div "Carregar o vídeo mais rápido 1 0" at bounding box center [270, 393] width 221 height 38
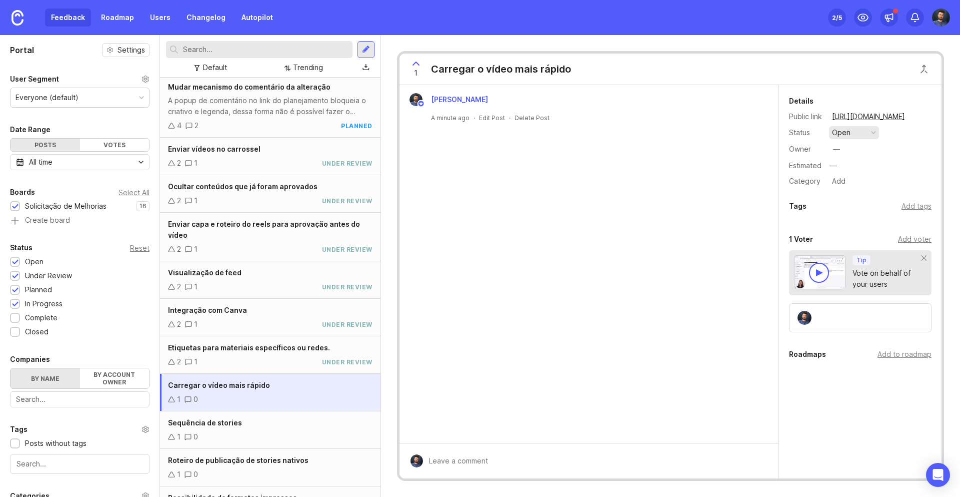
click at [859, 136] on button "open" at bounding box center [854, 132] width 50 height 13
click at [860, 169] on div "under review" at bounding box center [859, 169] width 51 height 9
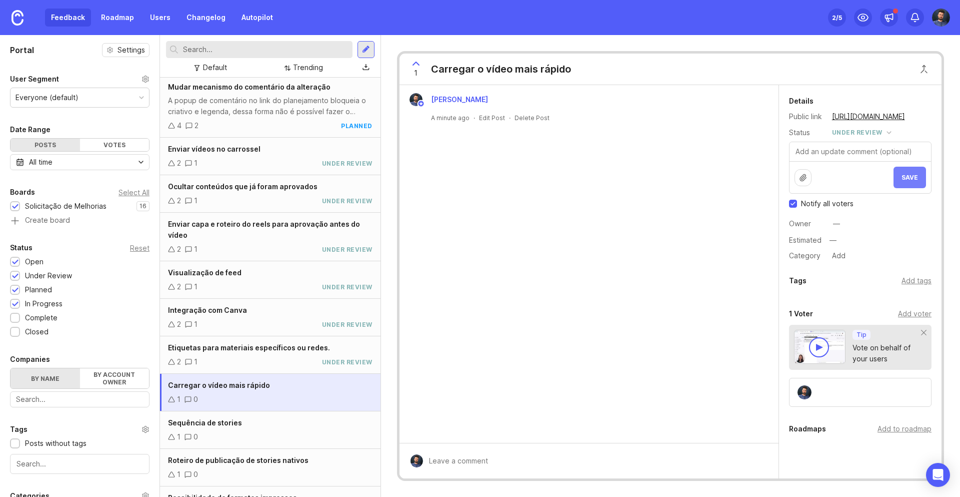
click at [901, 178] on button "Save" at bounding box center [910, 178] width 33 height 22
click at [194, 418] on span "Sequência de stories" at bounding box center [205, 422] width 74 height 9
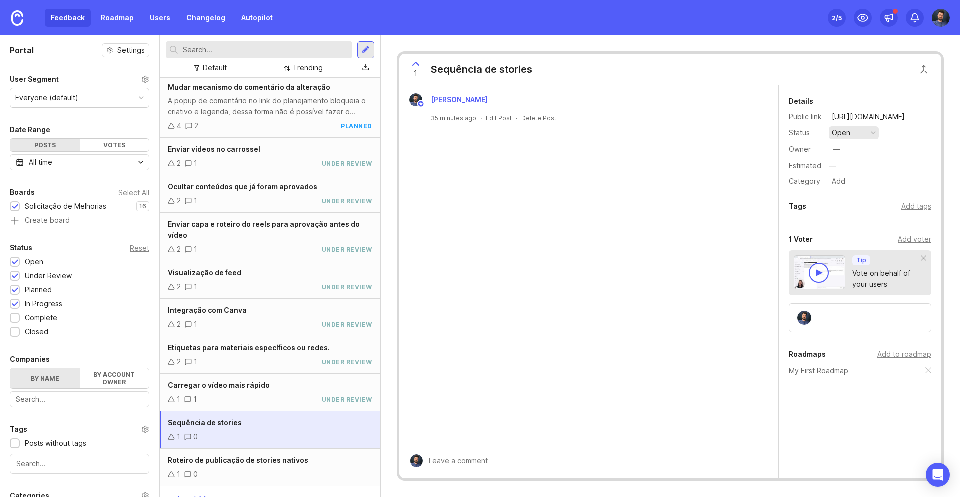
click at [864, 131] on button "open" at bounding box center [854, 132] width 50 height 13
click at [869, 170] on div "under review" at bounding box center [859, 169] width 51 height 9
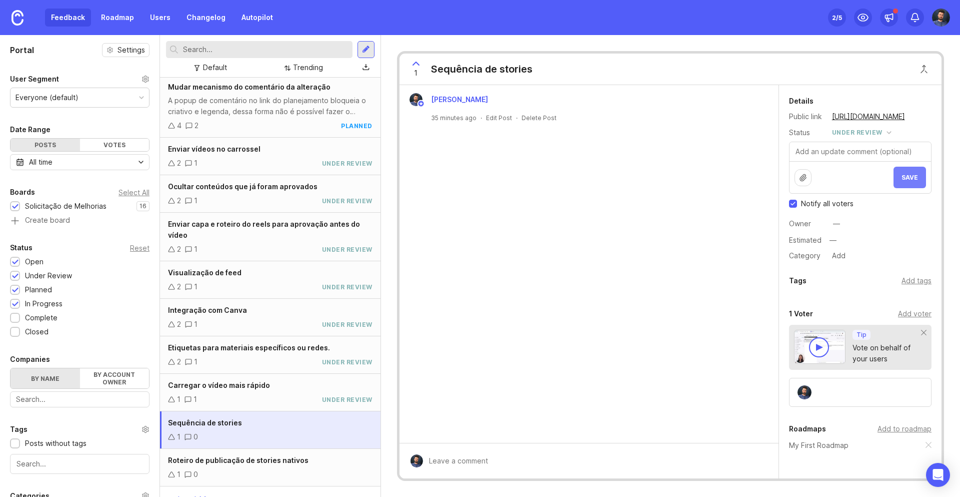
click at [912, 181] on button "Save" at bounding box center [910, 178] width 33 height 22
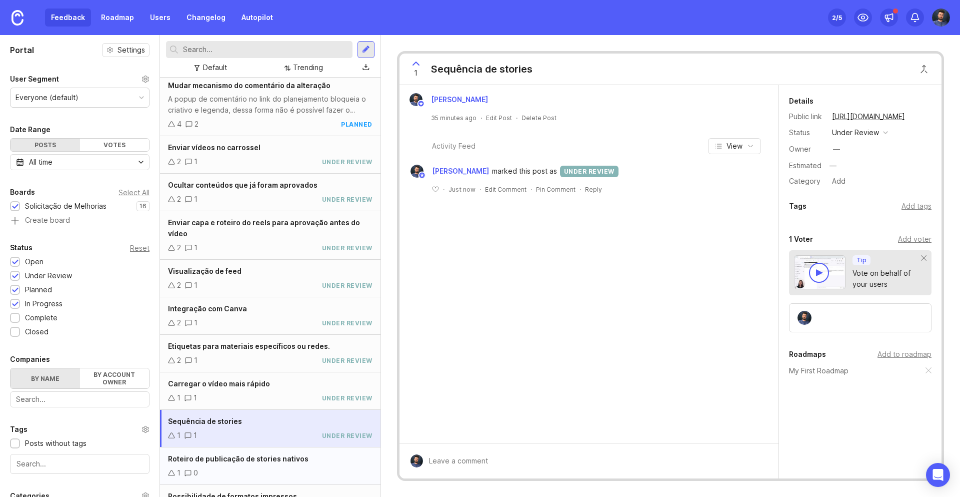
scroll to position [7, 0]
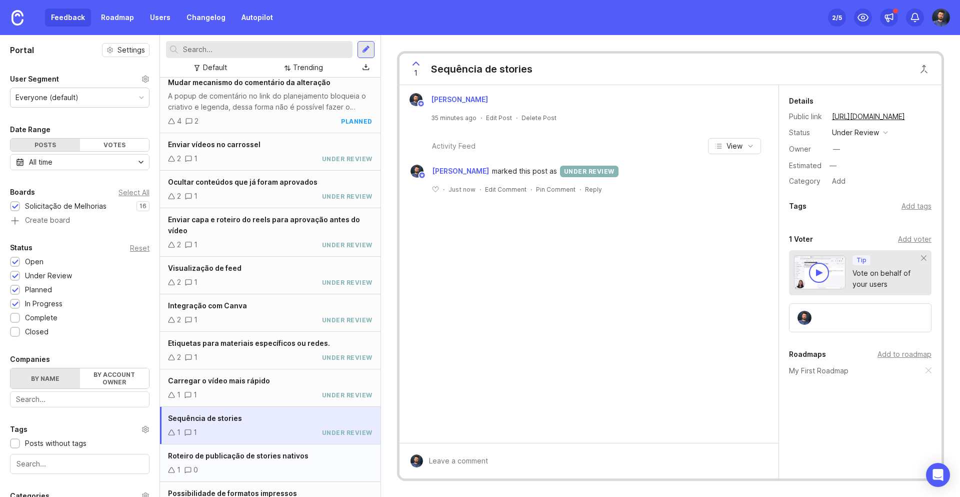
click at [265, 451] on span "Roteiro de publicação de stories nativos" at bounding box center [238, 455] width 141 height 9
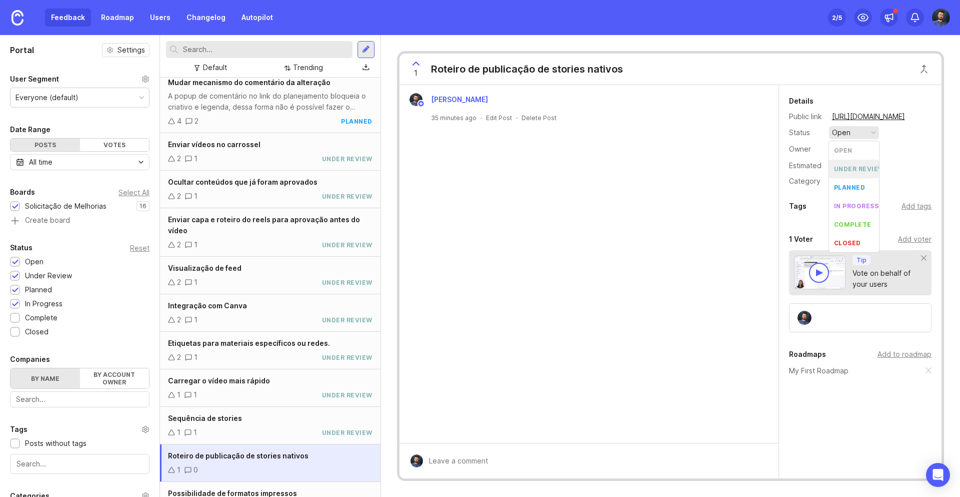
click at [841, 167] on div "under review" at bounding box center [859, 169] width 51 height 9
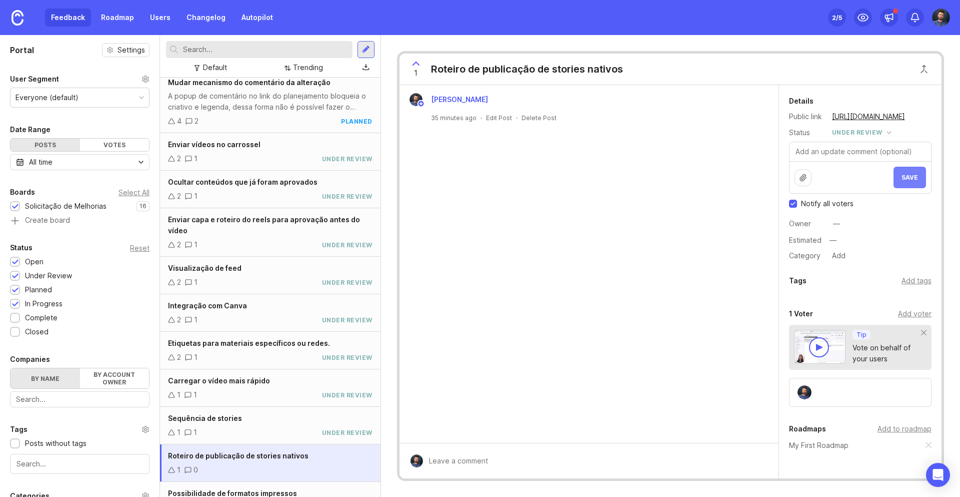
click at [908, 173] on button "Save" at bounding box center [910, 178] width 33 height 22
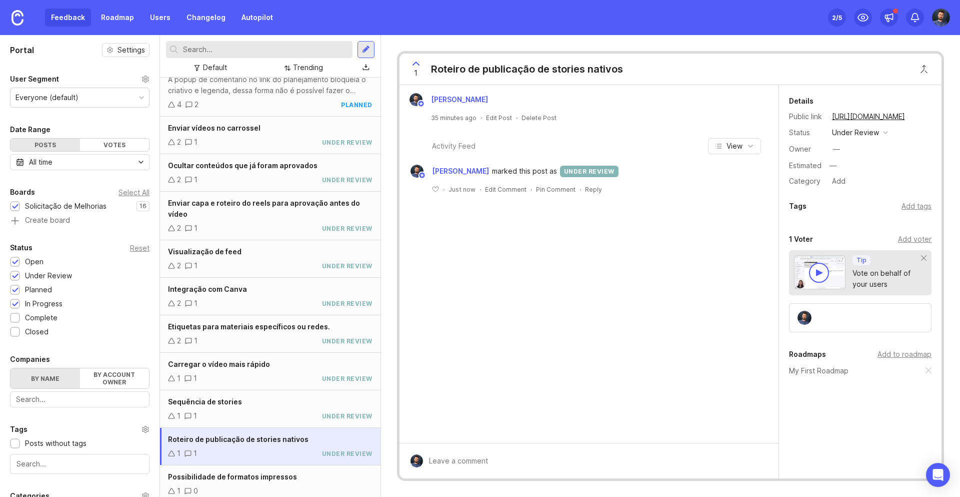
scroll to position [230, 0]
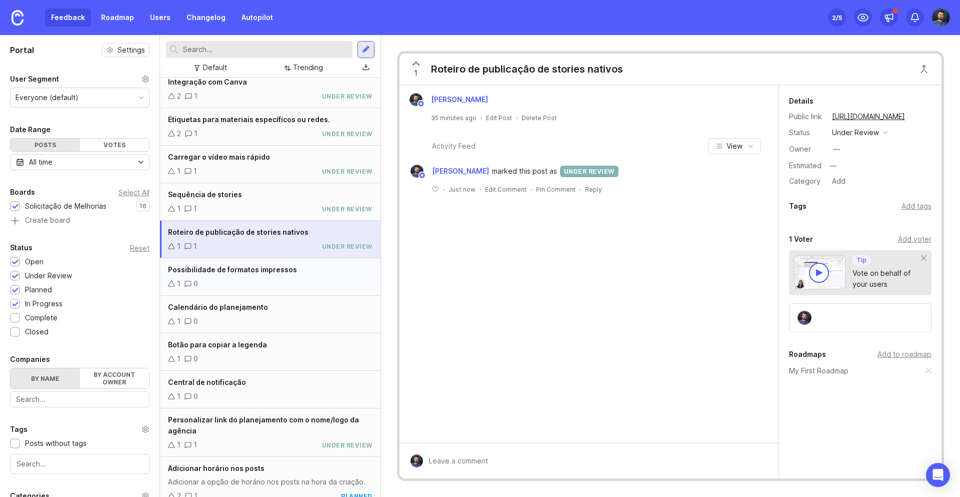
click at [282, 278] on div "1 0" at bounding box center [270, 283] width 205 height 11
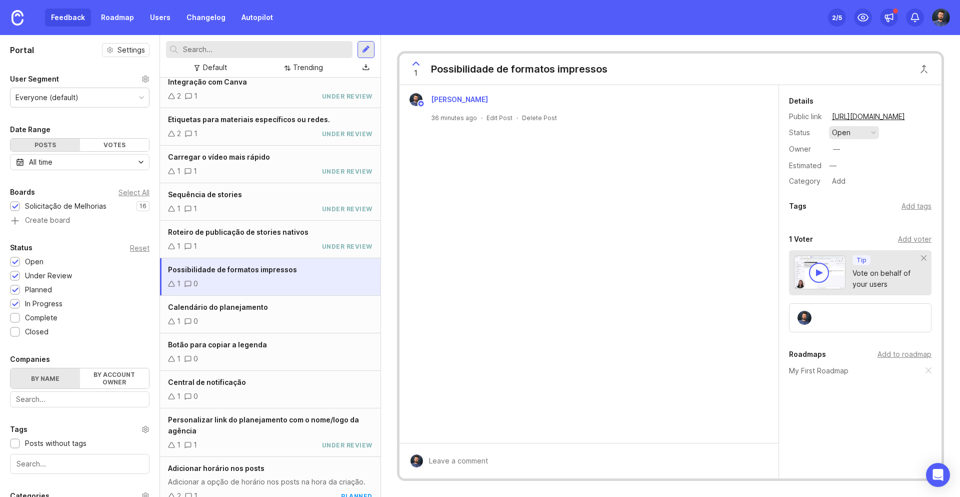
click at [859, 128] on button "open" at bounding box center [854, 132] width 50 height 13
click at [861, 170] on div "under review" at bounding box center [859, 169] width 51 height 9
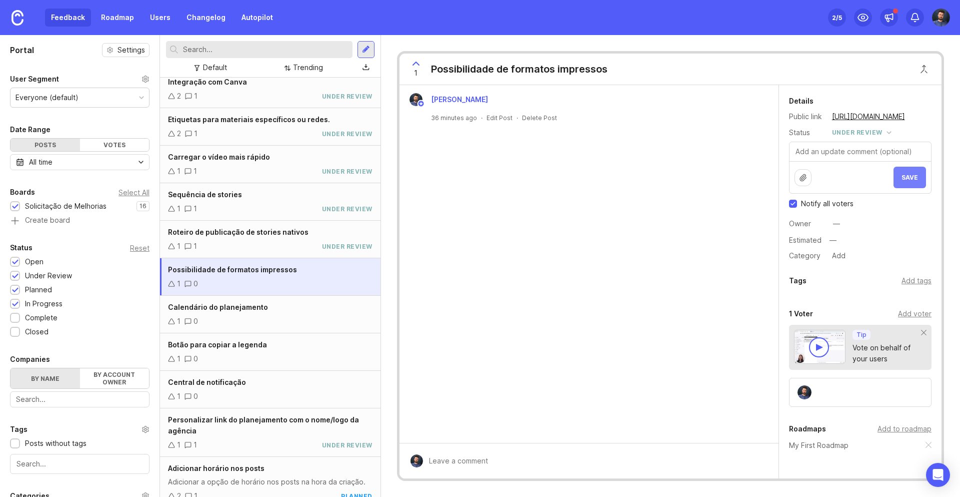
click at [914, 175] on span "Save" at bounding box center [910, 178] width 17 height 8
click at [211, 303] on div "Calendário do planejamento 1 0" at bounding box center [270, 315] width 221 height 38
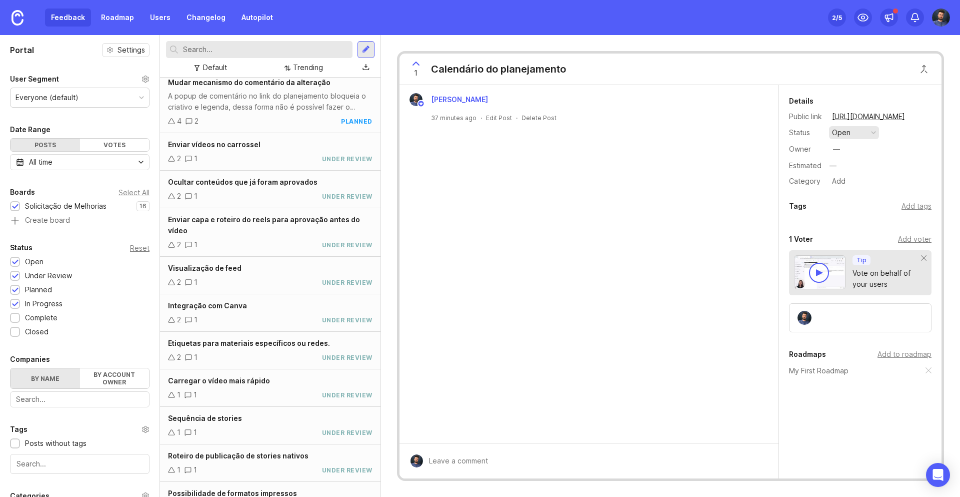
scroll to position [230, 0]
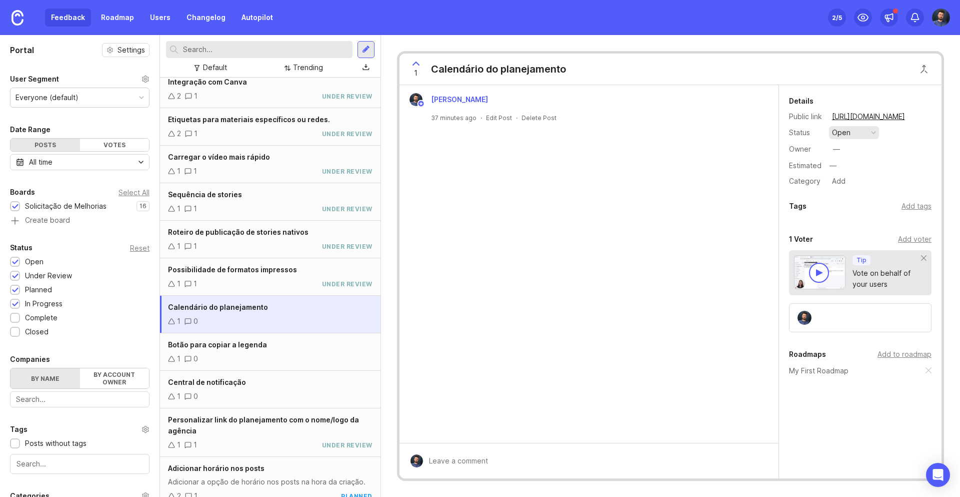
click at [856, 131] on button "open" at bounding box center [854, 132] width 50 height 13
click at [847, 170] on div "under review" at bounding box center [859, 169] width 51 height 9
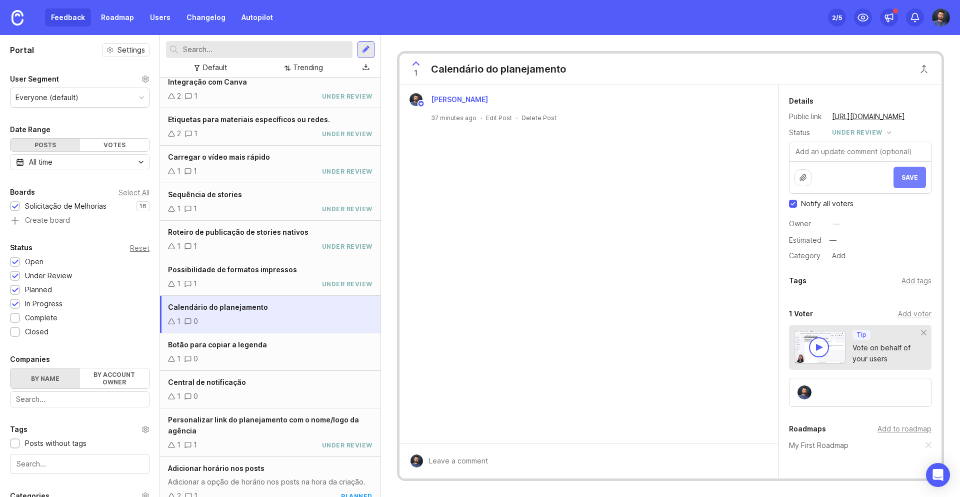
click at [904, 178] on span "Save" at bounding box center [910, 178] width 17 height 8
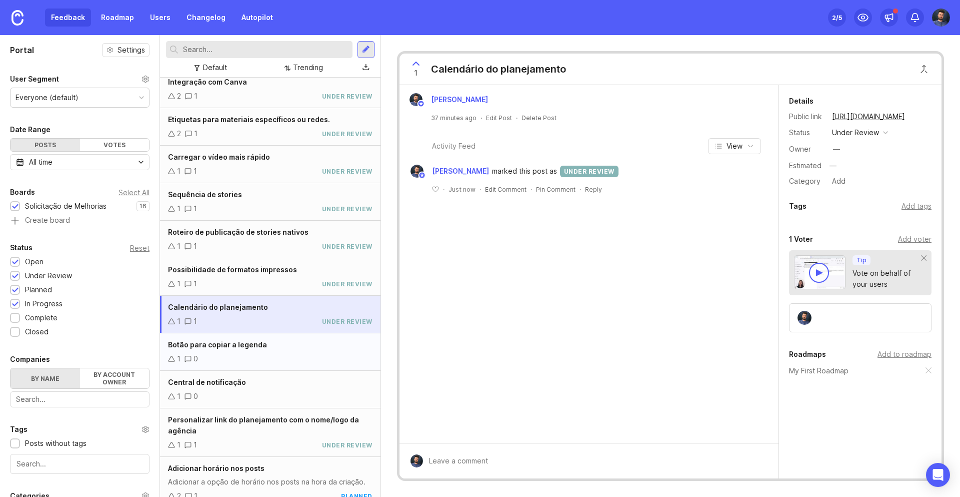
click at [264, 340] on div "Botão para copiar a legenda 1 0" at bounding box center [270, 352] width 221 height 38
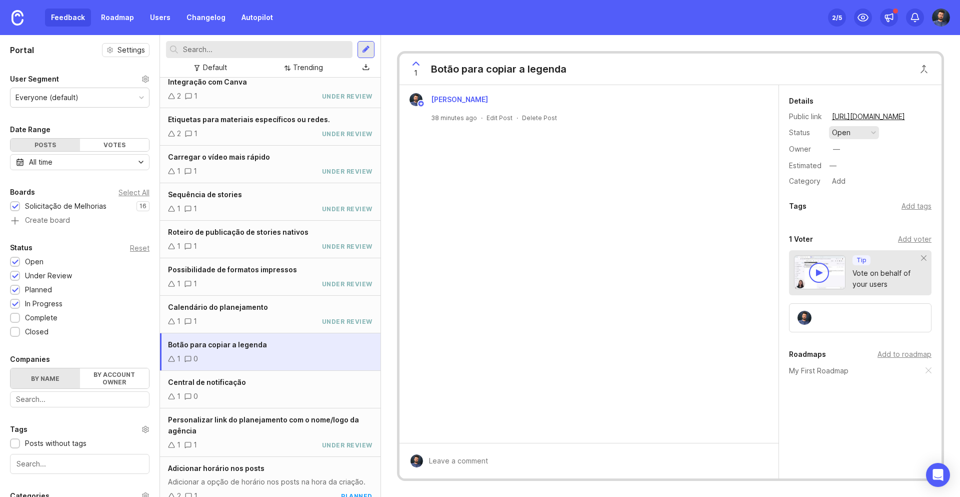
click at [858, 132] on button "open" at bounding box center [854, 132] width 50 height 13
click at [857, 165] on div "under review" at bounding box center [859, 169] width 51 height 9
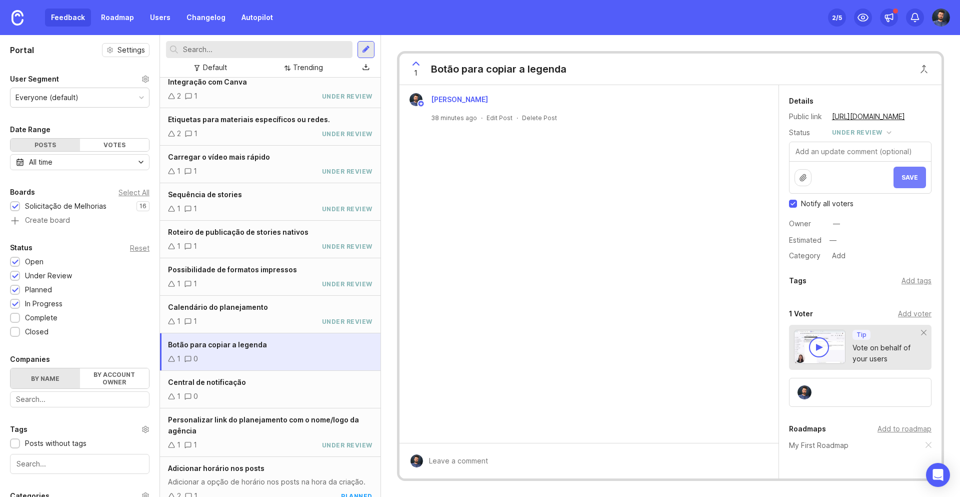
click at [910, 179] on span "Save" at bounding box center [910, 178] width 17 height 8
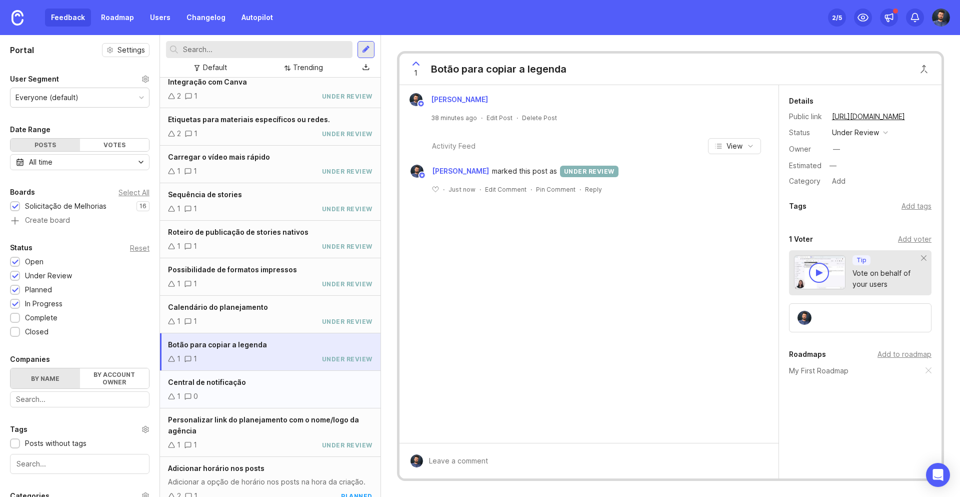
click at [283, 377] on div "Central de notificação" at bounding box center [270, 382] width 205 height 11
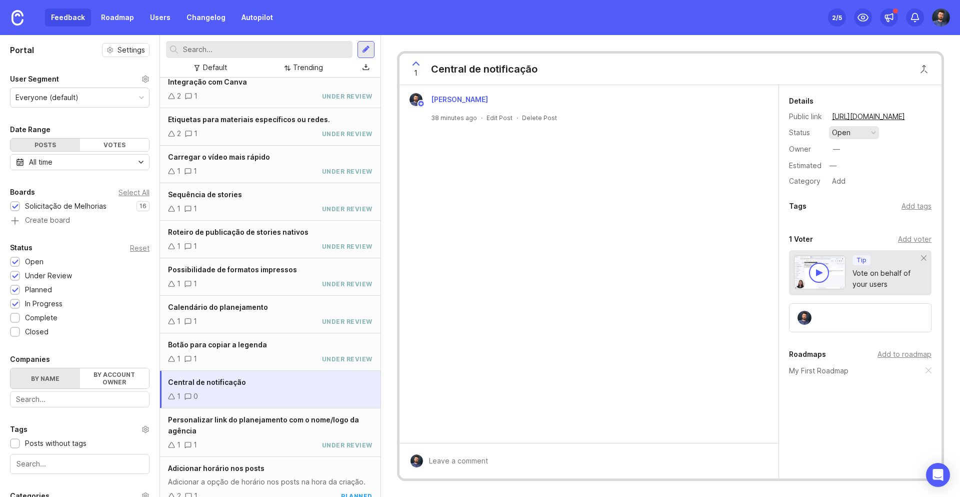
click at [872, 130] on div "button" at bounding box center [873, 132] width 5 height 5
click at [863, 170] on div "under review" at bounding box center [859, 169] width 51 height 9
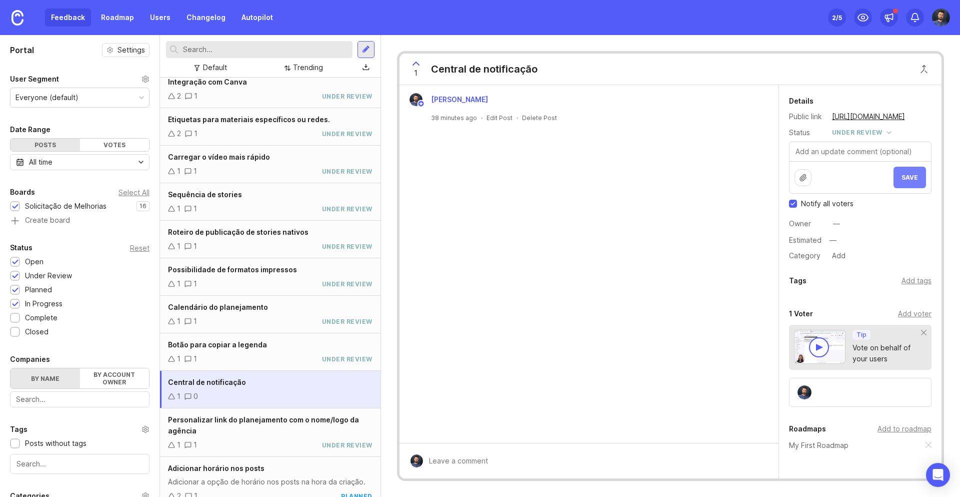
click at [913, 174] on span "Save" at bounding box center [910, 178] width 17 height 8
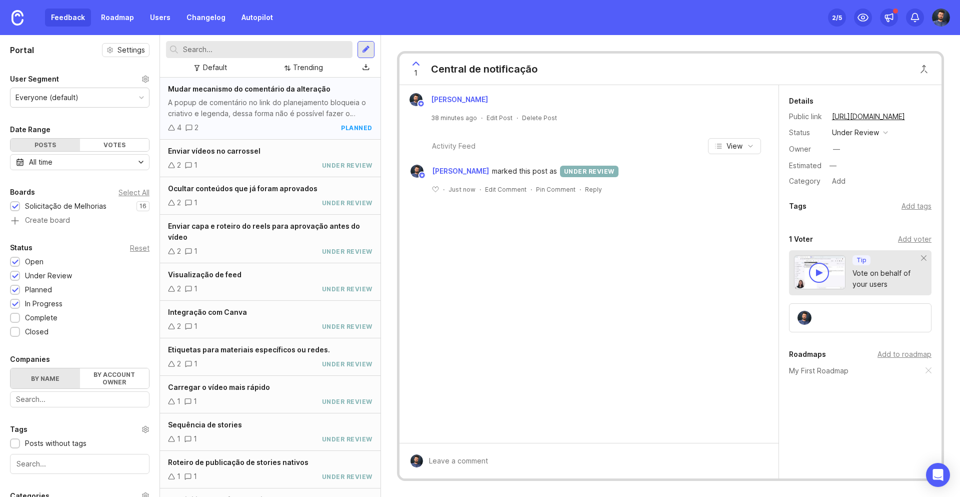
click at [326, 113] on div "A popup de comentário no link do planejamento bloqueia o criativo e legenda, de…" at bounding box center [270, 108] width 205 height 22
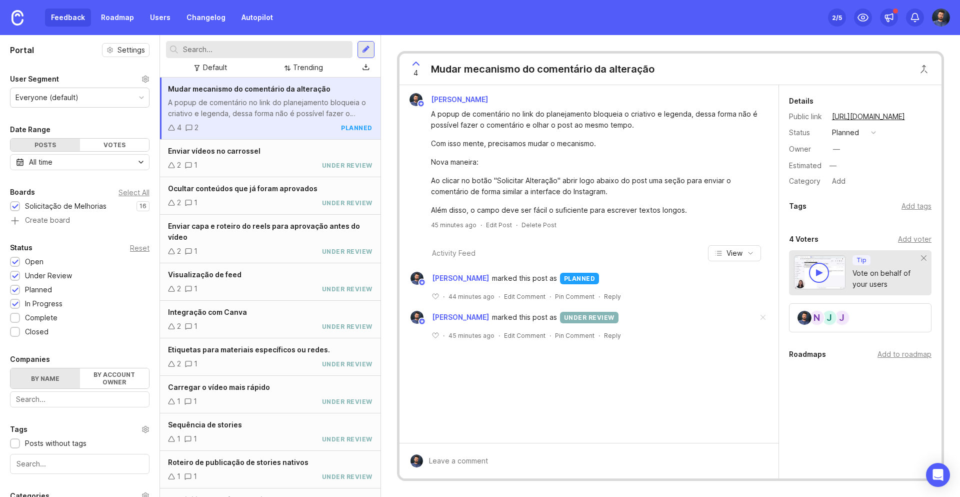
drag, startPoint x: 646, startPoint y: 234, endPoint x: 626, endPoint y: 179, distance: 58.1
click at [645, 234] on div "[PERSON_NAME] A popup de comentário no link do planejamento bloqueia o criativo…" at bounding box center [589, 161] width 379 height 152
click at [860, 18] on icon at bounding box center [863, 18] width 12 height 12
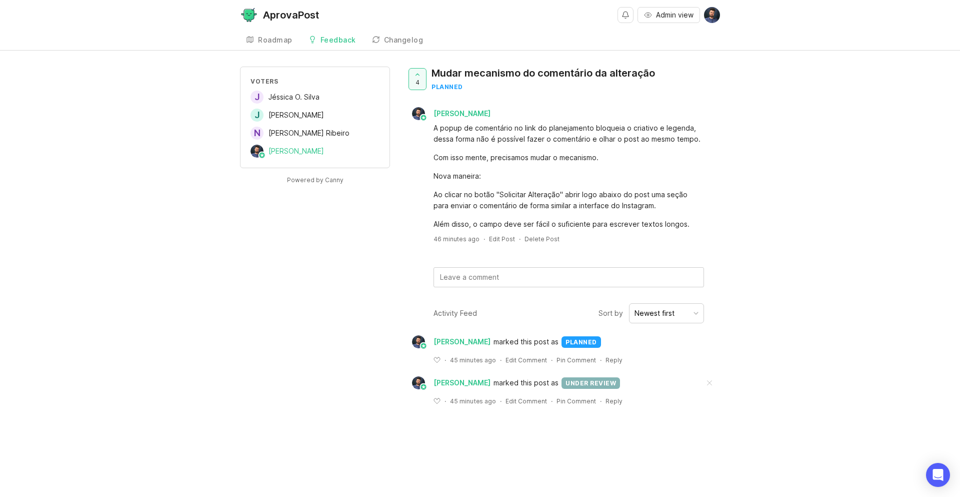
click at [276, 13] on div "AprovaPost" at bounding box center [291, 15] width 56 height 10
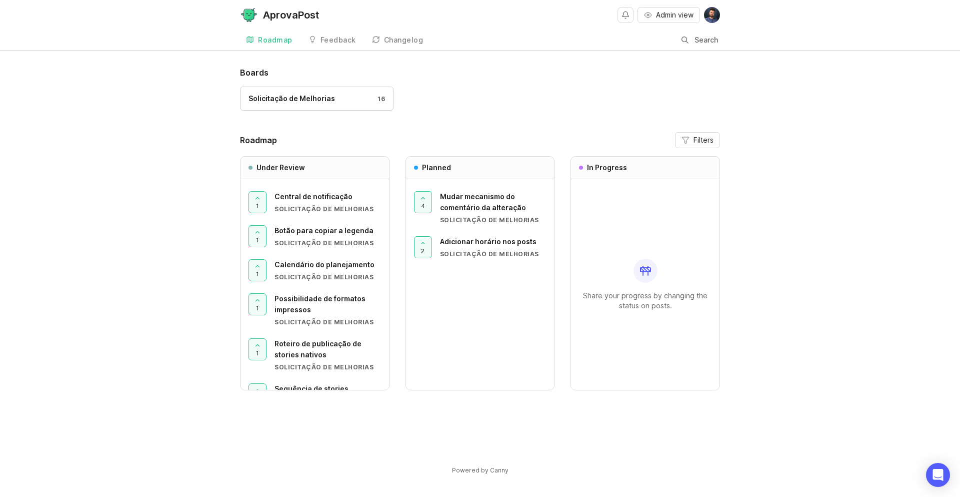
click at [174, 99] on div "Boards Solicitação de Melhorias 16 Roadmap Filters Under Review 1 Central de no…" at bounding box center [480, 279] width 960 height 425
drag, startPoint x: 256, startPoint y: 170, endPoint x: 313, endPoint y: 170, distance: 57.0
click at [313, 170] on div "Under Review" at bounding box center [315, 168] width 149 height 23
click at [499, 288] on div "4 Mudar mecanismo do comentário da alteração Solicitação de Melhorias 2 Adicion…" at bounding box center [480, 284] width 149 height 211
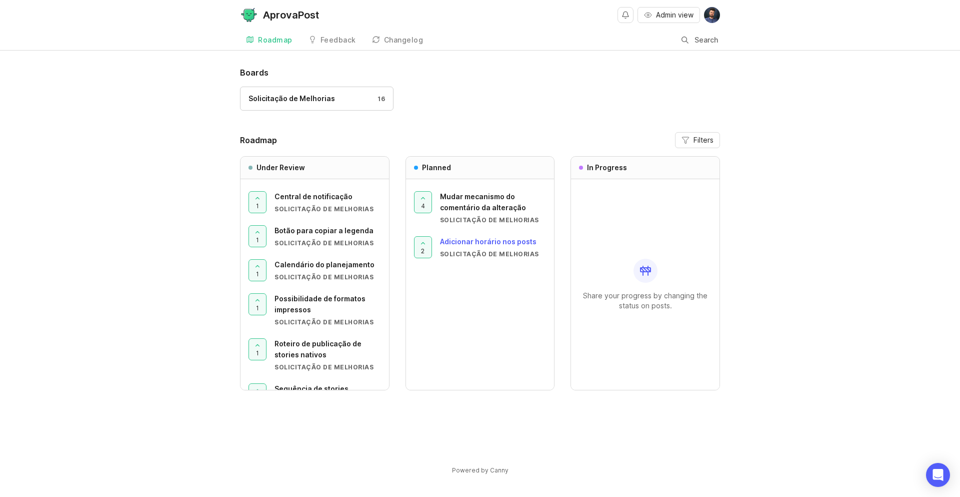
click at [456, 247] on div "Adicionar horário nos posts" at bounding box center [493, 241] width 107 height 11
click at [183, 87] on div "Boards Solicitação de Melhorias 16 Roadmap Filters Under Review 1 Central de no…" at bounding box center [480, 279] width 960 height 425
click at [768, 194] on div "Boards Solicitação de Melhorias 16 Roadmap Filters Under Review 1 Central de no…" at bounding box center [480, 279] width 960 height 425
click at [328, 42] on div "Feedback" at bounding box center [339, 40] width 36 height 7
click at [398, 43] on div "Changelog" at bounding box center [404, 40] width 40 height 7
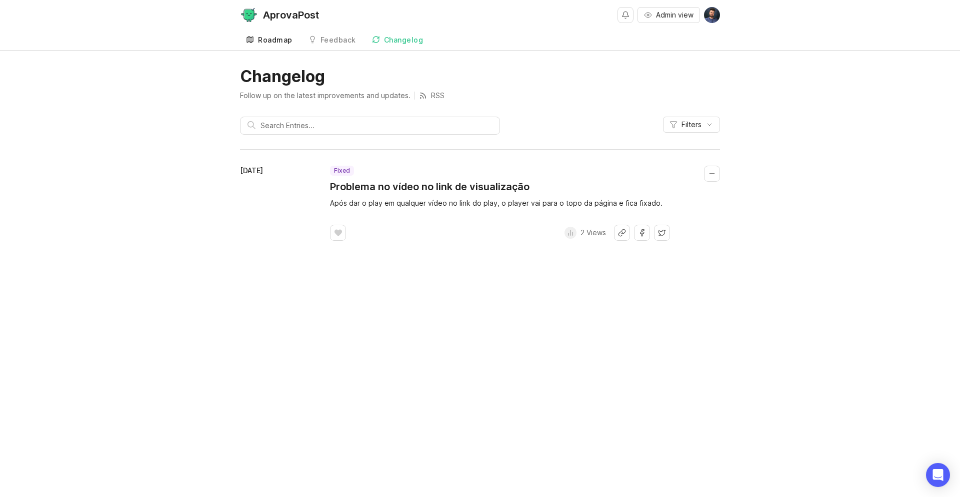
click at [267, 46] on link "Roadmap" at bounding box center [269, 40] width 59 height 21
